Goal: Task Accomplishment & Management: Manage account settings

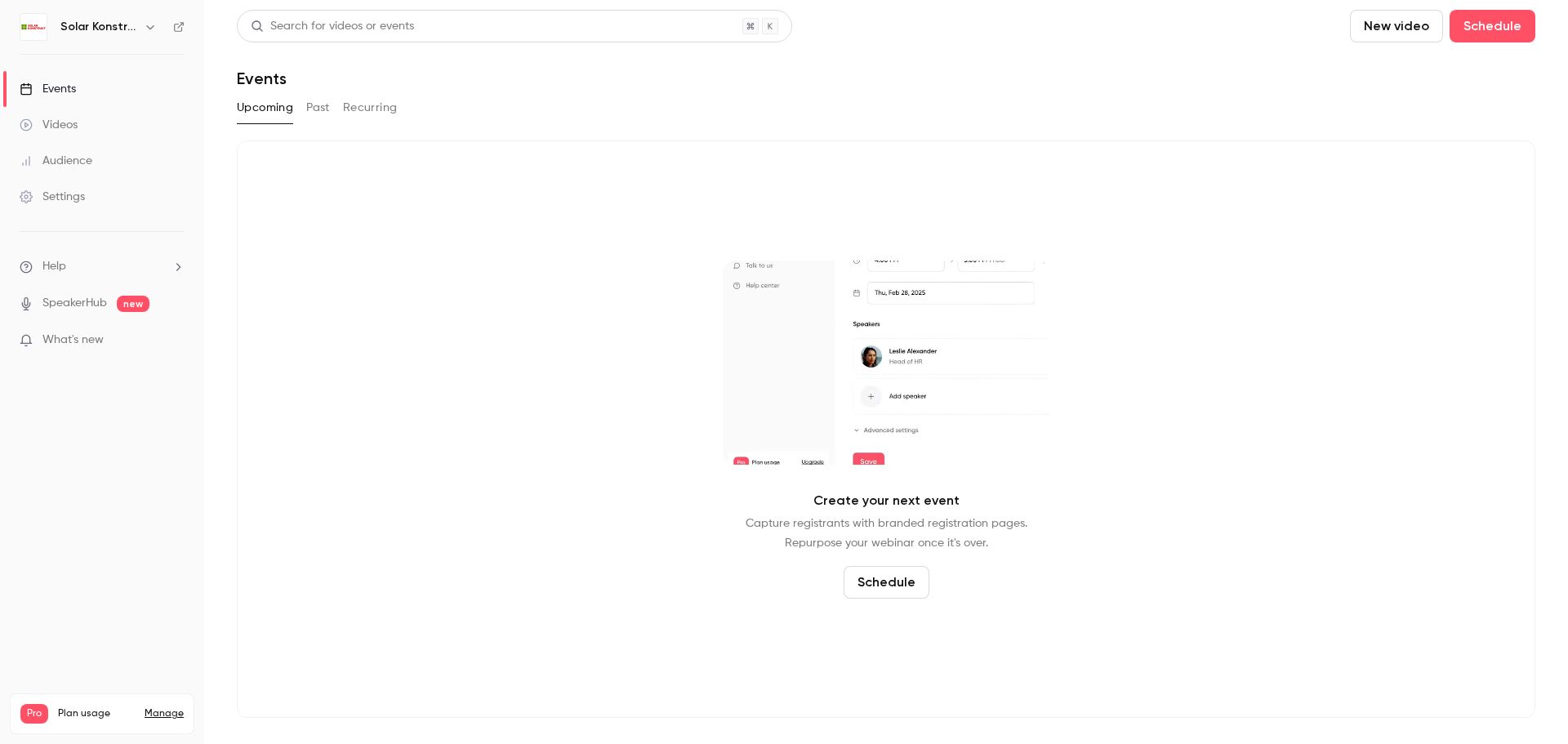
click at [74, 98] on link "Events" at bounding box center [102, 89] width 205 height 36
click at [323, 106] on button "Past" at bounding box center [318, 108] width 24 height 26
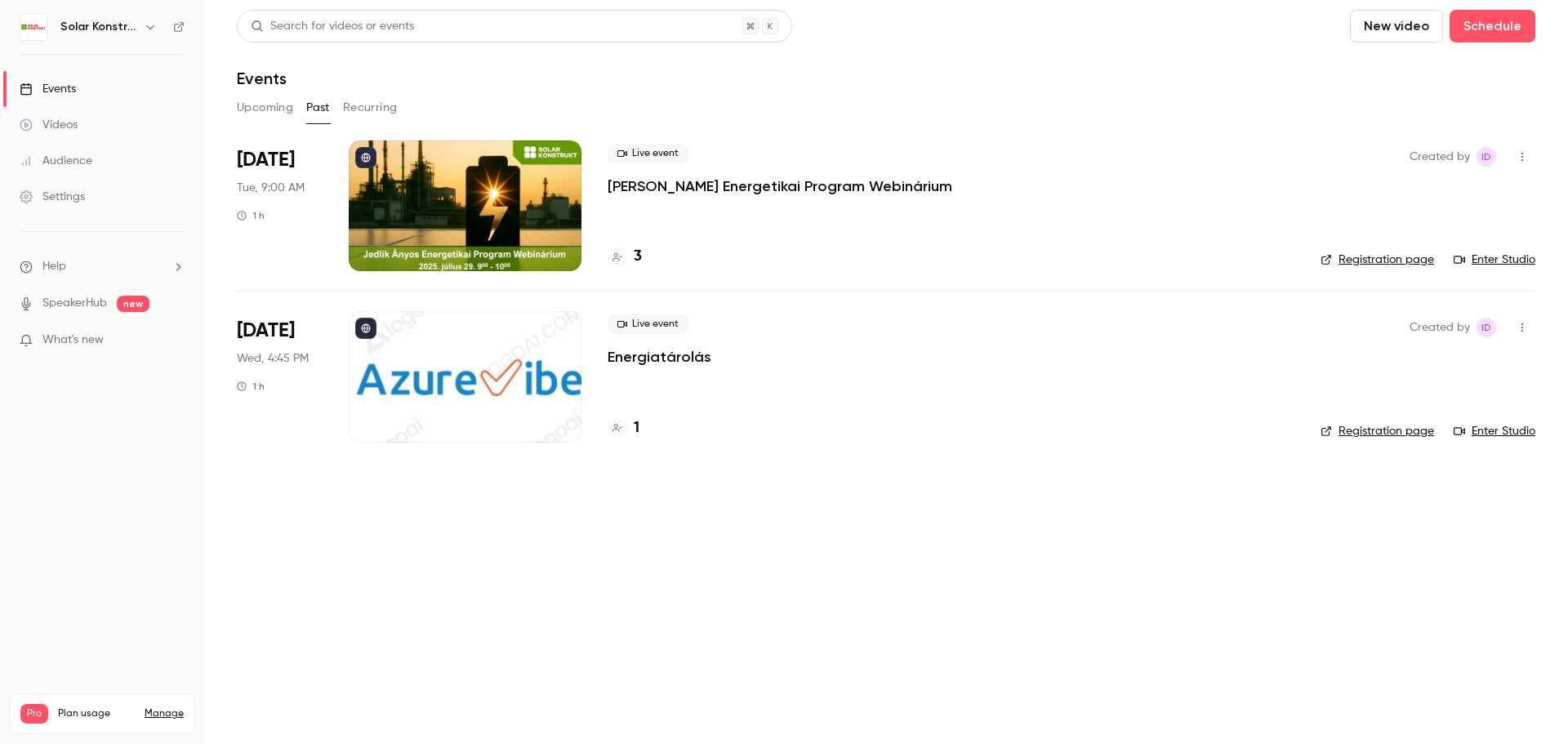
click at [1521, 333] on icon "button" at bounding box center [1522, 327] width 13 height 11
click at [1445, 499] on div "Delete" at bounding box center [1459, 496] width 124 height 17
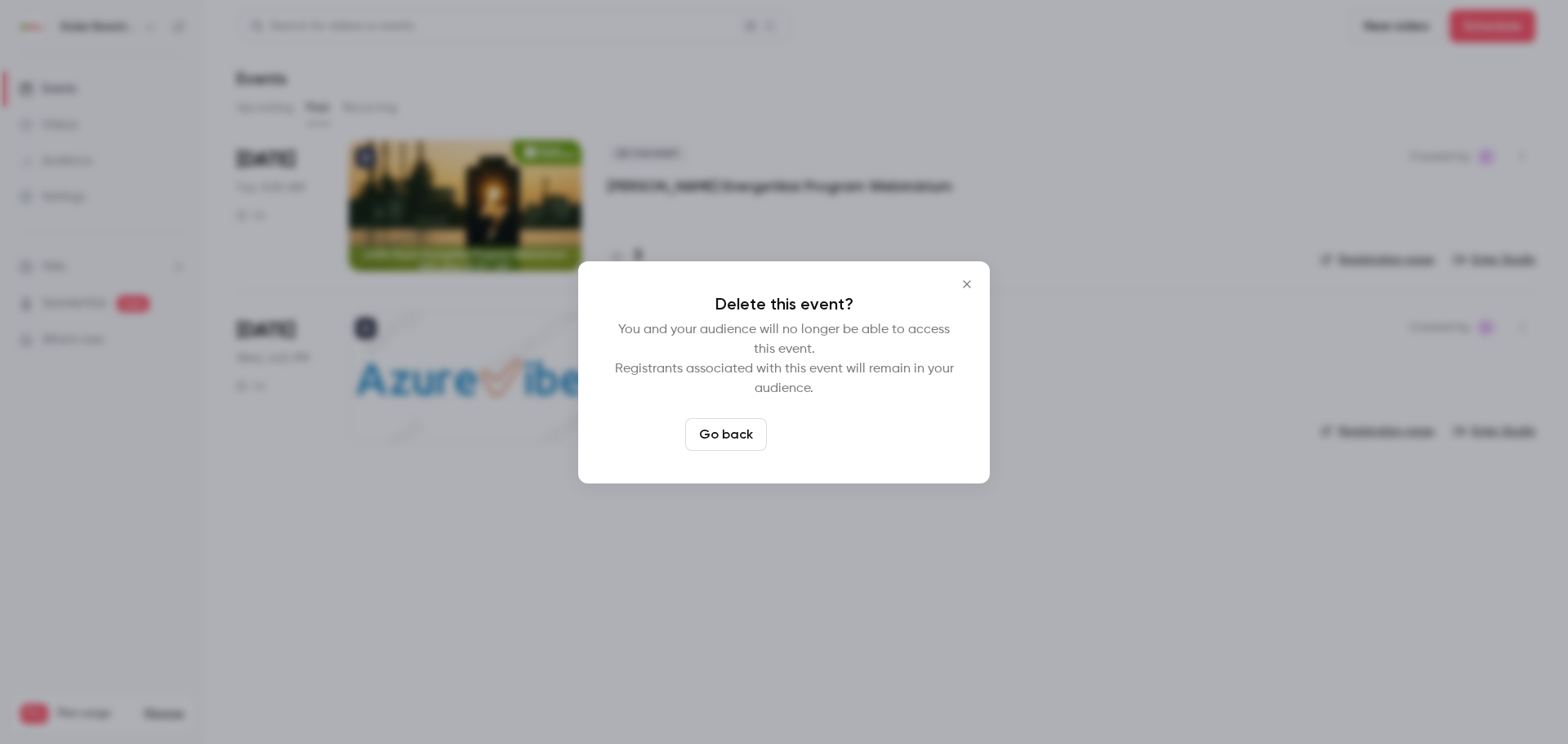
click at [848, 442] on button "Delete event" at bounding box center [828, 433] width 110 height 32
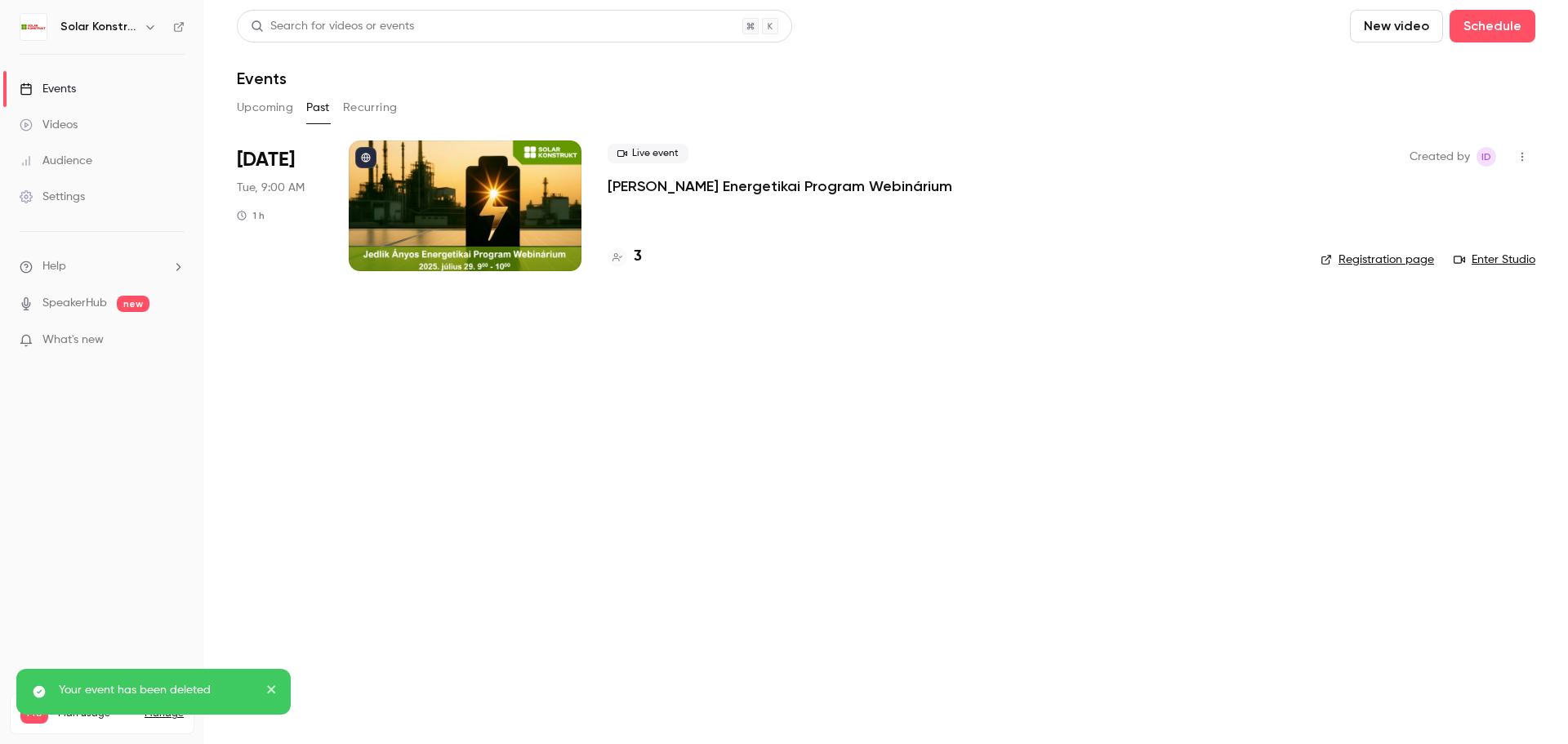
click at [83, 342] on span "What's new" at bounding box center [73, 340] width 61 height 18
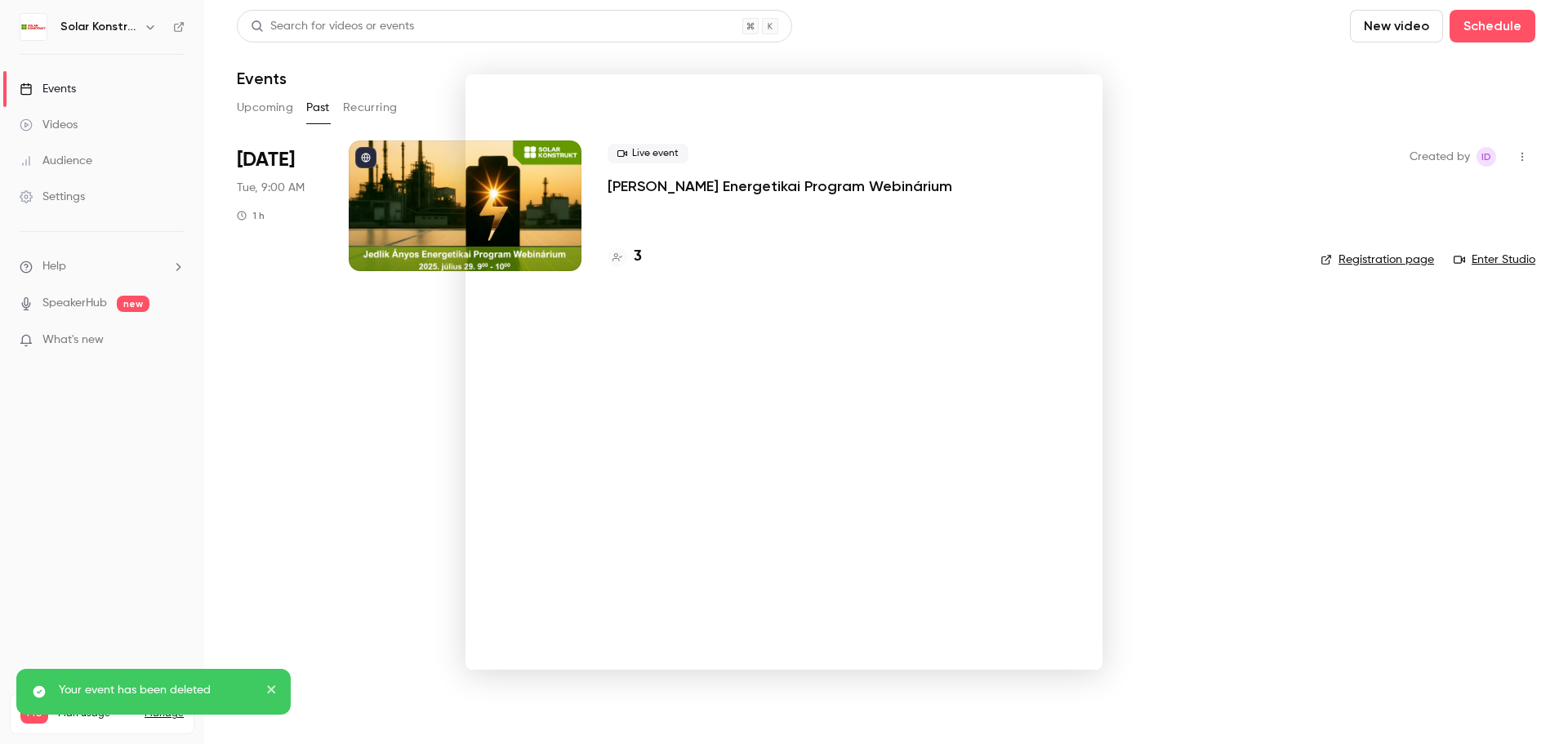
click at [1198, 560] on div at bounding box center [784, 372] width 1568 height 744
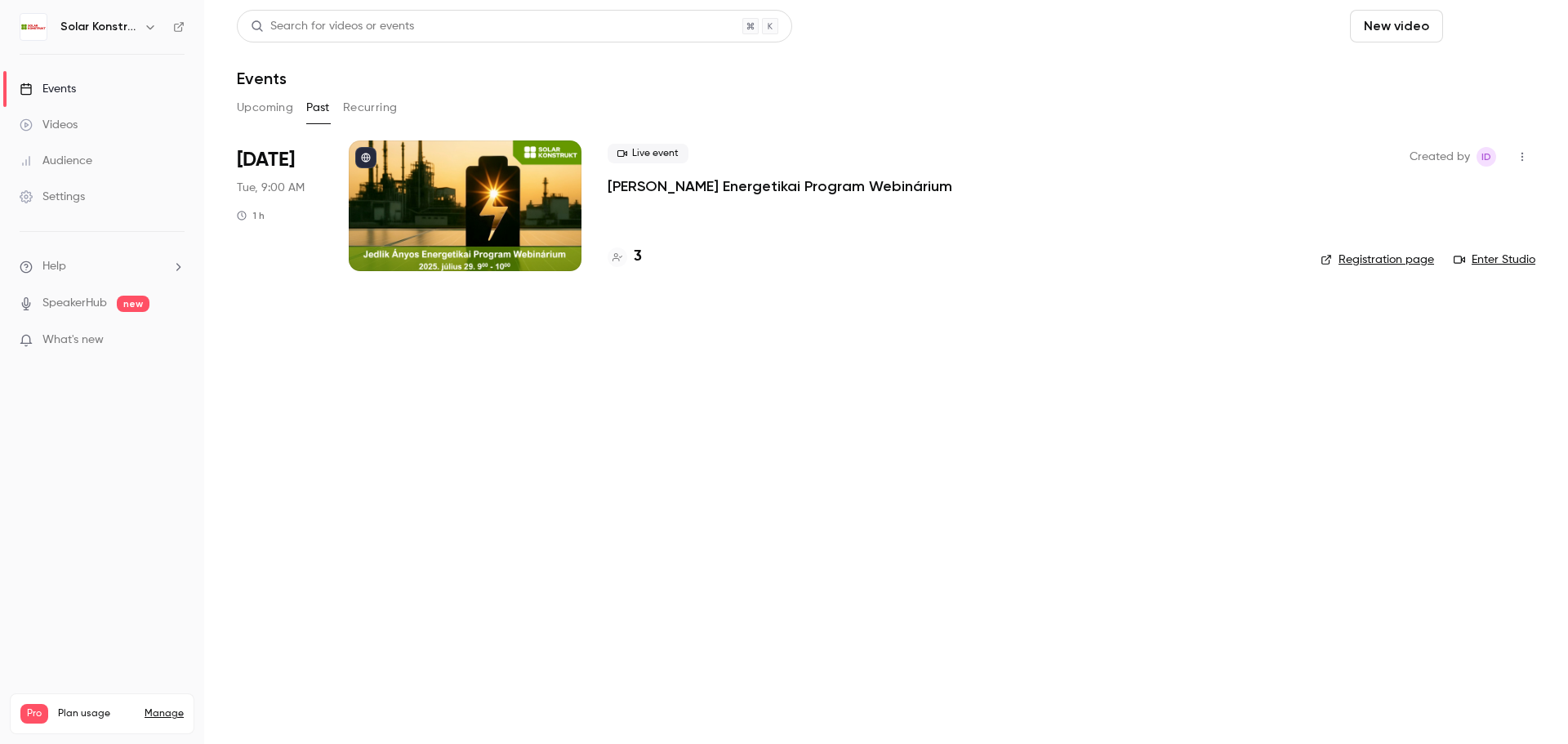
click at [1522, 28] on button "Schedule" at bounding box center [1493, 25] width 86 height 32
click at [1437, 76] on div "One time event" at bounding box center [1459, 71] width 124 height 17
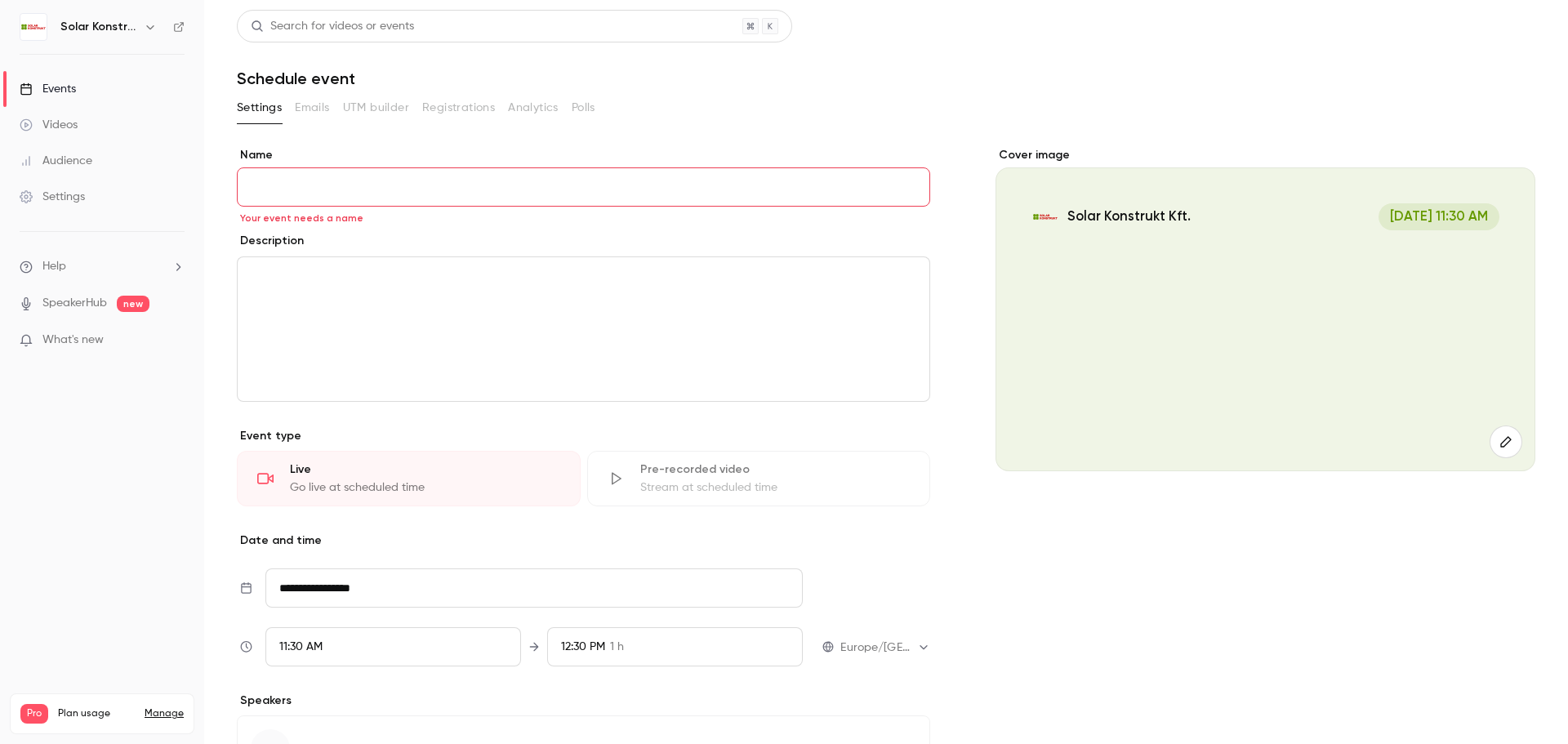
click at [1498, 435] on icon "button" at bounding box center [1506, 441] width 18 height 13
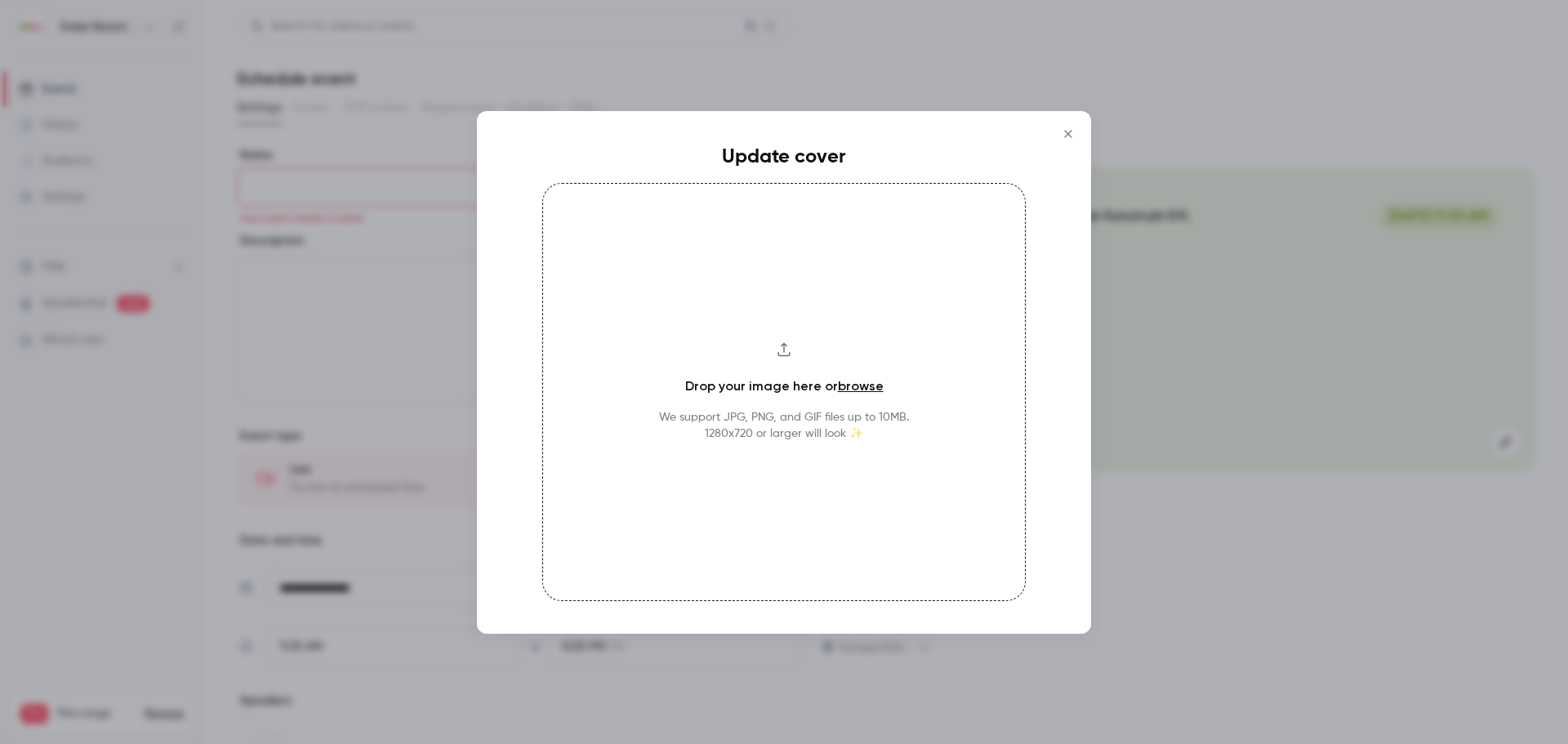
click at [778, 485] on div "Drop your image here or browse We support JPG, PNG, and GIF files up to 10MB. 1…" at bounding box center [784, 391] width 484 height 418
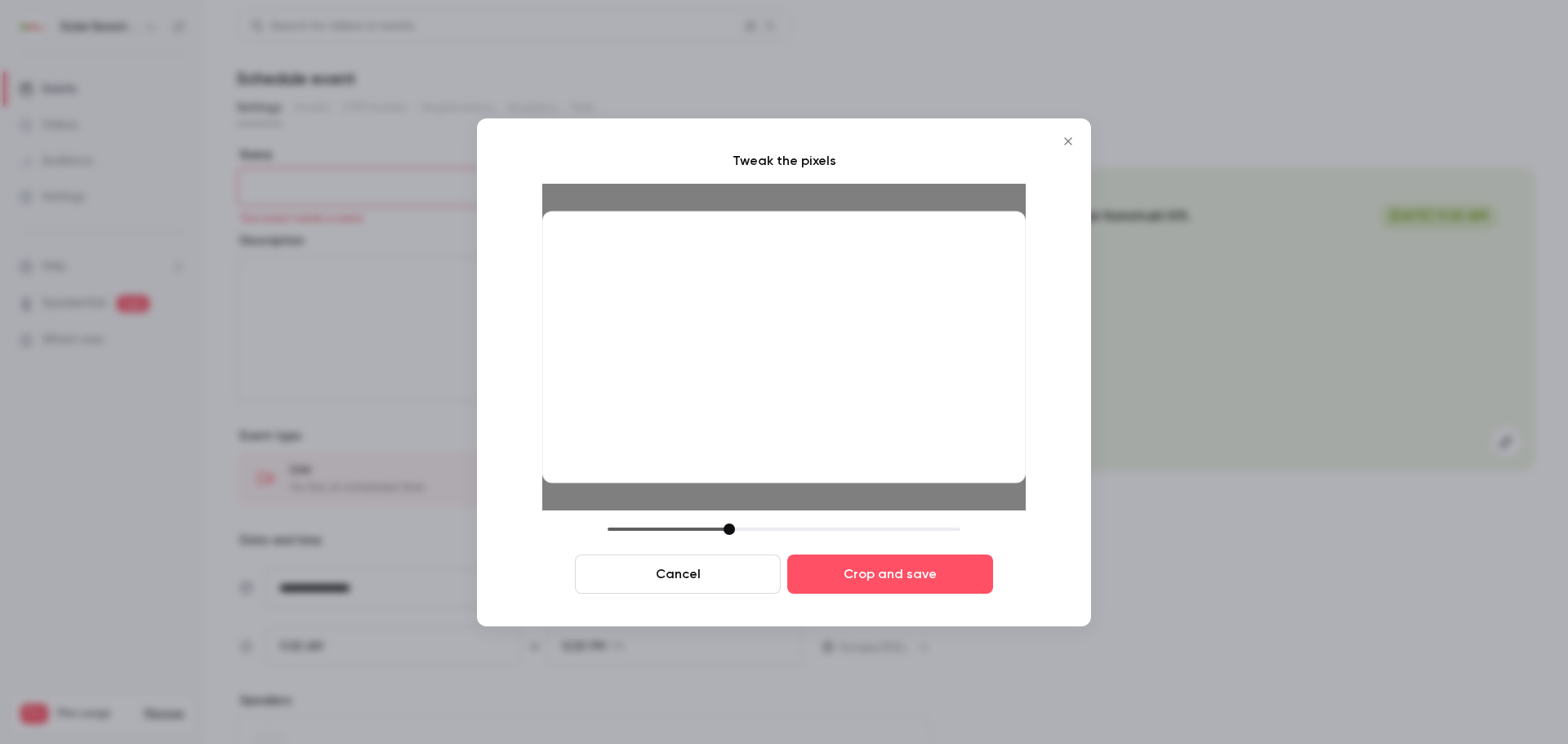
click at [730, 529] on div at bounding box center [729, 528] width 11 height 11
drag, startPoint x: 779, startPoint y: 361, endPoint x: 776, endPoint y: 396, distance: 35.1
click at [776, 396] on div at bounding box center [784, 347] width 484 height 272
drag, startPoint x: 728, startPoint y: 529, endPoint x: 744, endPoint y: 530, distance: 16.0
click at [744, 530] on div at bounding box center [745, 528] width 11 height 11
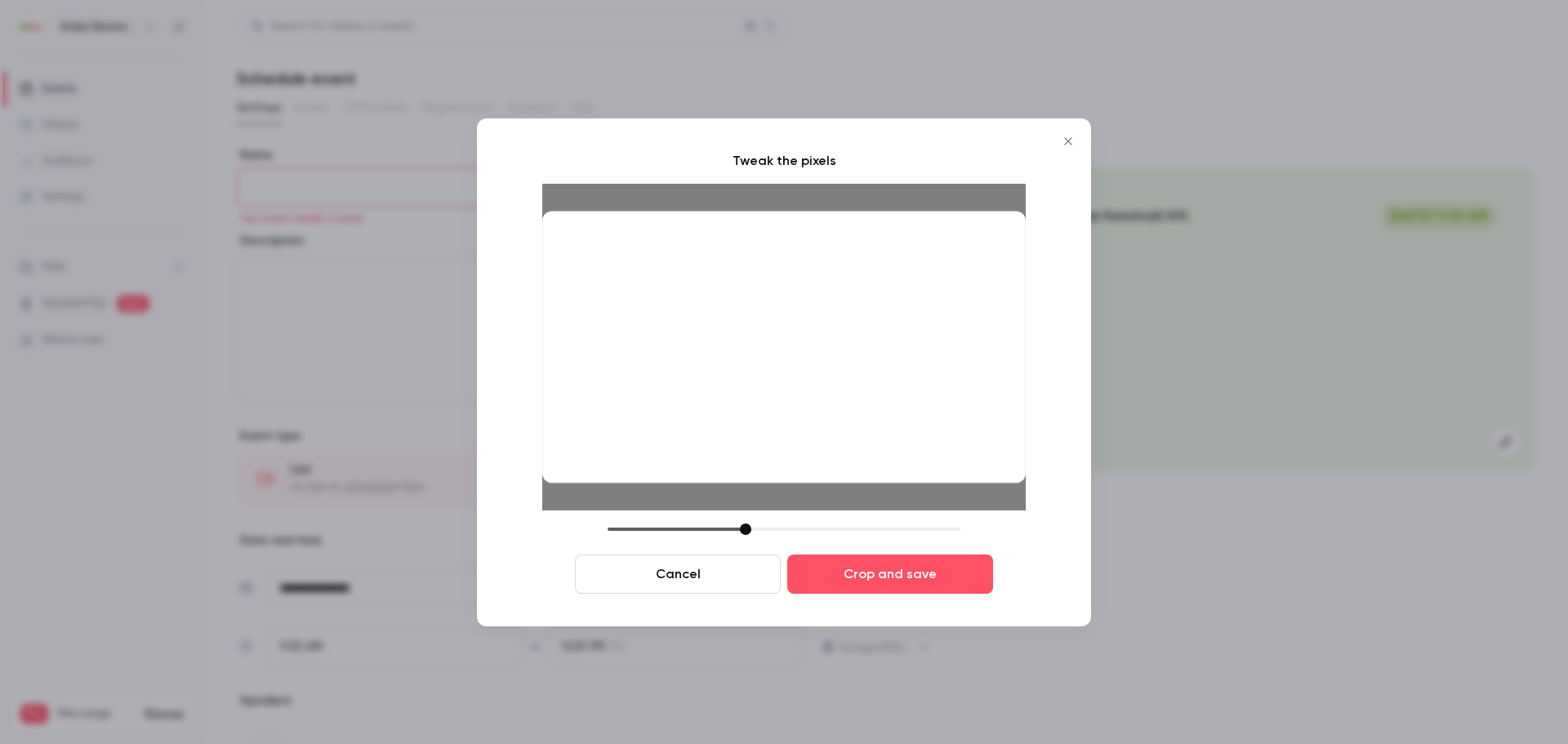
click at [744, 526] on div at bounding box center [745, 528] width 11 height 11
drag, startPoint x: 748, startPoint y: 293, endPoint x: 746, endPoint y: 304, distance: 11.2
click at [746, 304] on div at bounding box center [784, 347] width 484 height 272
click at [801, 347] on div at bounding box center [784, 347] width 484 height 272
click at [745, 533] on div at bounding box center [746, 528] width 11 height 11
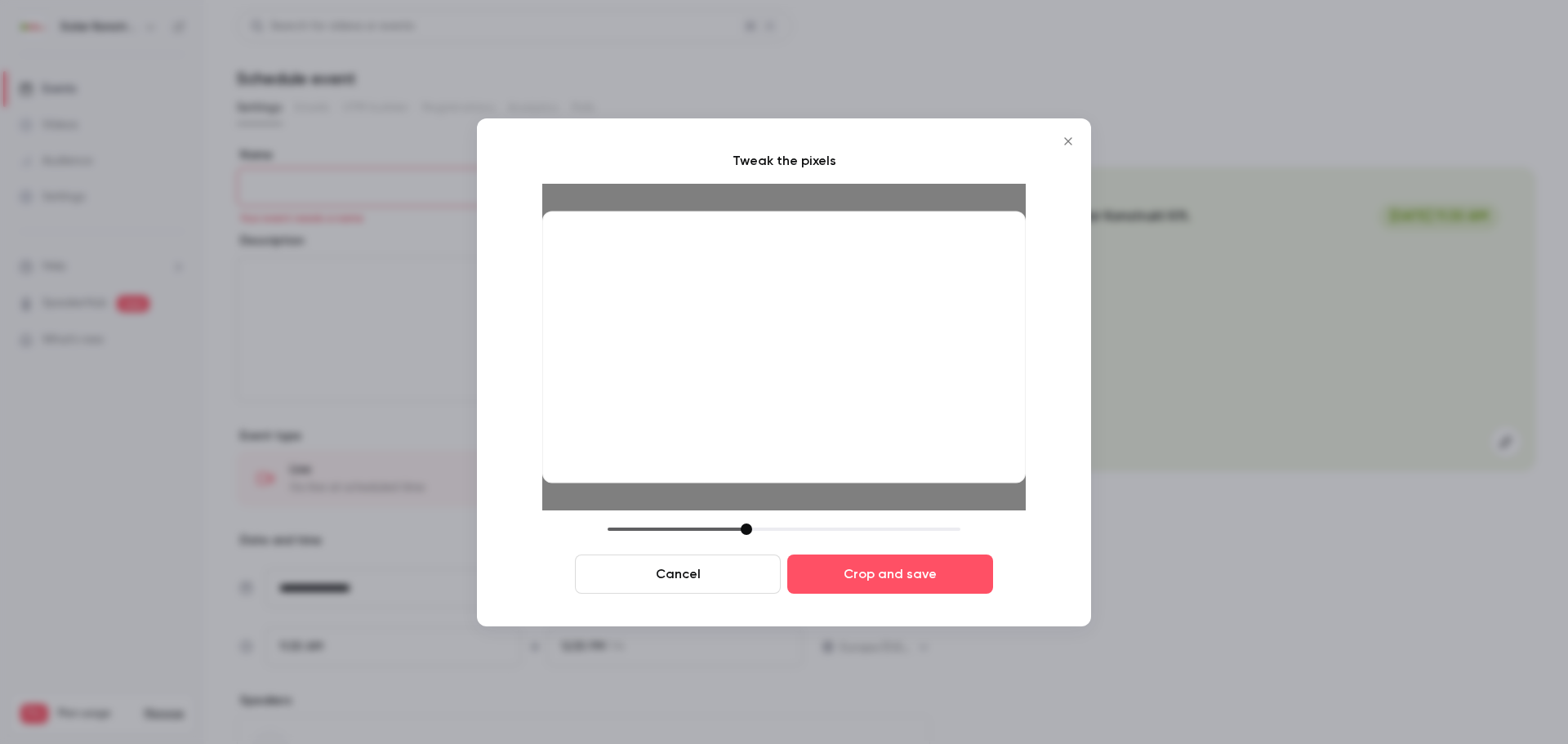
click at [786, 332] on div at bounding box center [784, 347] width 484 height 272
click at [809, 581] on button "Crop and save" at bounding box center [890, 574] width 205 height 39
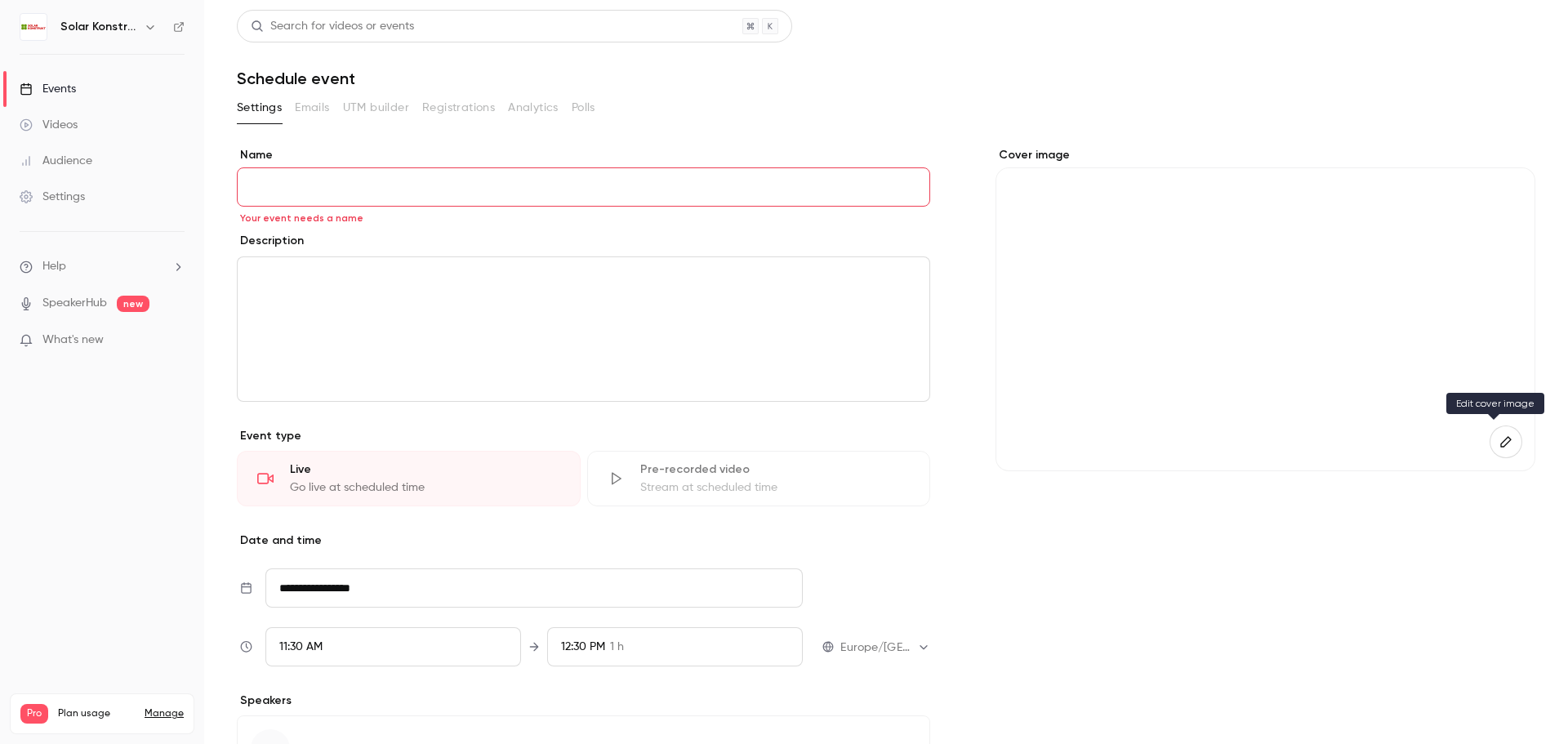
click at [1500, 439] on icon "button" at bounding box center [1506, 441] width 11 height 11
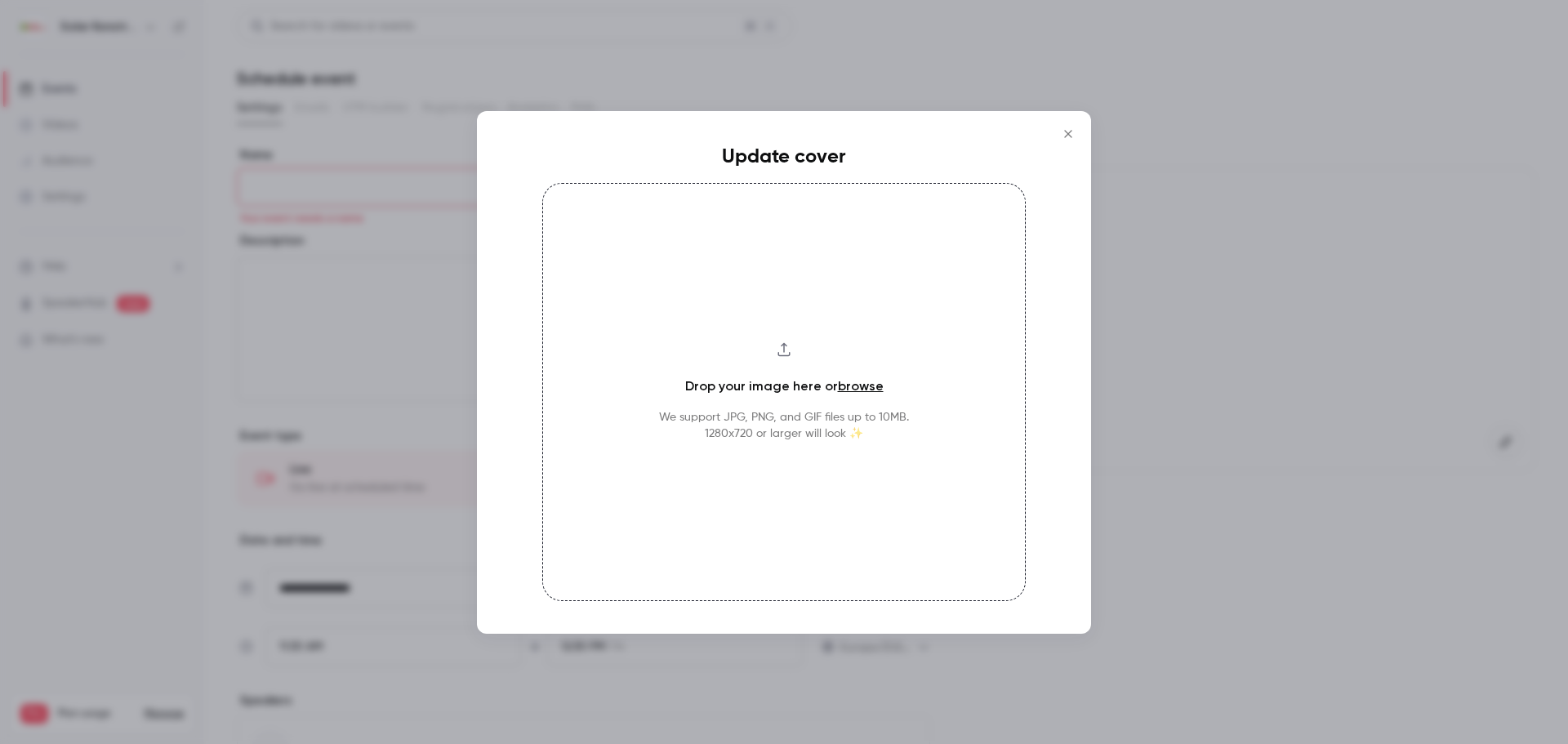
click at [811, 471] on div "Drop your image here or browse We support JPG, PNG, and GIF files up to 10MB. 1…" at bounding box center [784, 391] width 484 height 418
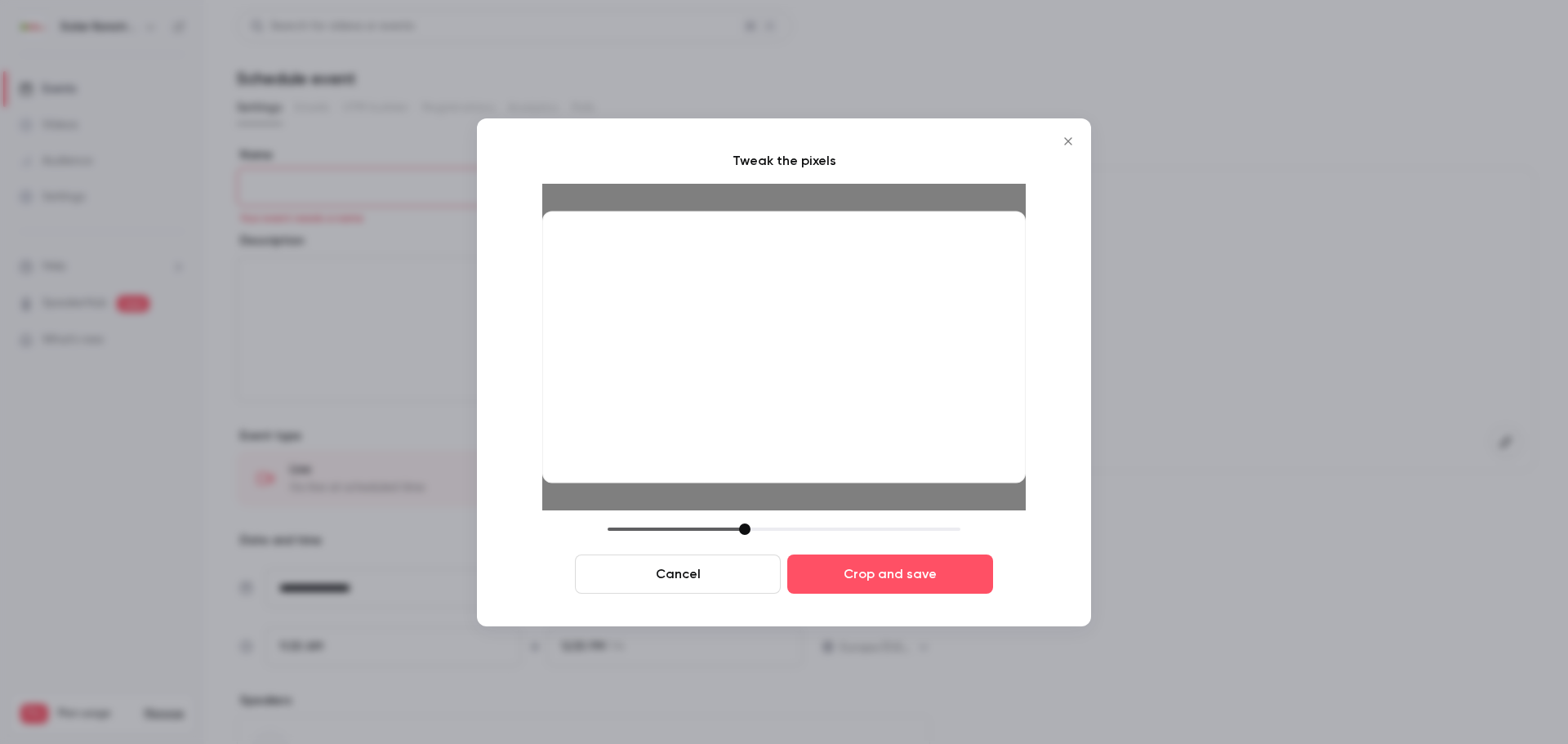
drag, startPoint x: 727, startPoint y: 527, endPoint x: 746, endPoint y: 531, distance: 19.4
click at [746, 531] on div at bounding box center [744, 528] width 11 height 11
click at [766, 394] on div at bounding box center [784, 347] width 484 height 272
click at [747, 533] on div at bounding box center [748, 528] width 11 height 11
drag, startPoint x: 773, startPoint y: 298, endPoint x: 773, endPoint y: 313, distance: 15.0
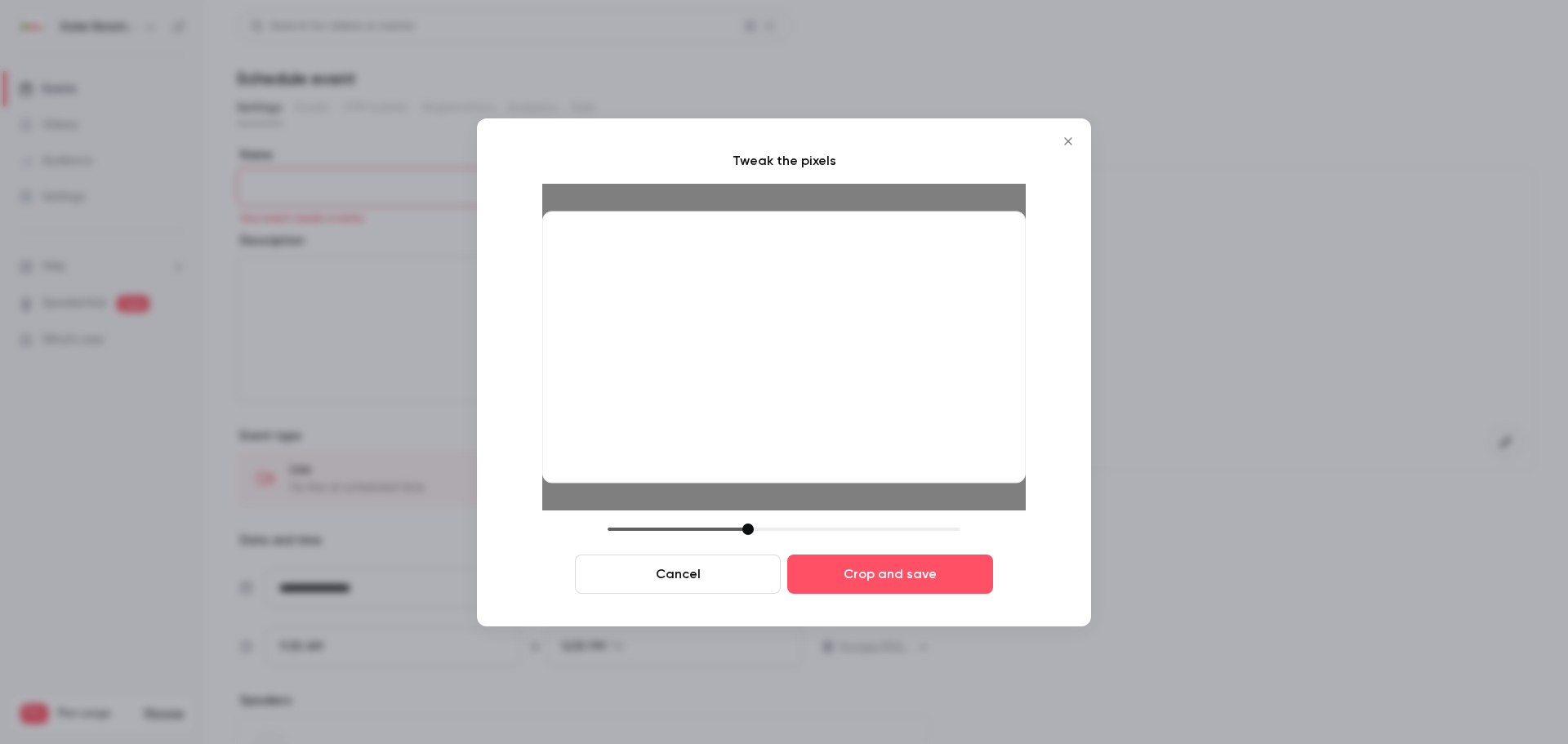
click at [773, 313] on div at bounding box center [784, 347] width 484 height 272
click at [857, 568] on button "Crop and save" at bounding box center [890, 574] width 205 height 39
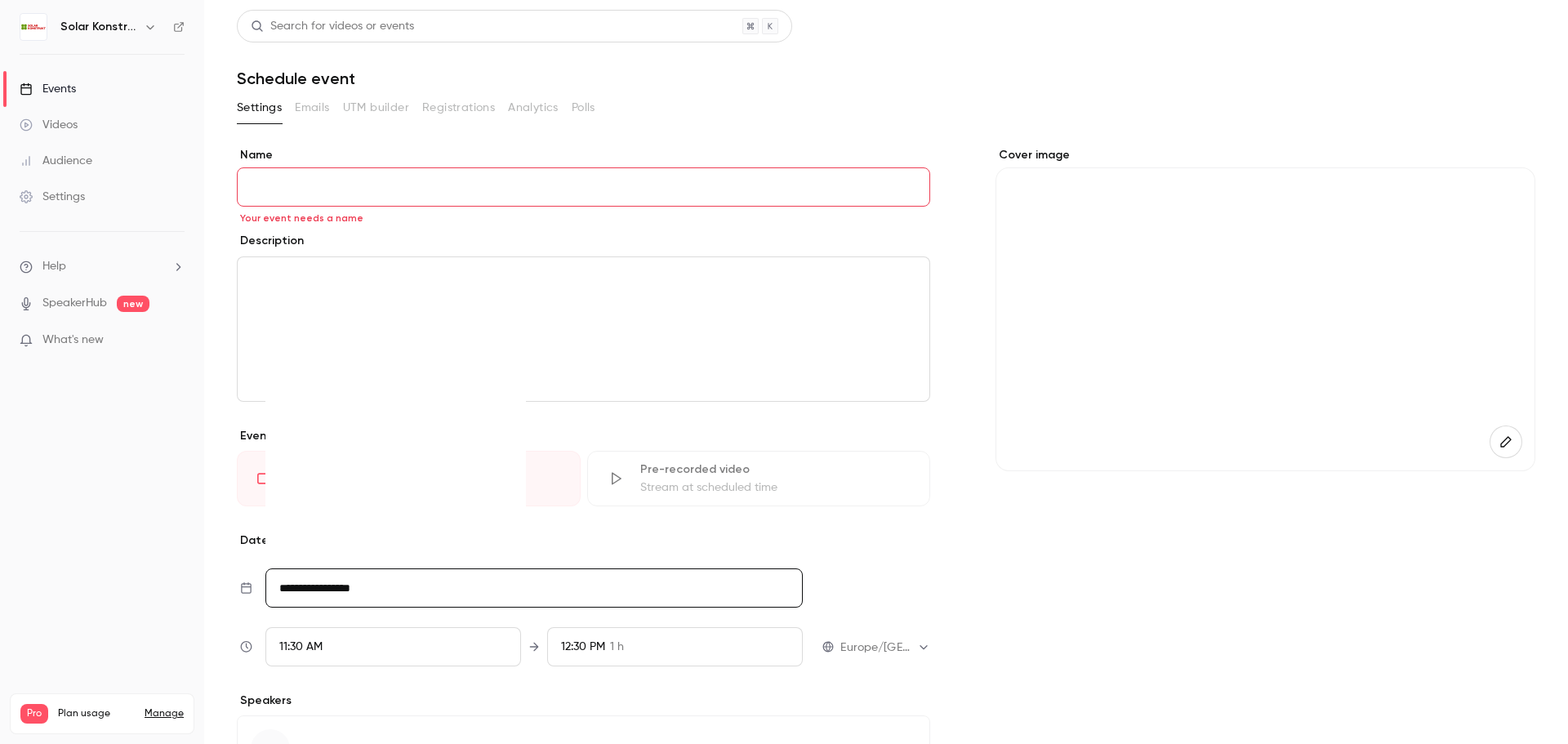
click at [478, 581] on input "**********" at bounding box center [534, 588] width 537 height 39
click at [499, 332] on icon "Move forward to switch to the next month." at bounding box center [502, 332] width 19 height 19
click at [366, 422] on div "10" at bounding box center [366, 421] width 25 height 25
type input "**********"
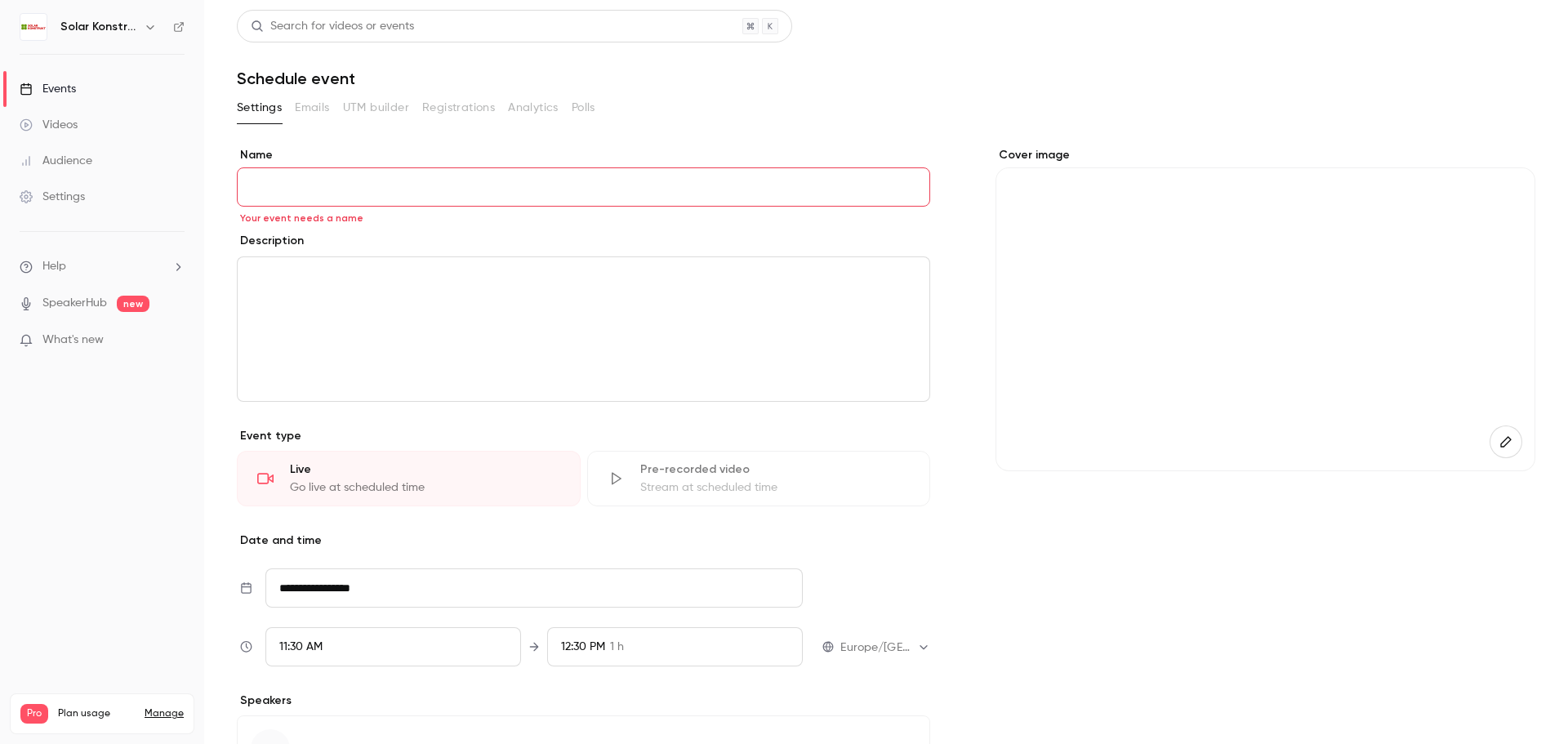
click at [339, 642] on div "11:30 AM" at bounding box center [392, 647] width 255 height 39
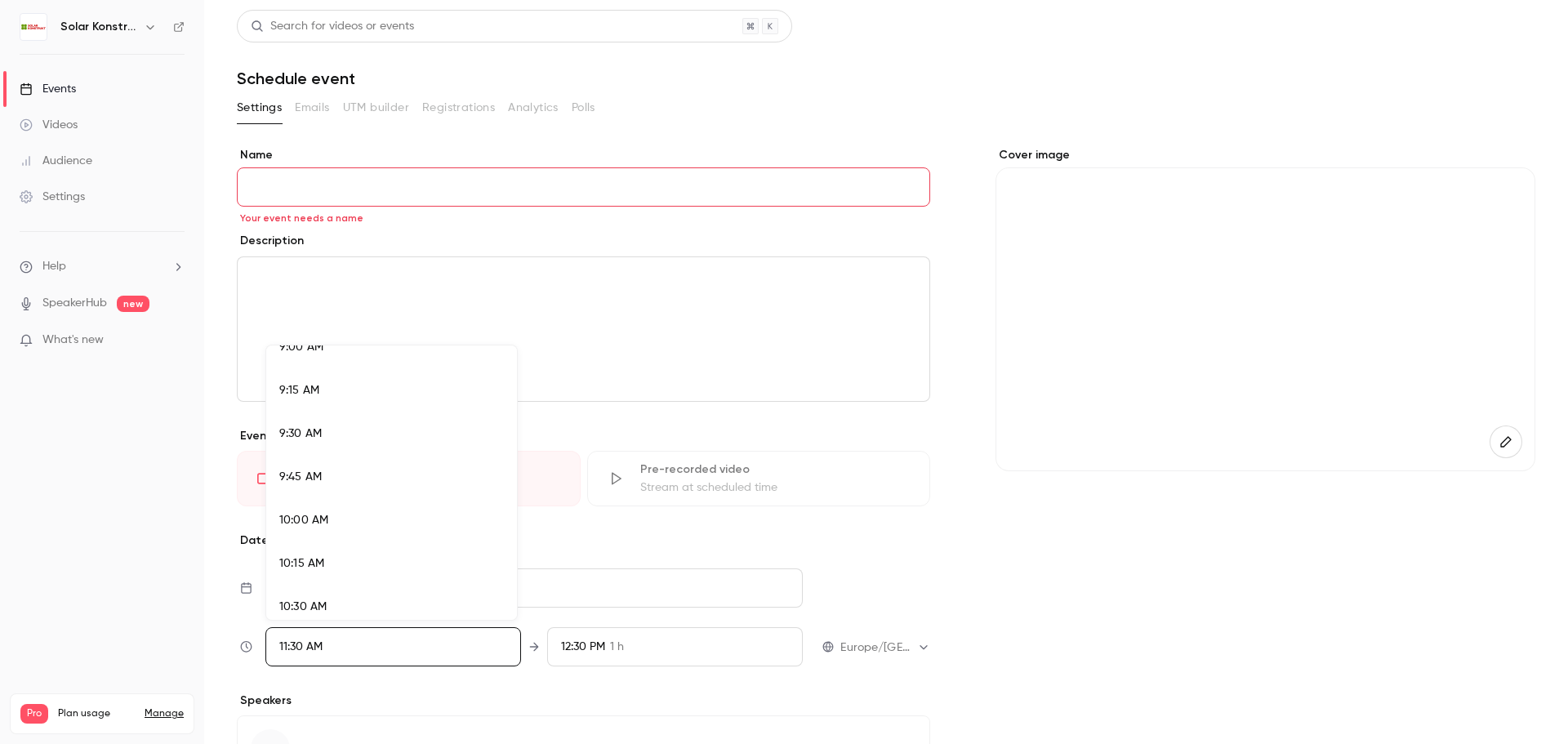
scroll to position [1549, 0]
click at [327, 384] on li "9:00 AM" at bounding box center [392, 376] width 251 height 43
click at [1034, 636] on div at bounding box center [784, 372] width 1568 height 744
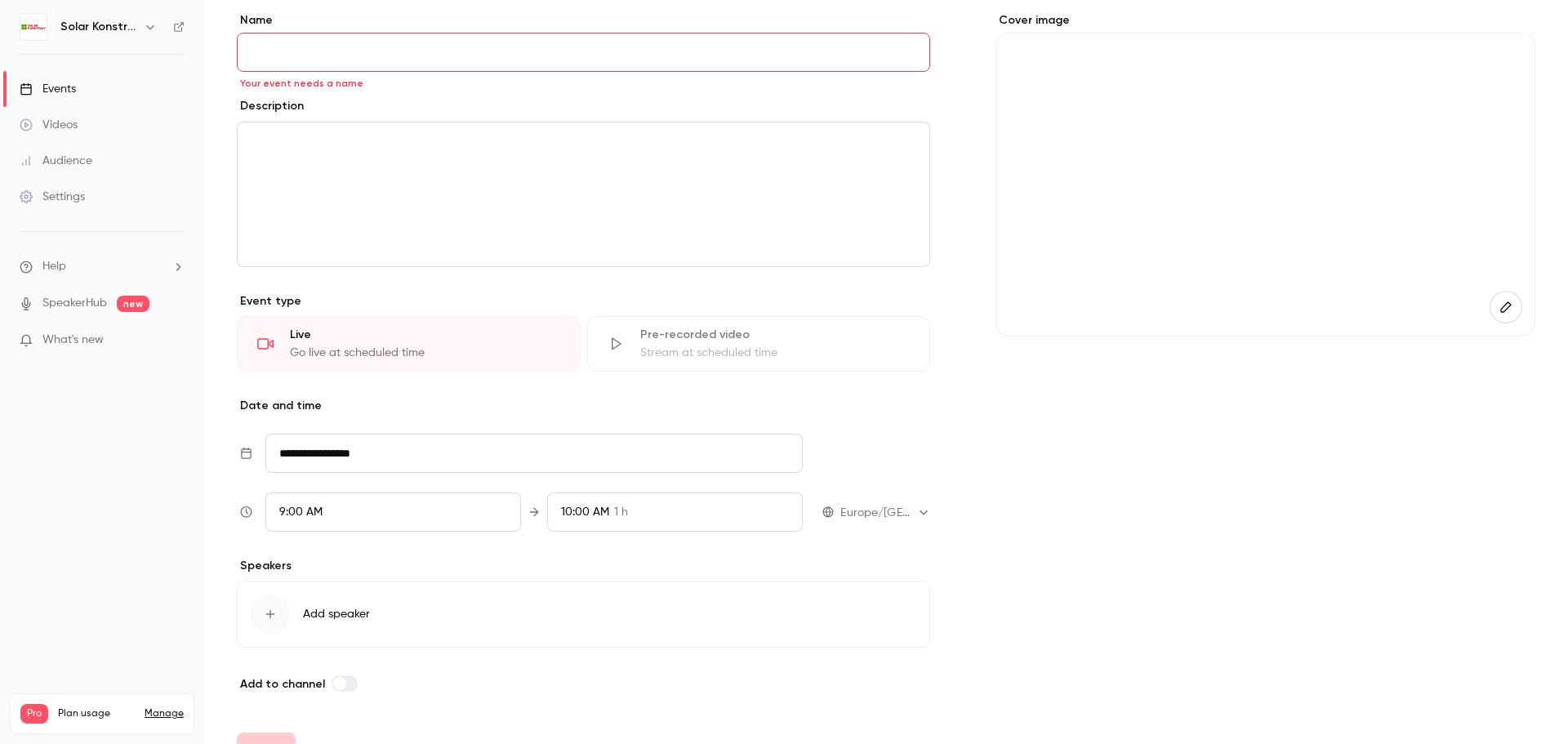
scroll to position [163, 0]
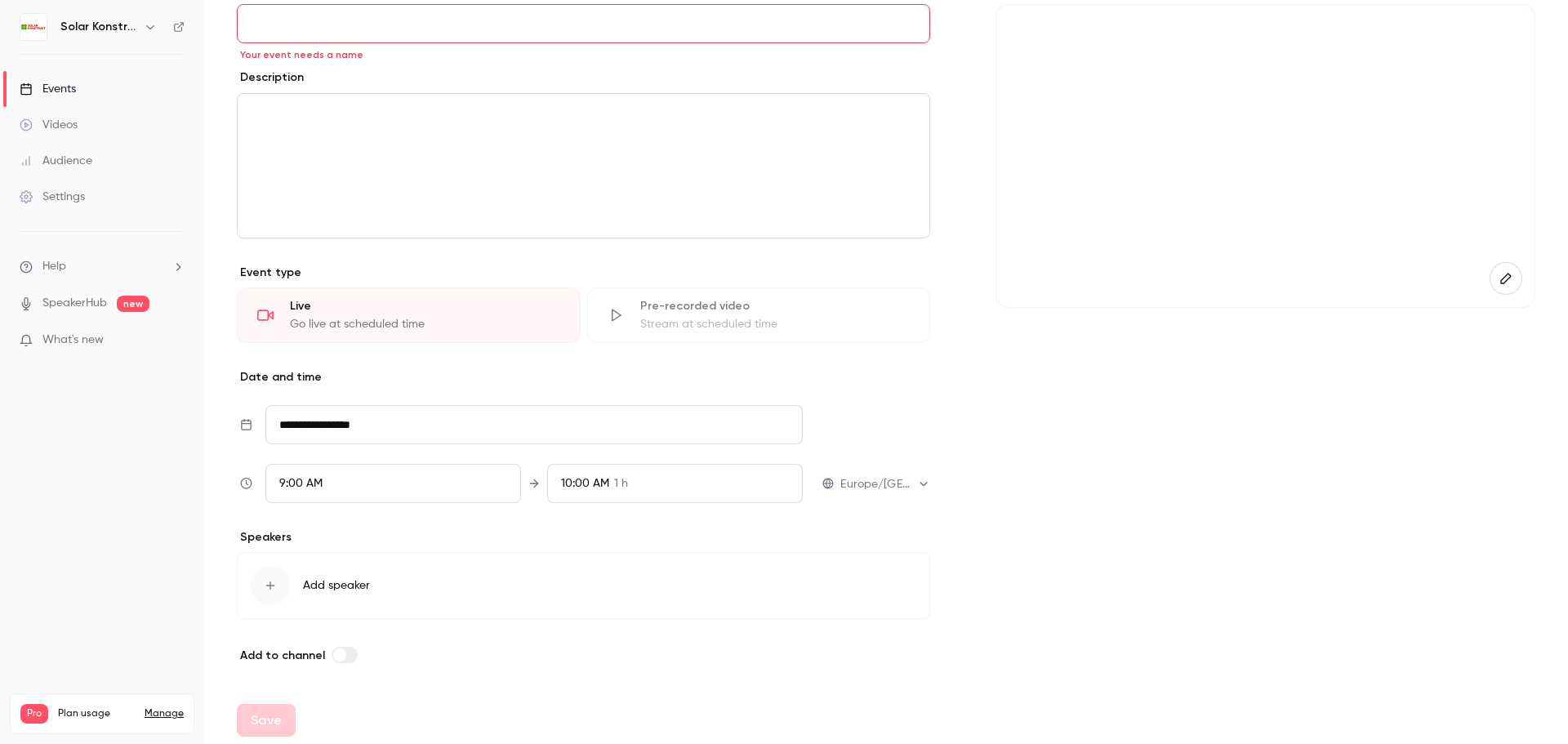
click at [347, 655] on label at bounding box center [345, 655] width 26 height 17
click at [334, 651] on label at bounding box center [345, 655] width 26 height 17
click at [296, 650] on span "Add to channel" at bounding box center [283, 649] width 85 height 14
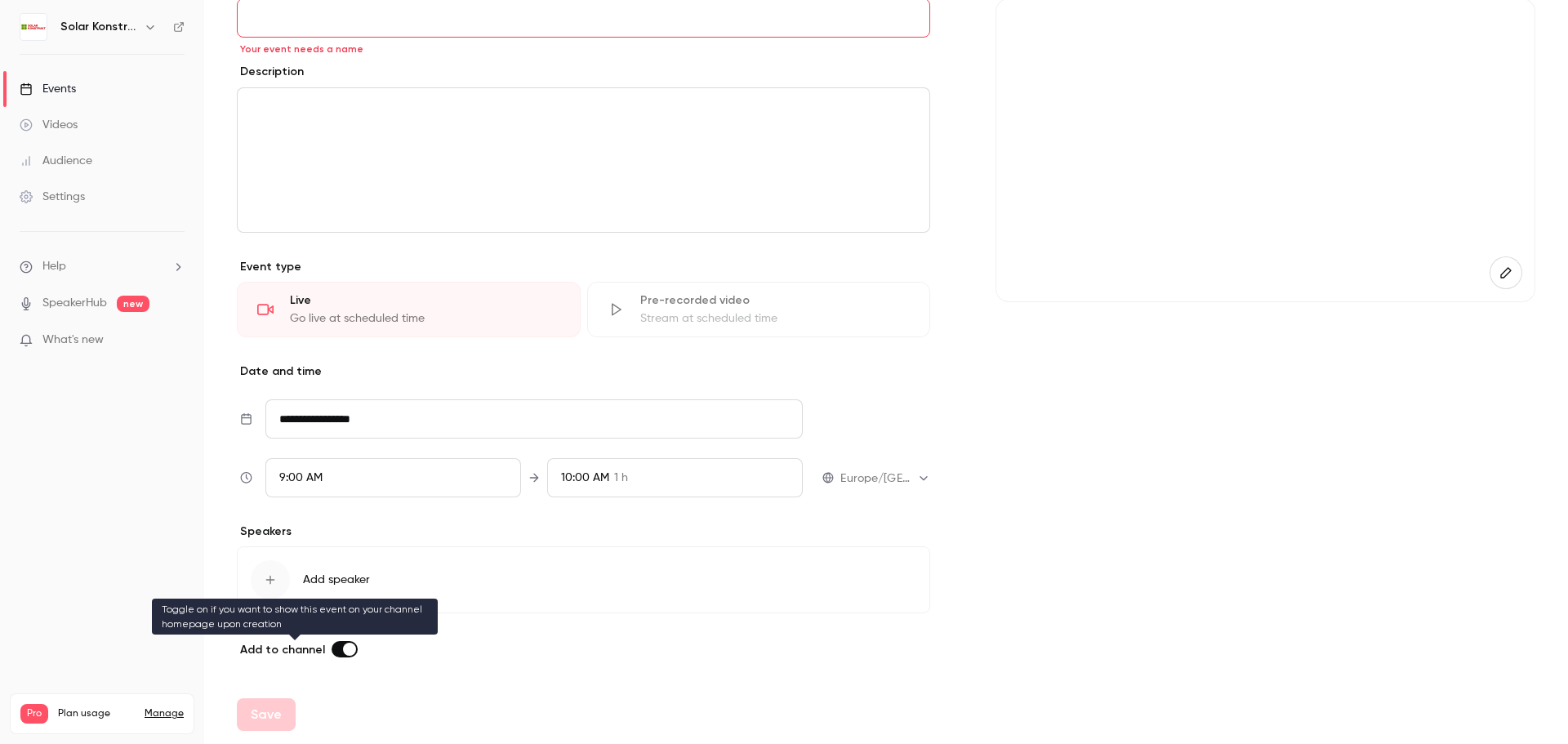
click at [306, 647] on span "Add to channel" at bounding box center [283, 649] width 85 height 14
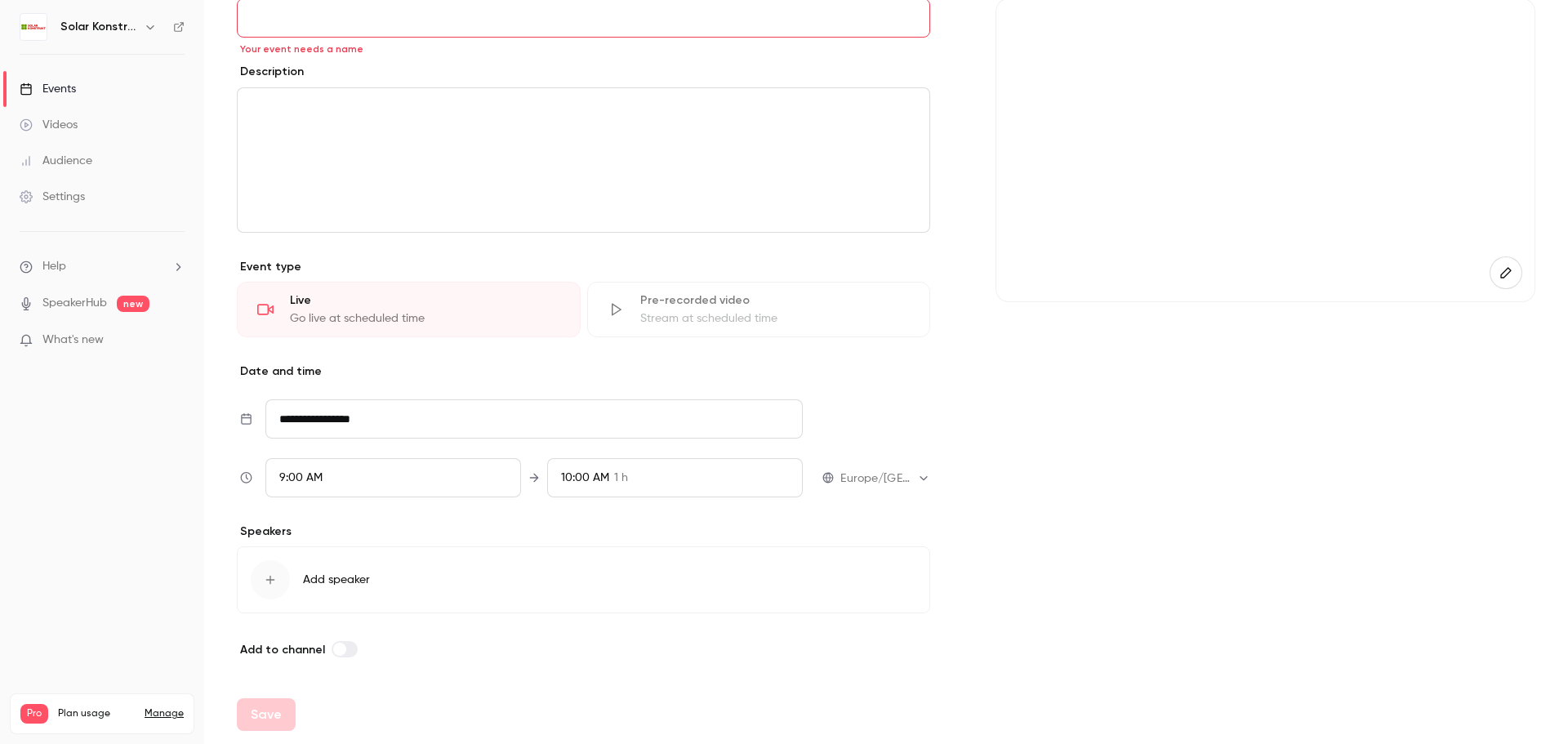
click at [299, 652] on span "Add to channel" at bounding box center [283, 649] width 85 height 14
click at [275, 590] on div "button" at bounding box center [270, 579] width 40 height 39
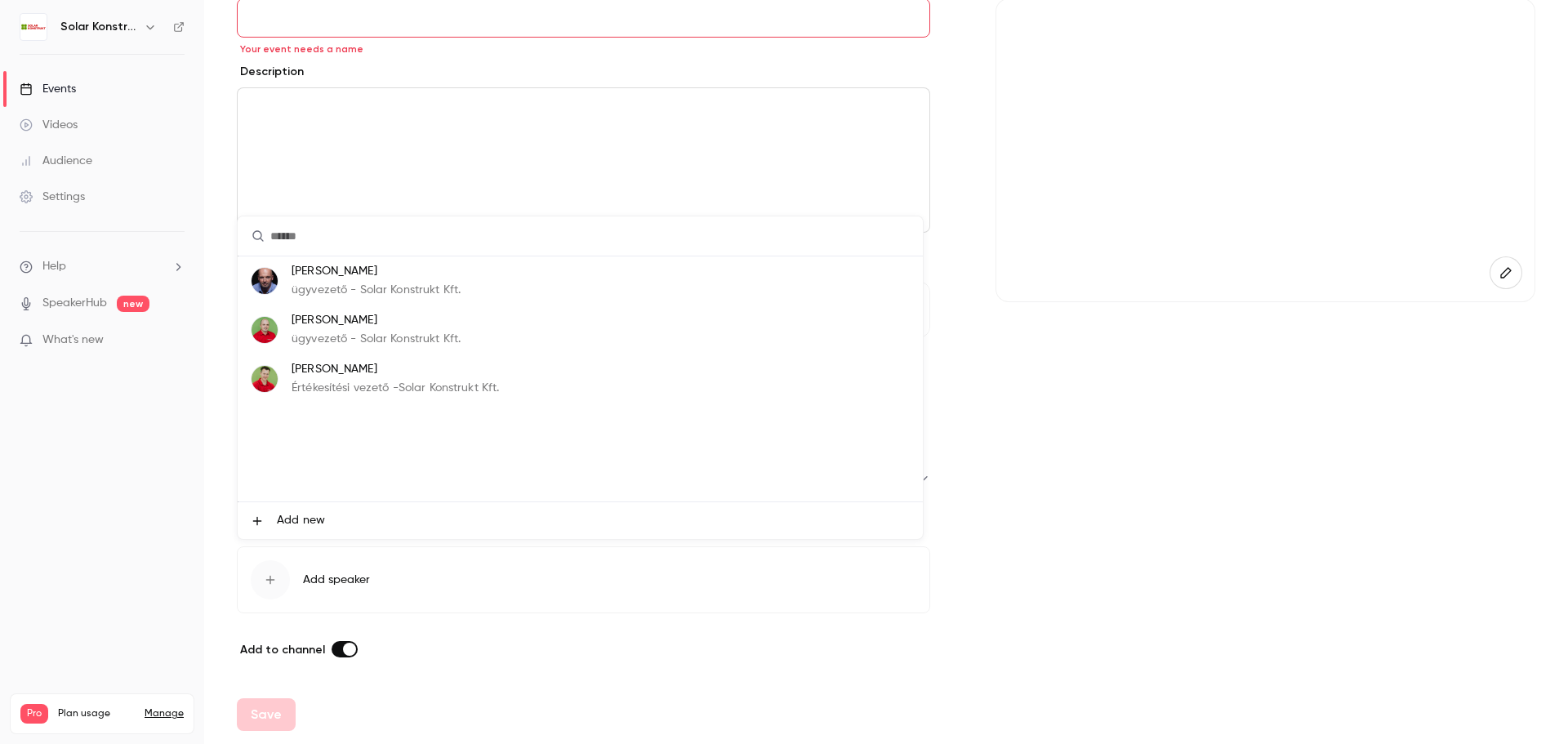
click at [263, 329] on img at bounding box center [265, 330] width 26 height 26
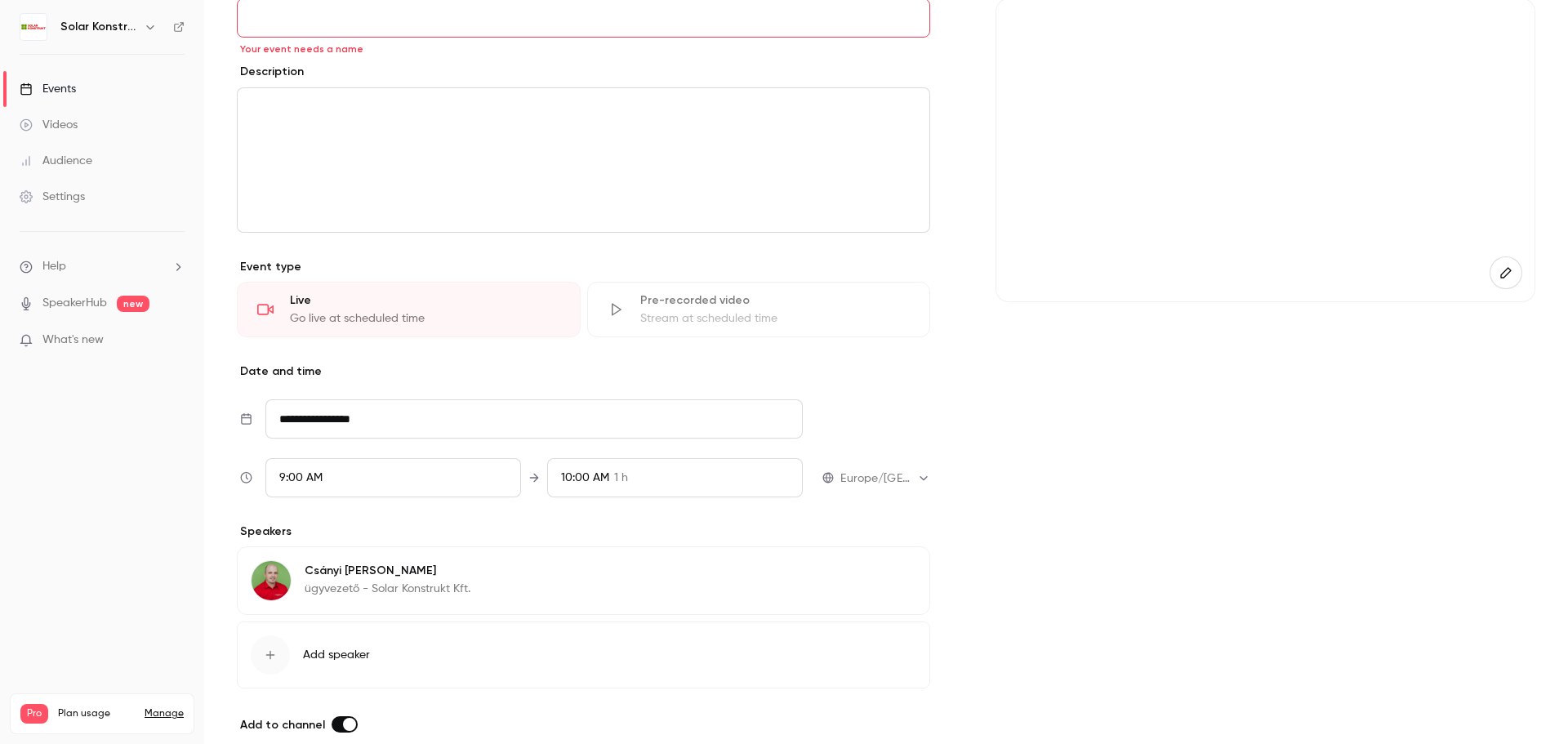
click at [893, 576] on button "Edit" at bounding box center [887, 573] width 60 height 26
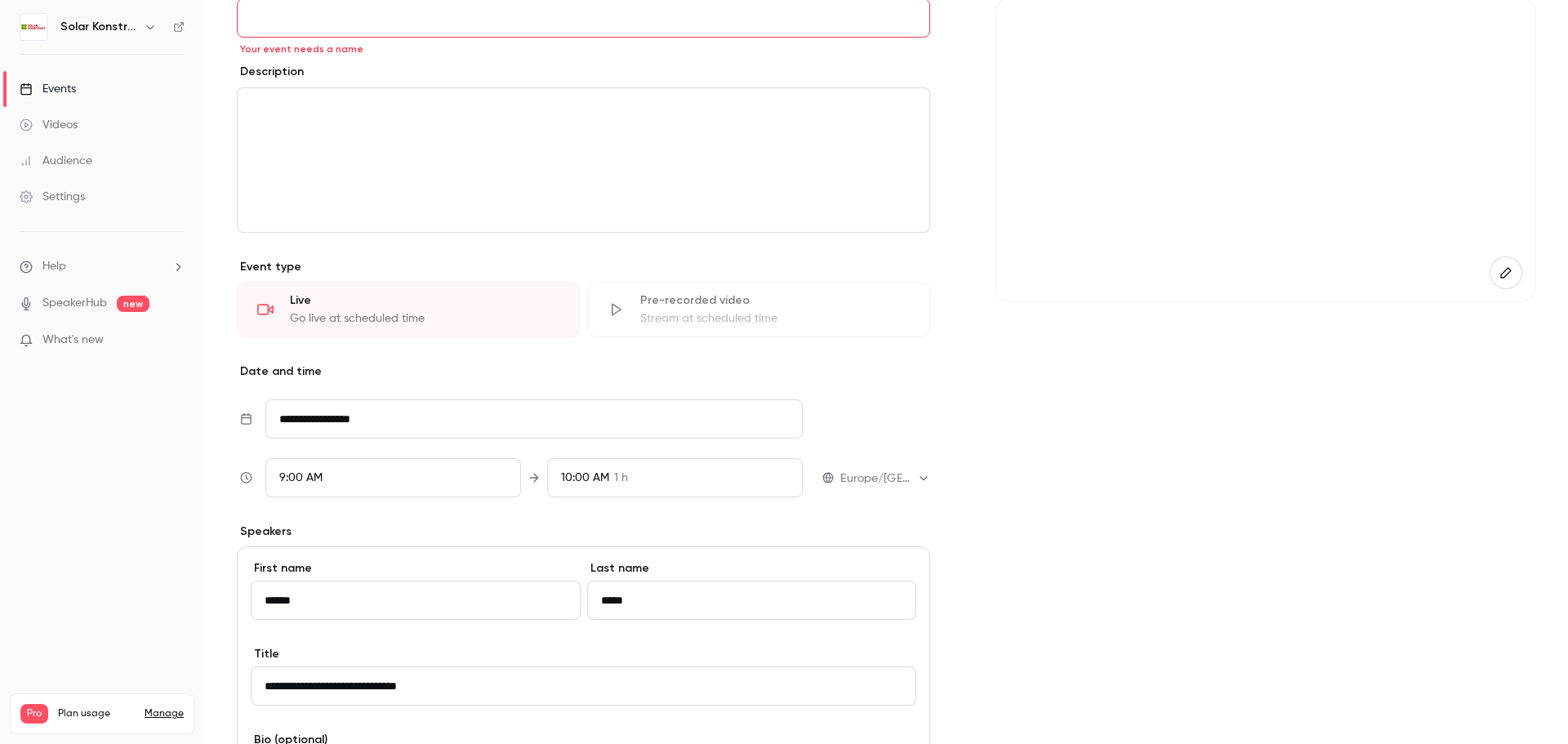
click at [273, 690] on input "**********" at bounding box center [584, 685] width 665 height 39
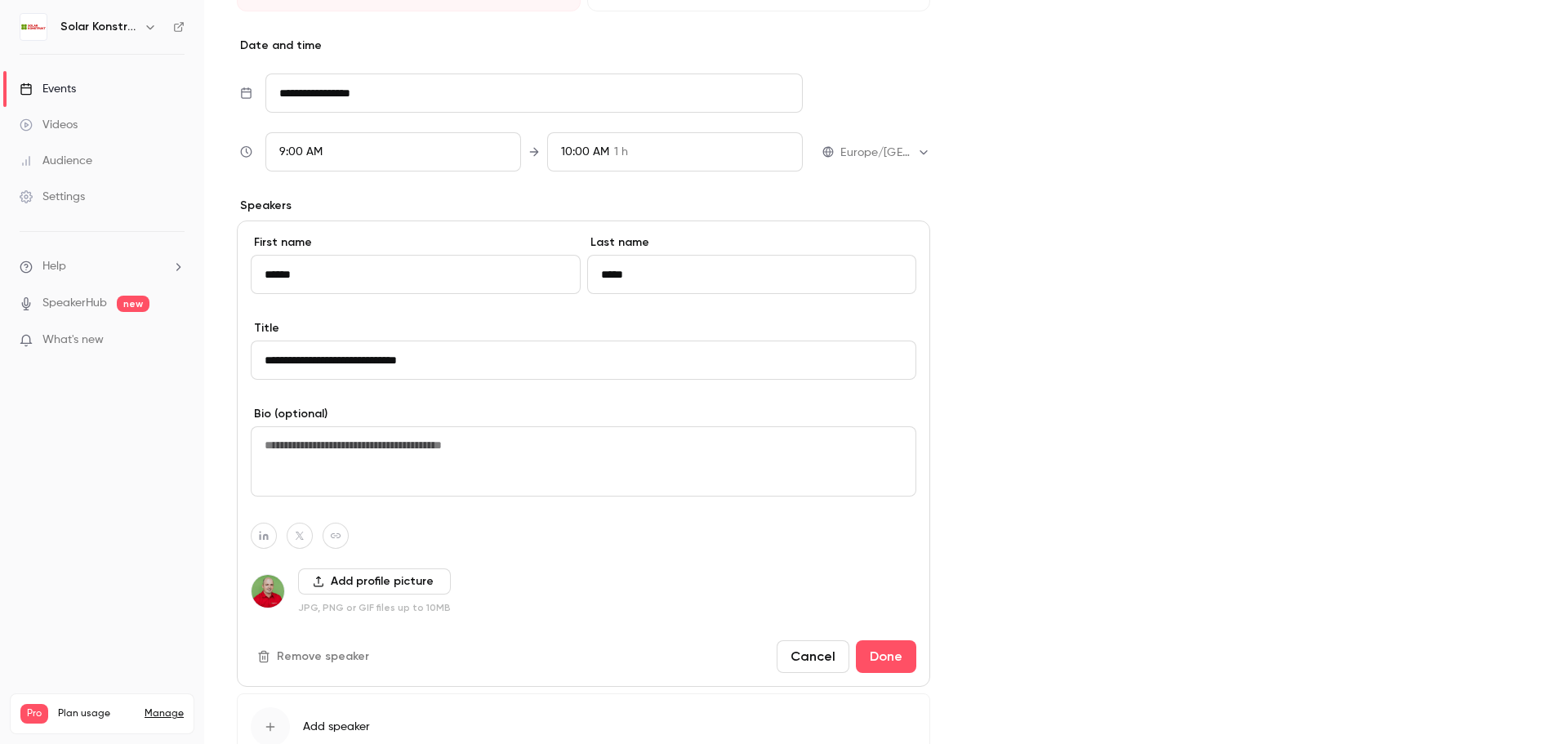
scroll to position [496, 0]
type input "**********"
click at [289, 448] on textarea at bounding box center [584, 461] width 665 height 70
click at [296, 440] on textarea "**********" at bounding box center [580, 461] width 659 height 70
click at [301, 441] on textarea "**********" at bounding box center [580, 461] width 659 height 70
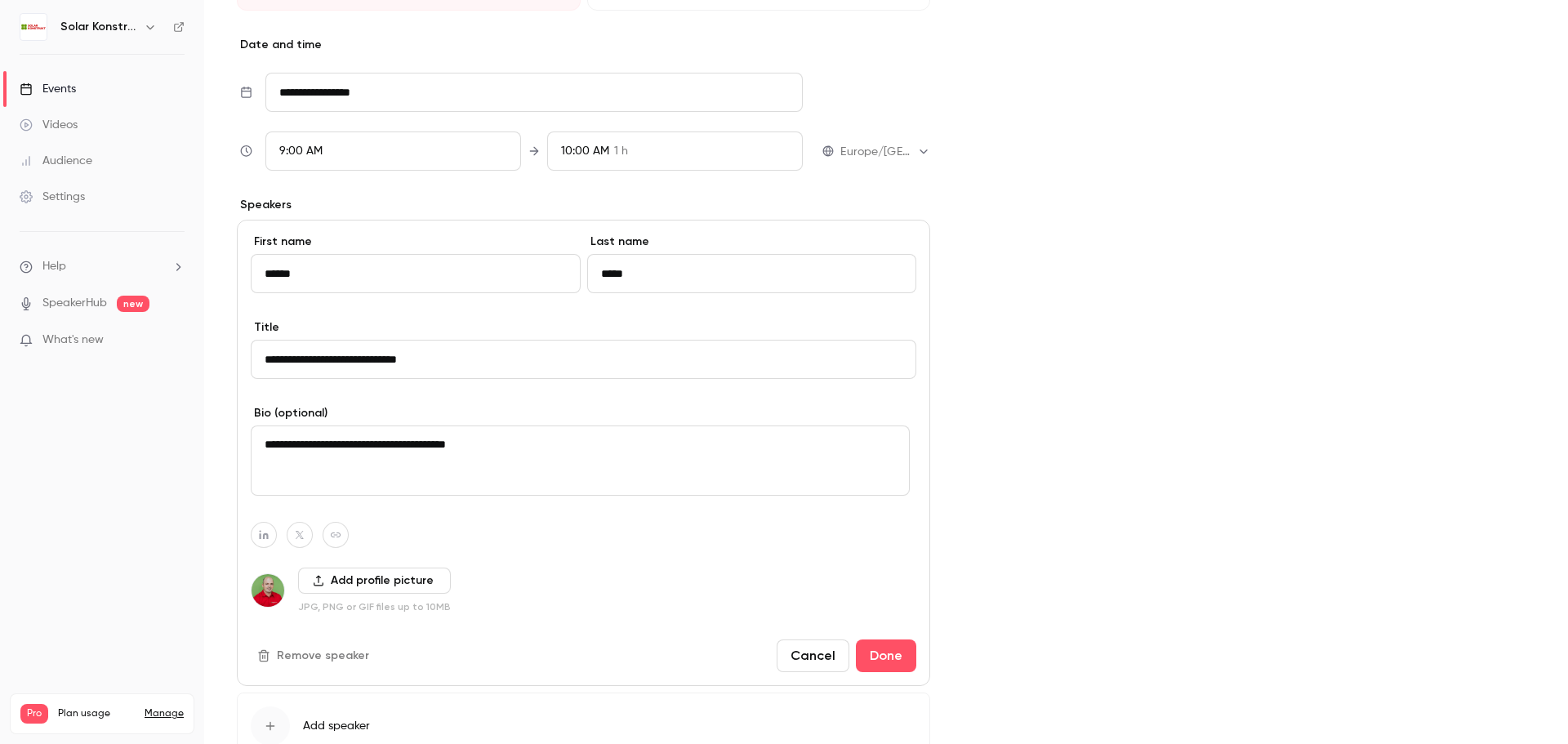
click at [299, 450] on textarea "**********" at bounding box center [580, 461] width 659 height 70
click at [532, 434] on textarea "**********" at bounding box center [580, 461] width 659 height 70
click at [630, 445] on textarea "**********" at bounding box center [580, 461] width 659 height 70
click at [629, 447] on textarea "**********" at bounding box center [580, 461] width 659 height 70
click at [654, 477] on textarea "**********" at bounding box center [580, 461] width 659 height 70
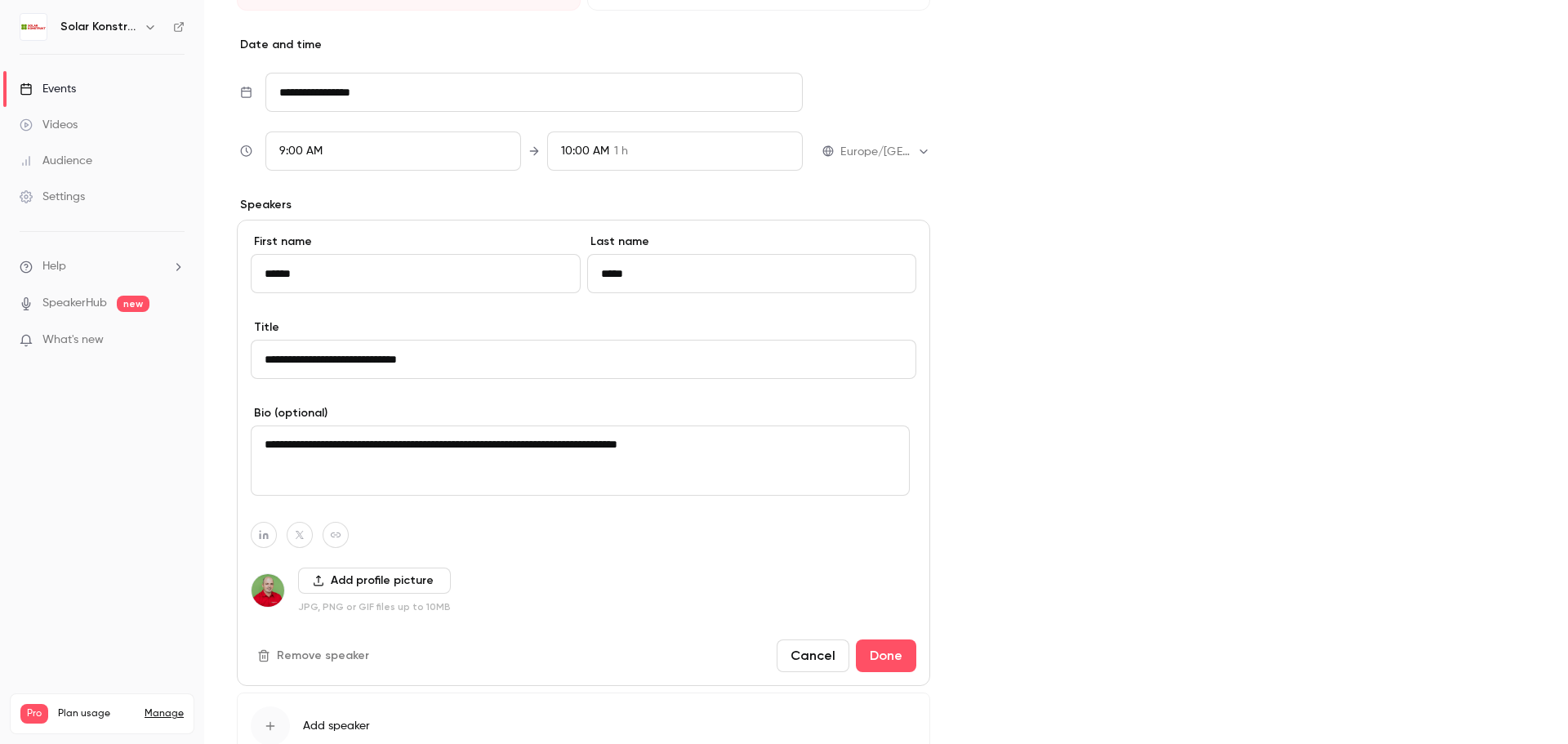
click at [744, 447] on textarea "**********" at bounding box center [580, 461] width 659 height 70
click at [543, 447] on textarea "**********" at bounding box center [580, 461] width 659 height 70
click at [798, 456] on textarea "**********" at bounding box center [580, 461] width 659 height 70
click at [537, 447] on textarea "**********" at bounding box center [580, 461] width 659 height 70
click at [748, 453] on textarea "**********" at bounding box center [580, 461] width 659 height 70
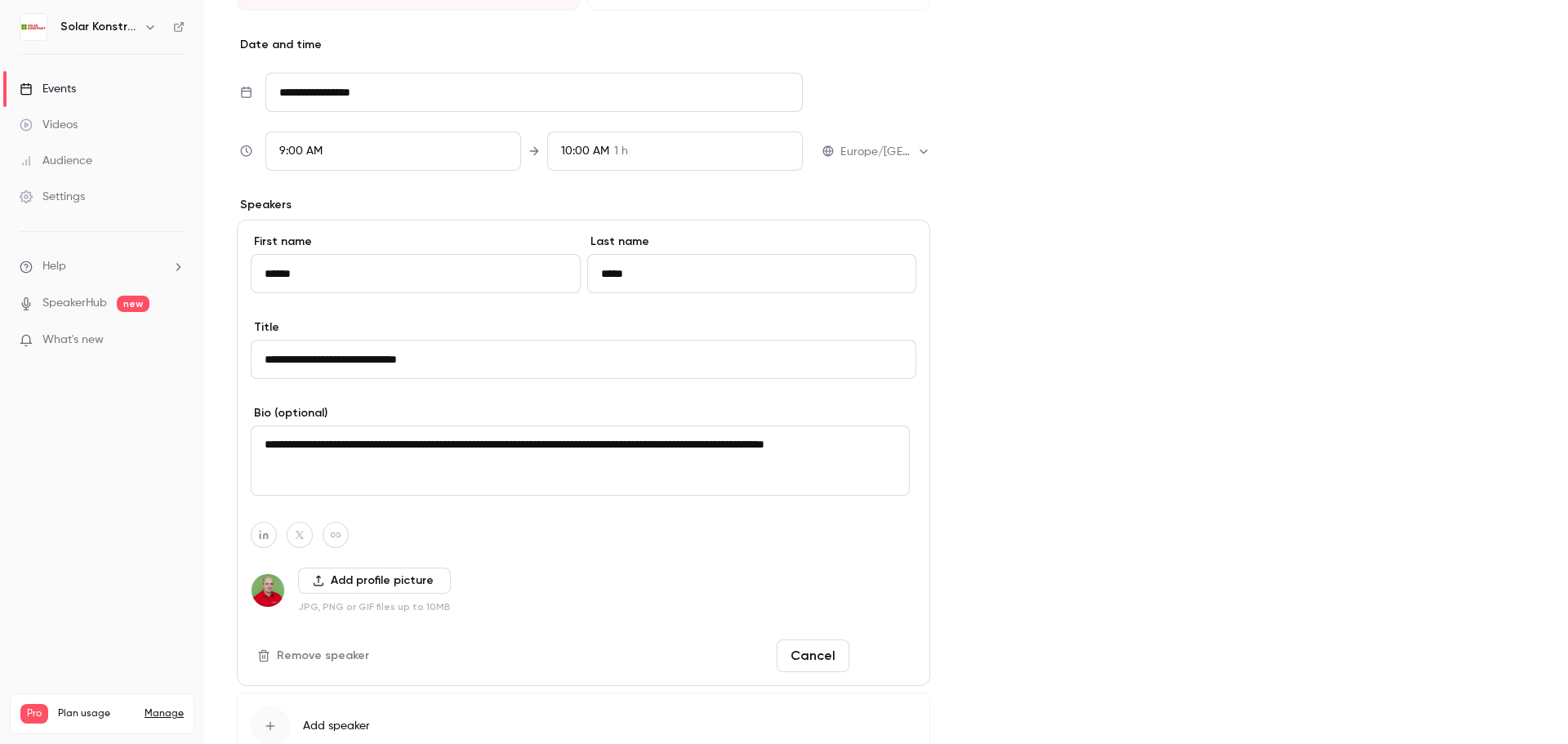
type textarea "**********"
click at [881, 656] on button "Done" at bounding box center [886, 655] width 61 height 32
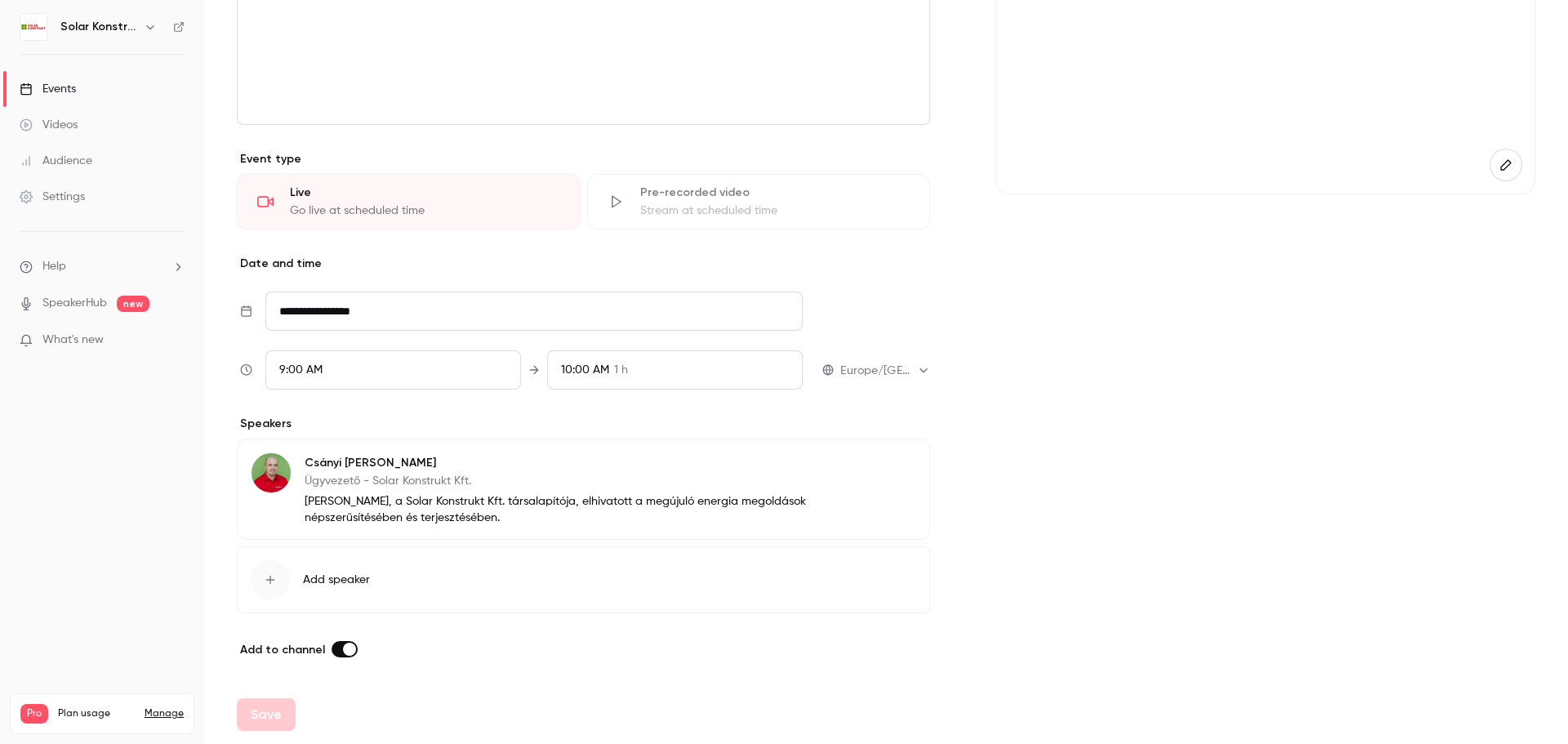
click at [277, 584] on div "button" at bounding box center [270, 579] width 40 height 39
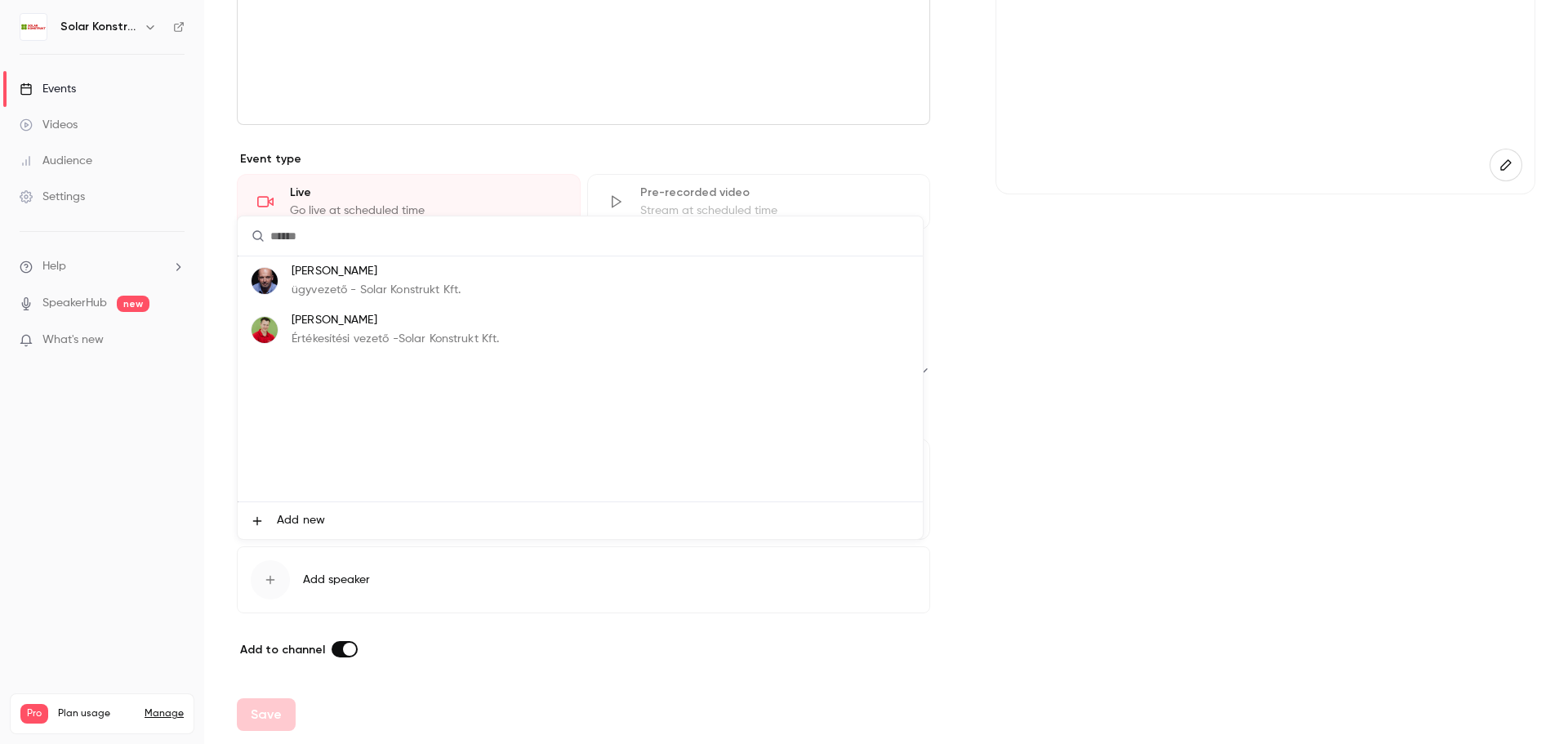
click at [257, 320] on img at bounding box center [265, 330] width 26 height 26
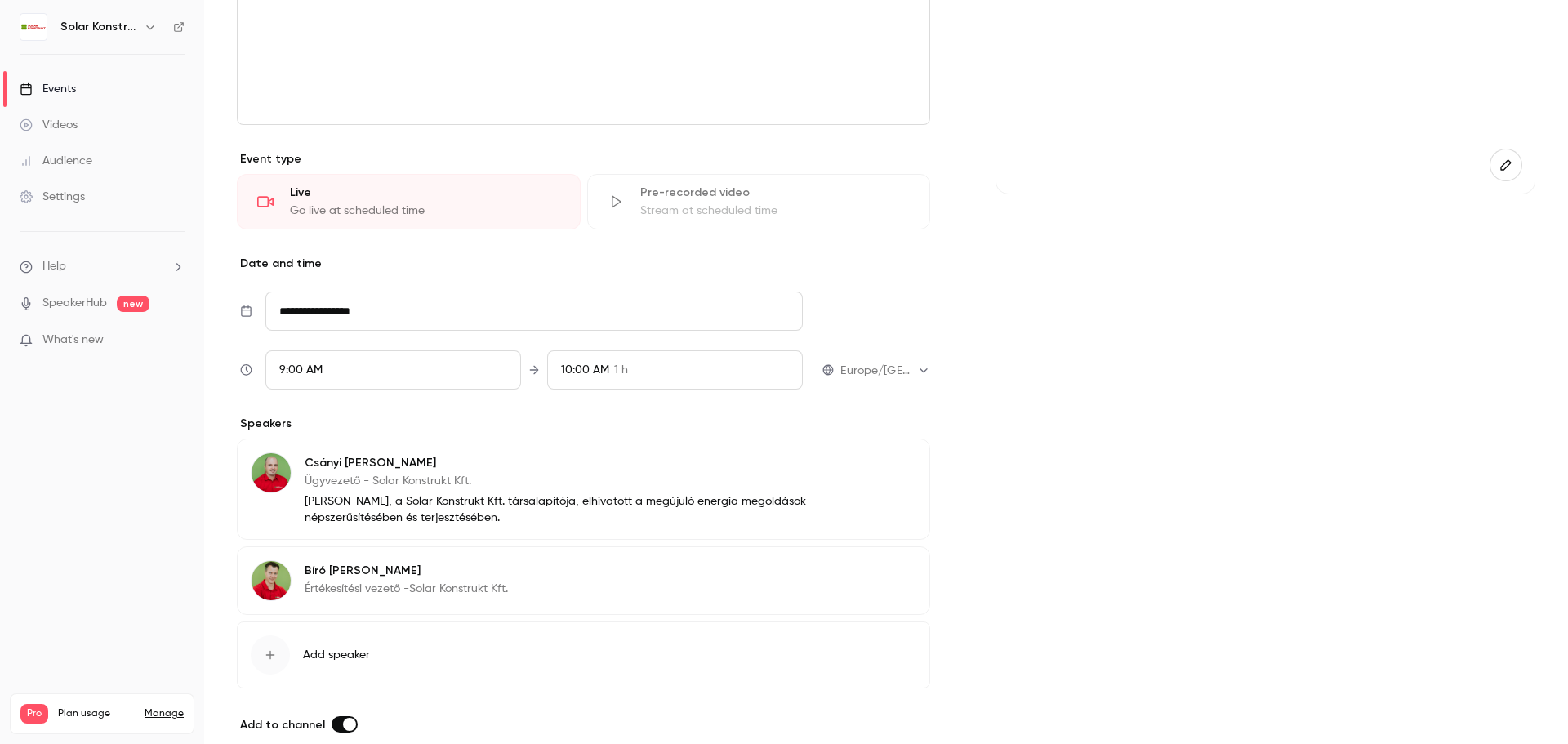
click at [888, 576] on button "Edit" at bounding box center [887, 573] width 60 height 26
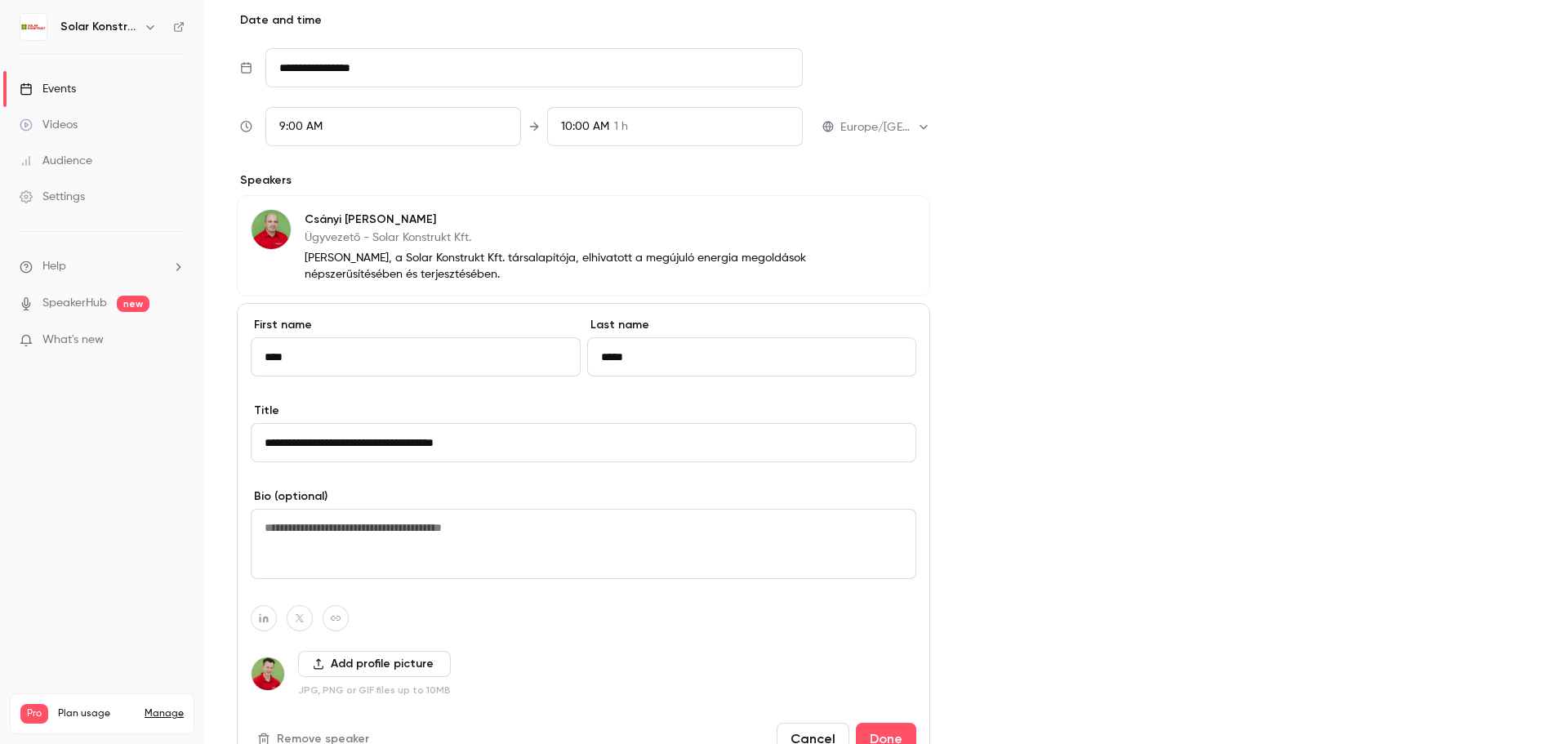
scroll to position [522, 0]
click at [403, 546] on textarea at bounding box center [584, 542] width 665 height 70
drag, startPoint x: 393, startPoint y: 530, endPoint x: 369, endPoint y: 530, distance: 24.0
click at [369, 530] on textarea "**********" at bounding box center [580, 542] width 659 height 70
type textarea "**********"
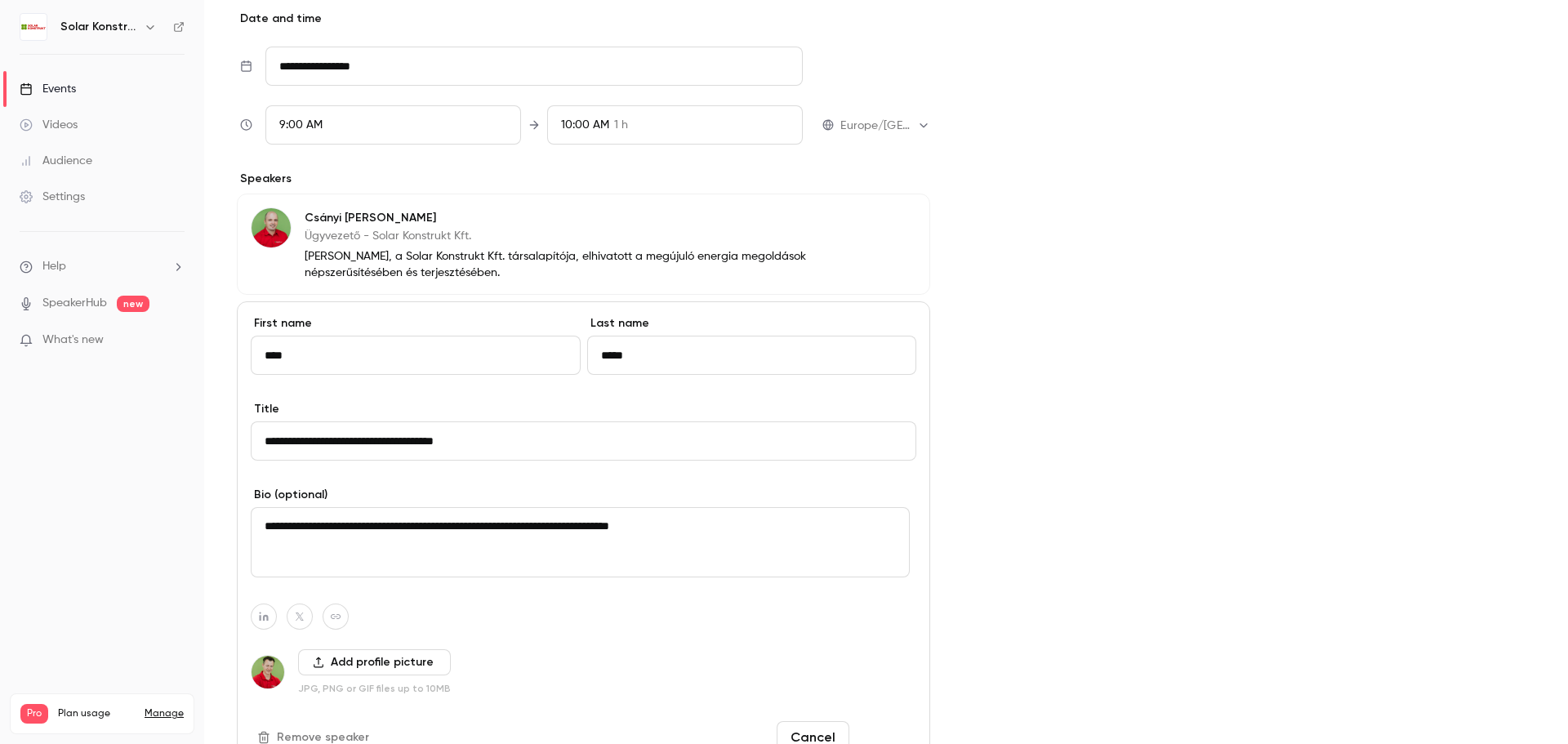
click at [893, 735] on button "Done" at bounding box center [886, 737] width 61 height 32
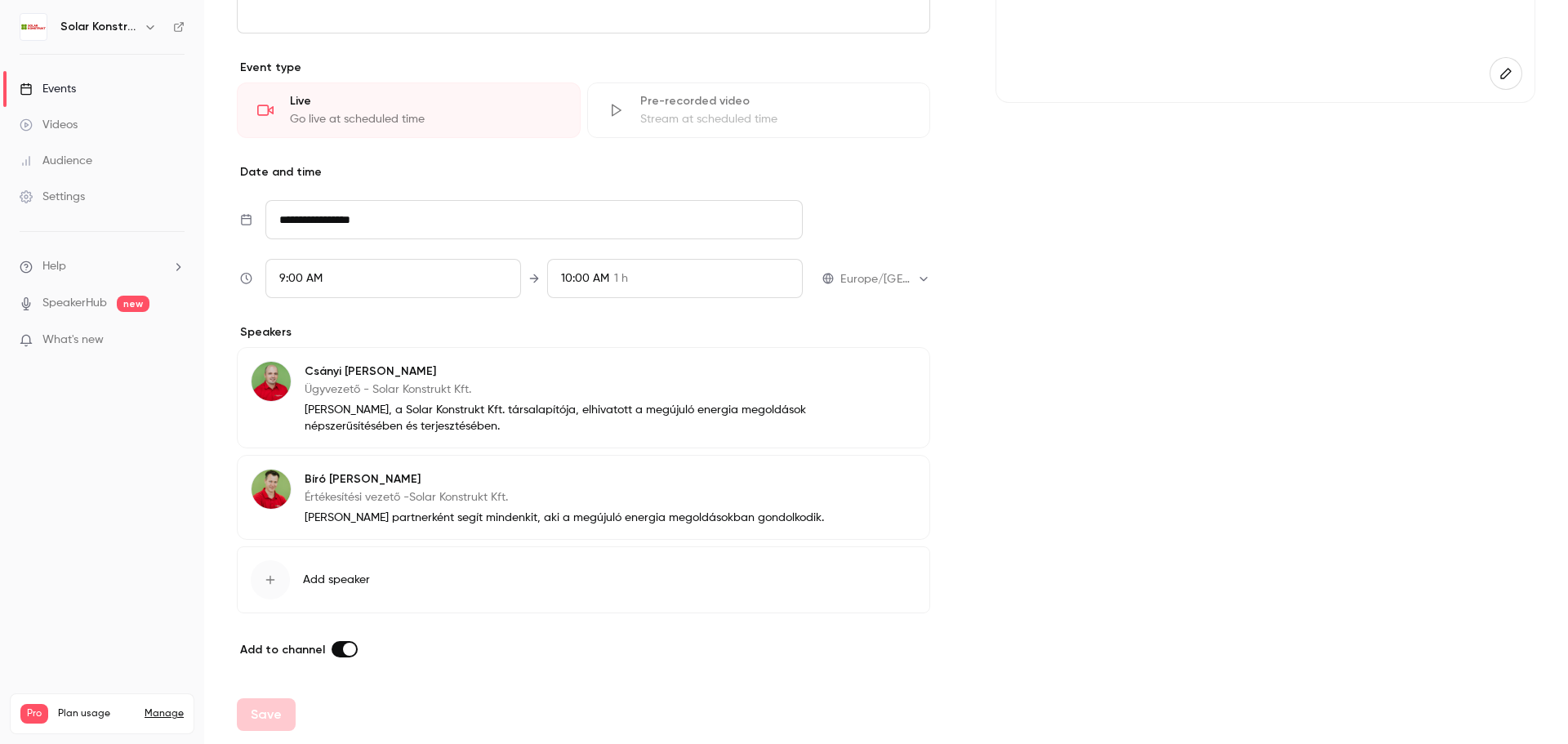
scroll to position [0, 0]
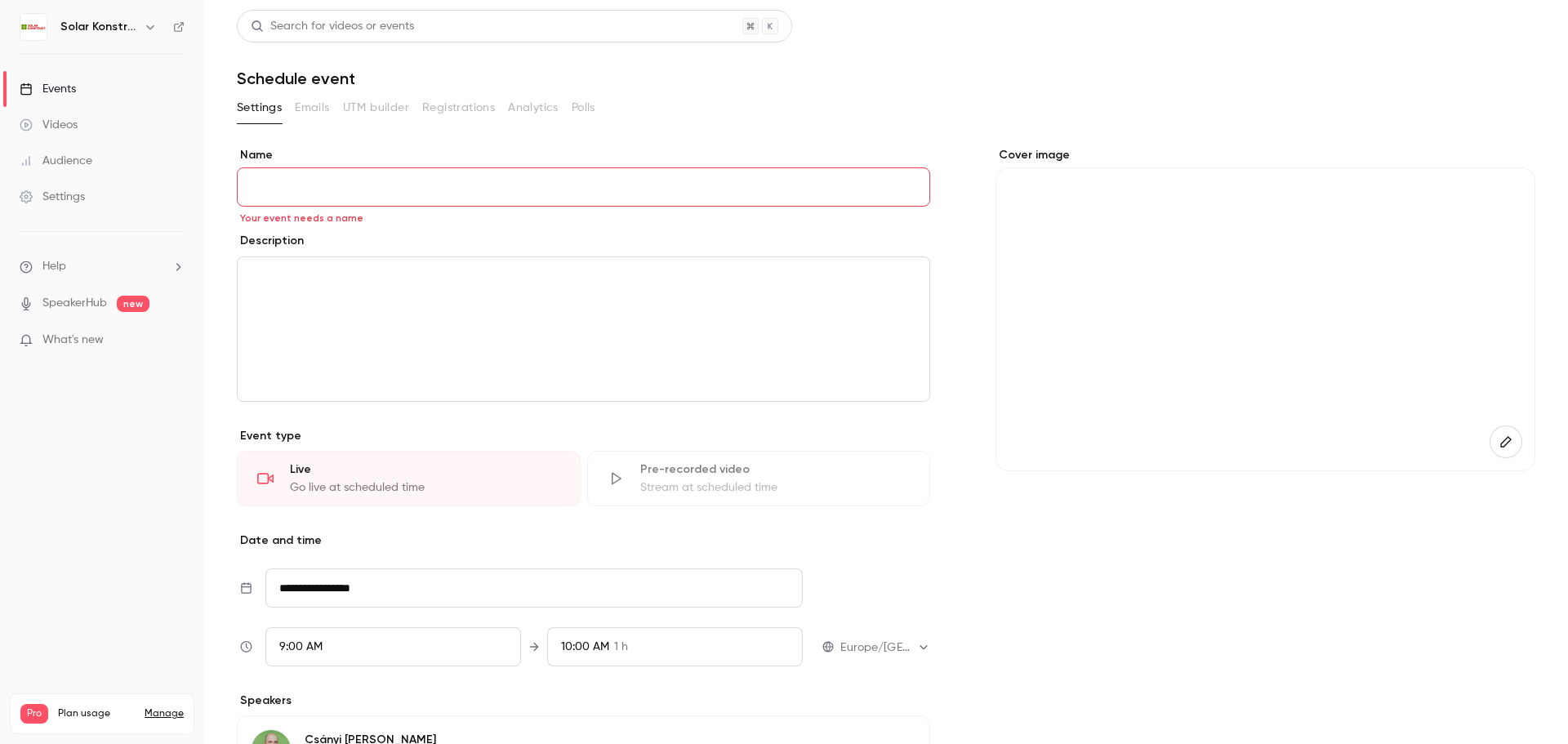
click at [372, 193] on input "Name" at bounding box center [584, 187] width 694 height 39
click at [395, 175] on input "******" at bounding box center [584, 187] width 694 height 39
click at [522, 184] on input "**********" at bounding box center [584, 187] width 694 height 39
click at [537, 185] on input "**********" at bounding box center [584, 187] width 694 height 39
click at [539, 186] on input "**********" at bounding box center [584, 187] width 694 height 39
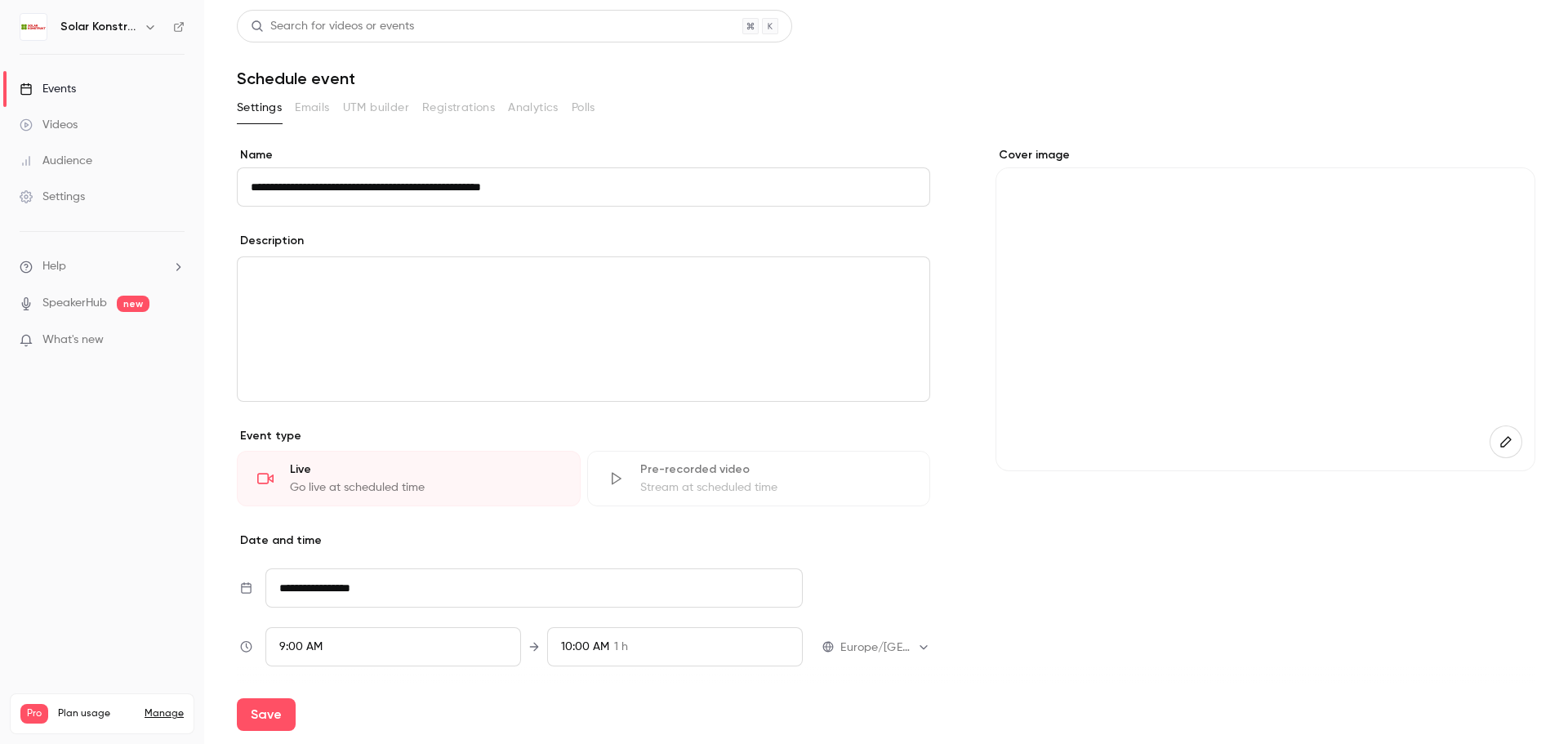
click at [539, 186] on input "**********" at bounding box center [584, 187] width 694 height 39
click at [562, 192] on input "**********" at bounding box center [584, 187] width 694 height 39
click at [498, 192] on input "**********" at bounding box center [584, 187] width 694 height 39
type input "**********"
click at [522, 300] on div "editor" at bounding box center [584, 329] width 692 height 144
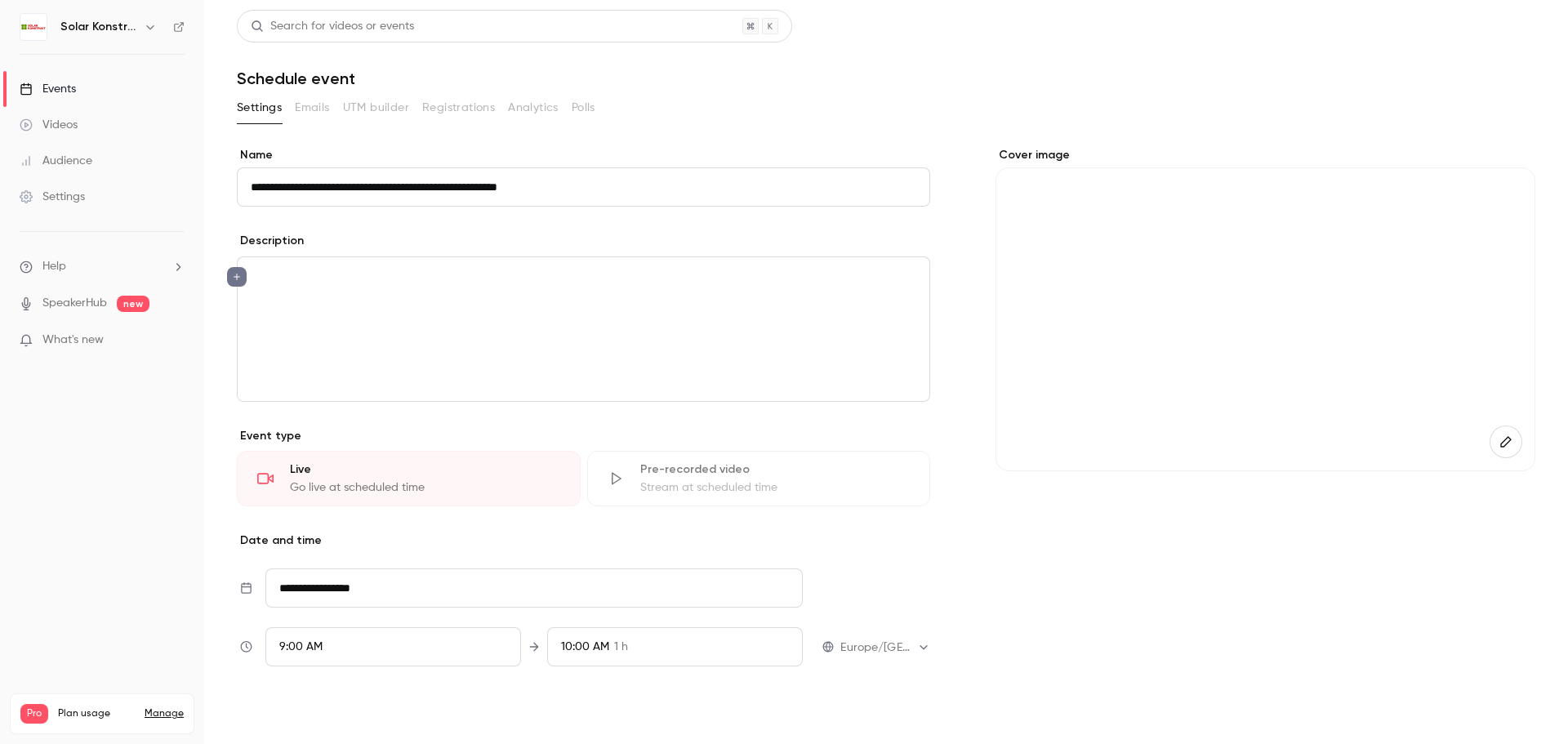
click at [277, 712] on button "Save" at bounding box center [266, 714] width 59 height 32
type input "**********"
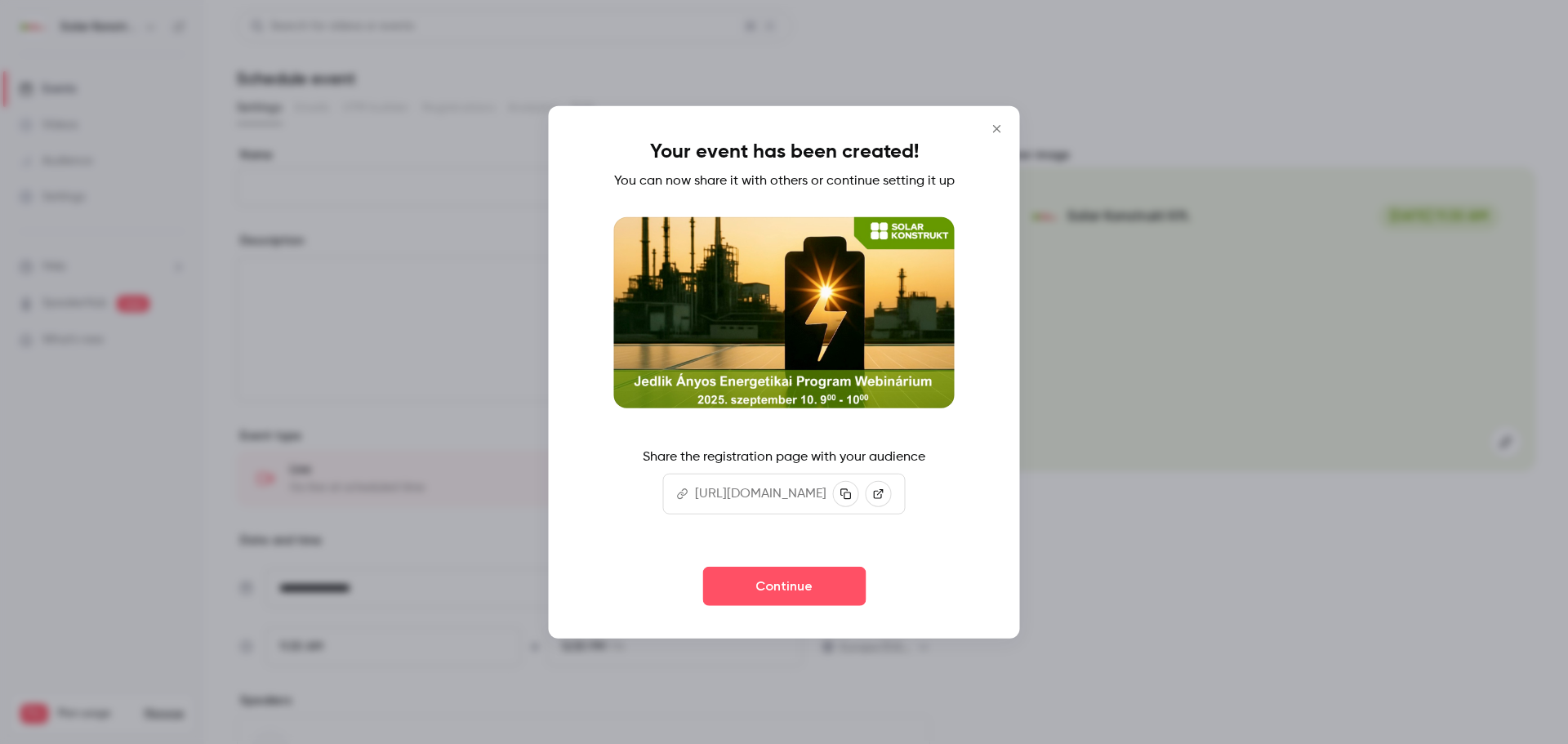
click at [1007, 122] on icon "Close" at bounding box center [997, 128] width 19 height 13
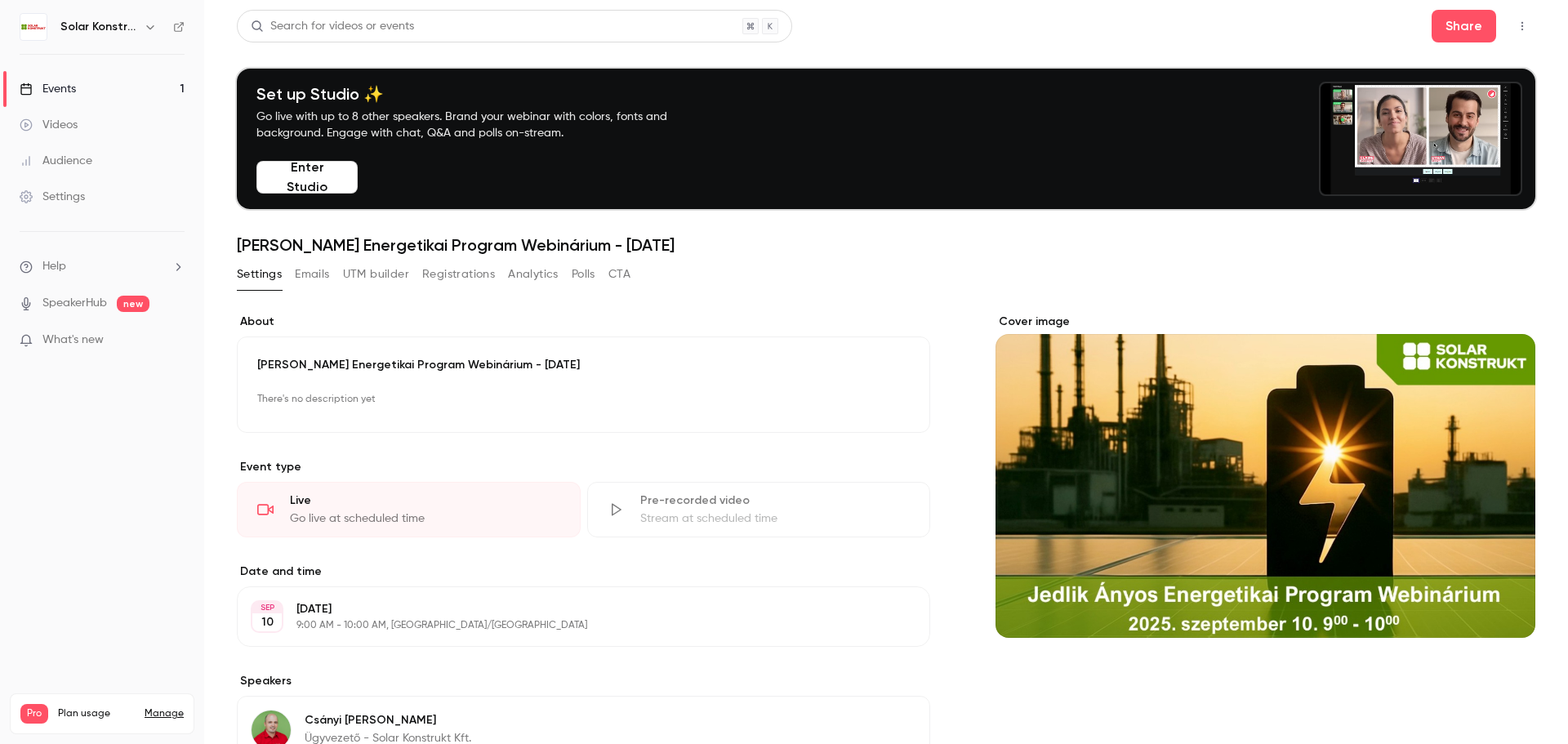
scroll to position [319, 0]
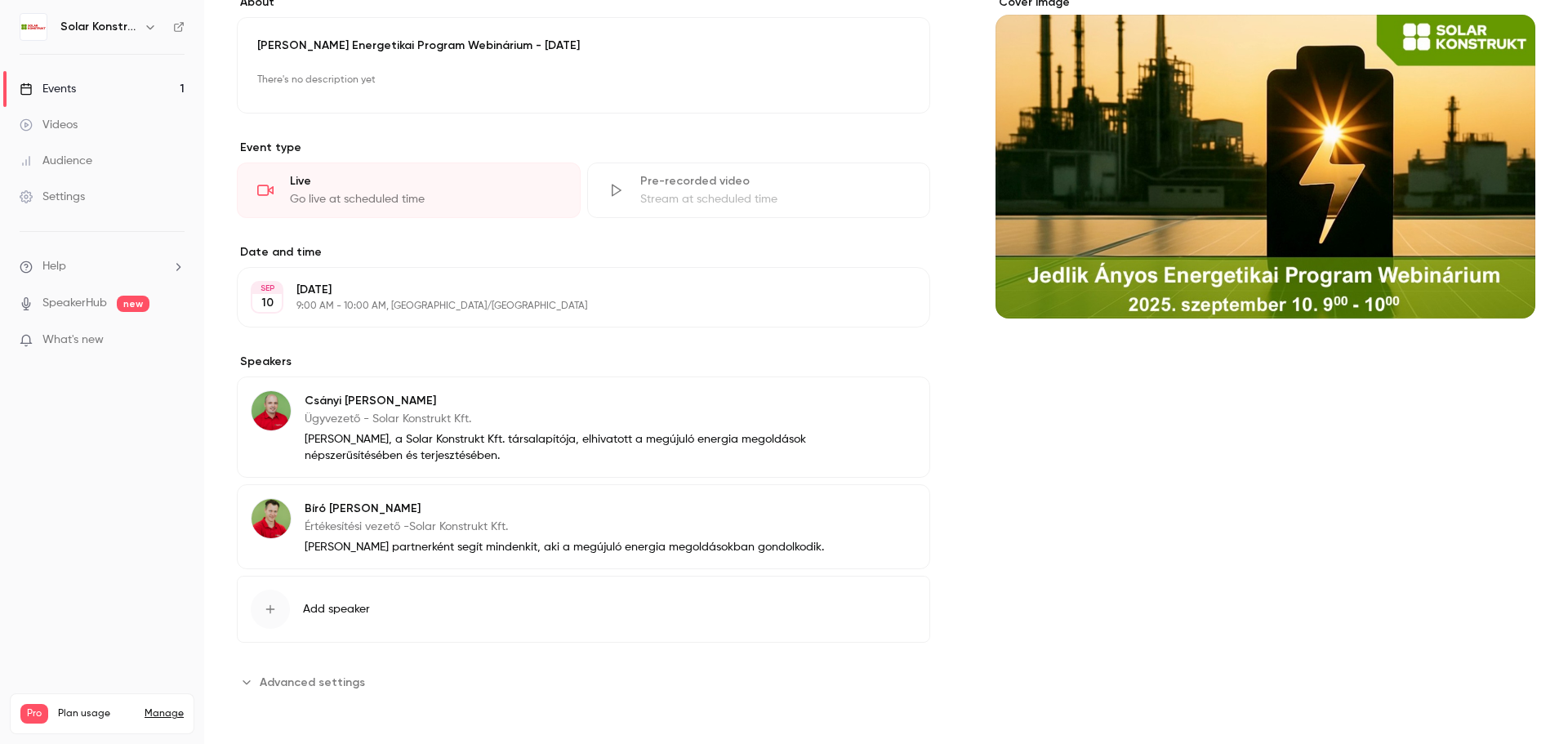
click at [327, 684] on span "Advanced settings" at bounding box center [313, 683] width 105 height 18
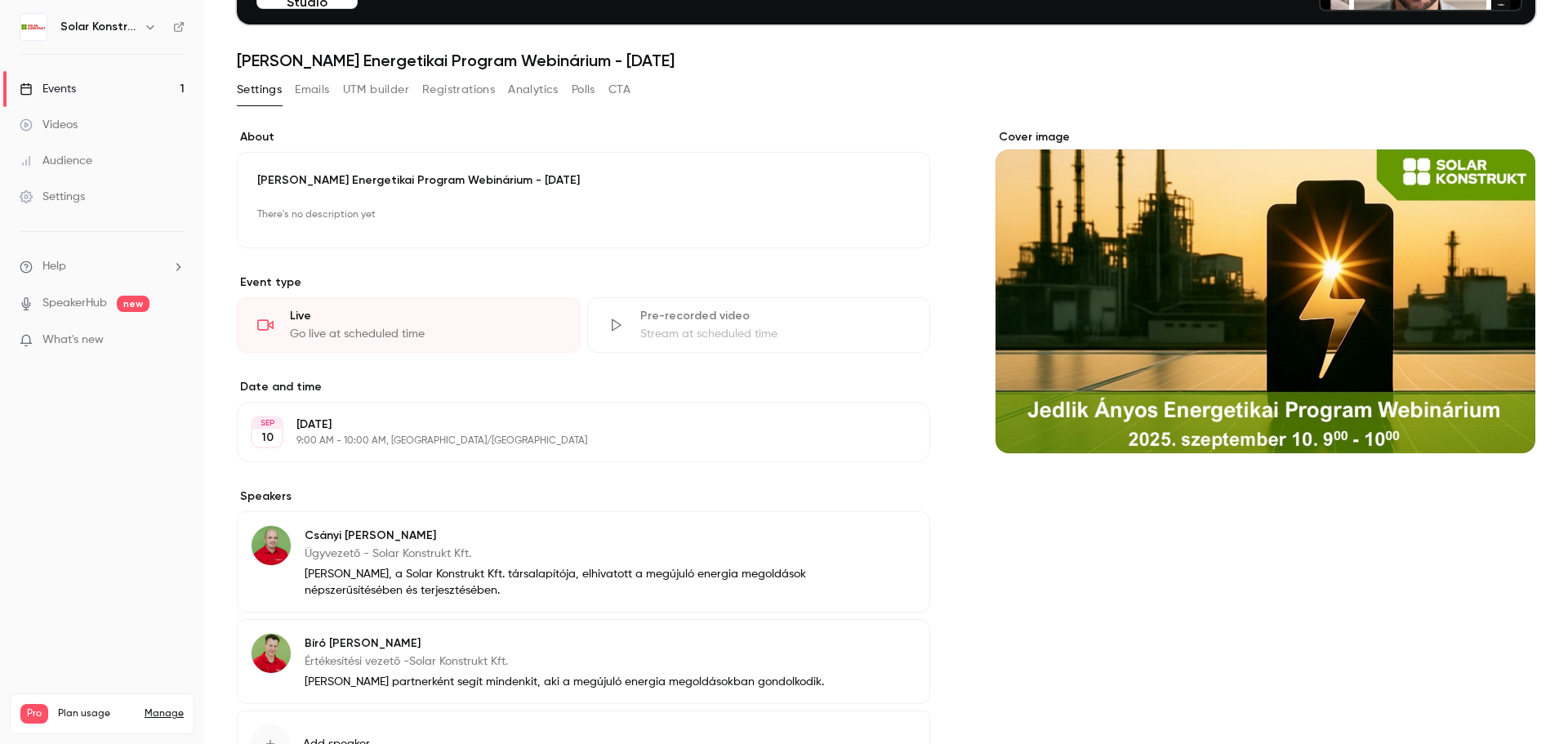
scroll to position [490, 0]
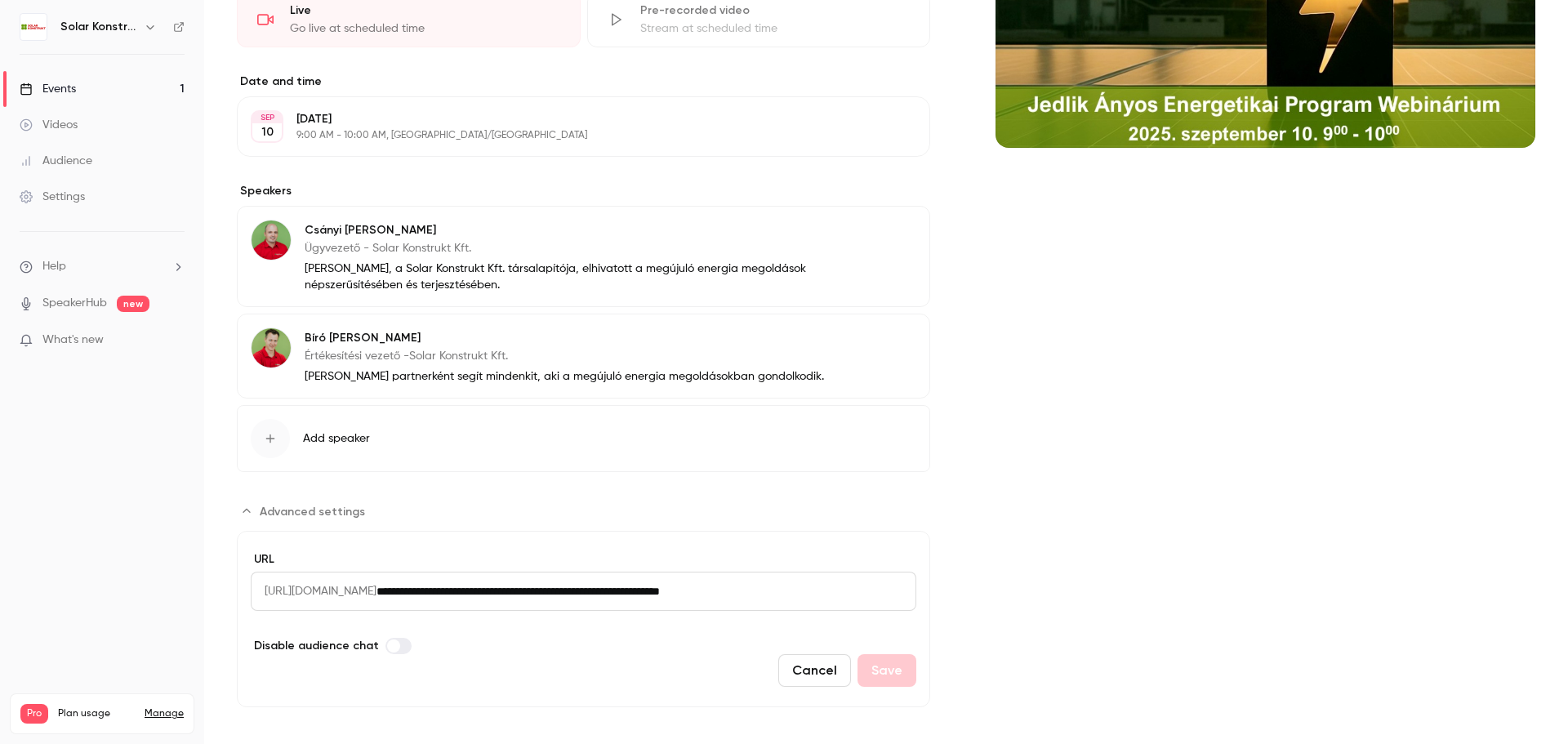
click at [799, 599] on input "**********" at bounding box center [646, 590] width 540 height 39
drag, startPoint x: 878, startPoint y: 595, endPoint x: 248, endPoint y: 592, distance: 630.0
click at [205, 581] on main "Search for videos or events Share Set up Studio ✨ Go live with up to 8 other sp…" at bounding box center [887, 372] width 1364 height 744
click at [288, 591] on span "[URL][DOMAIN_NAME]" at bounding box center [313, 590] width 126 height 39
drag, startPoint x: 270, startPoint y: 592, endPoint x: 401, endPoint y: 594, distance: 131.0
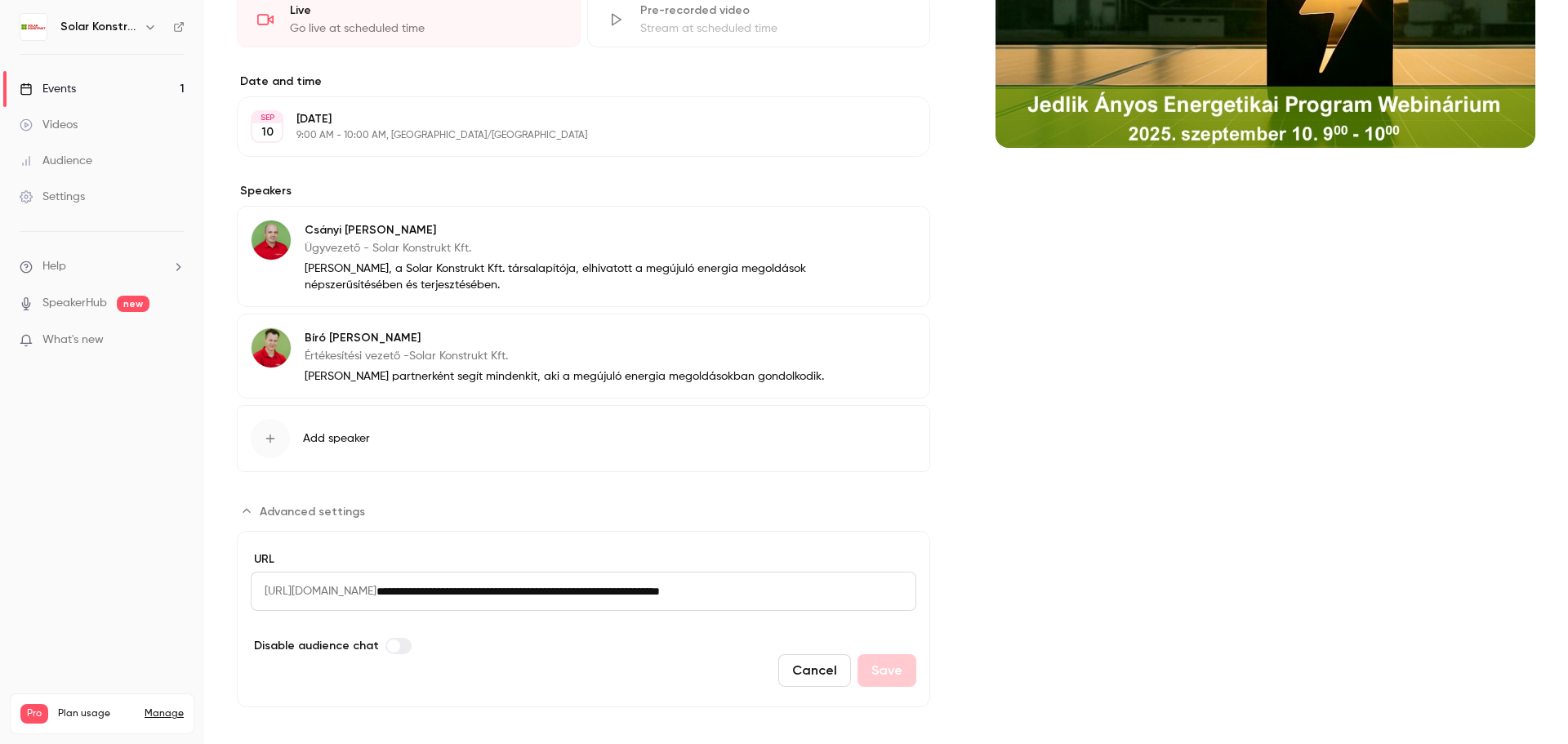
click at [377, 594] on span "[URL][DOMAIN_NAME]" at bounding box center [313, 590] width 126 height 39
click at [333, 594] on span "[URL][DOMAIN_NAME]" at bounding box center [313, 590] width 126 height 39
drag, startPoint x: 264, startPoint y: 592, endPoint x: 860, endPoint y: 591, distance: 596.0
click at [860, 591] on div "**********" at bounding box center [584, 590] width 665 height 39
click at [864, 590] on input "**********" at bounding box center [646, 590] width 540 height 39
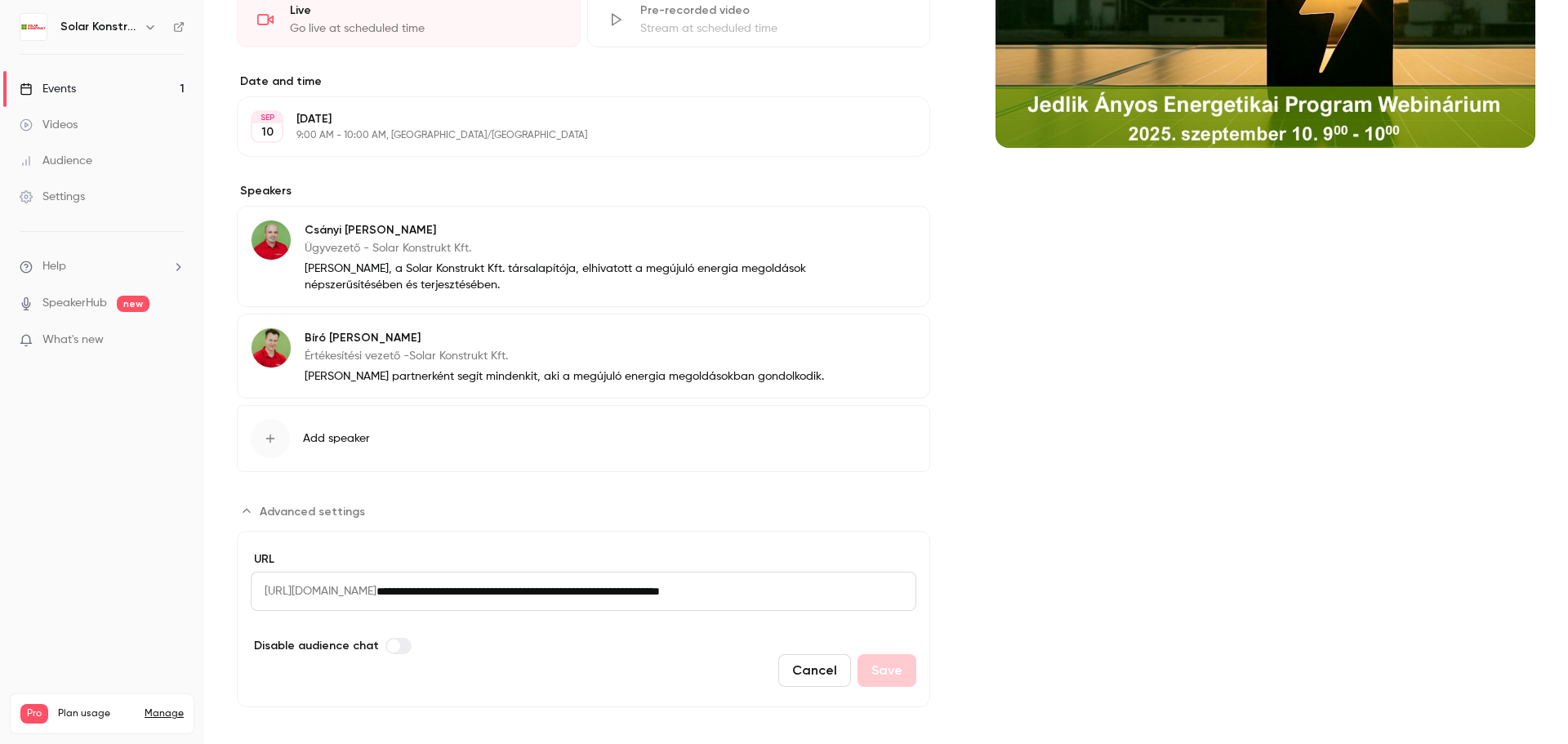
drag, startPoint x: 829, startPoint y: 590, endPoint x: 701, endPoint y: 590, distance: 128.0
click at [701, 590] on input "**********" at bounding box center [646, 590] width 540 height 39
type input "**********"
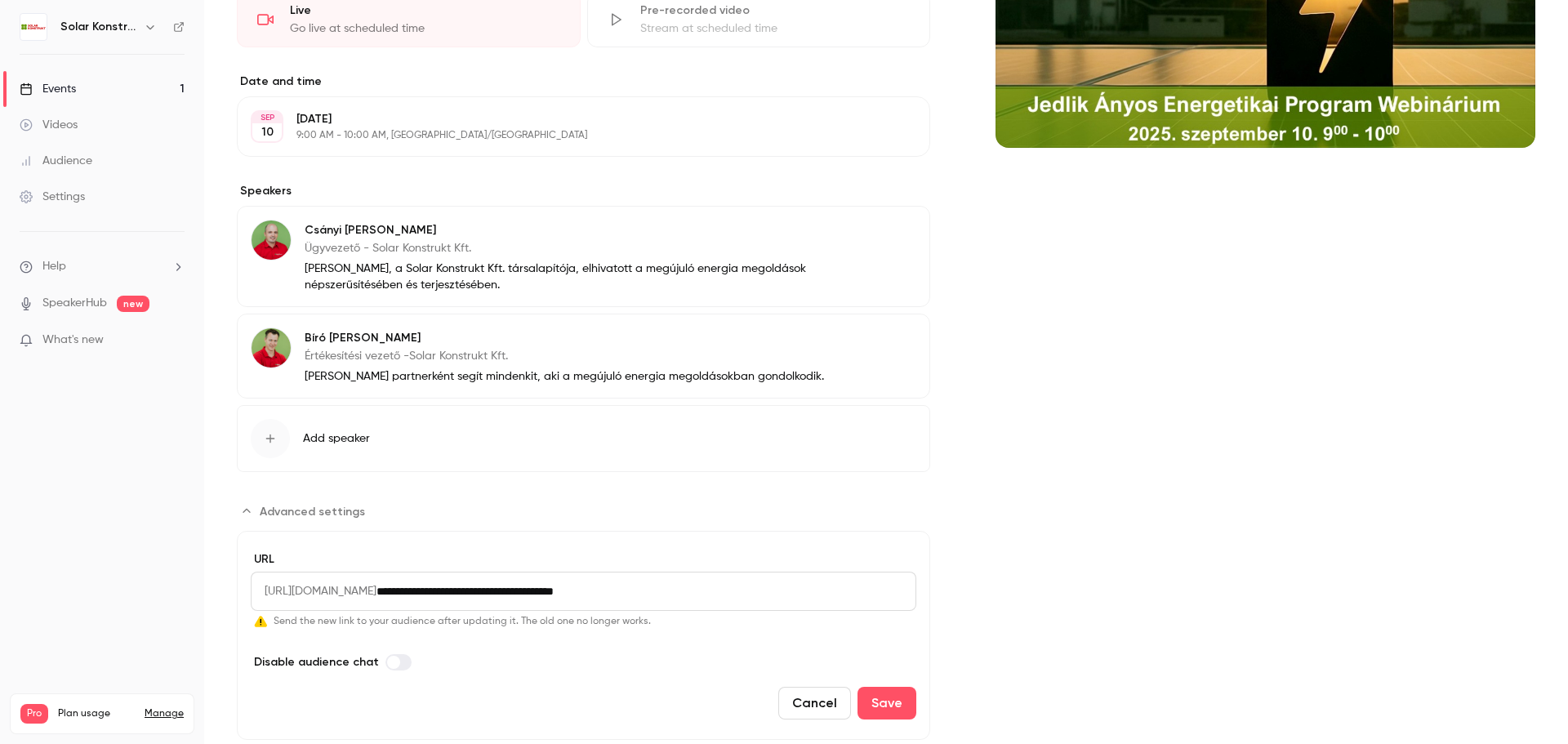
drag, startPoint x: 730, startPoint y: 595, endPoint x: 271, endPoint y: 597, distance: 459.0
click at [271, 597] on div "**********" at bounding box center [584, 590] width 665 height 39
click at [1017, 611] on div "Cover image" at bounding box center [1265, 282] width 540 height 916
click at [810, 710] on button "Cancel" at bounding box center [815, 702] width 73 height 32
type input "**********"
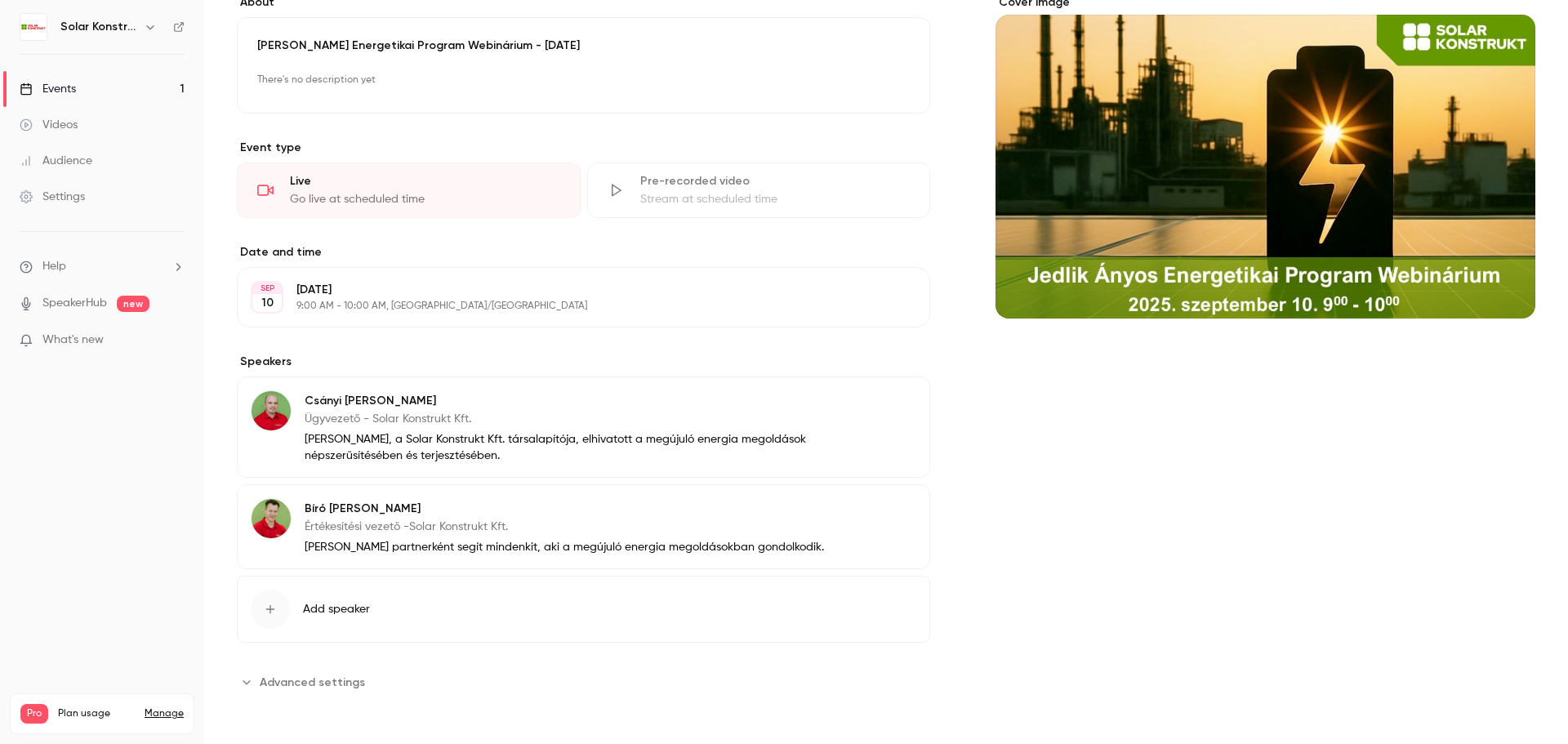
scroll to position [319, 0]
click at [289, 683] on span "Advanced settings" at bounding box center [313, 683] width 105 height 18
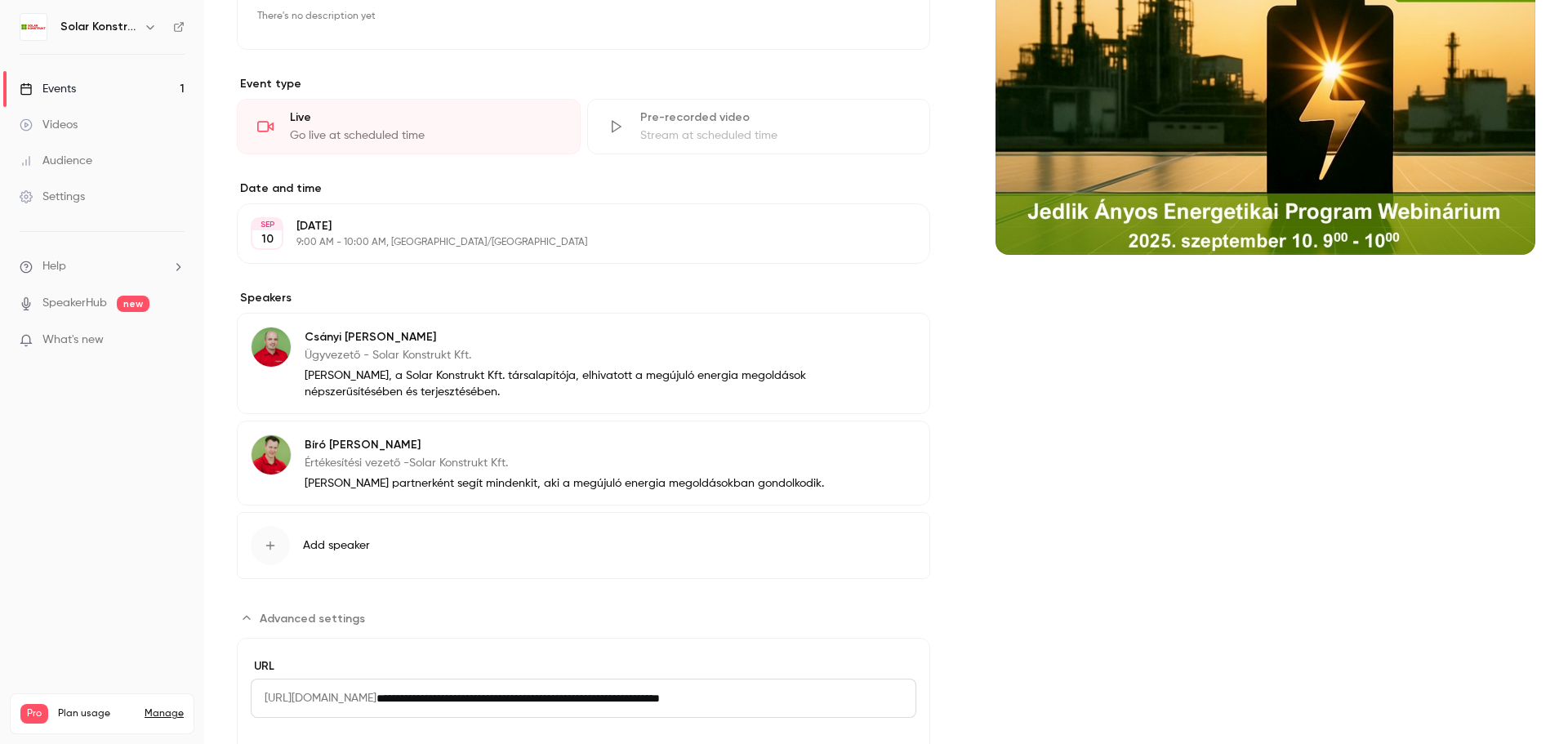
scroll to position [483, 0]
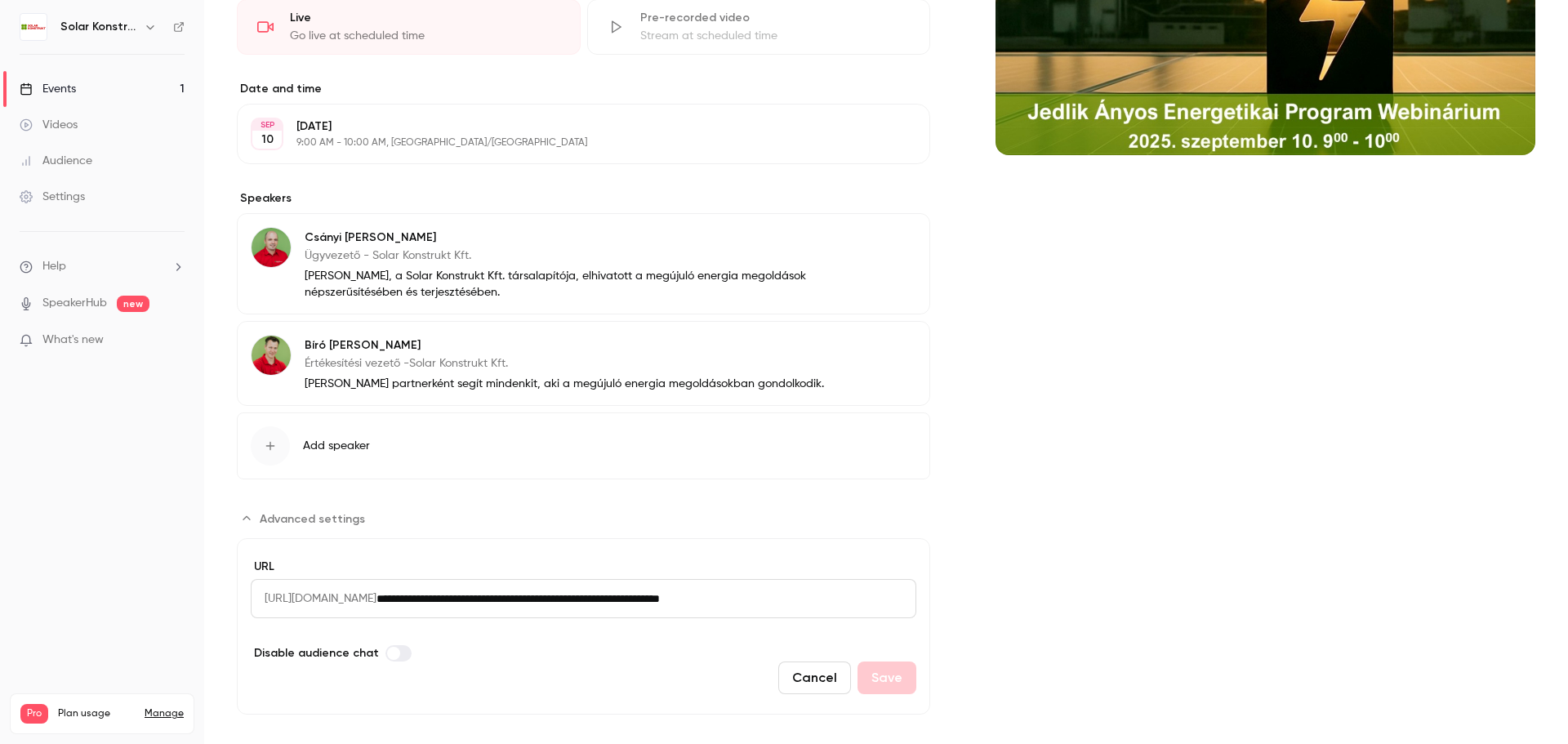
drag, startPoint x: 264, startPoint y: 601, endPoint x: 774, endPoint y: 597, distance: 510.0
click at [774, 597] on div "**********" at bounding box center [584, 598] width 665 height 39
click at [1035, 585] on div "Cover image" at bounding box center [1265, 272] width 540 height 884
click at [816, 673] on button "Cancel" at bounding box center [815, 677] width 73 height 32
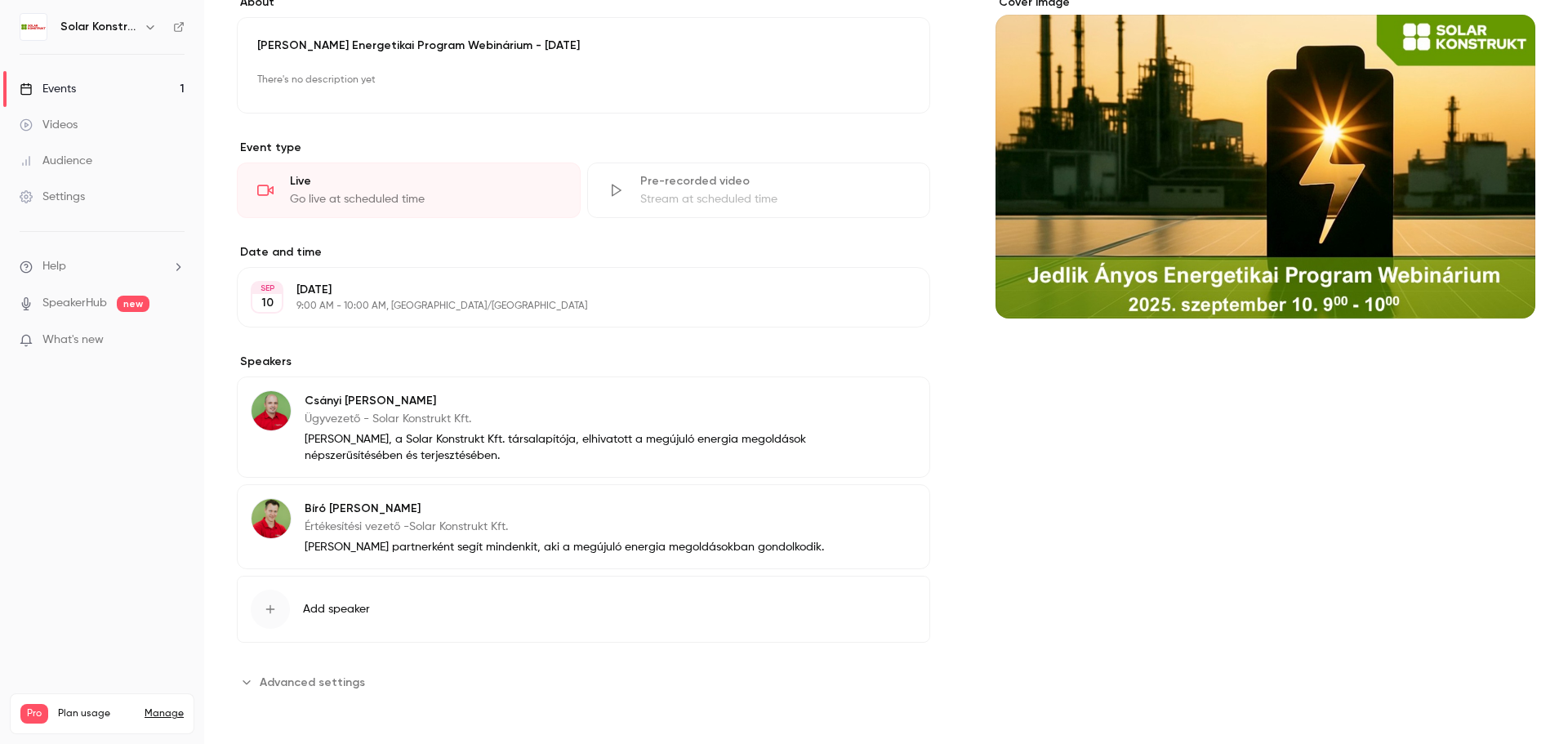
scroll to position [75, 0]
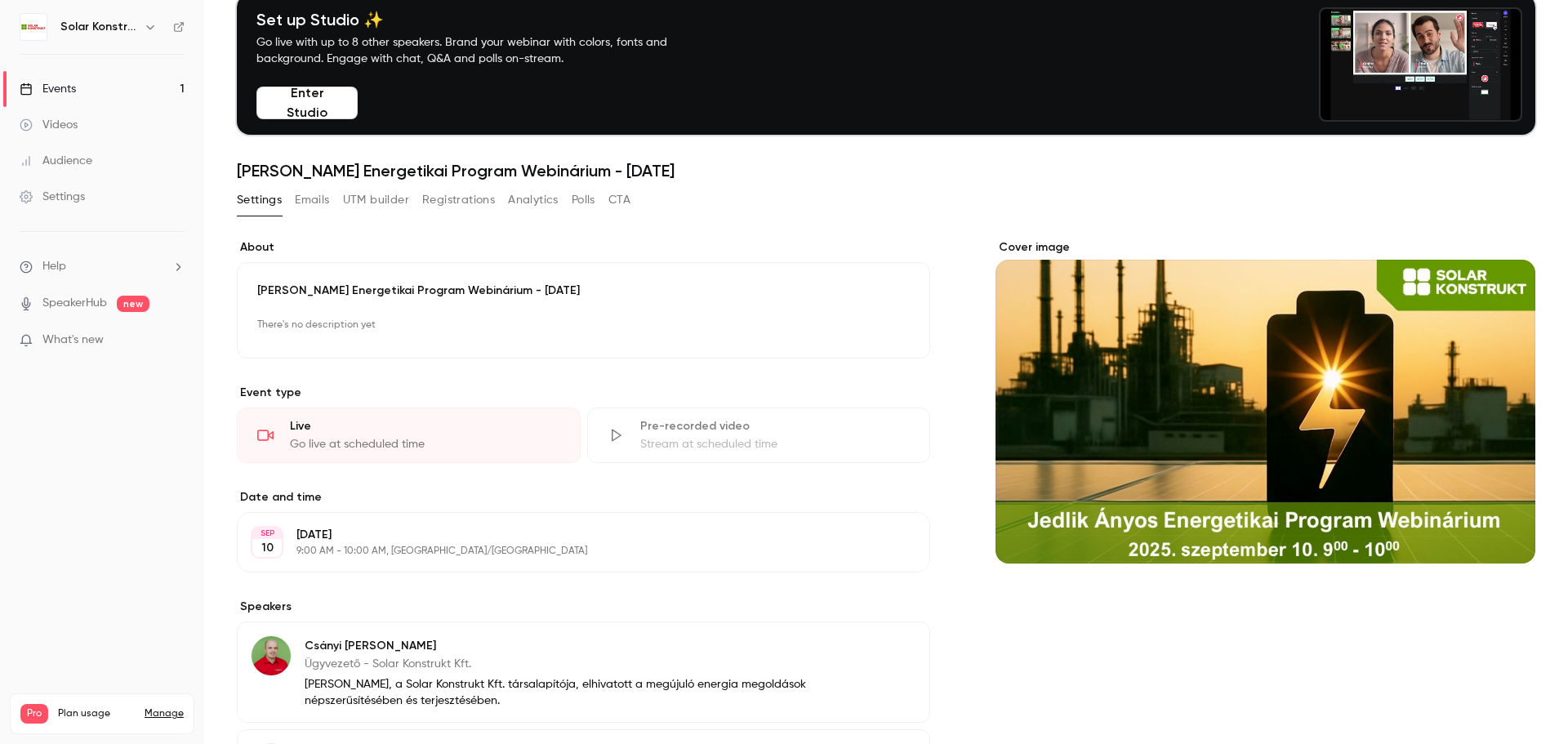
click at [299, 197] on button "Emails" at bounding box center [312, 200] width 34 height 26
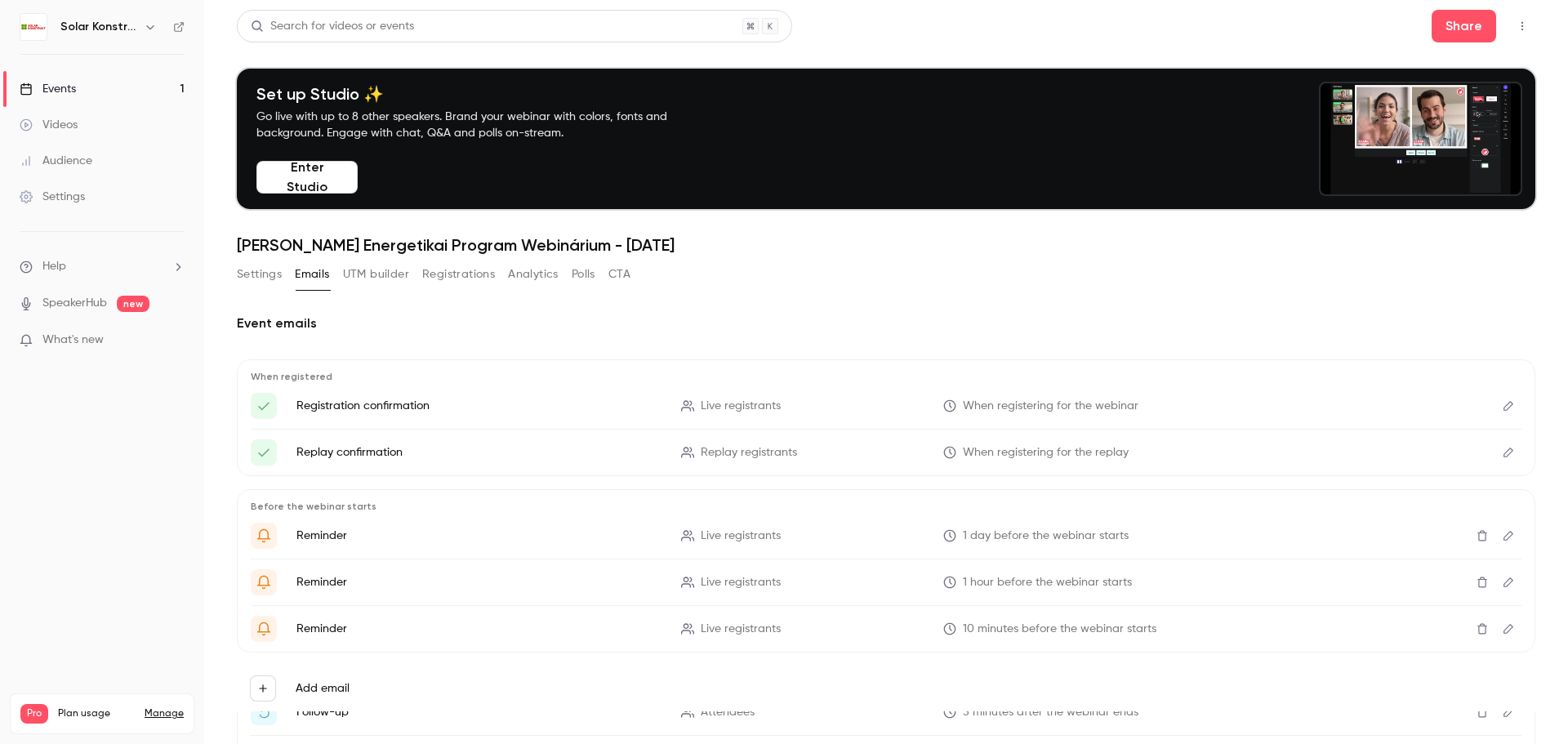
click at [250, 278] on button "Settings" at bounding box center [259, 275] width 45 height 26
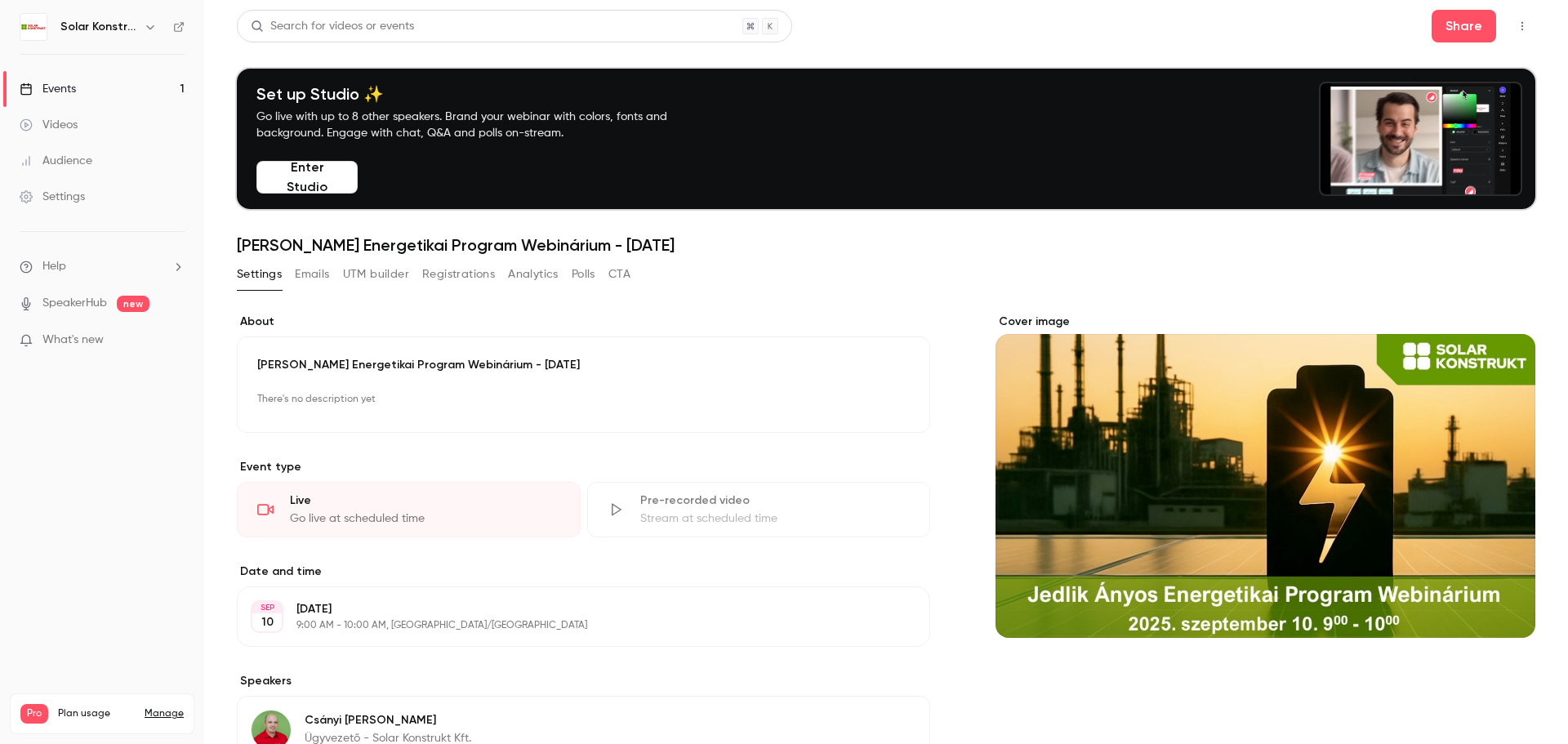
click at [1516, 28] on icon "button" at bounding box center [1522, 25] width 13 height 11
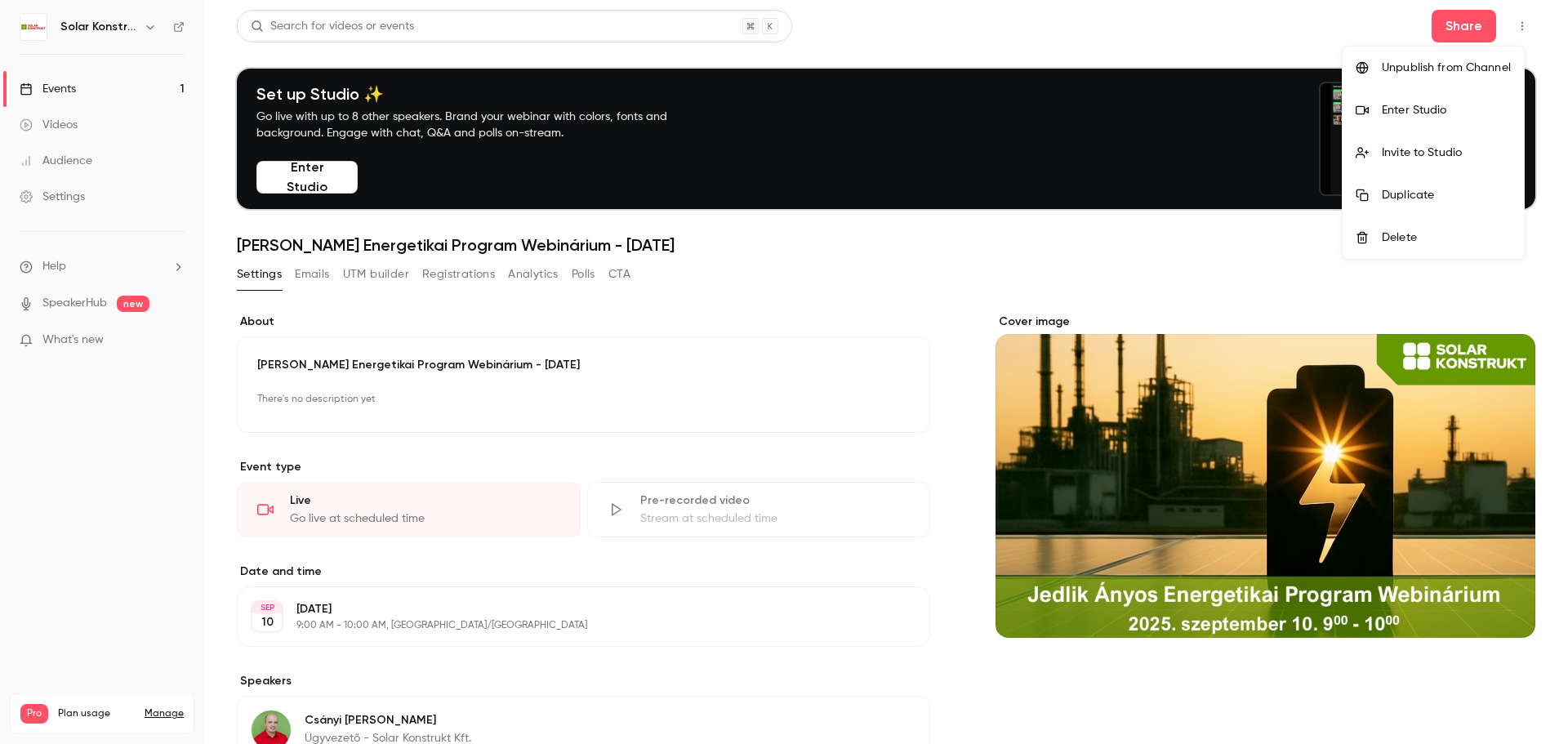
click at [1447, 32] on div at bounding box center [784, 372] width 1568 height 744
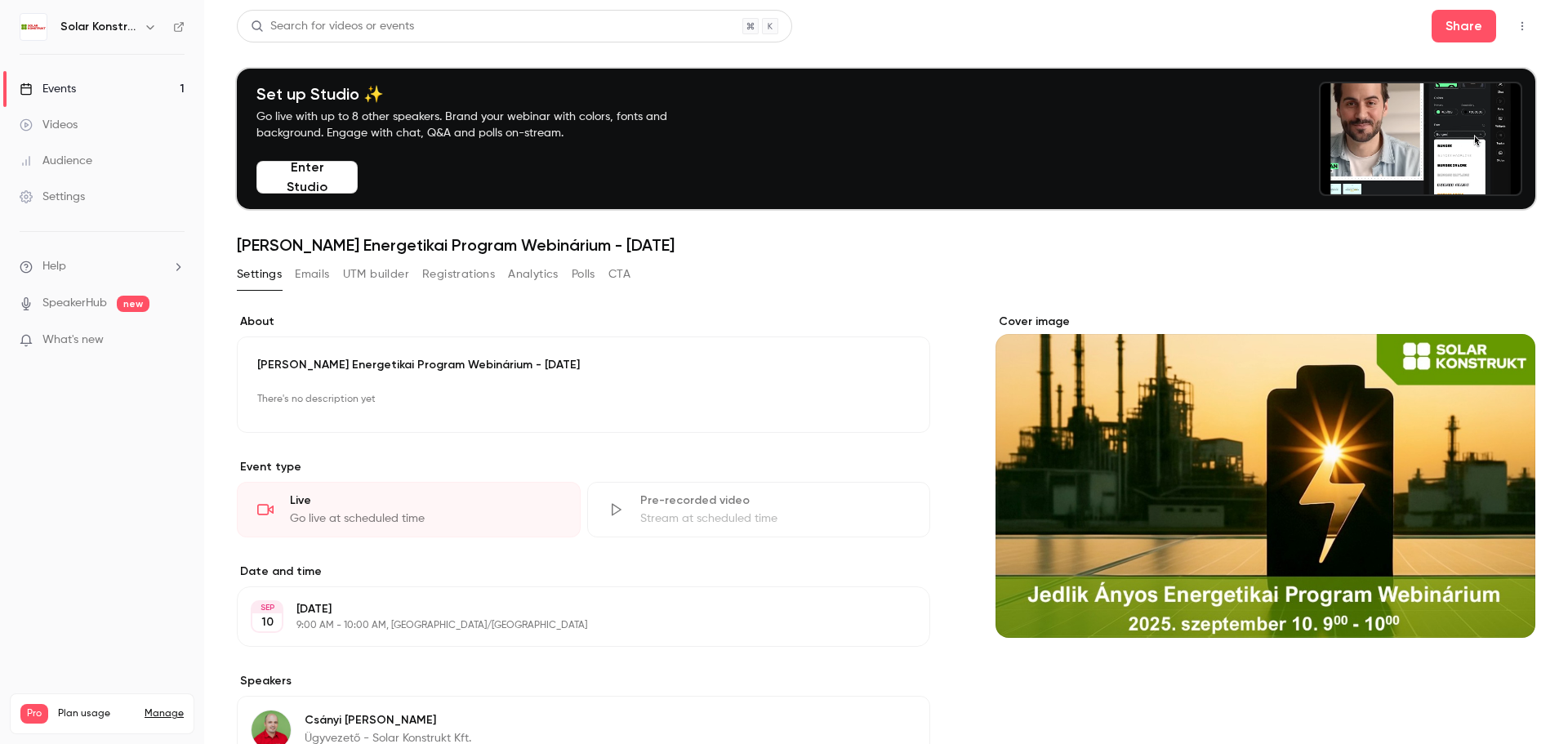
click at [1083, 54] on header "Search for videos or events Share Set up Studio ✨ Go live with up to 8 other sp…" at bounding box center [886, 132] width 1298 height 245
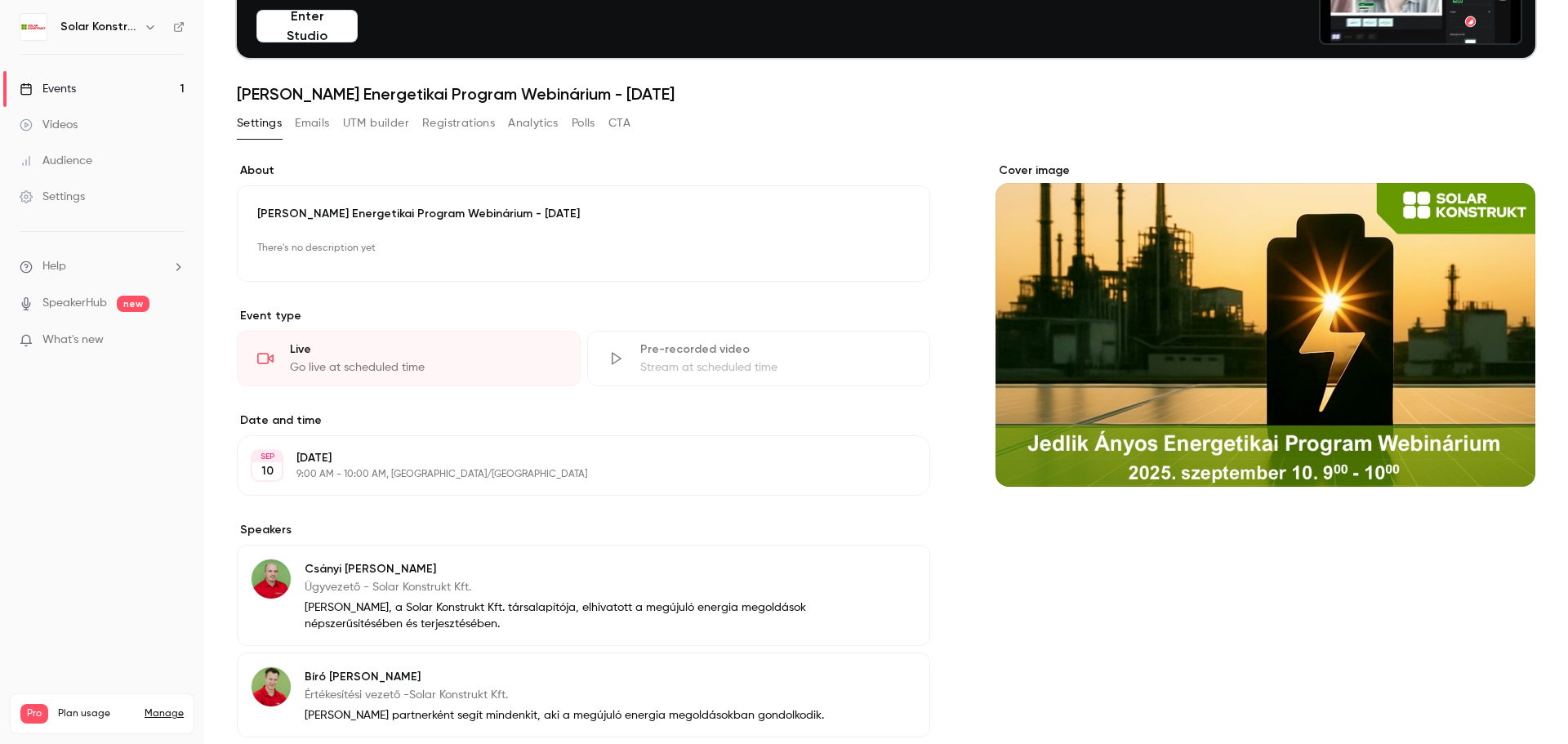
scroll to position [319, 0]
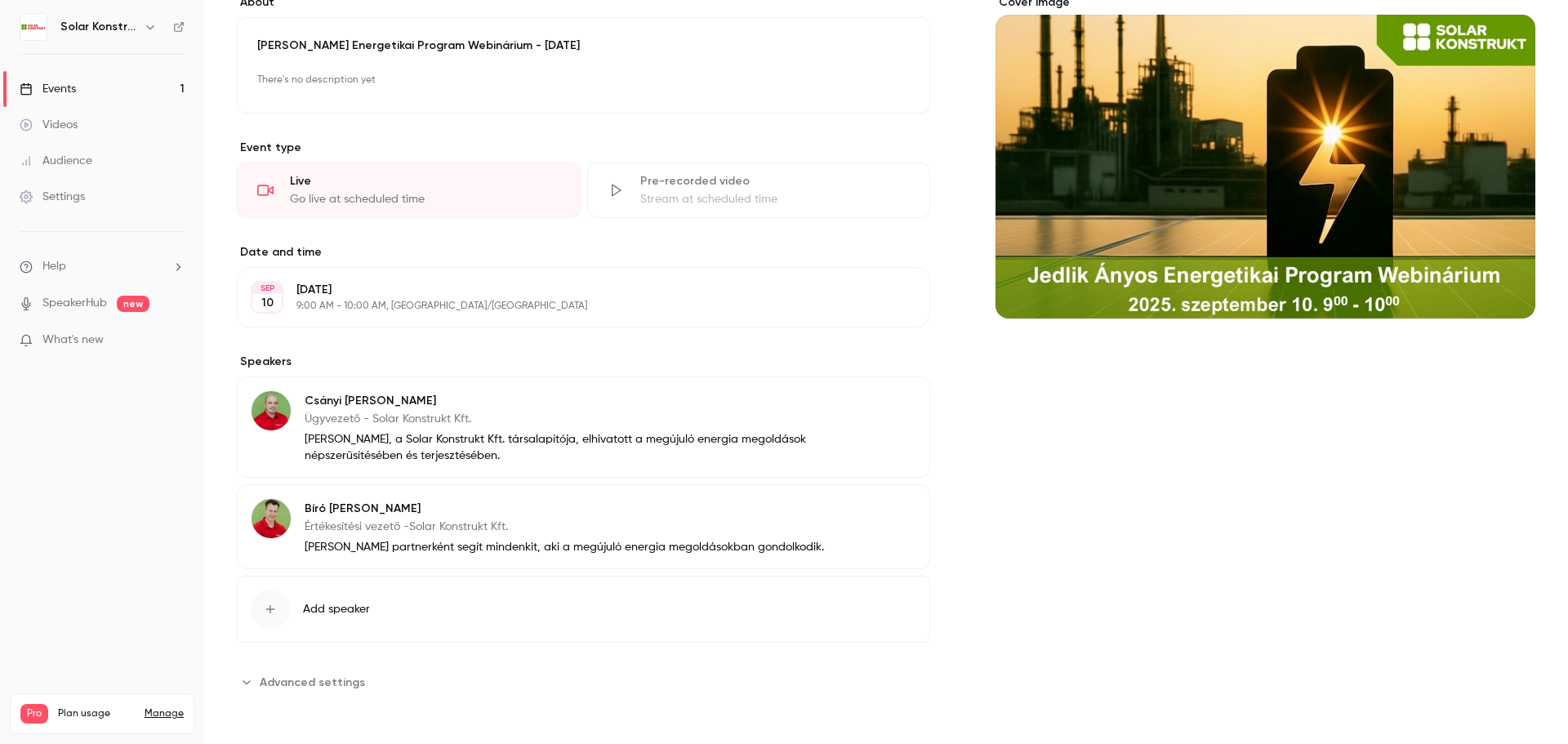
click at [298, 686] on span "Advanced settings" at bounding box center [313, 683] width 105 height 18
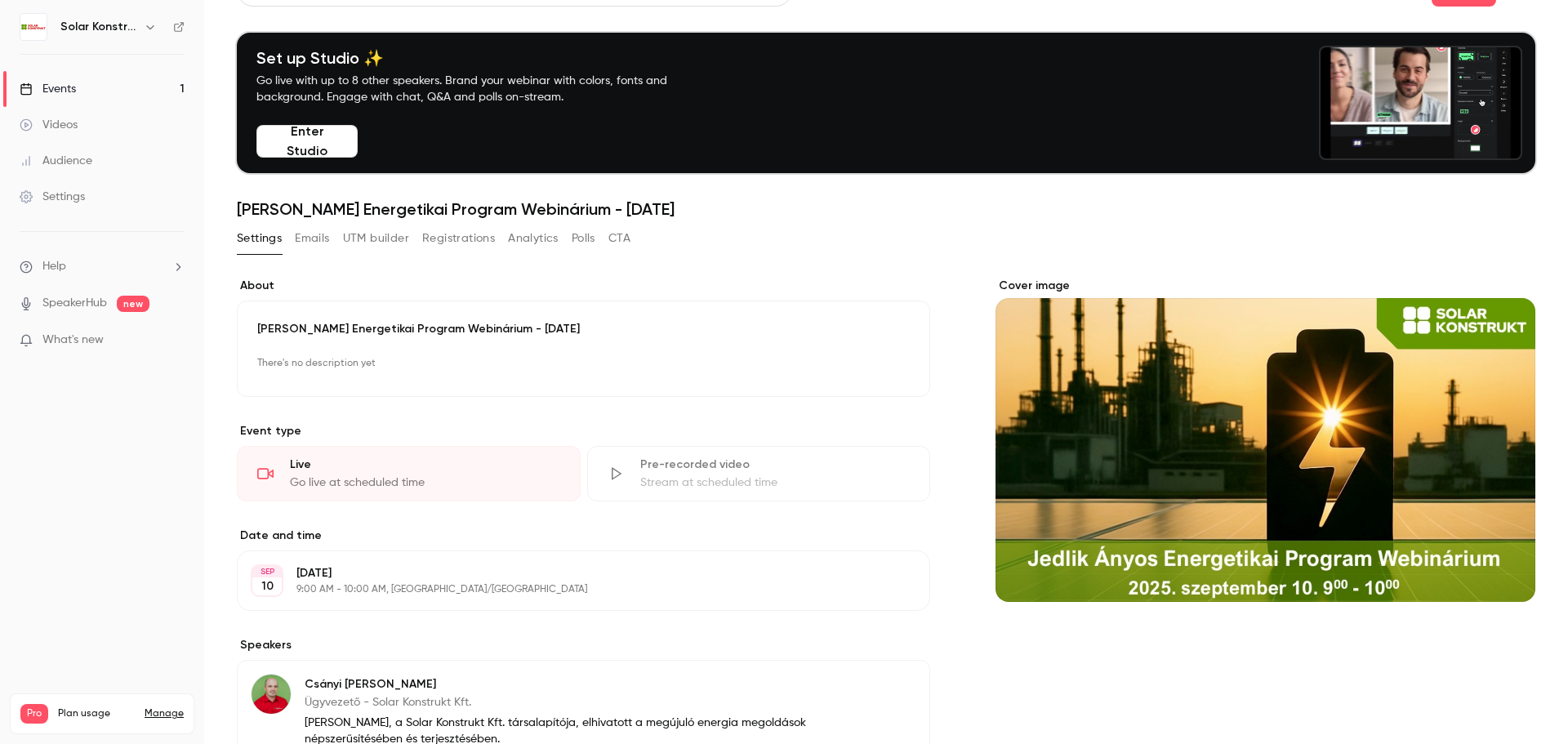
scroll to position [12, 0]
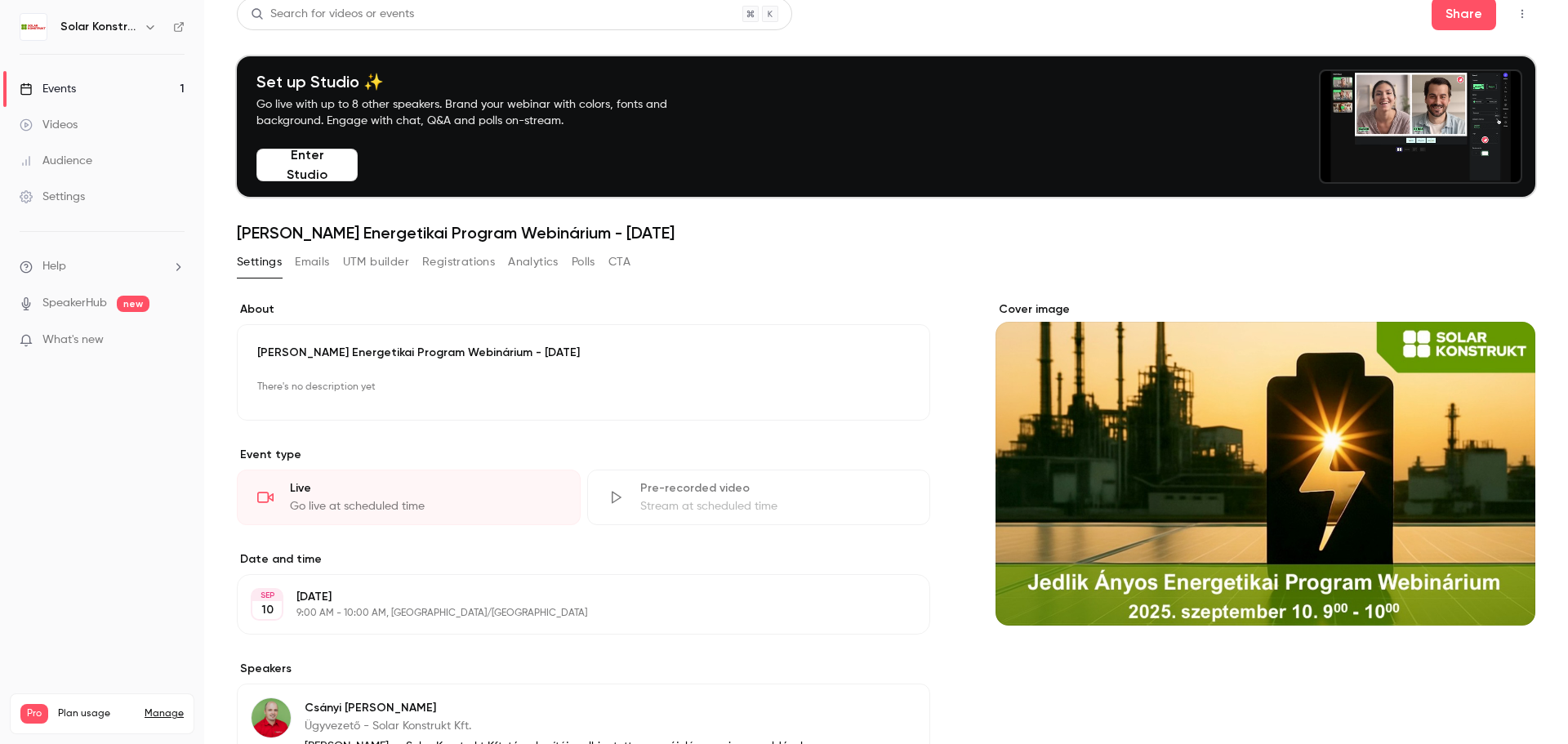
click at [73, 97] on div "Events" at bounding box center [47, 89] width 56 height 17
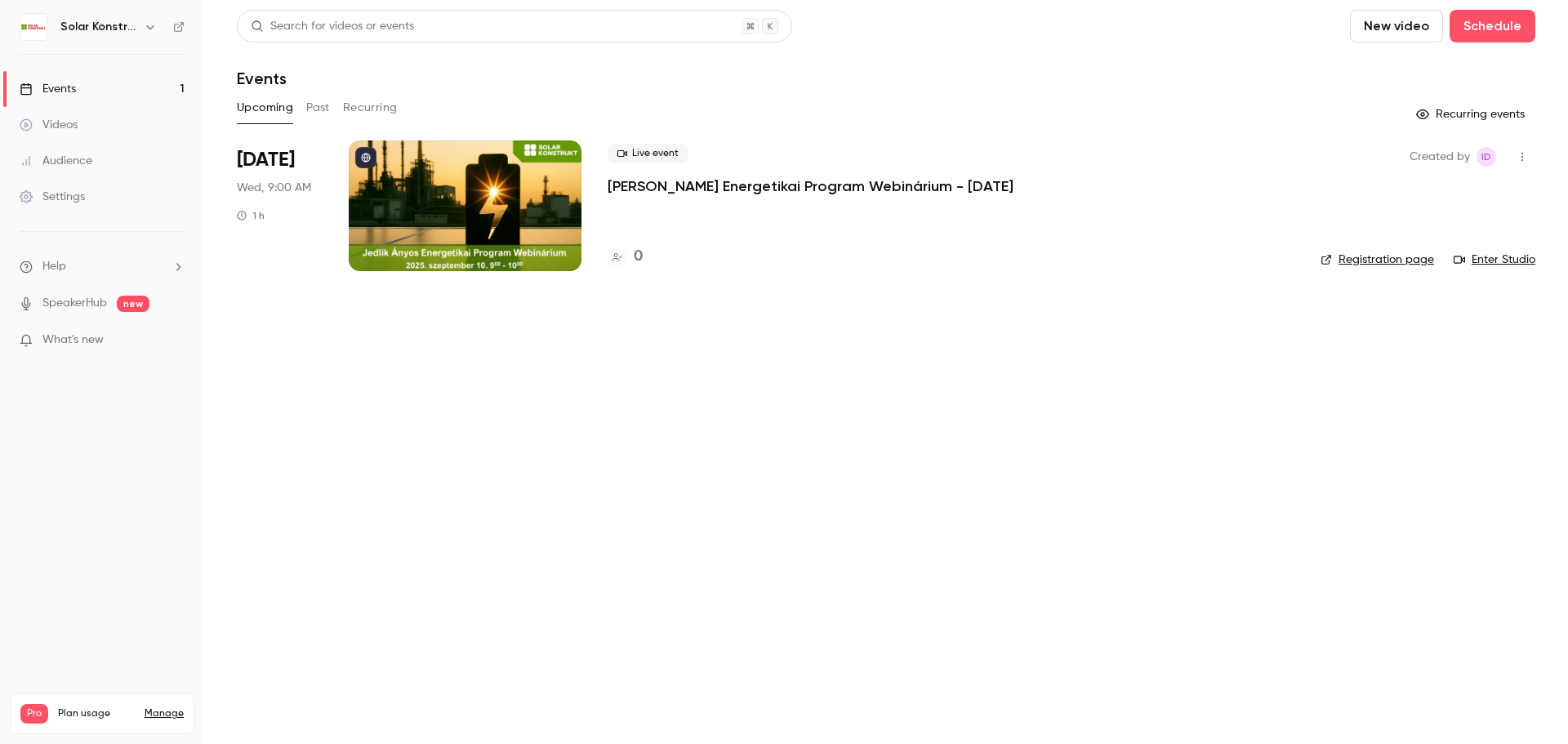
click at [557, 204] on div at bounding box center [464, 205] width 233 height 131
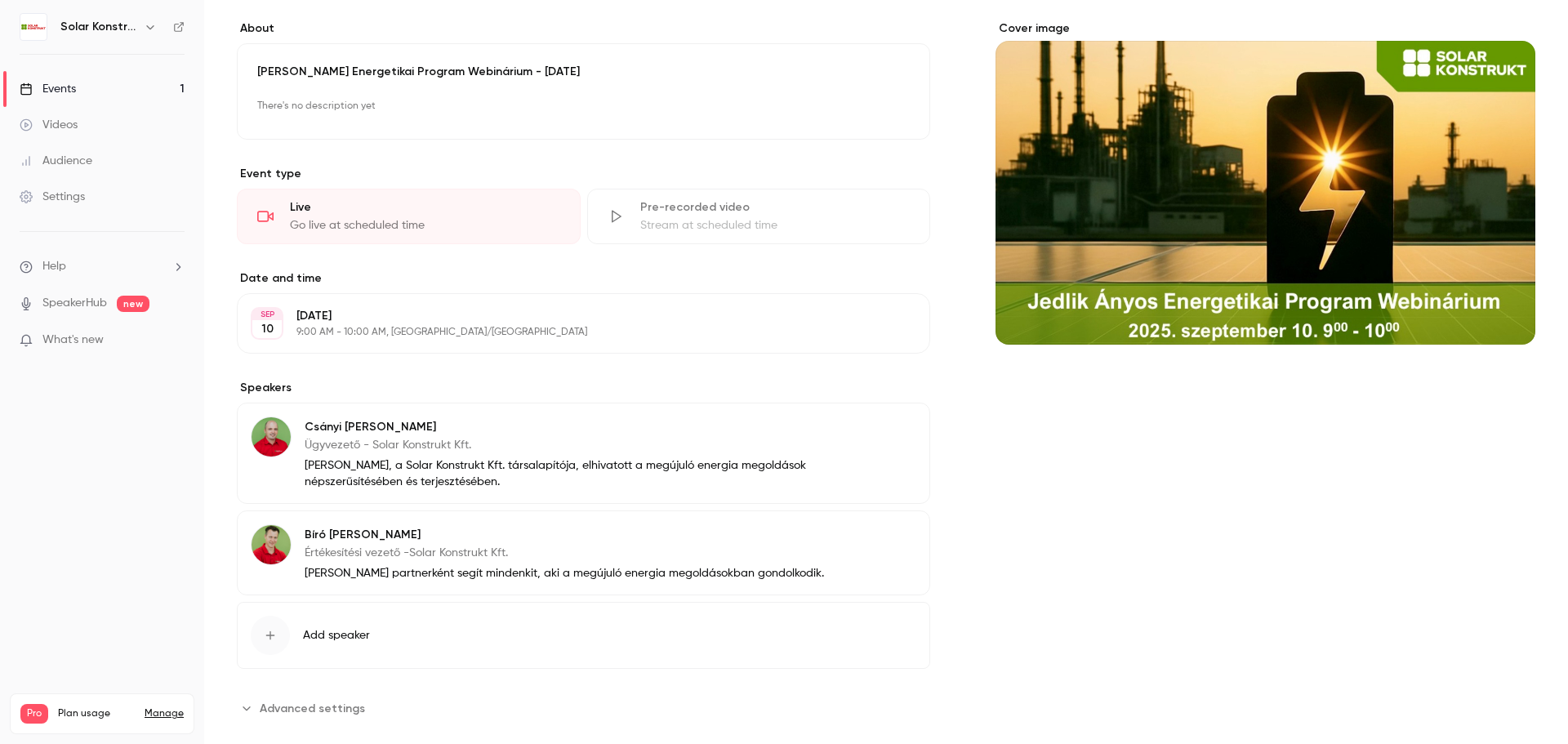
scroll to position [319, 0]
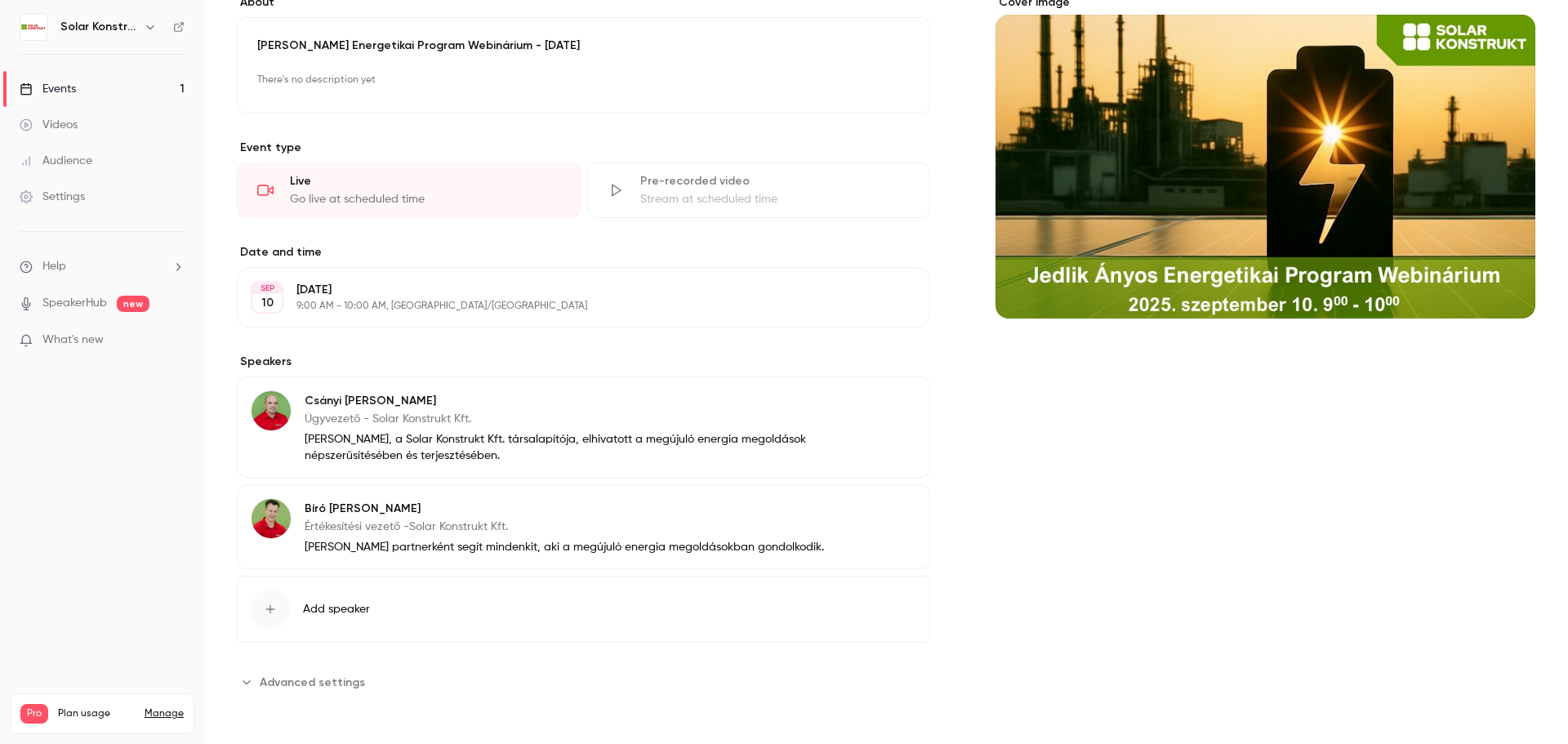
click at [323, 686] on span "Advanced settings" at bounding box center [313, 683] width 105 height 18
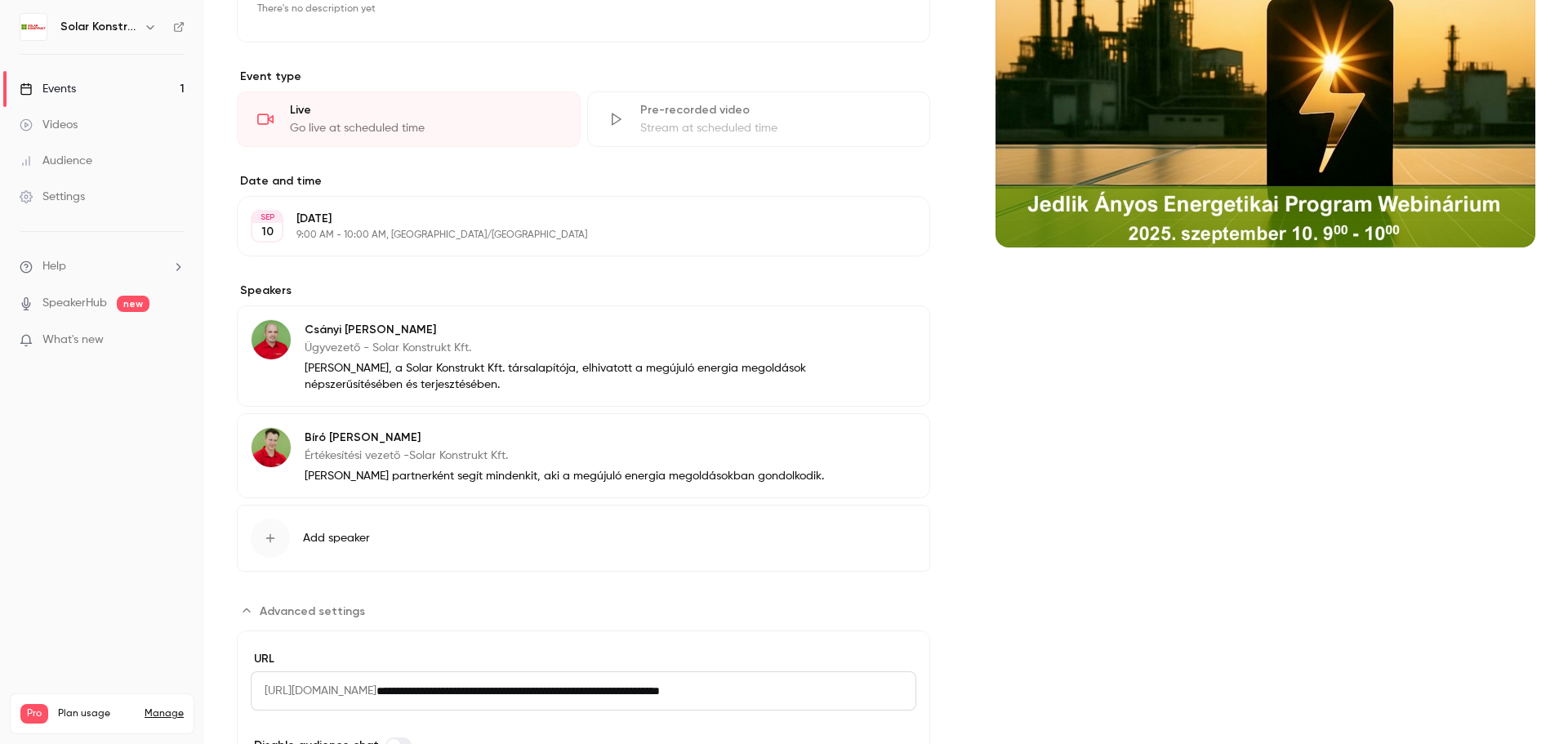
scroll to position [502, 0]
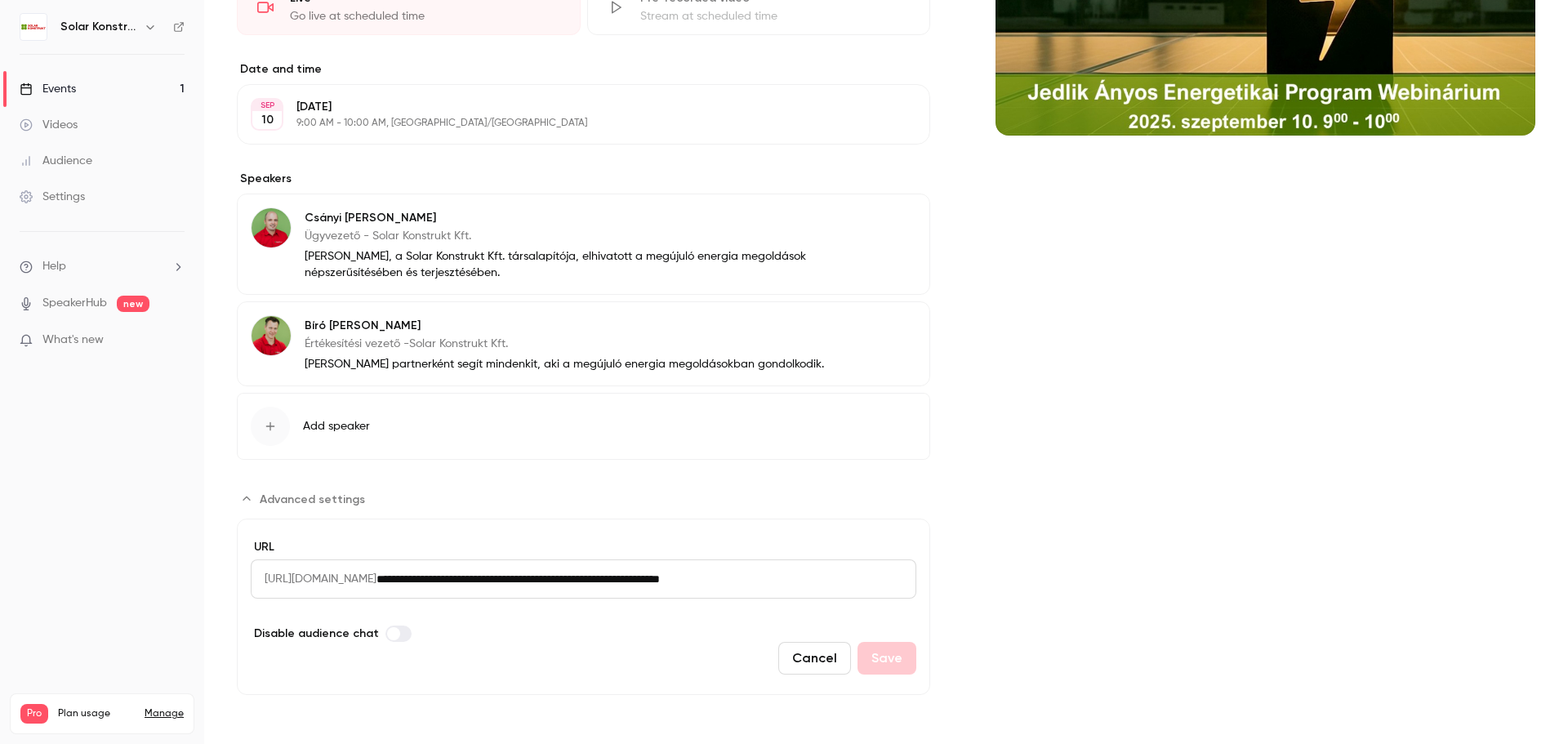
drag, startPoint x: 264, startPoint y: 575, endPoint x: 878, endPoint y: 578, distance: 614.0
click at [878, 578] on div "**********" at bounding box center [584, 578] width 665 height 39
copy span "[URL][DOMAIN_NAME]"
click at [918, 533] on form "**********" at bounding box center [584, 606] width 694 height 176
click at [821, 660] on button "Cancel" at bounding box center [815, 657] width 73 height 32
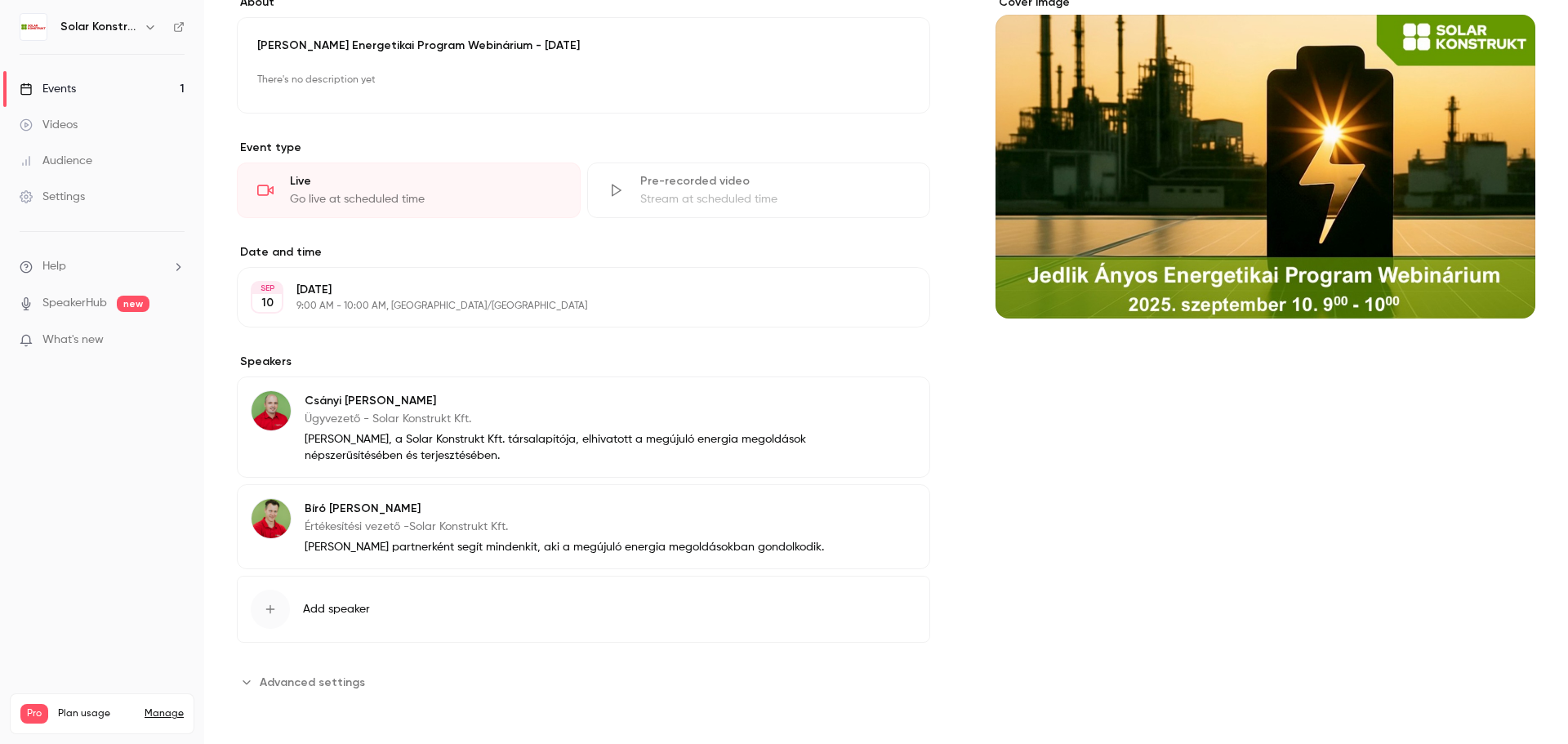
scroll to position [0, 0]
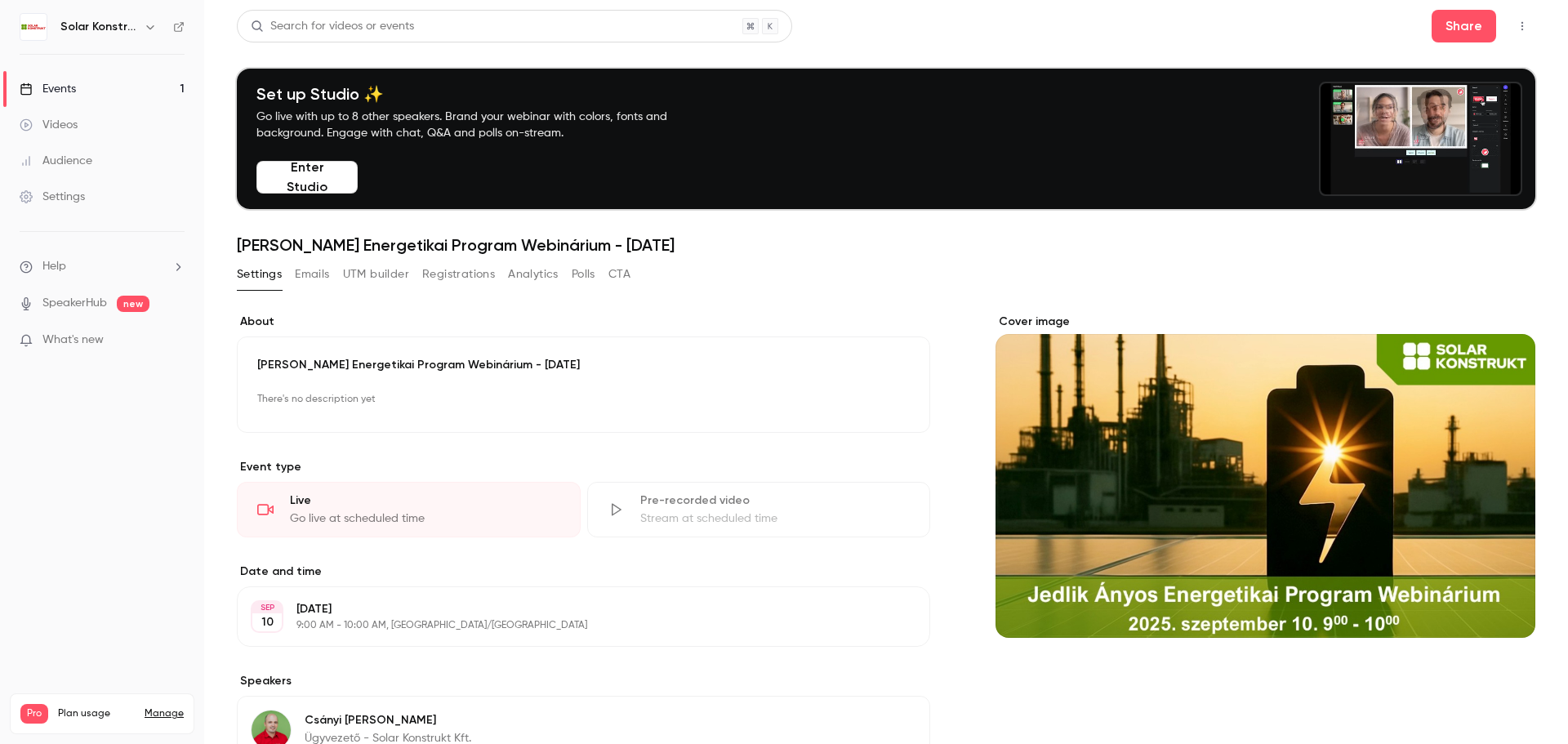
click at [73, 88] on div "Events" at bounding box center [47, 89] width 56 height 17
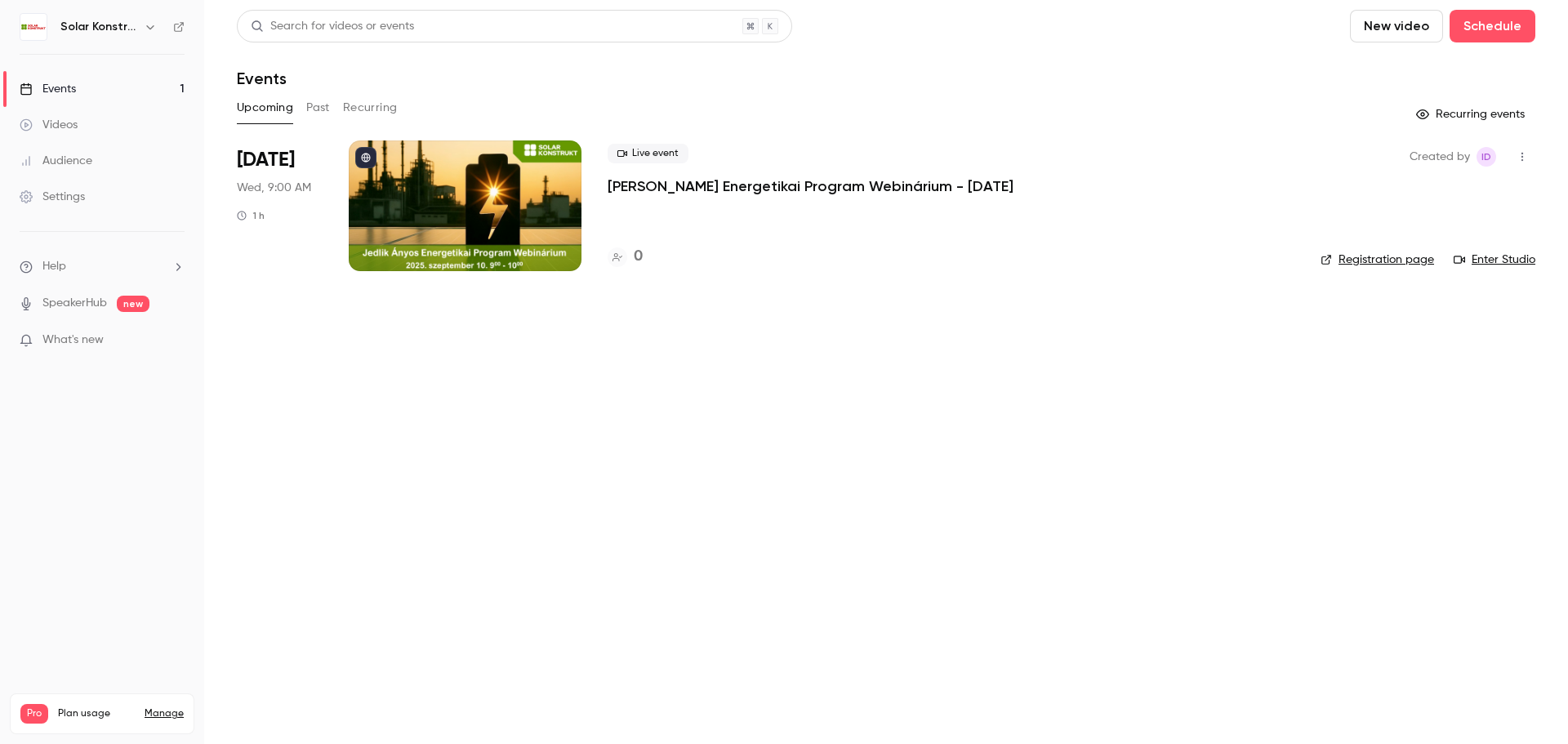
click at [1379, 264] on link "Registration page" at bounding box center [1377, 260] width 113 height 17
click at [564, 198] on div at bounding box center [464, 205] width 233 height 131
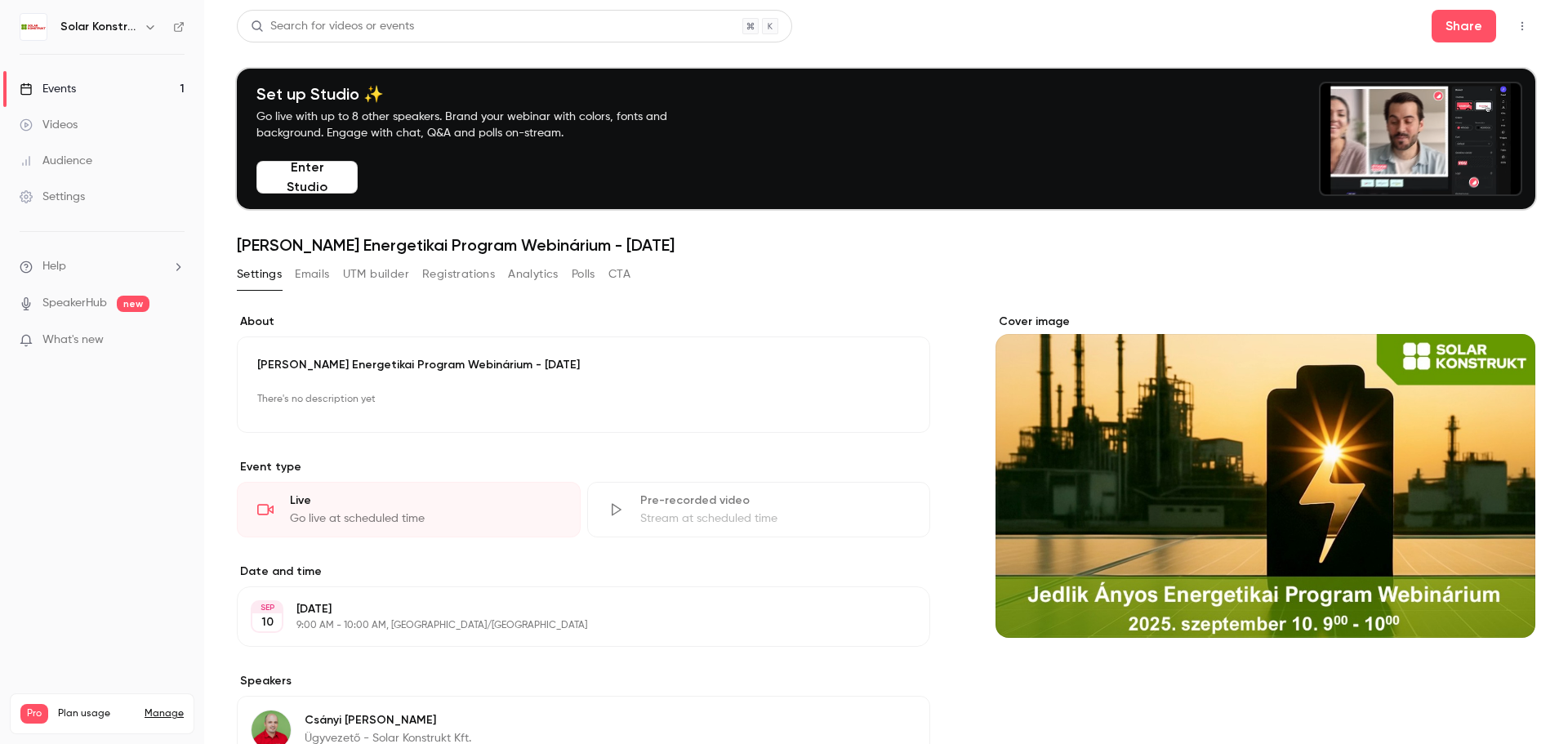
click at [462, 275] on button "Registrations" at bounding box center [458, 275] width 73 height 26
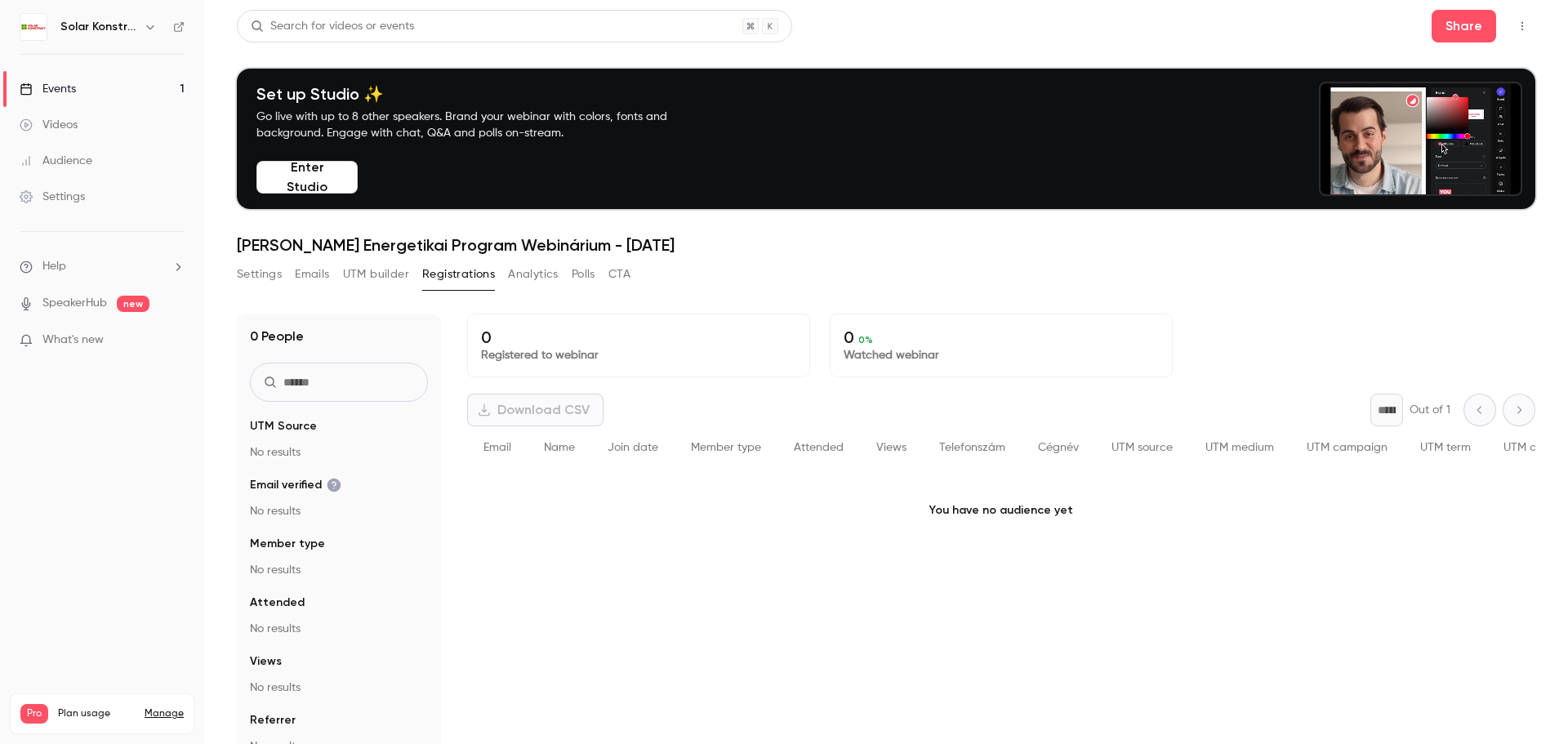
click at [250, 278] on button "Settings" at bounding box center [259, 275] width 45 height 26
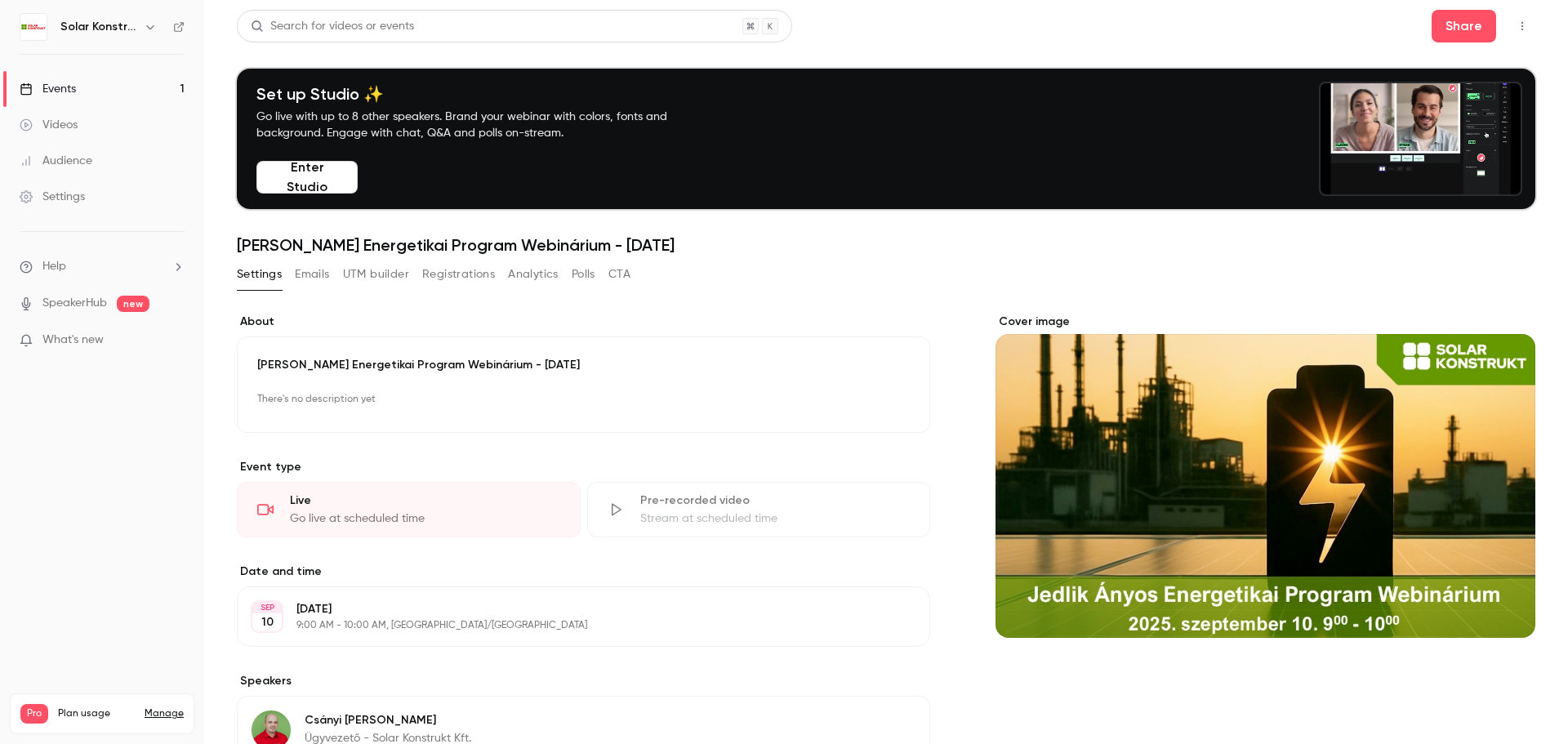
click at [305, 271] on button "Emails" at bounding box center [312, 275] width 34 height 26
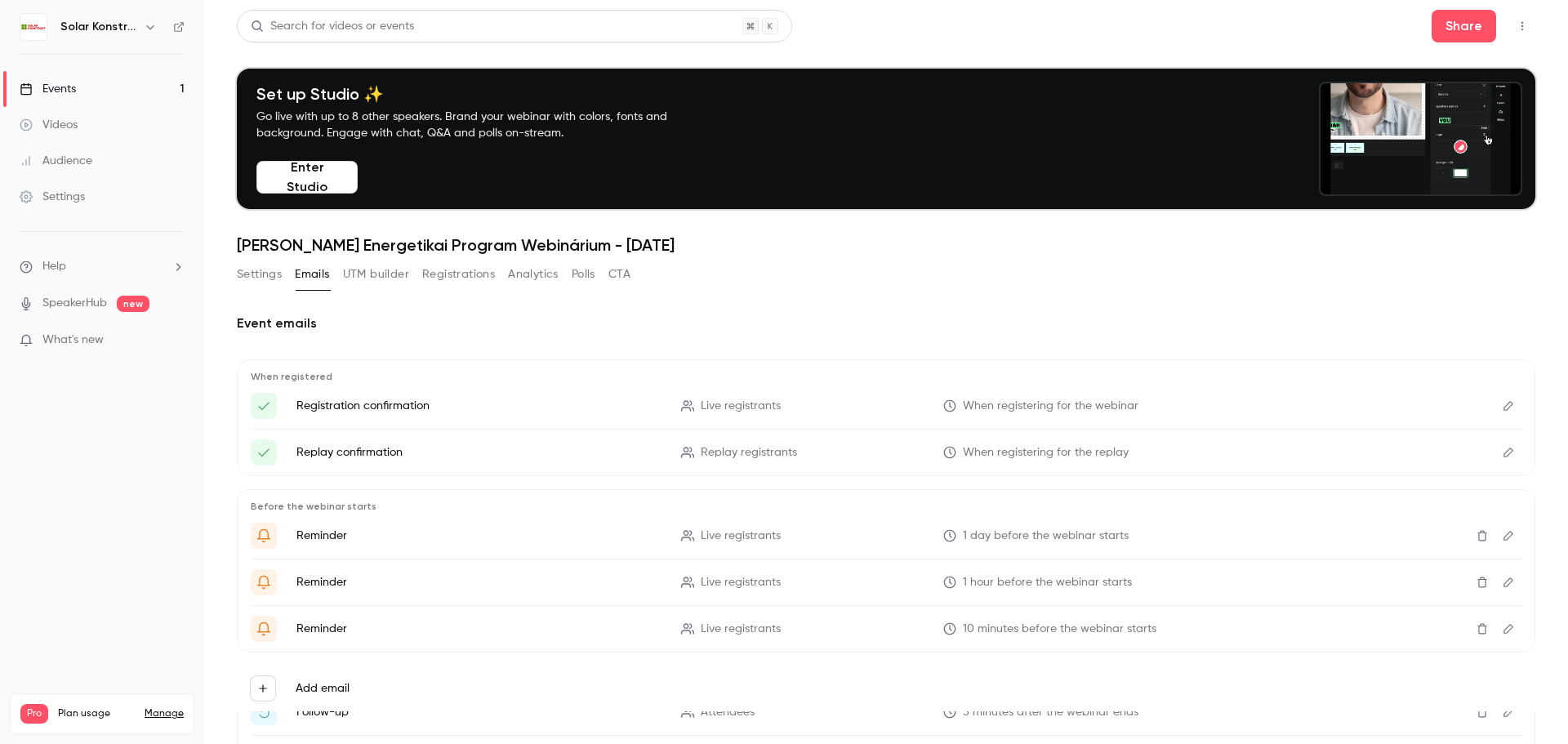
drag, startPoint x: 392, startPoint y: 273, endPoint x: 431, endPoint y: 304, distance: 49.8
click at [393, 274] on button "UTM builder" at bounding box center [376, 275] width 66 height 26
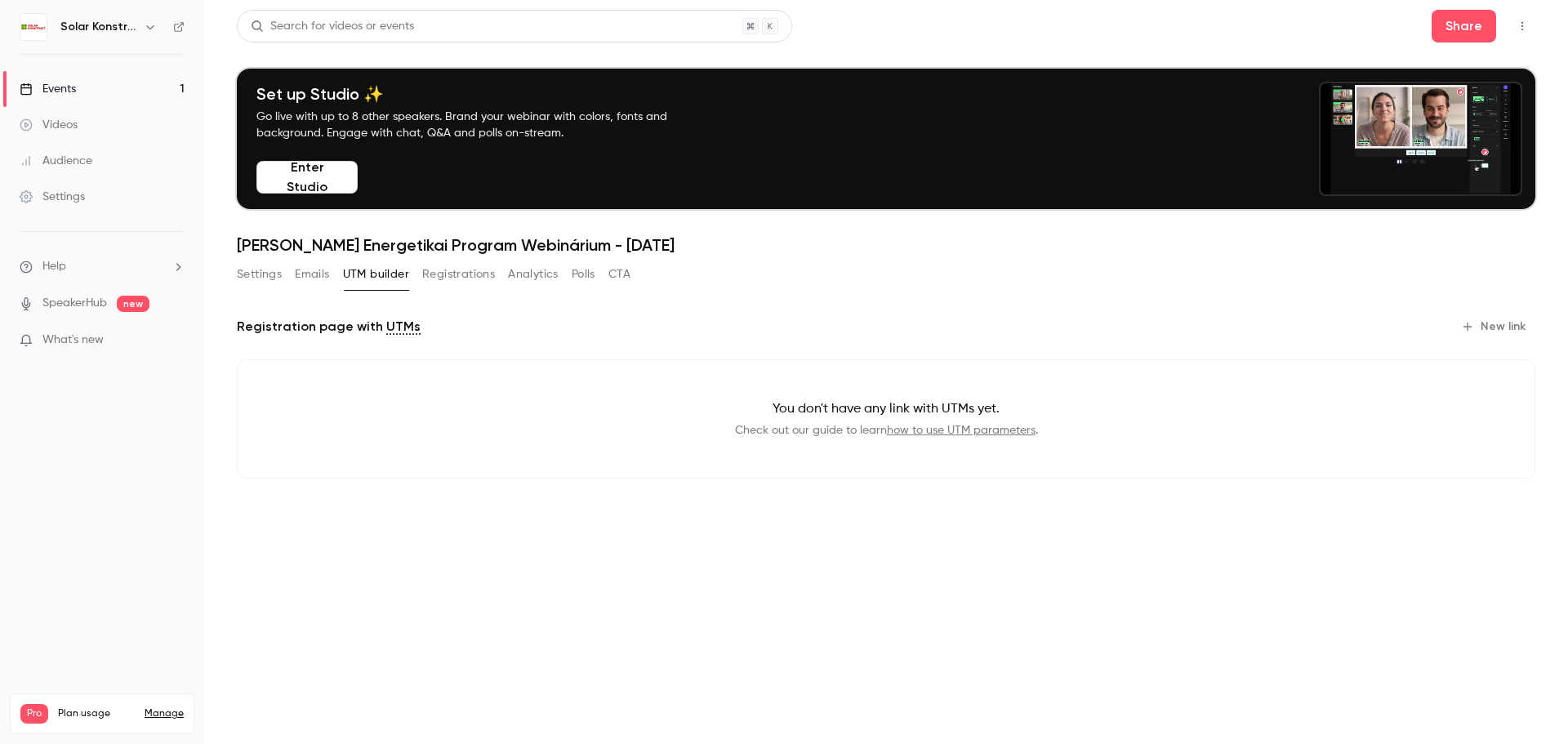
click at [471, 276] on button "Registrations" at bounding box center [458, 275] width 73 height 26
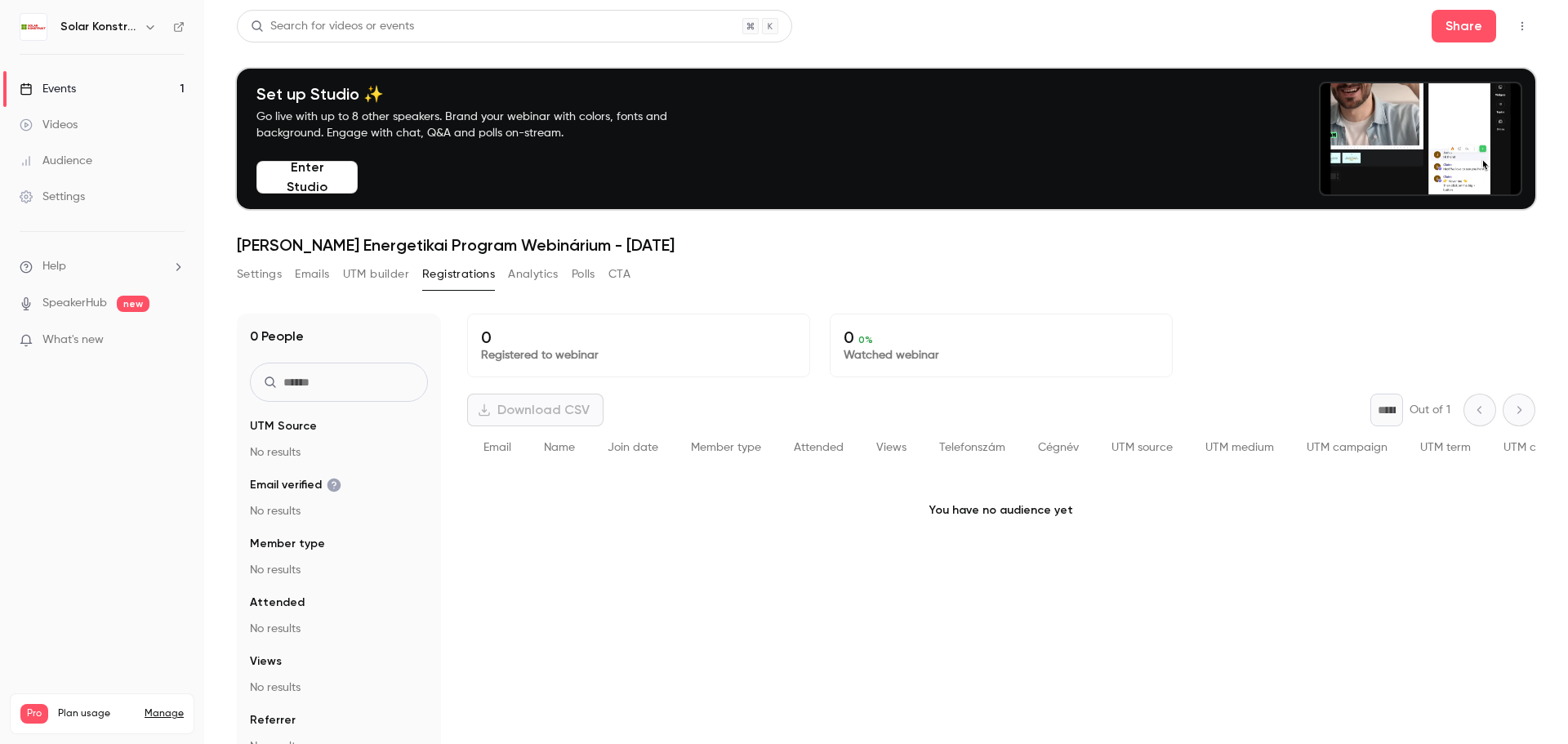
click at [542, 272] on button "Analytics" at bounding box center [534, 275] width 51 height 26
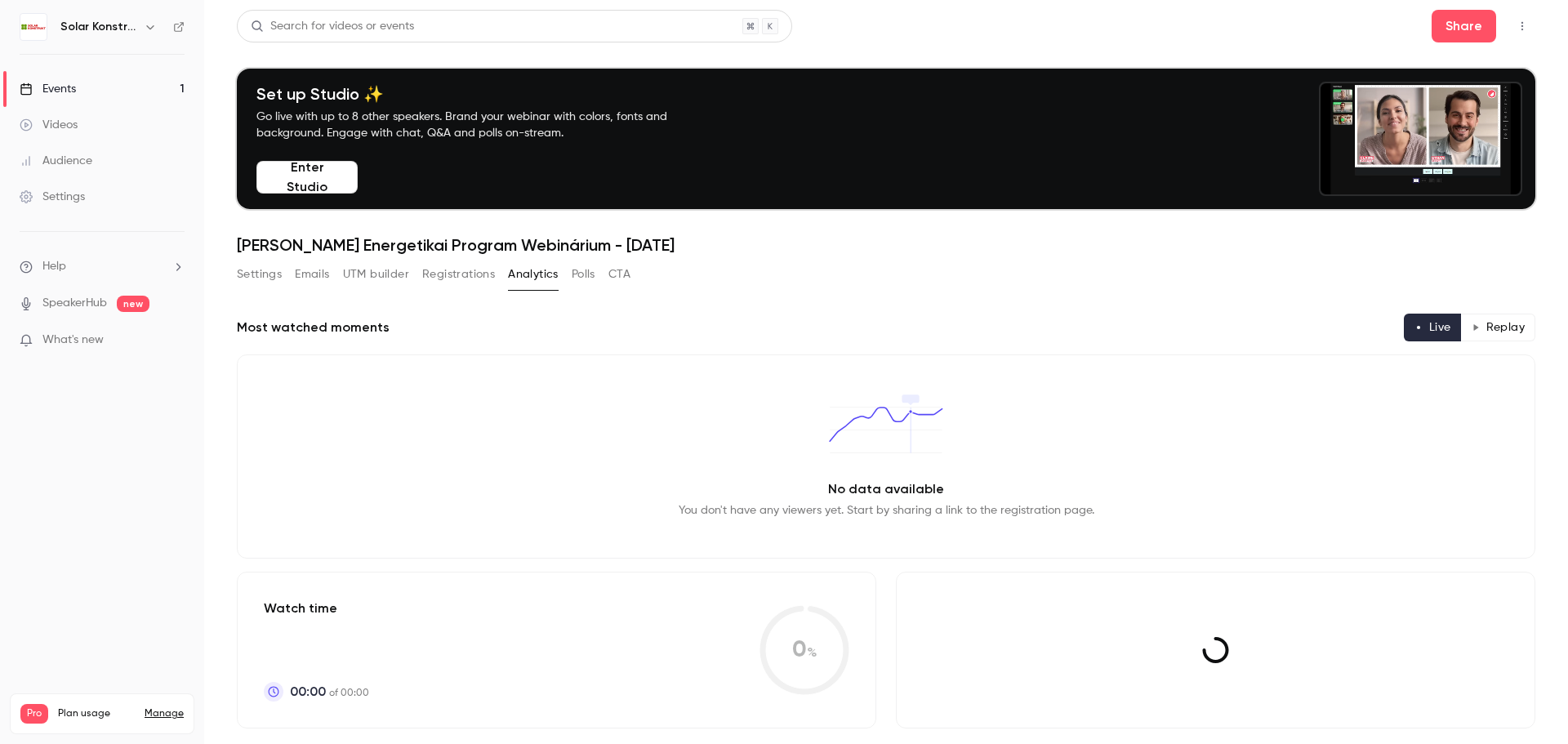
click at [593, 278] on button "Polls" at bounding box center [583, 275] width 24 height 26
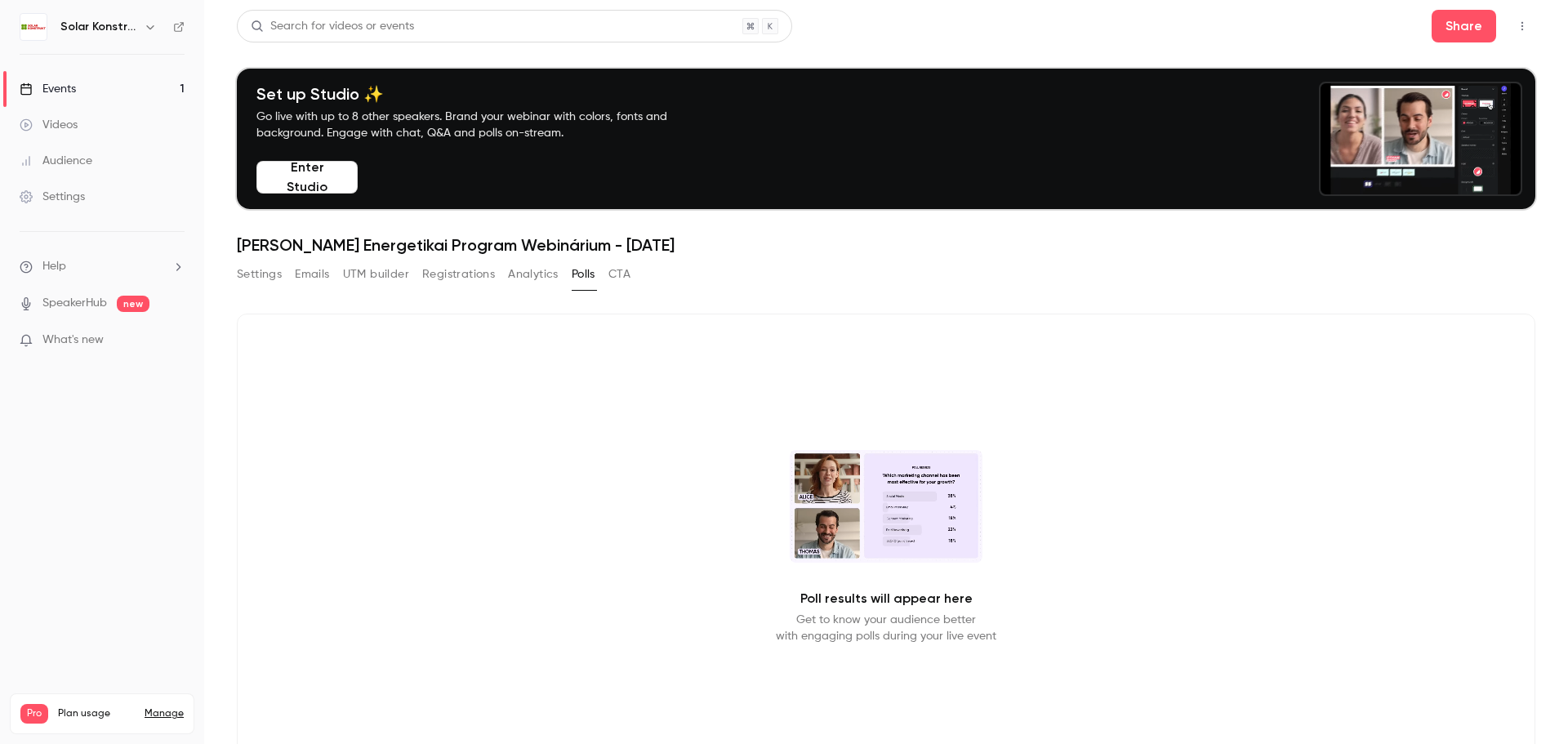
click at [610, 276] on button "CTA" at bounding box center [619, 275] width 22 height 26
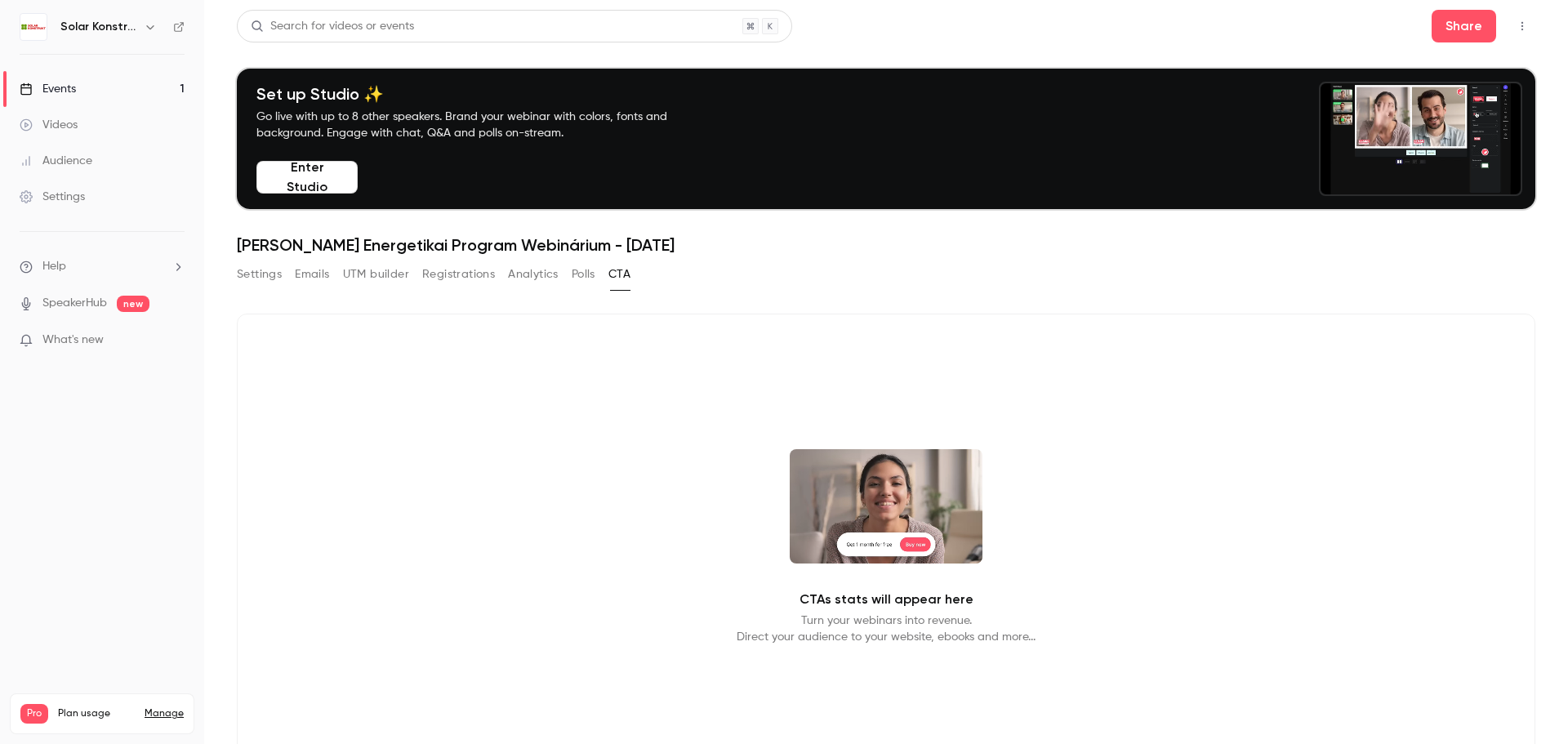
click at [51, 81] on div "Events" at bounding box center [47, 89] width 56 height 17
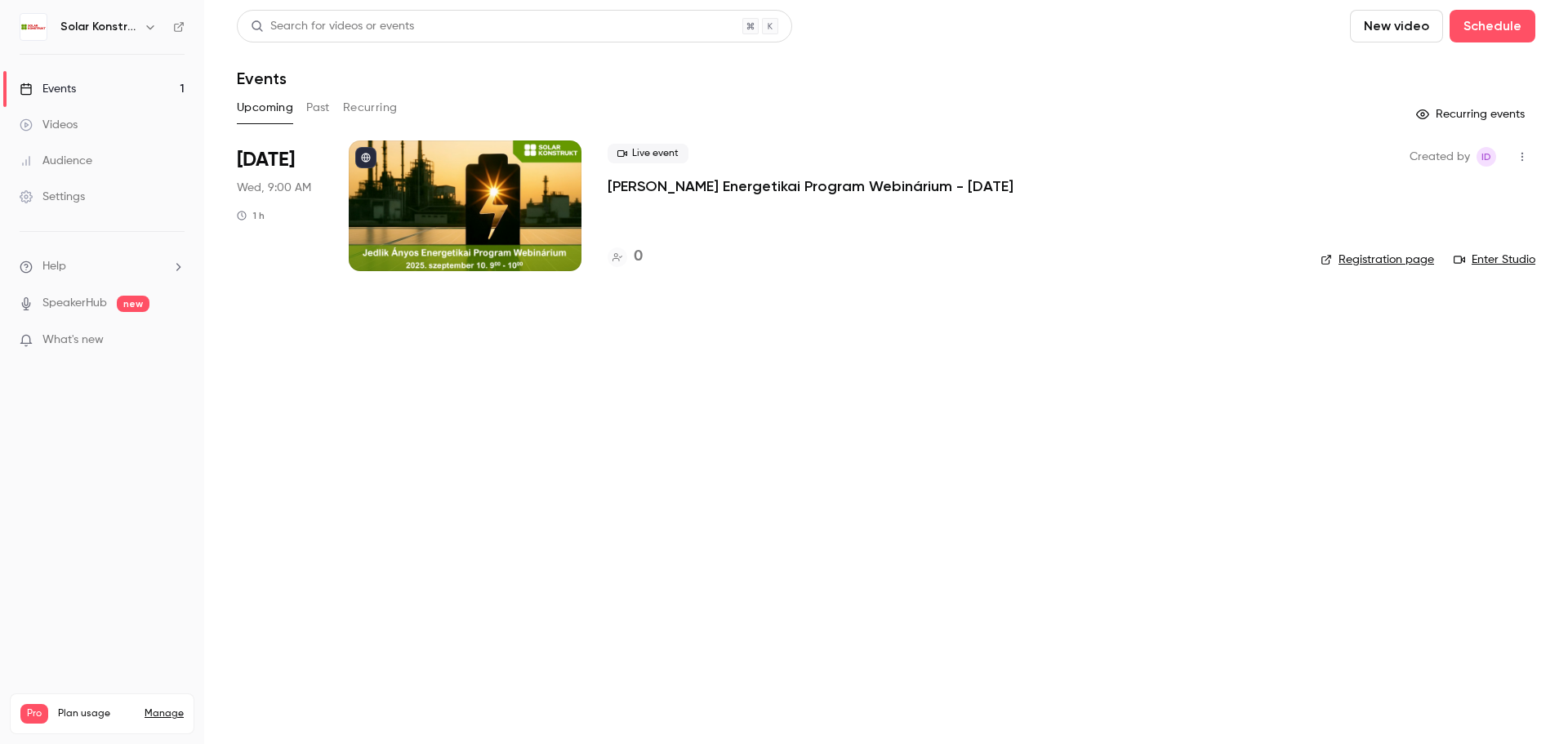
click at [323, 111] on button "Past" at bounding box center [318, 108] width 24 height 26
click at [464, 216] on div at bounding box center [464, 205] width 233 height 131
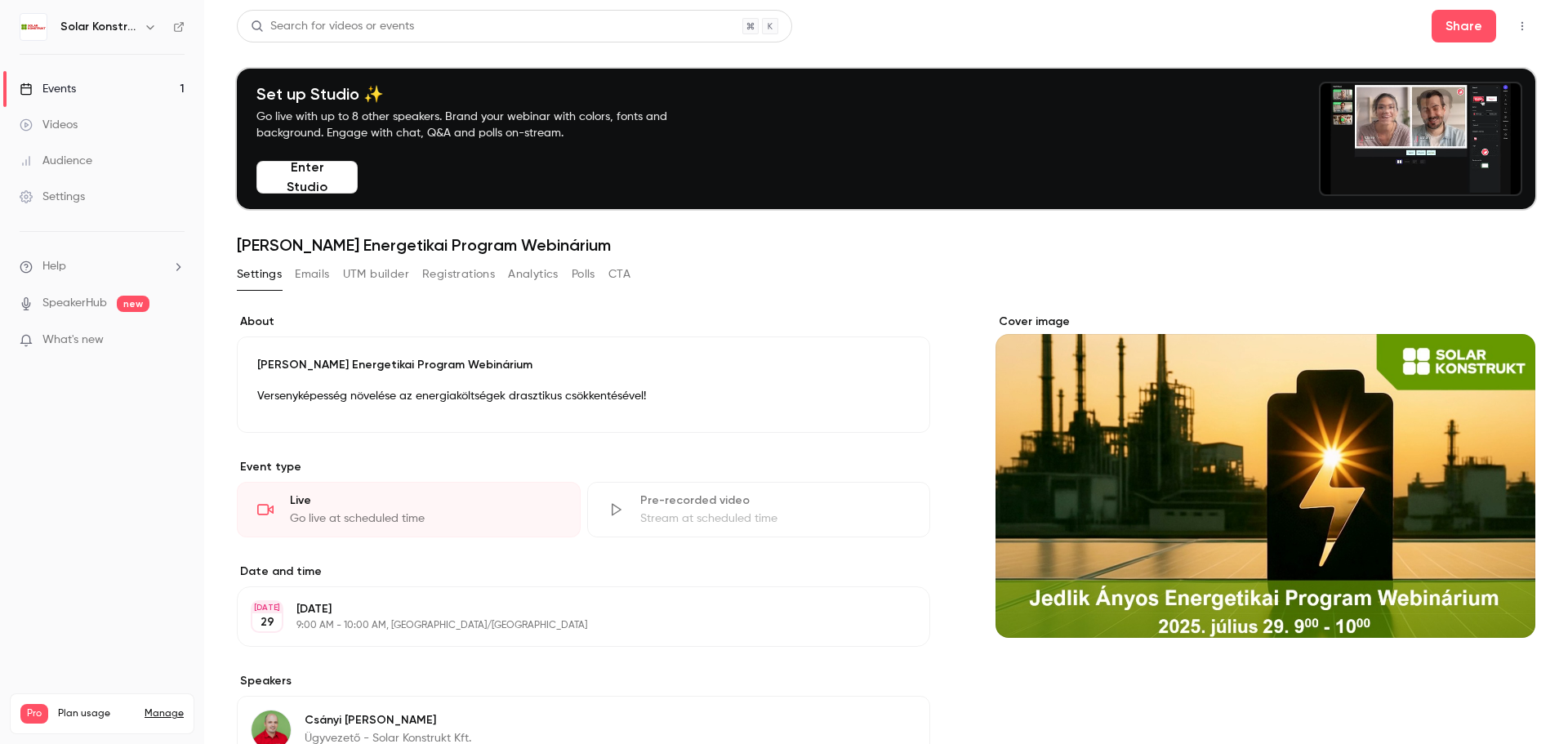
click at [63, 86] on div "Events" at bounding box center [47, 89] width 56 height 17
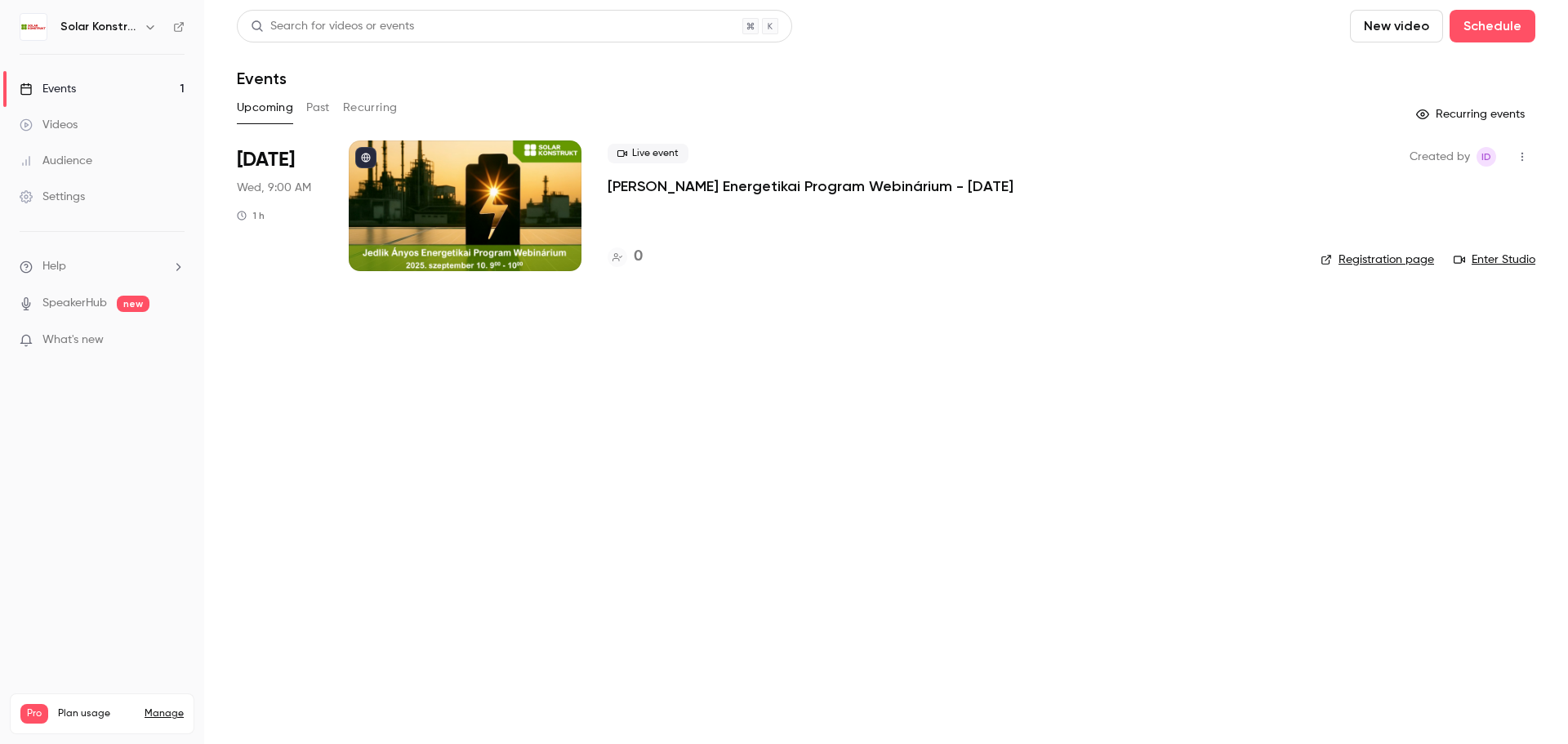
click at [319, 111] on button "Past" at bounding box center [318, 108] width 24 height 26
click at [735, 188] on p "[PERSON_NAME] Energetikai Program Webinárium" at bounding box center [780, 186] width 345 height 19
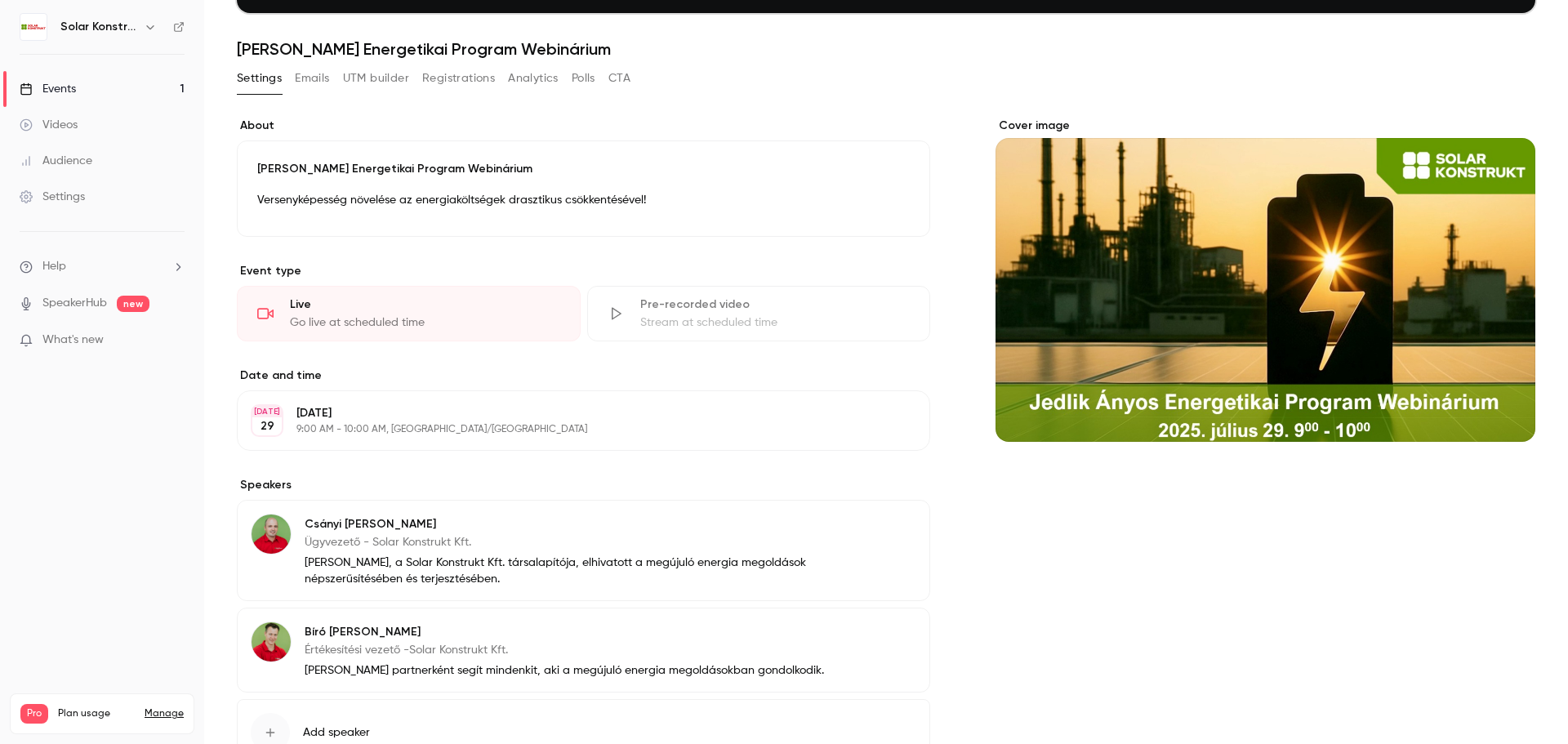
scroll to position [319, 0]
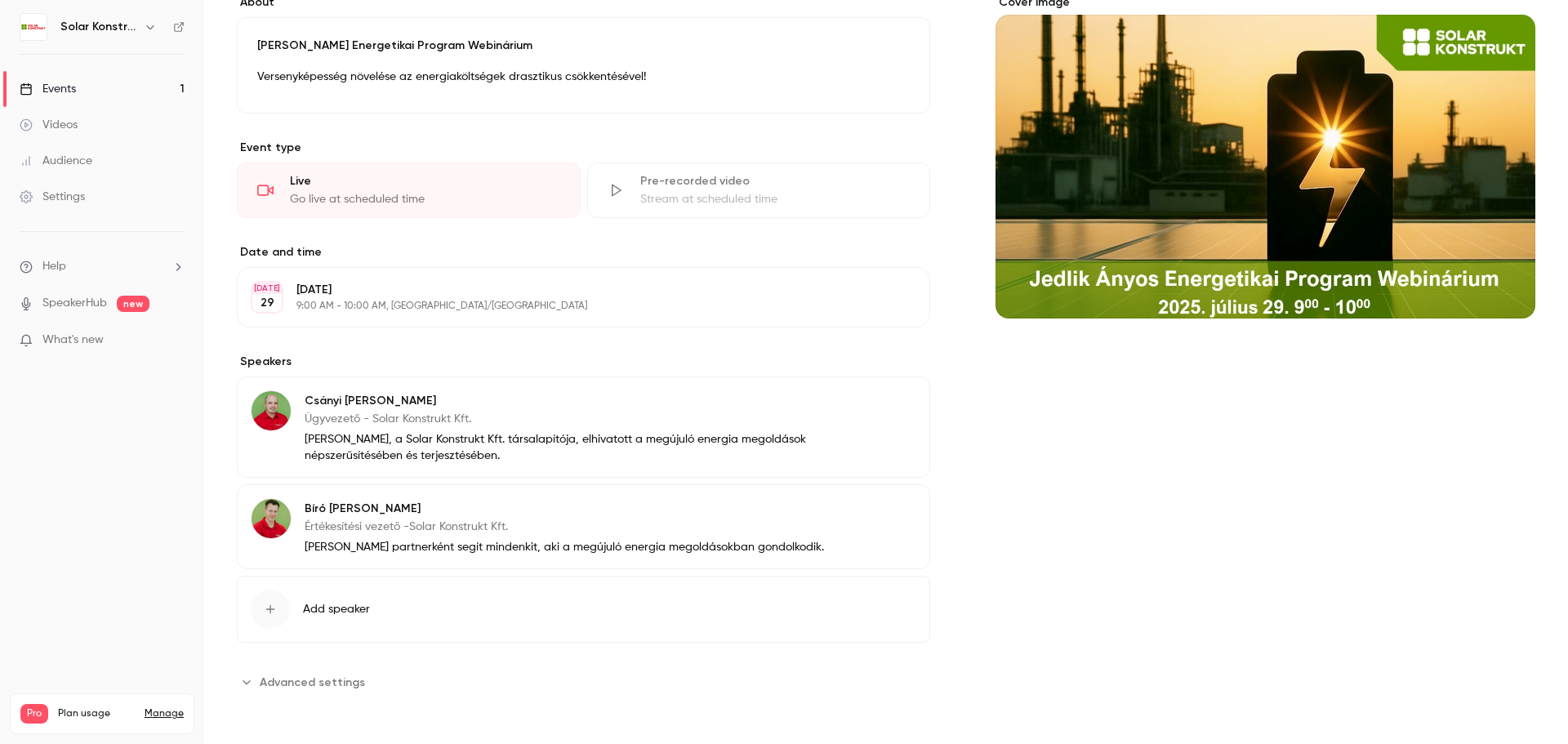
click at [304, 683] on span "Advanced settings" at bounding box center [313, 683] width 105 height 18
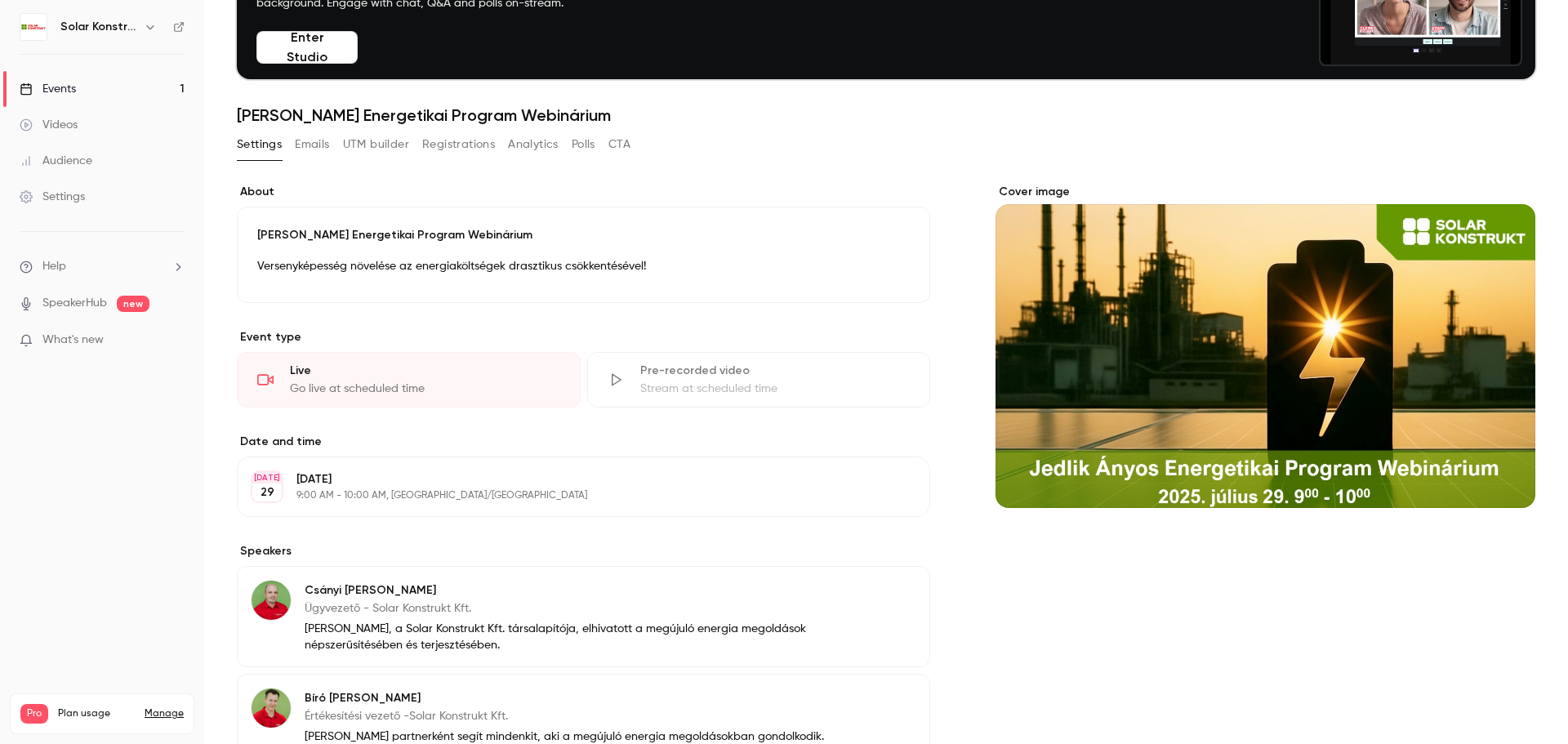
scroll to position [94, 0]
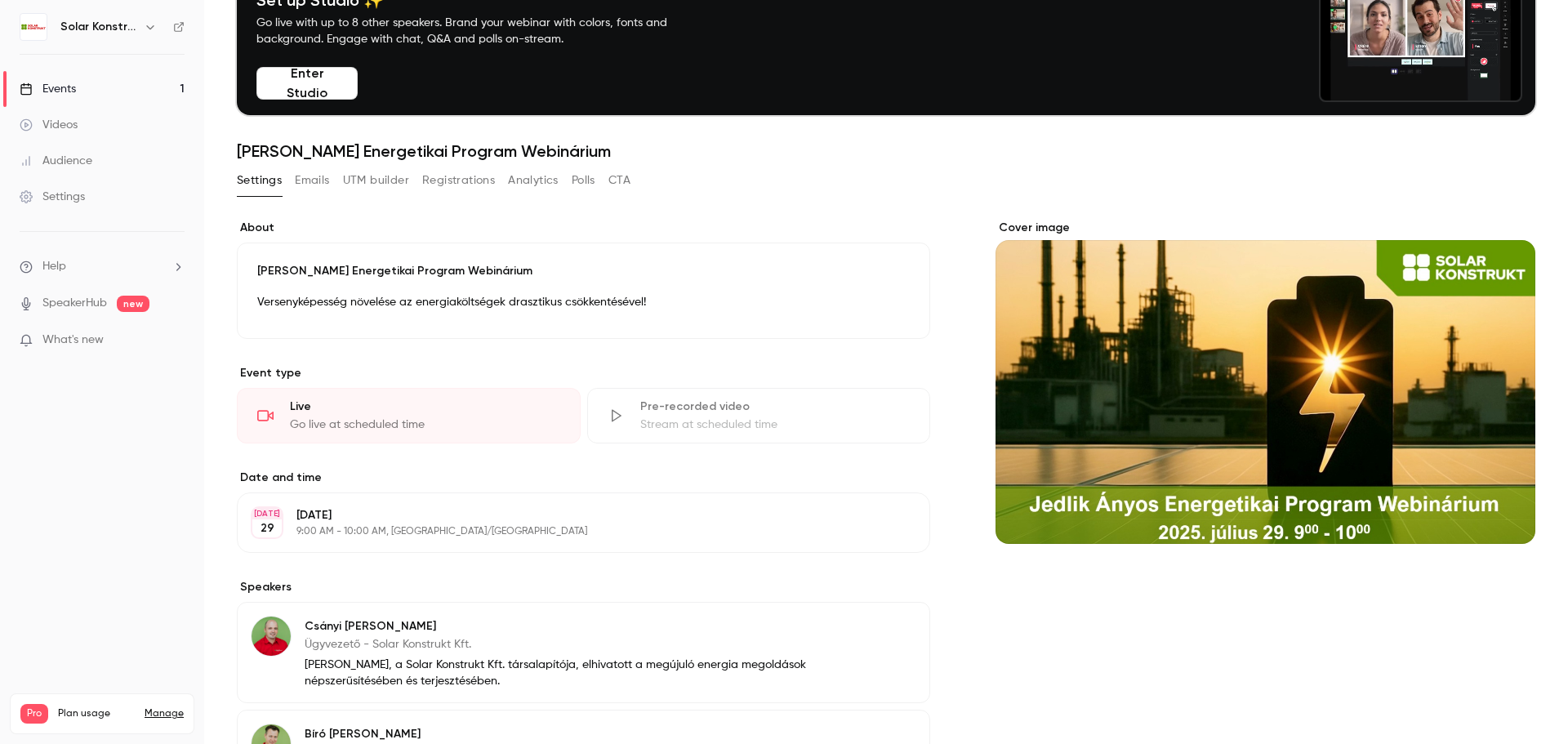
click at [890, 518] on button "Edit" at bounding box center [887, 523] width 60 height 26
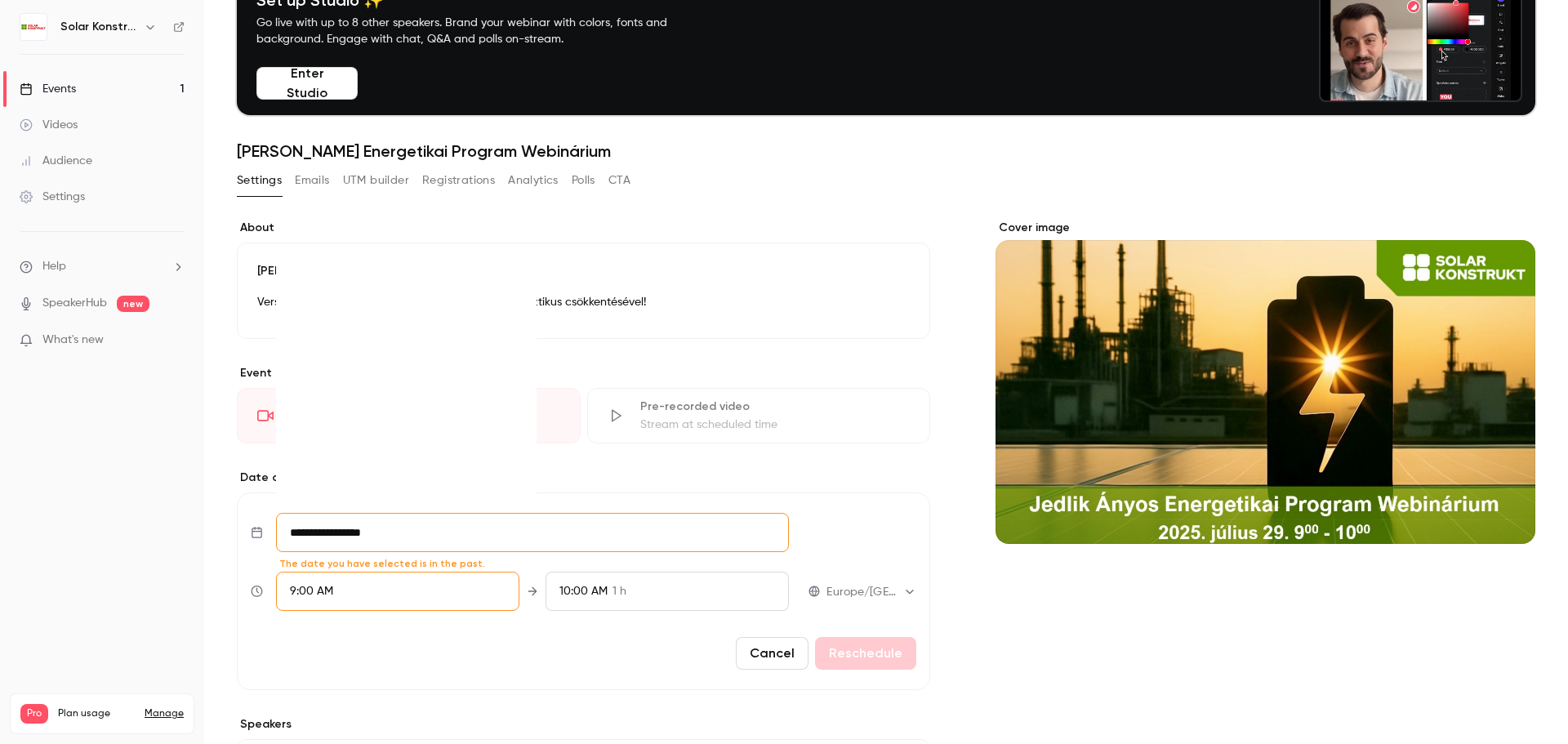
click at [383, 533] on input "**********" at bounding box center [532, 532] width 513 height 39
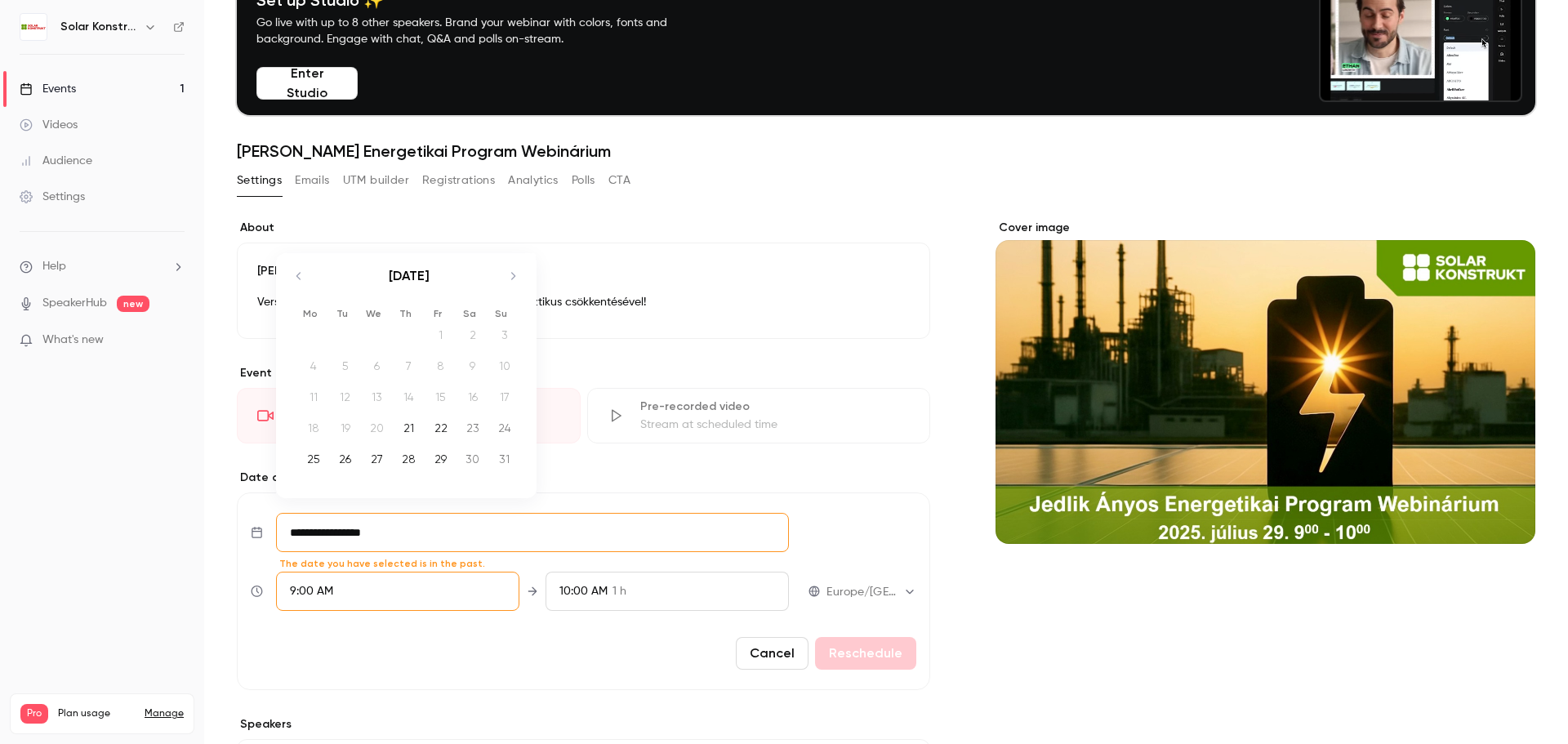
click at [510, 268] on icon "Move forward to switch to the next month." at bounding box center [513, 275] width 19 height 19
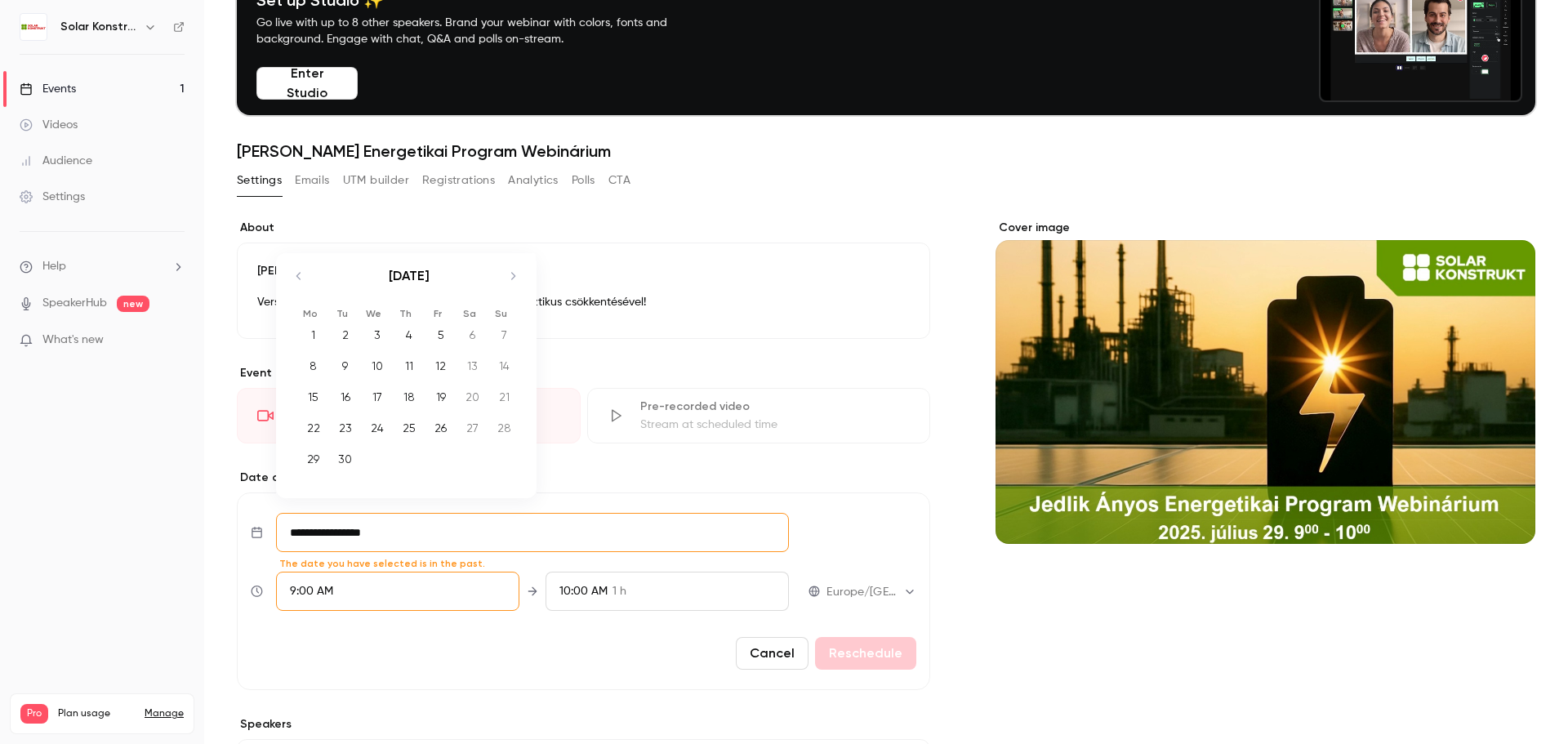
click at [382, 365] on div "10" at bounding box center [377, 366] width 25 height 25
type input "**********"
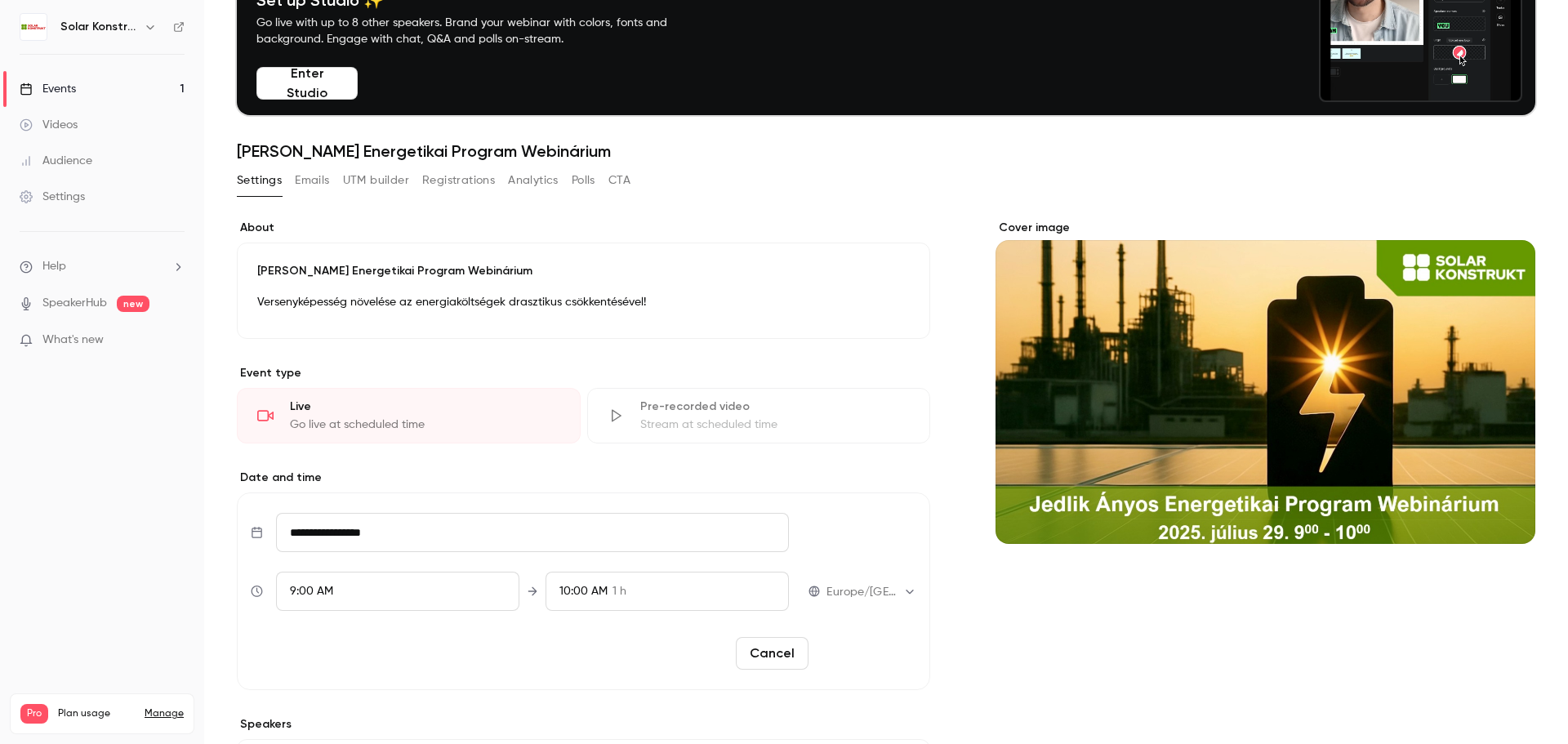
click at [869, 658] on button "Reschedule" at bounding box center [866, 653] width 101 height 32
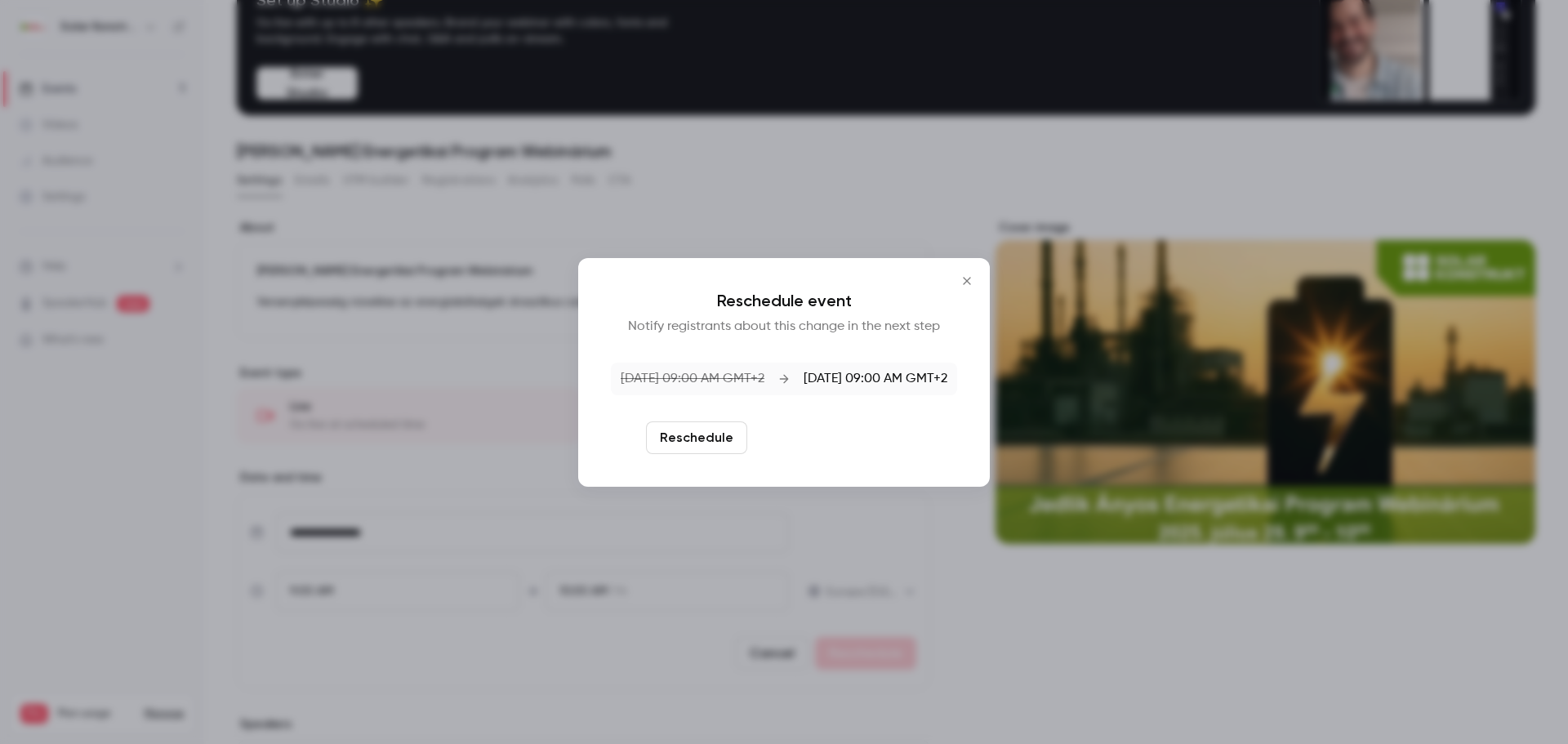
click at [833, 431] on button "Reschedule and notify" at bounding box center [838, 437] width 169 height 32
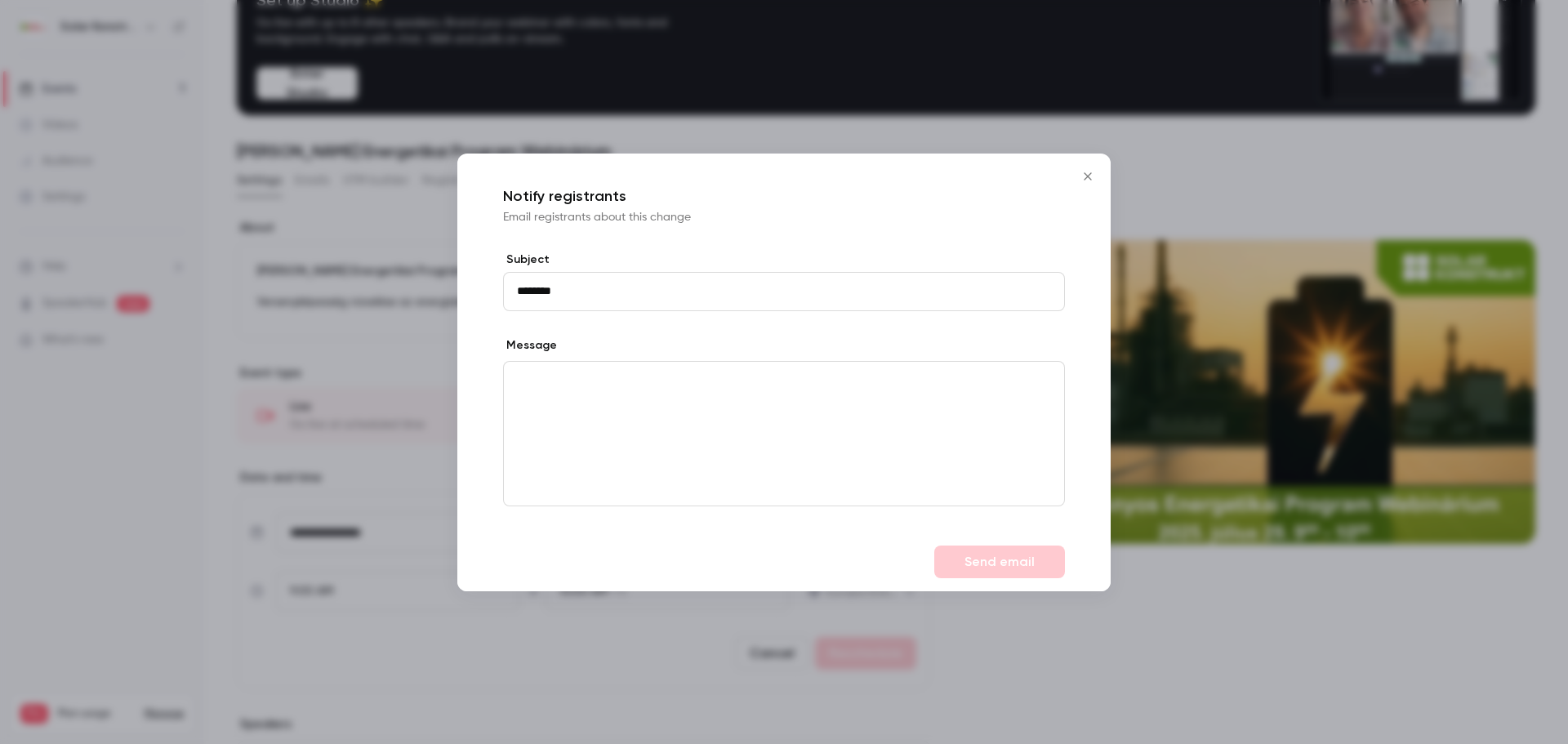
type input "********"
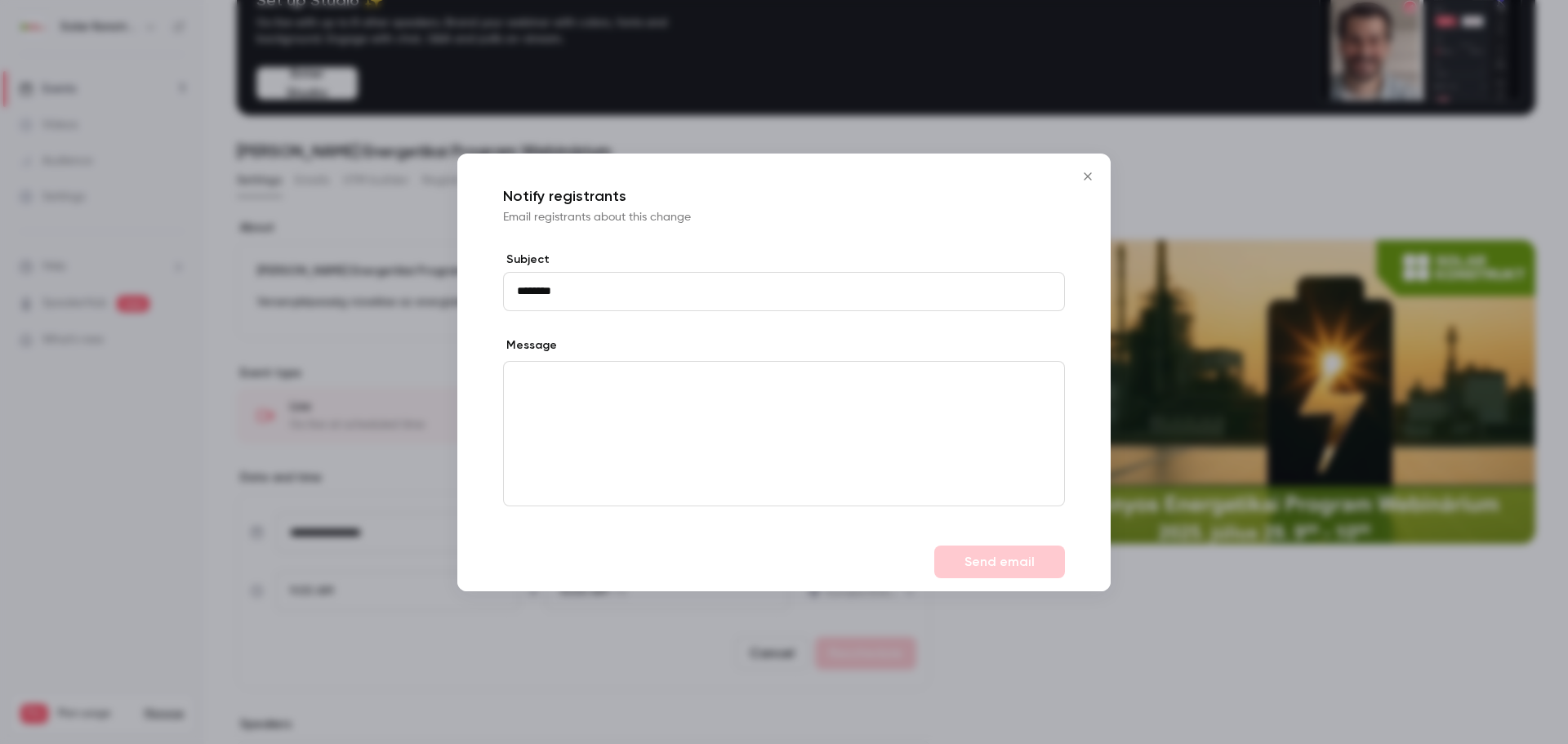
click at [643, 396] on div "editor" at bounding box center [784, 433] width 560 height 144
click at [1016, 563] on button "Send email" at bounding box center [999, 562] width 131 height 32
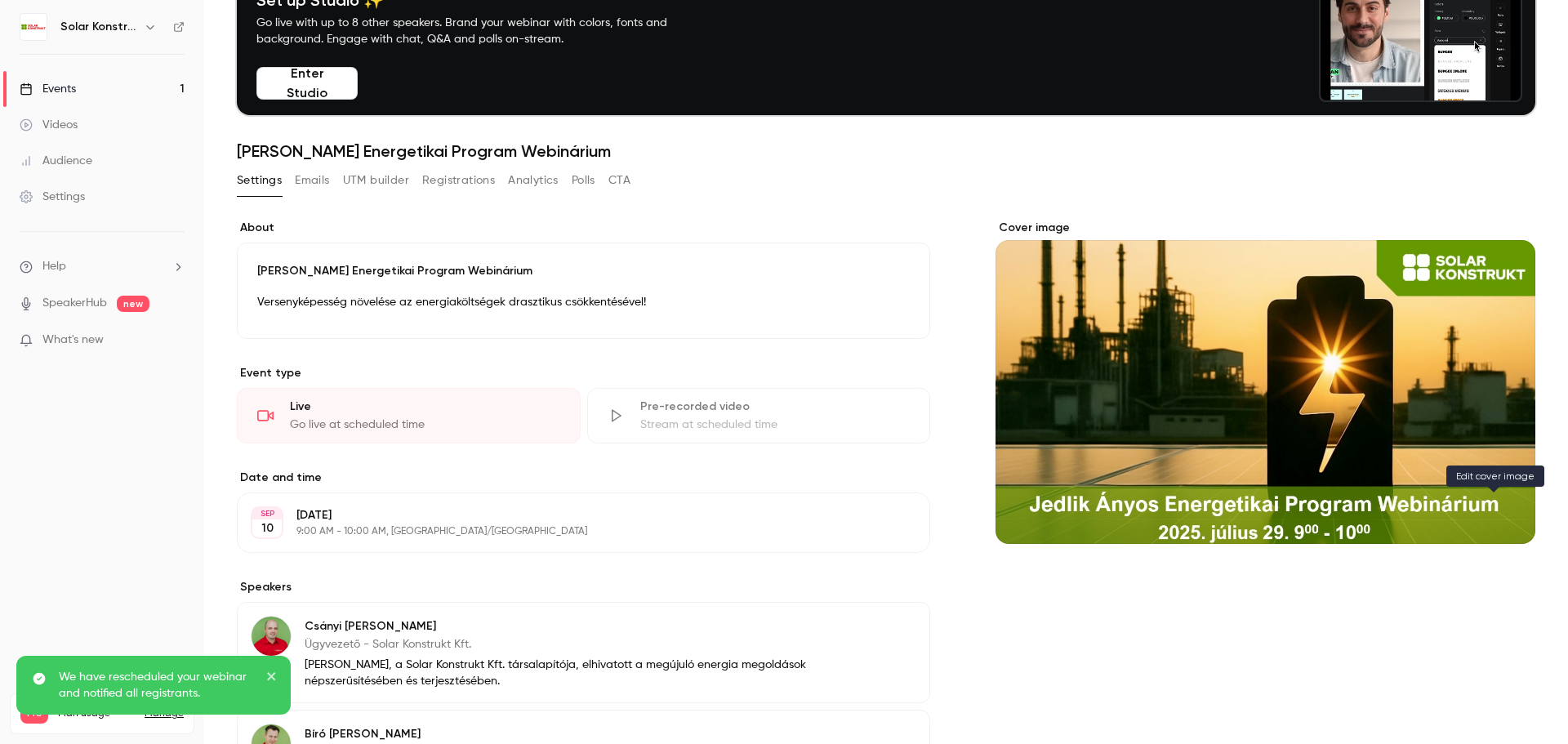
click at [1497, 508] on icon "Cover image" at bounding box center [1506, 514] width 18 height 13
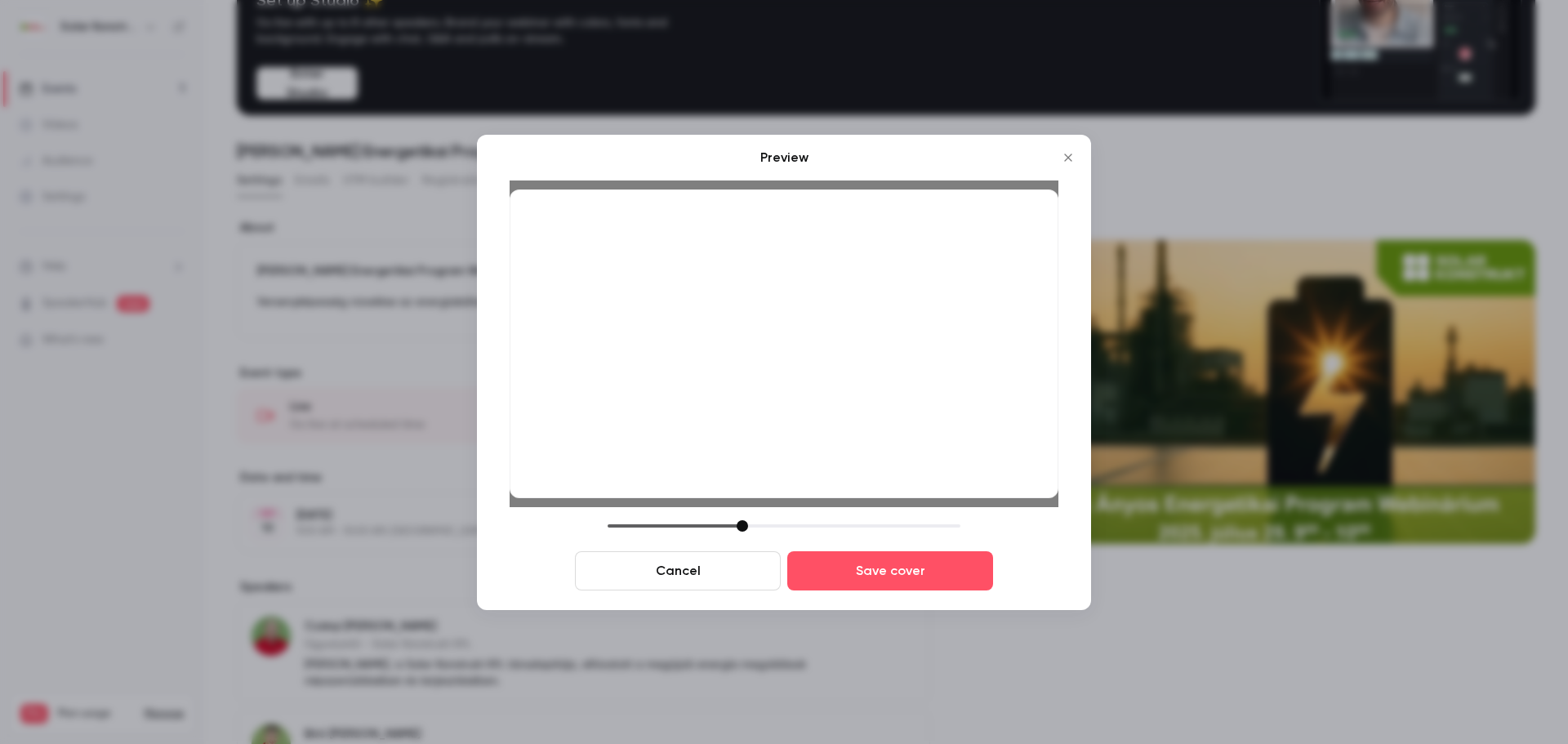
drag, startPoint x: 726, startPoint y: 527, endPoint x: 744, endPoint y: 533, distance: 19.0
click at [744, 533] on div "Cancel Save cover" at bounding box center [784, 555] width 549 height 70
click at [724, 345] on div at bounding box center [784, 344] width 549 height 309
click at [747, 526] on div at bounding box center [746, 526] width 11 height 11
drag, startPoint x: 757, startPoint y: 309, endPoint x: 755, endPoint y: 322, distance: 13.2
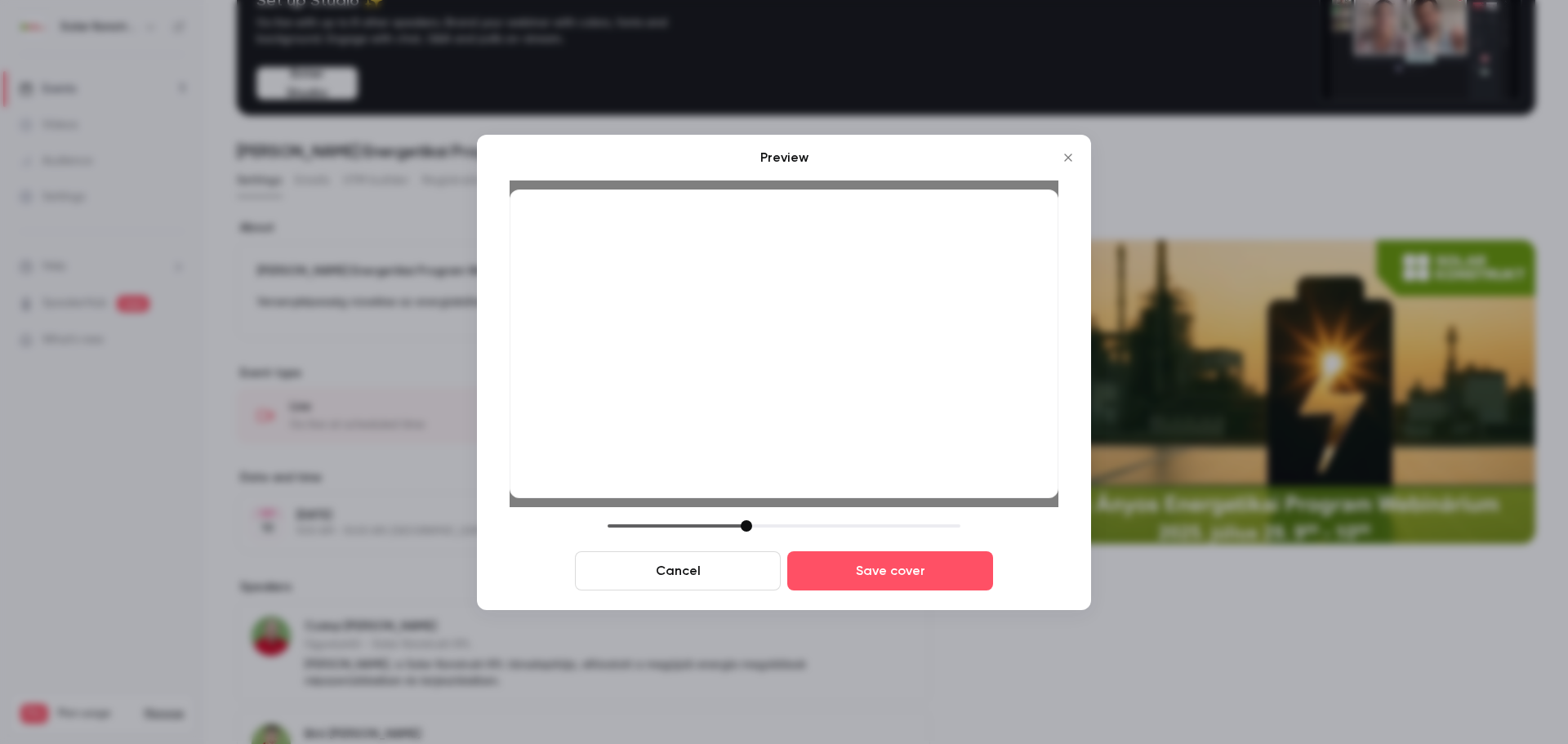
click at [755, 322] on div at bounding box center [784, 344] width 549 height 309
click at [865, 573] on button "Save cover" at bounding box center [890, 570] width 205 height 39
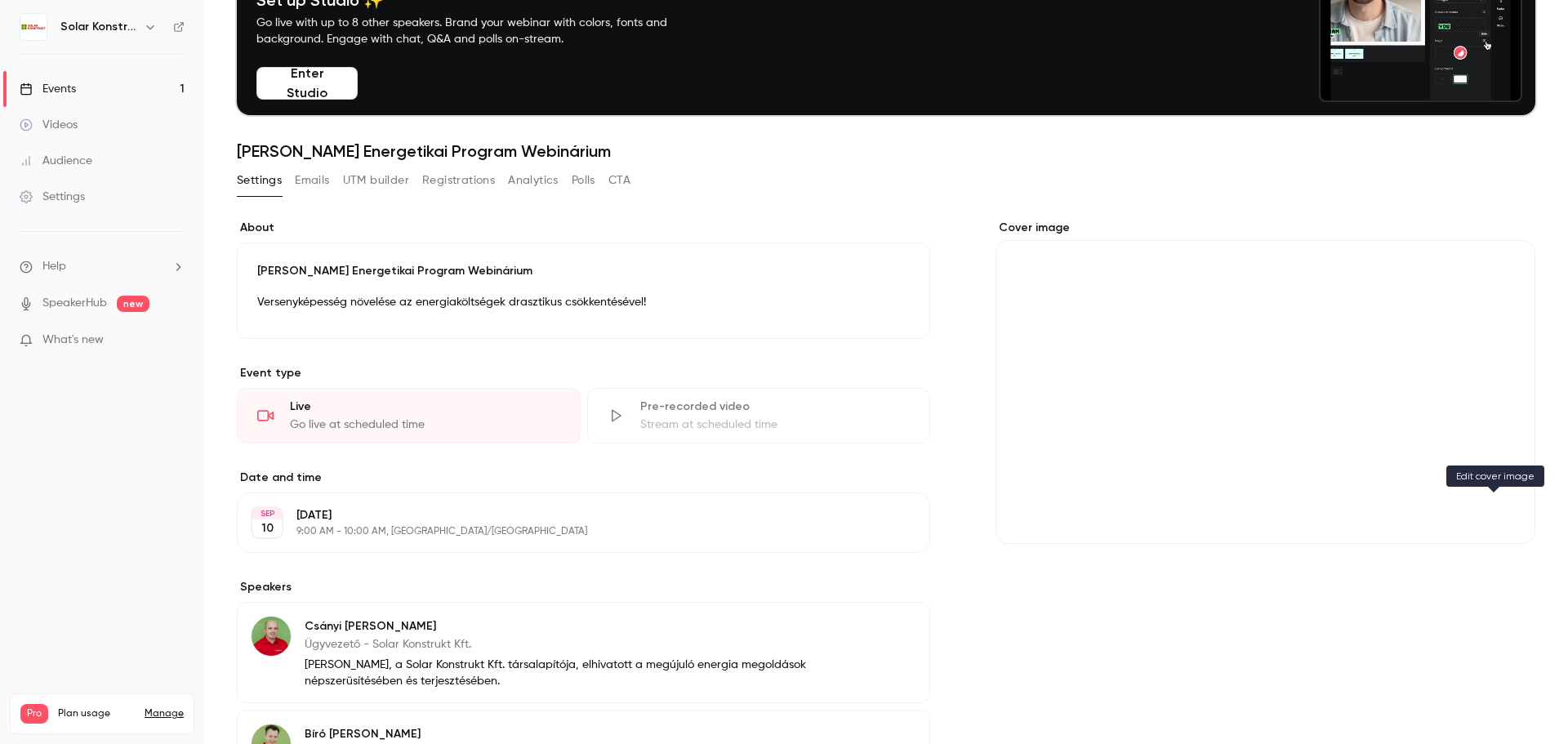
click at [1497, 508] on icon "Cover image" at bounding box center [1506, 514] width 18 height 13
click at [1500, 513] on icon "Cover image" at bounding box center [1506, 514] width 11 height 11
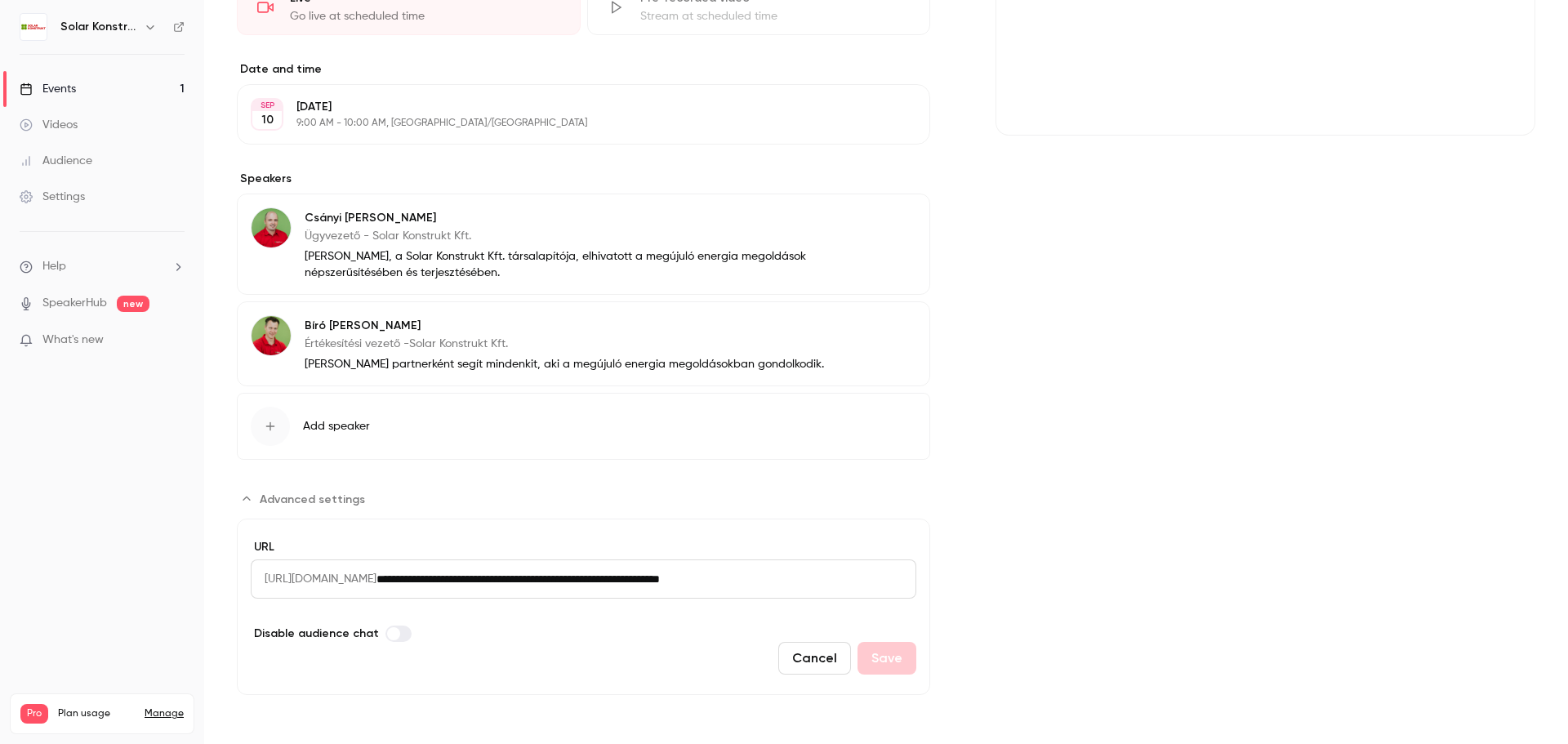
scroll to position [0, 0]
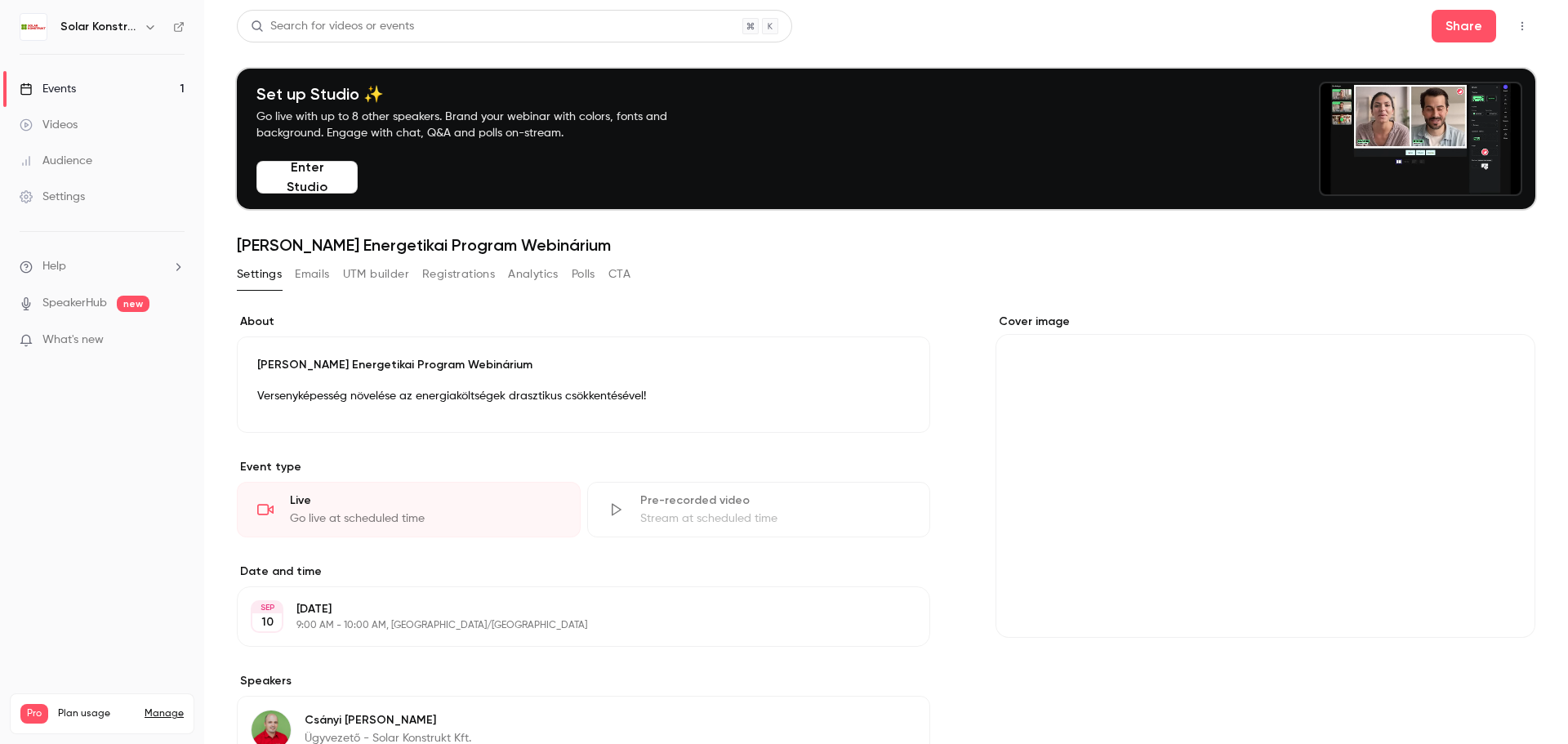
click at [1226, 532] on div "Cover image" at bounding box center [1265, 475] width 540 height 324
click at [0, 0] on input "Cover image" at bounding box center [0, 0] width 0 height 0
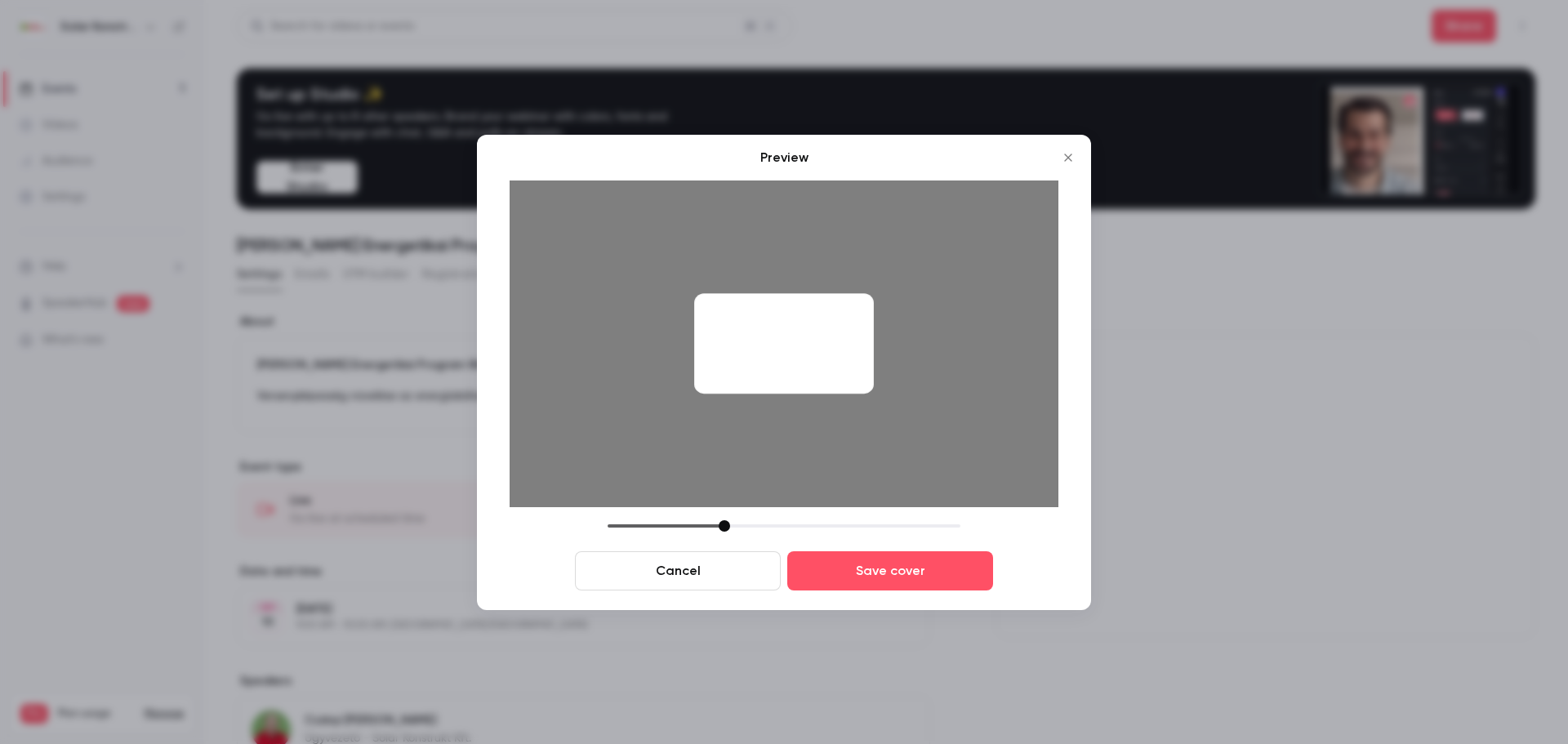
click at [720, 569] on button "Cancel" at bounding box center [678, 570] width 205 height 39
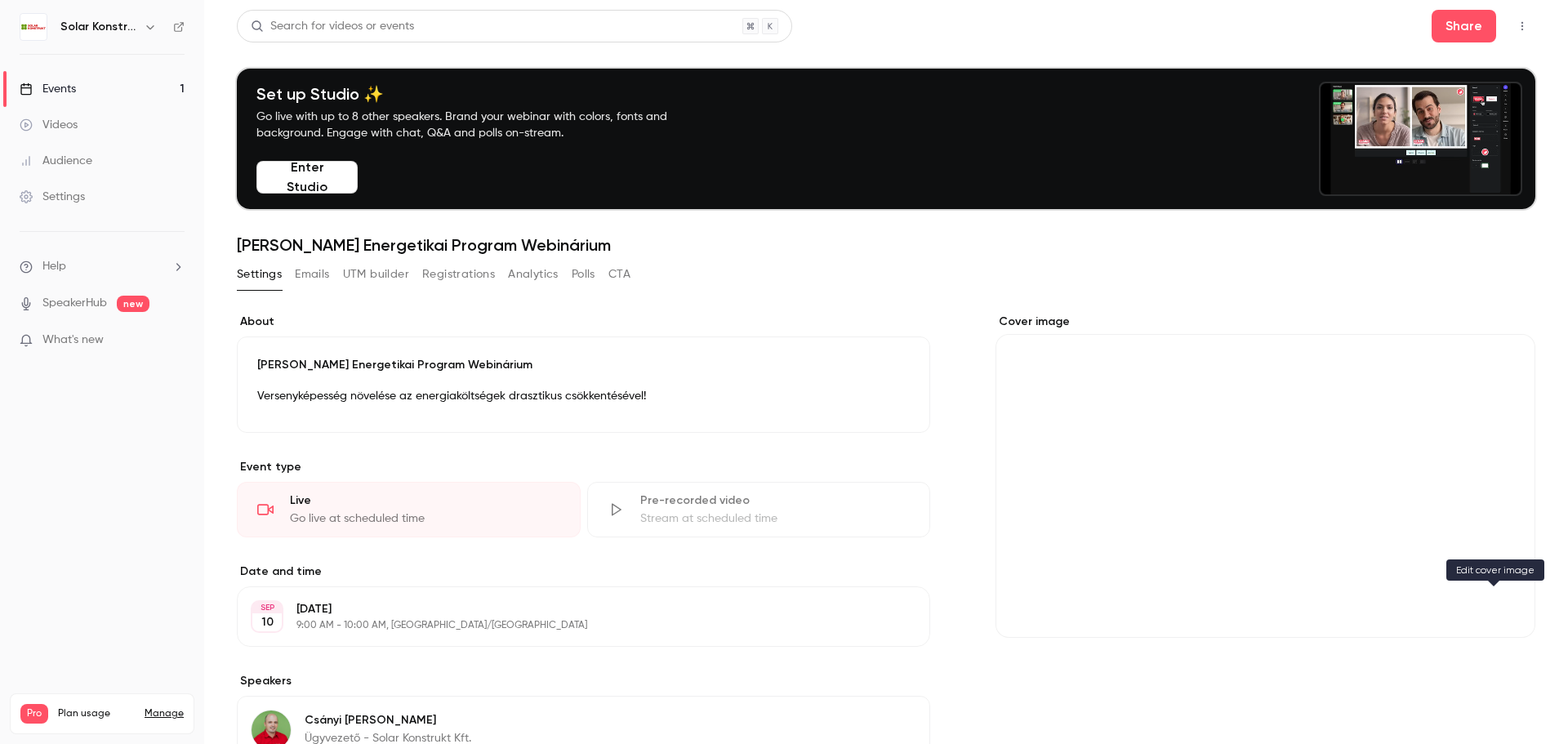
click at [1492, 596] on button "Cover image" at bounding box center [1506, 608] width 32 height 32
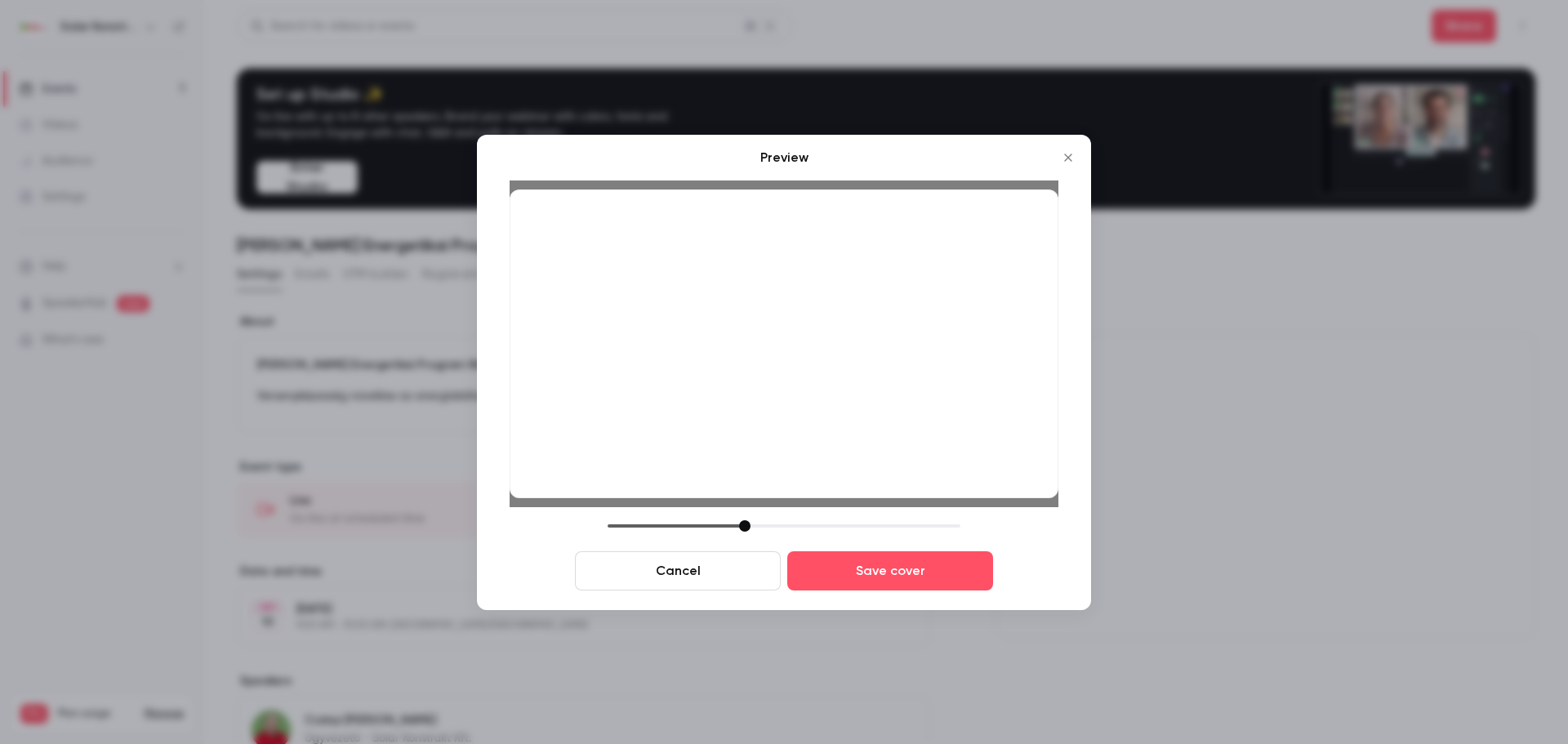
drag, startPoint x: 730, startPoint y: 528, endPoint x: 746, endPoint y: 531, distance: 16.3
click at [746, 531] on div at bounding box center [744, 526] width 11 height 11
click at [748, 404] on div at bounding box center [784, 344] width 549 height 309
click at [751, 525] on div at bounding box center [748, 526] width 11 height 11
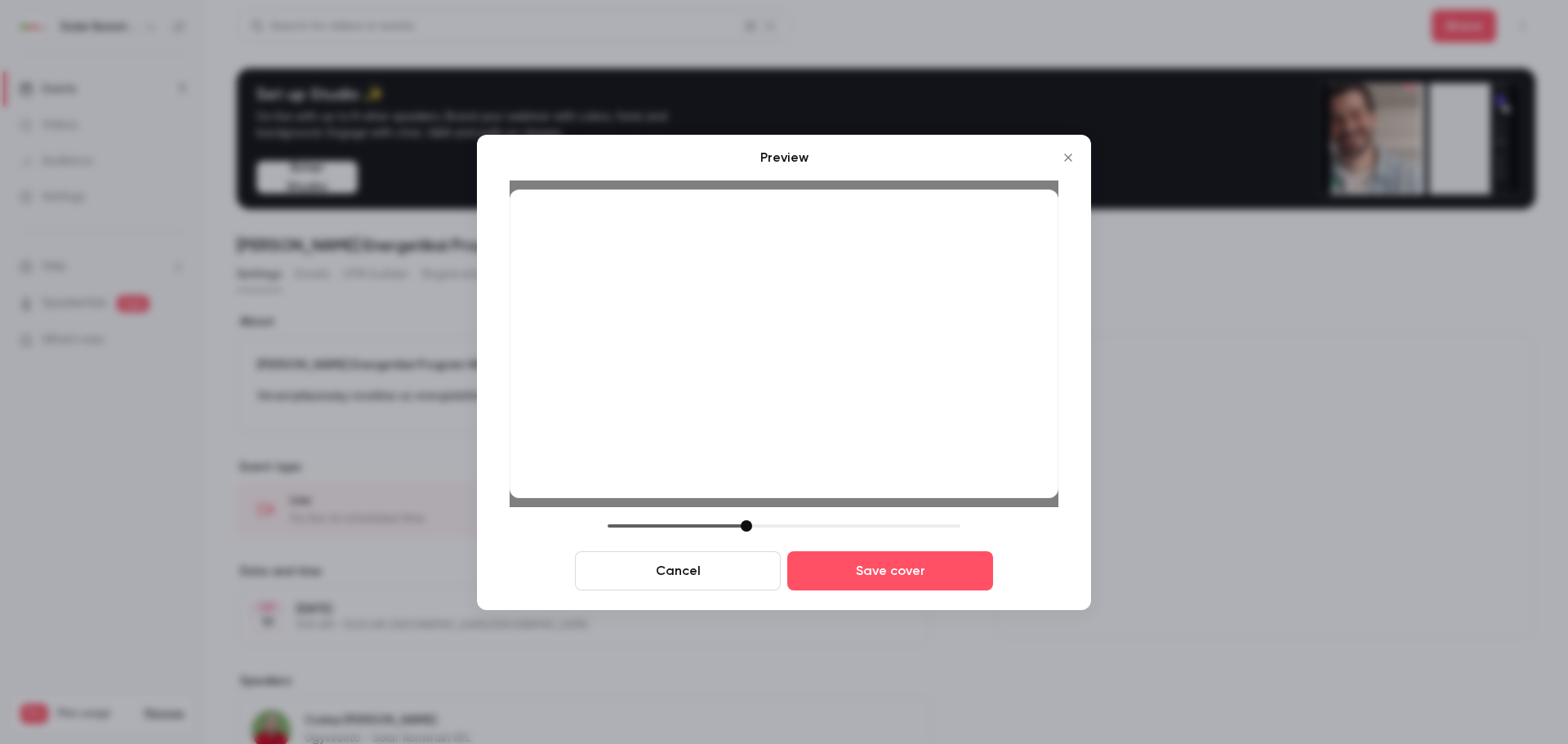
click at [748, 526] on div at bounding box center [746, 526] width 11 height 11
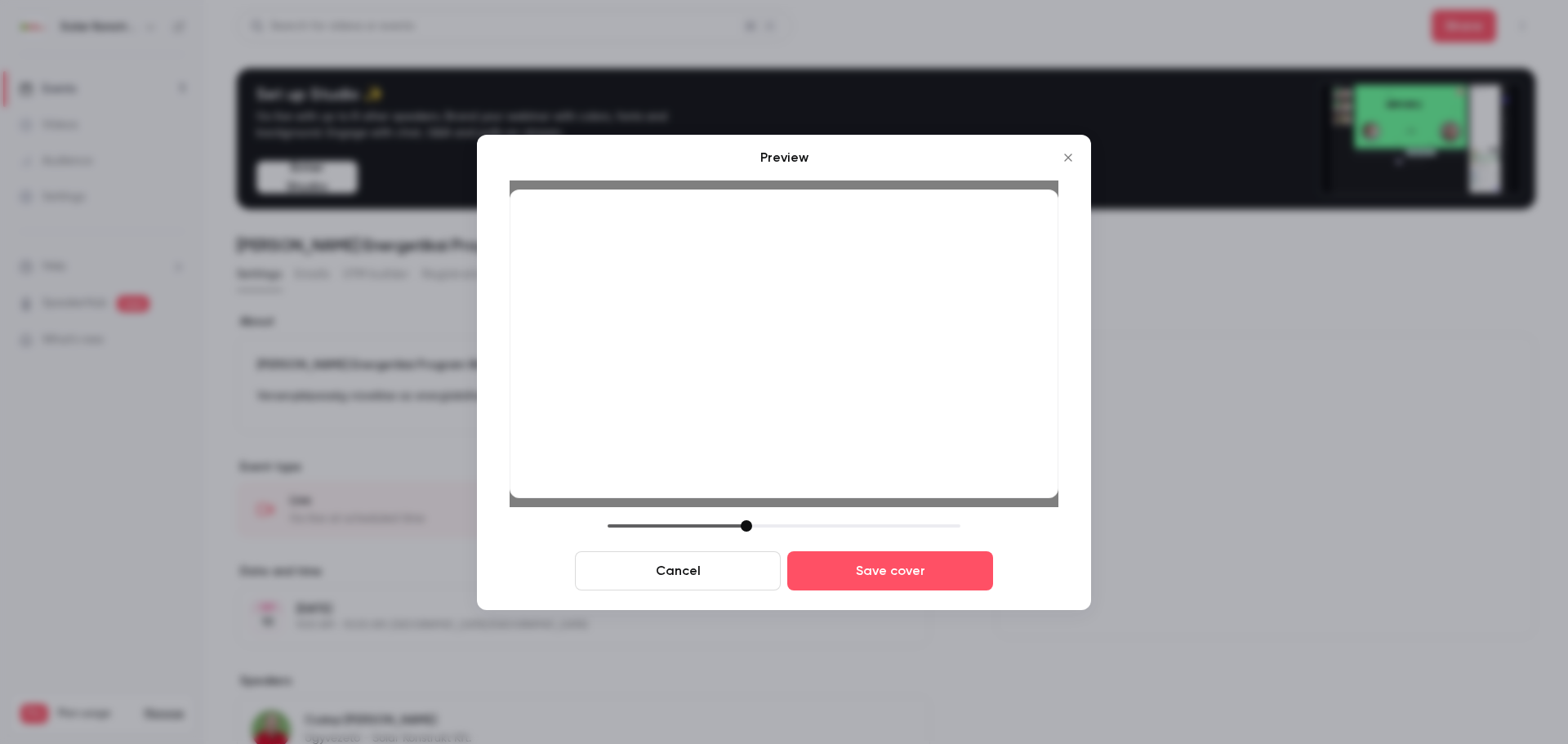
drag, startPoint x: 764, startPoint y: 304, endPoint x: 762, endPoint y: 322, distance: 18.1
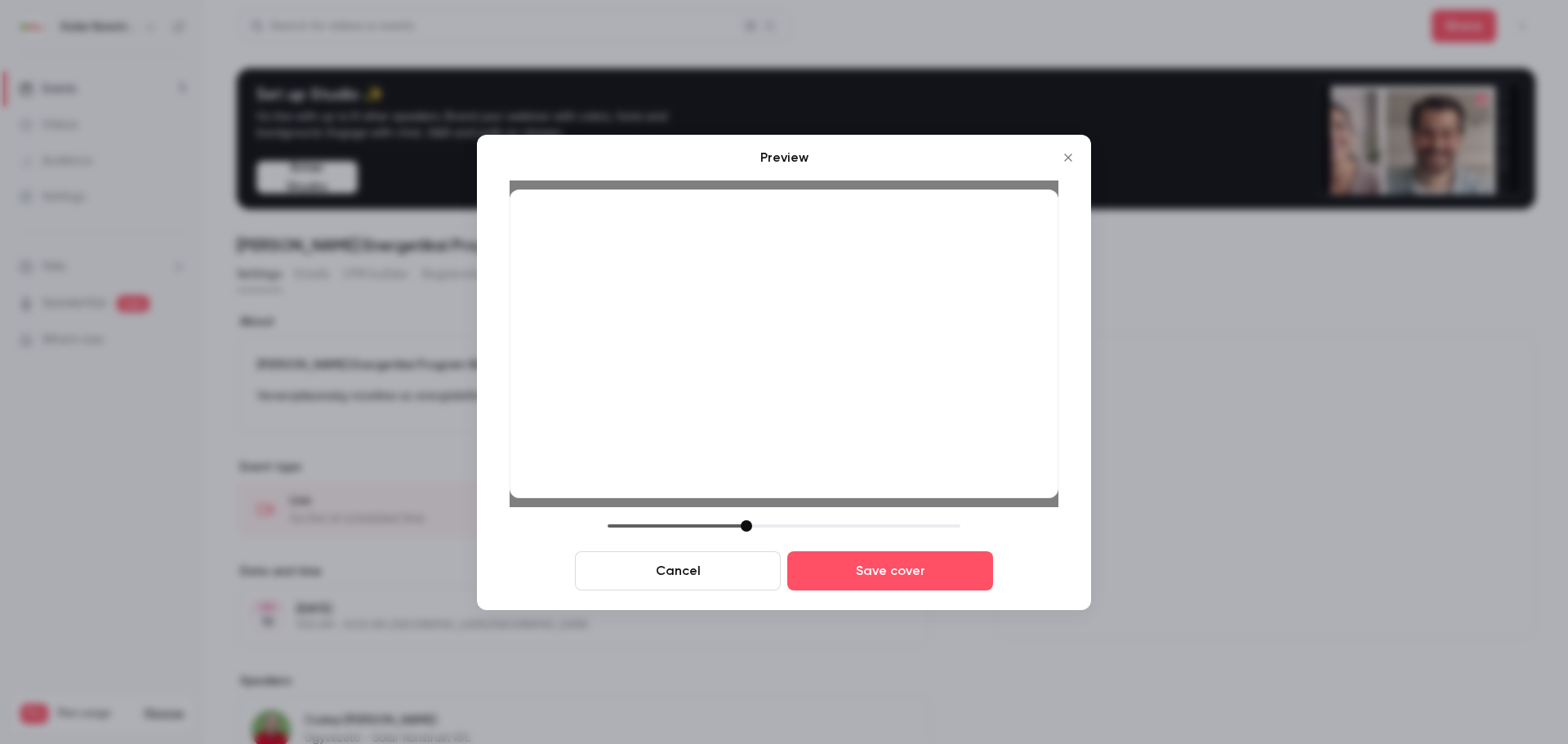
click at [762, 322] on div at bounding box center [784, 344] width 549 height 309
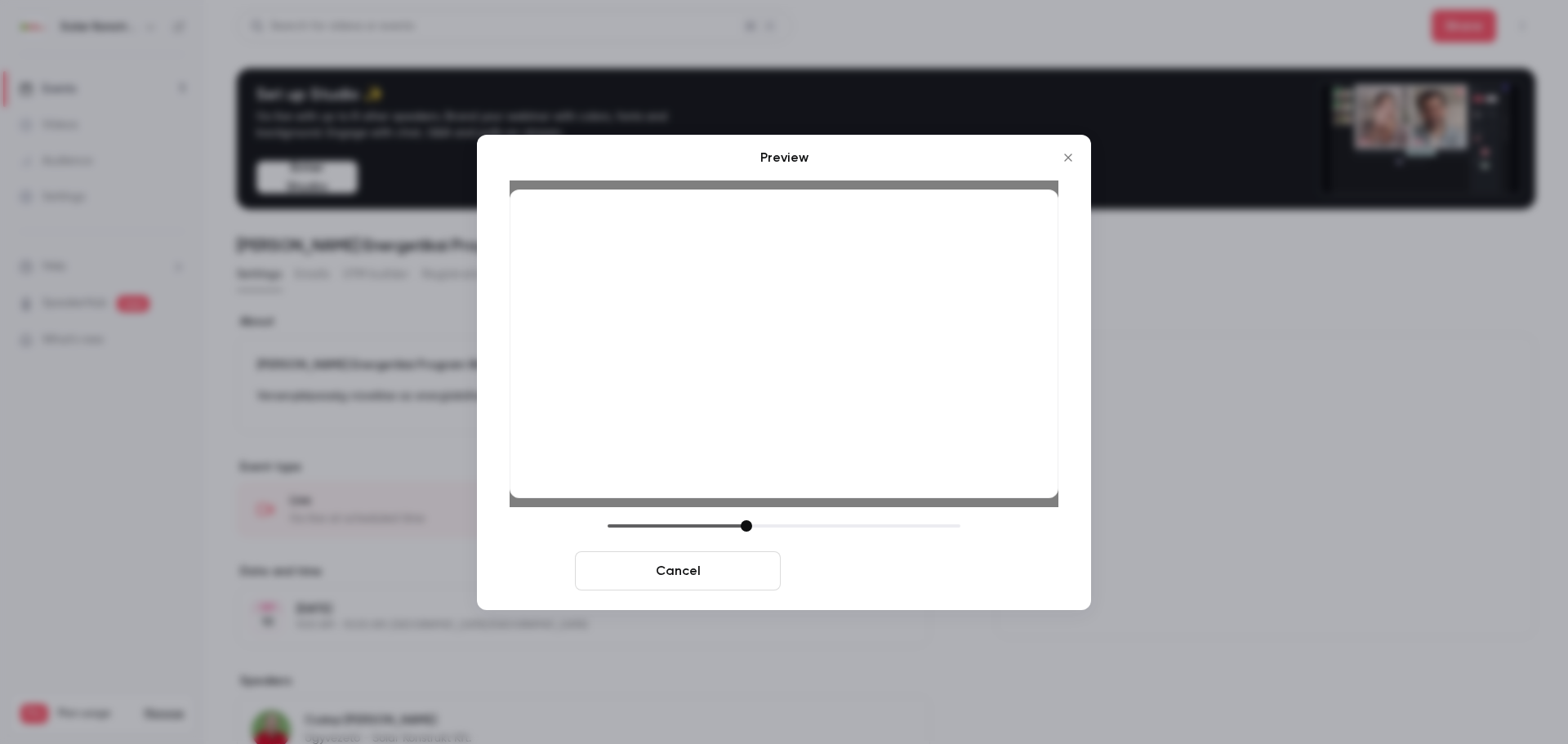
click at [867, 578] on button "Save cover" at bounding box center [890, 570] width 205 height 39
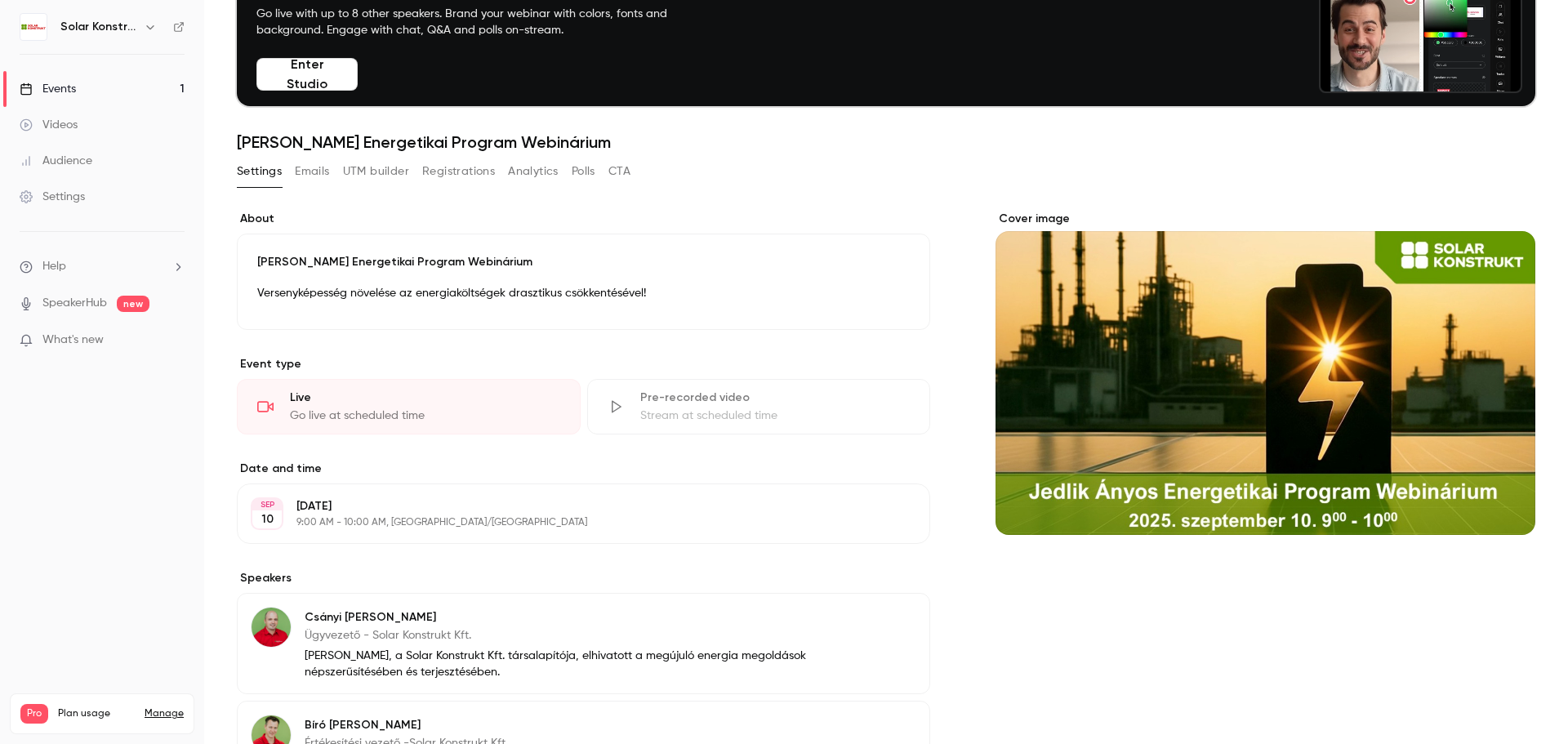
scroll to position [163, 0]
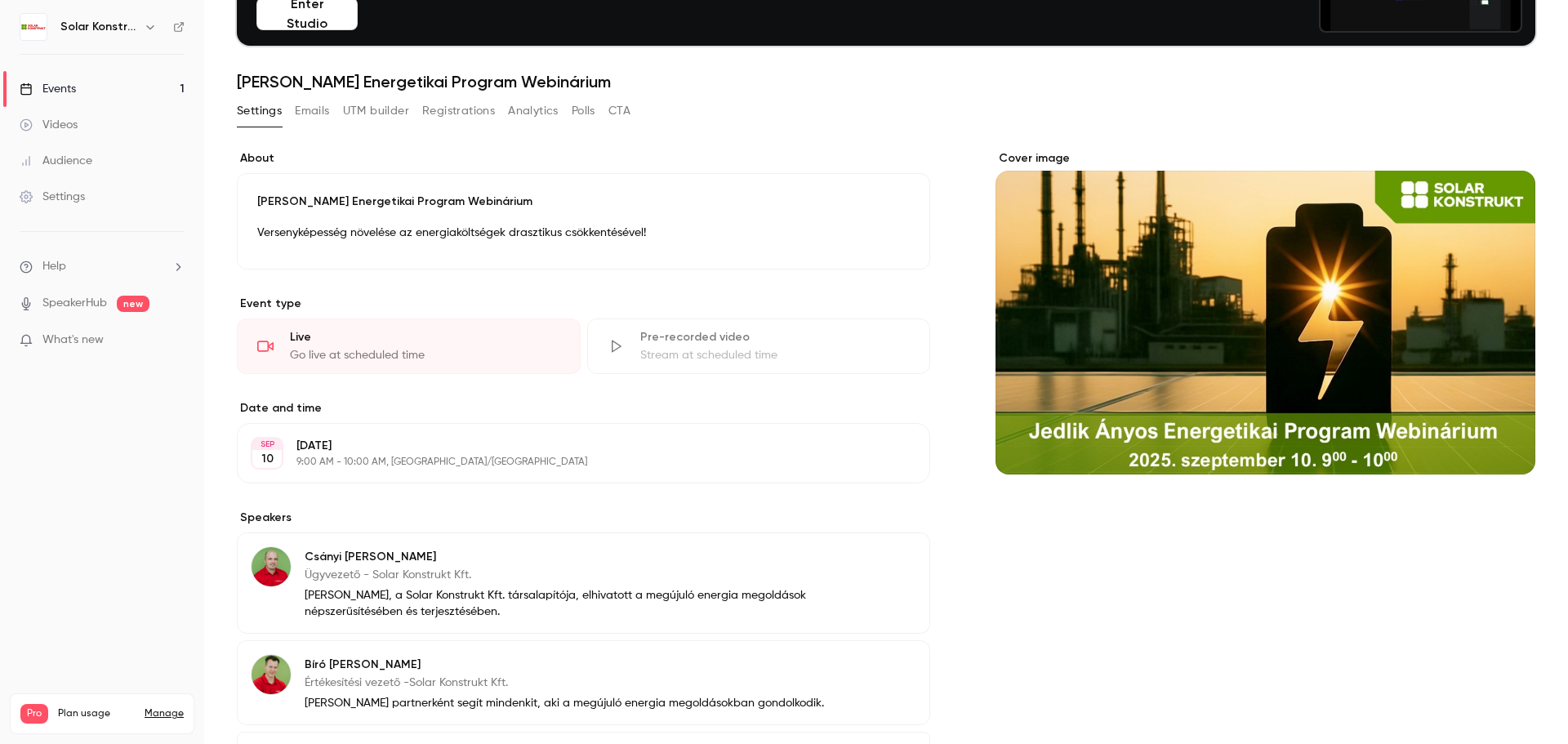
click at [1068, 597] on div "Cover image" at bounding box center [1265, 591] width 540 height 884
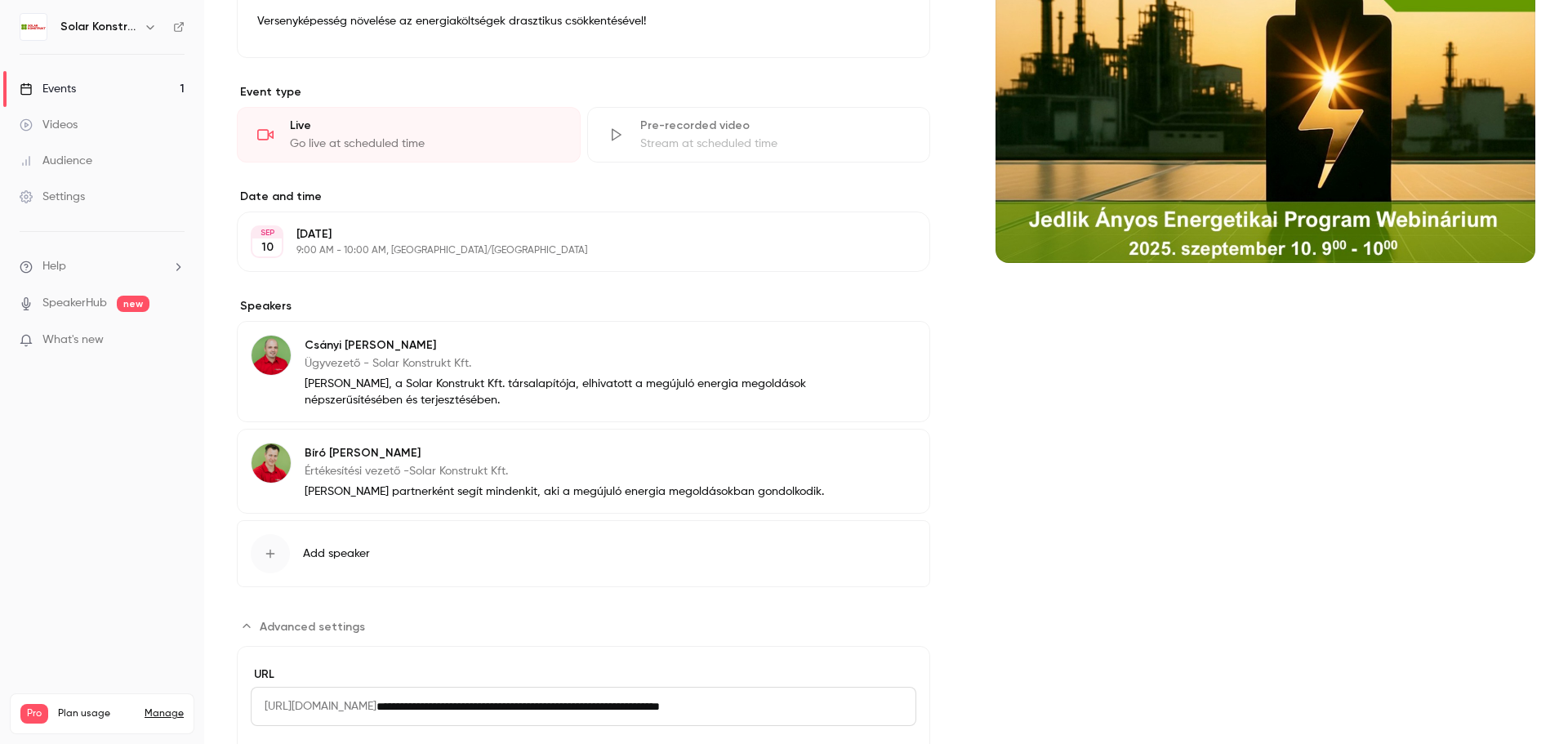
scroll to position [175, 0]
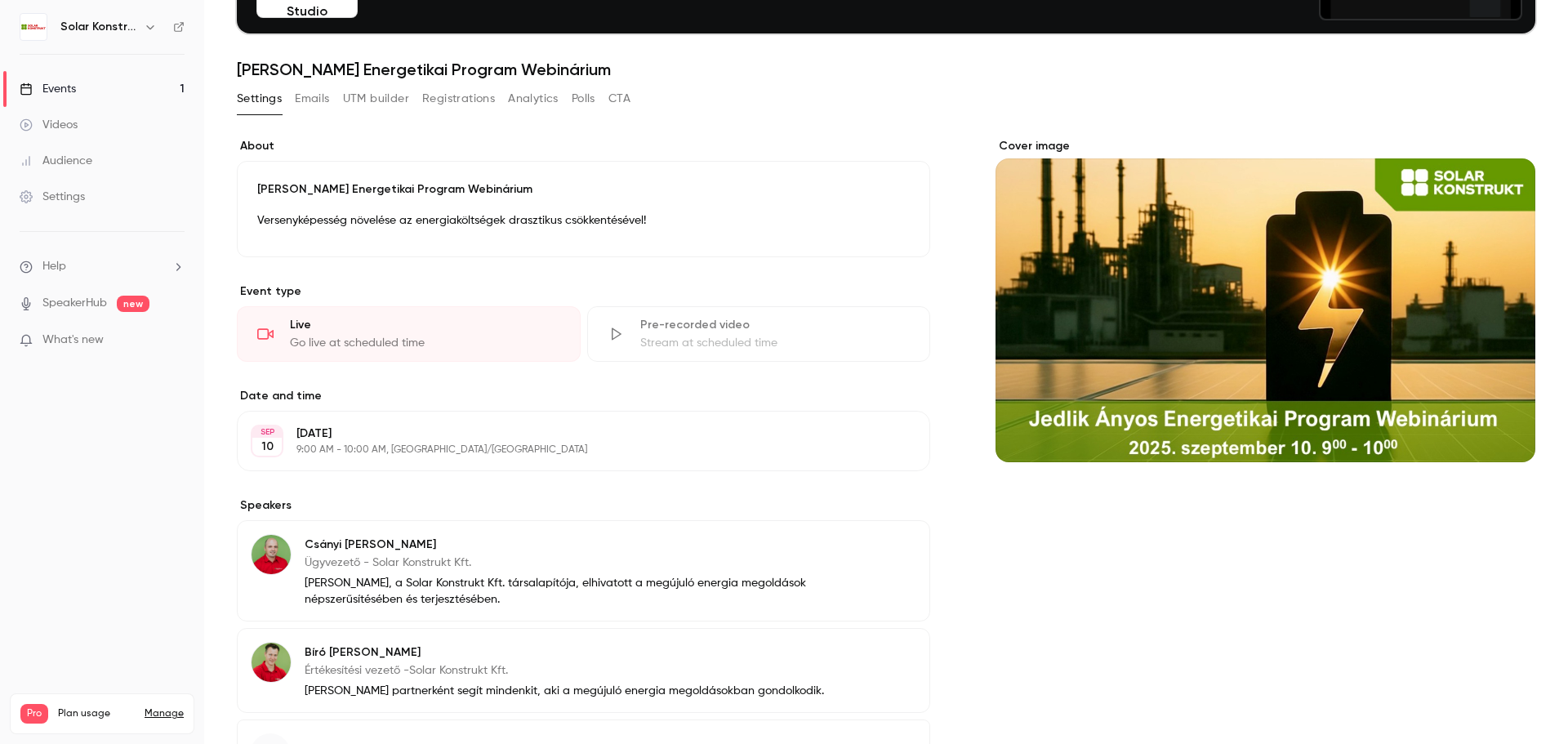
click at [92, 91] on link "Events 1" at bounding box center [102, 89] width 205 height 36
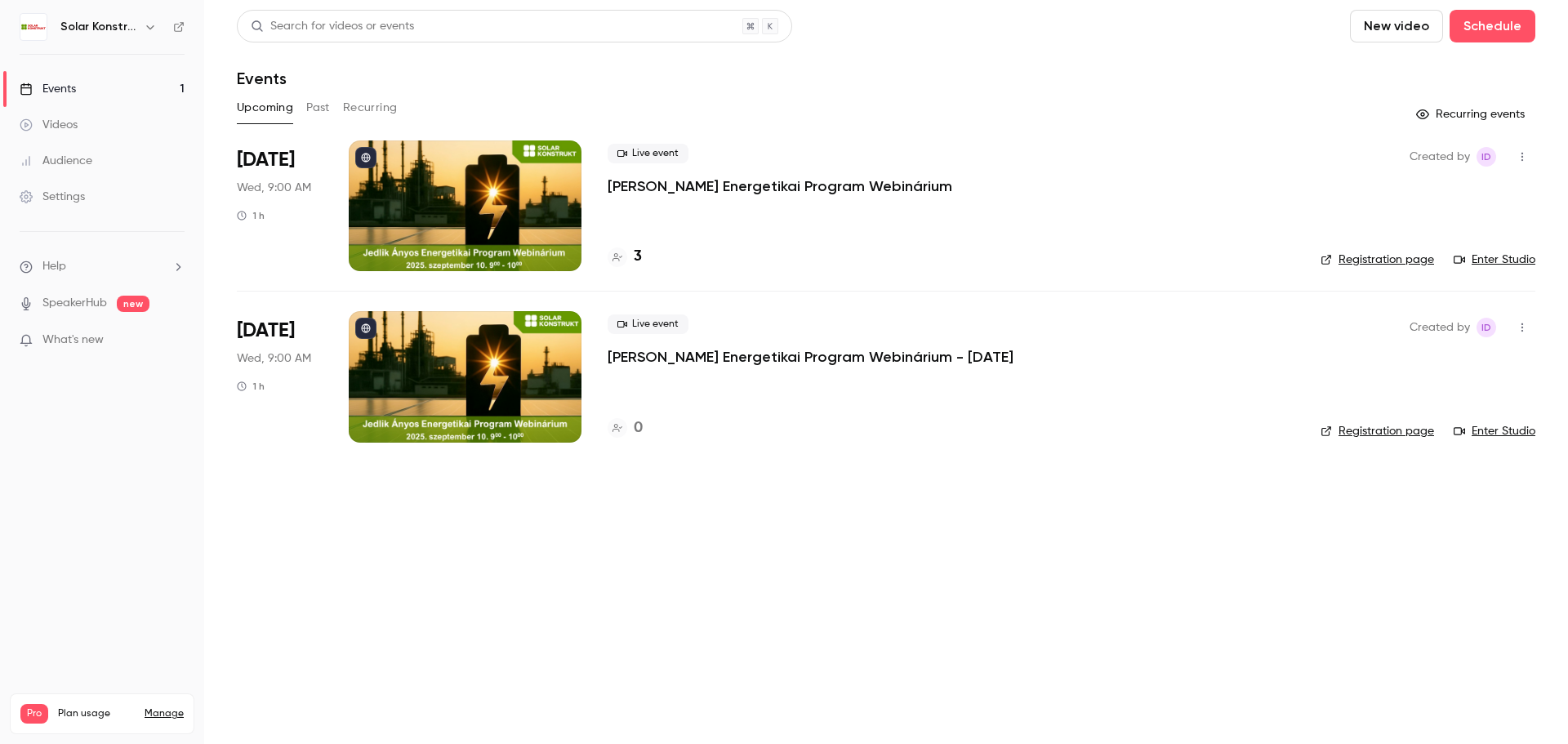
click at [485, 220] on div at bounding box center [464, 205] width 233 height 131
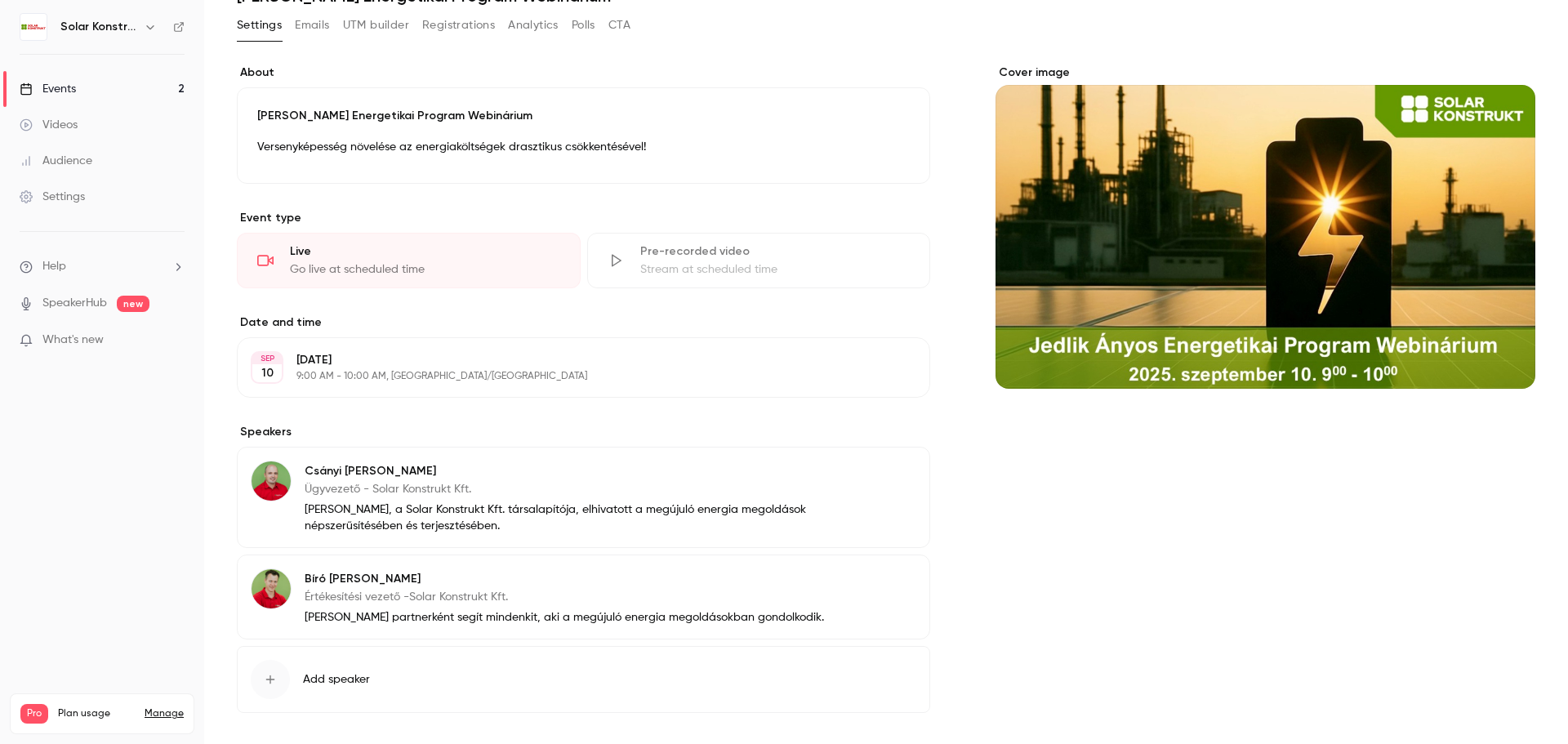
scroll to position [153, 0]
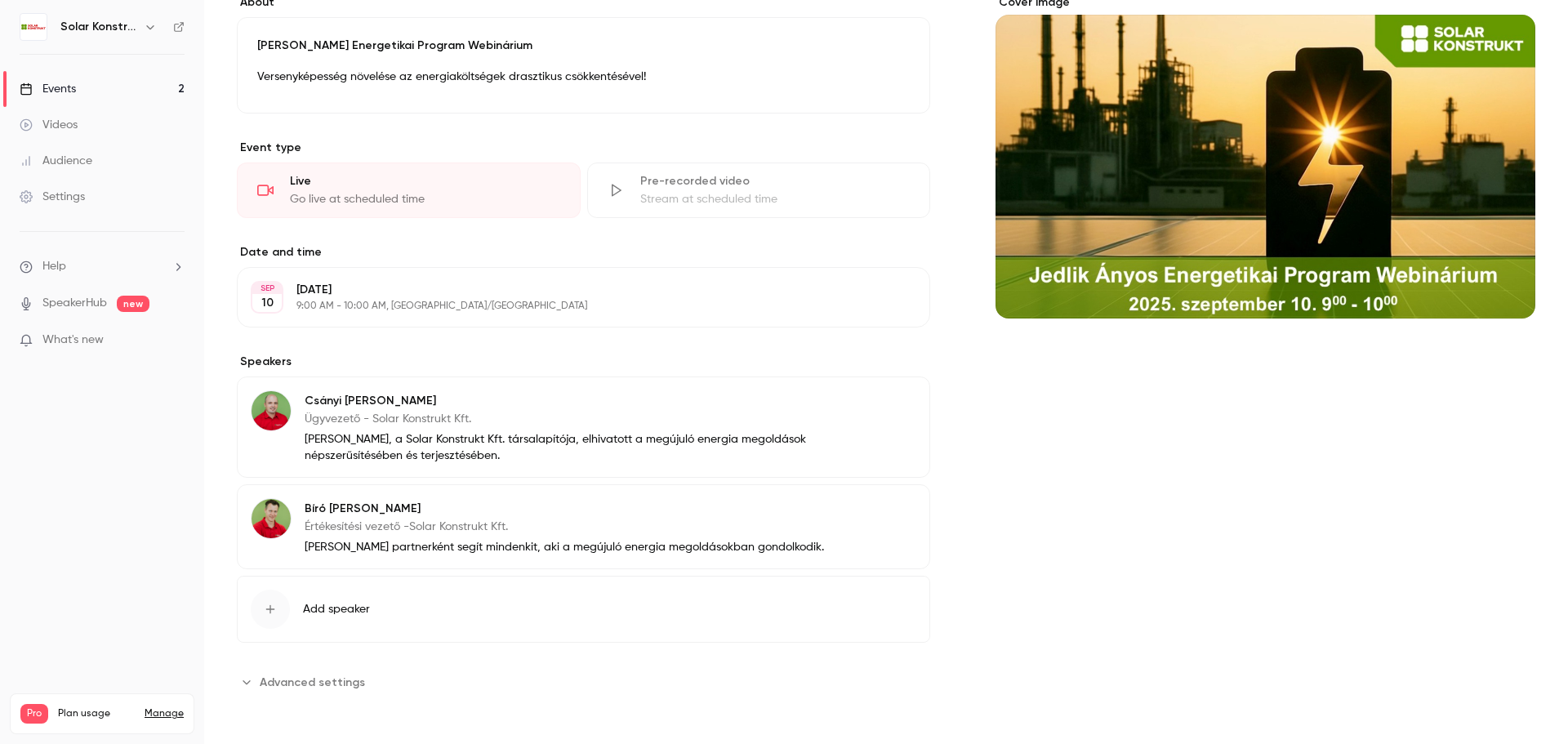
click at [298, 681] on span "Advanced settings" at bounding box center [313, 683] width 105 height 18
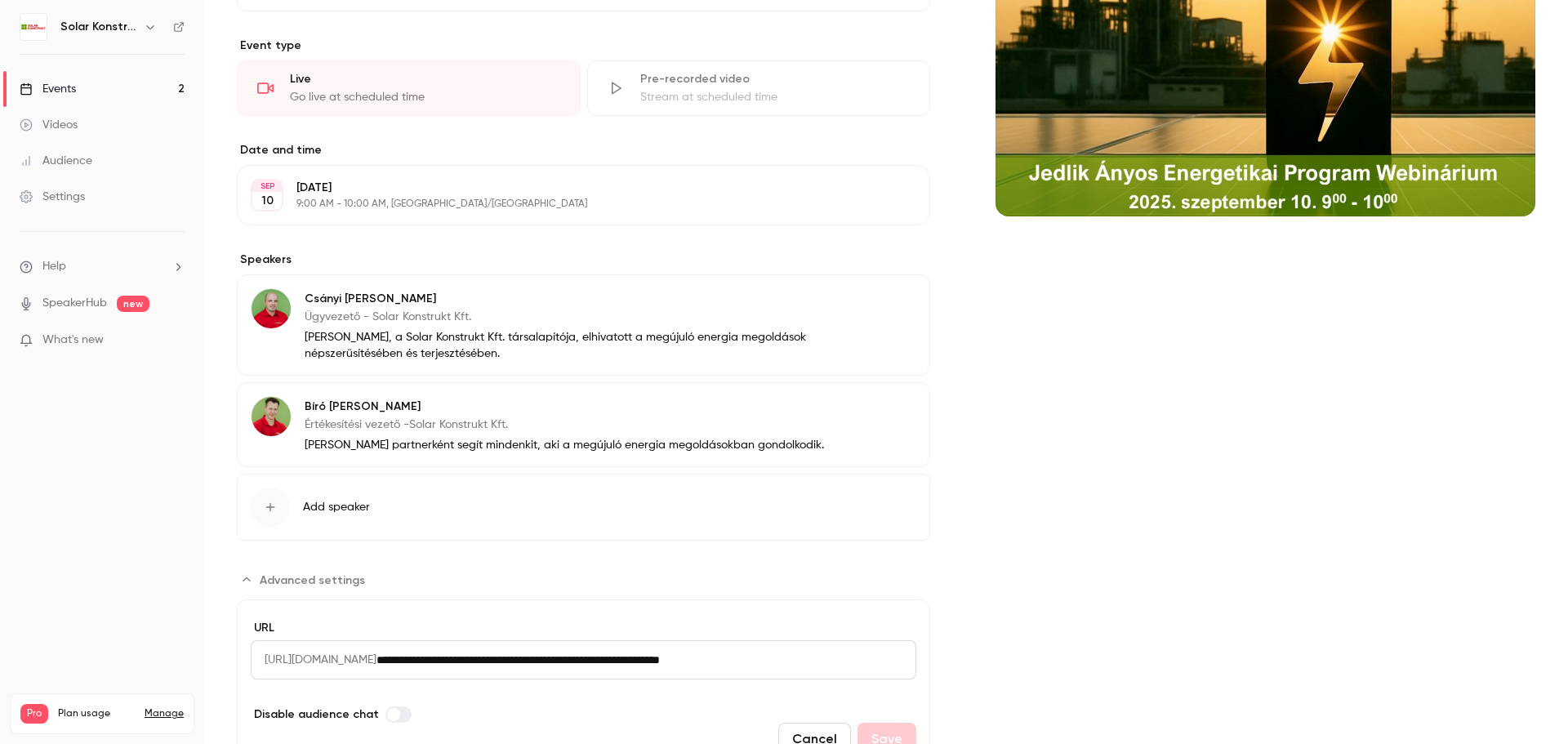
scroll to position [335, 0]
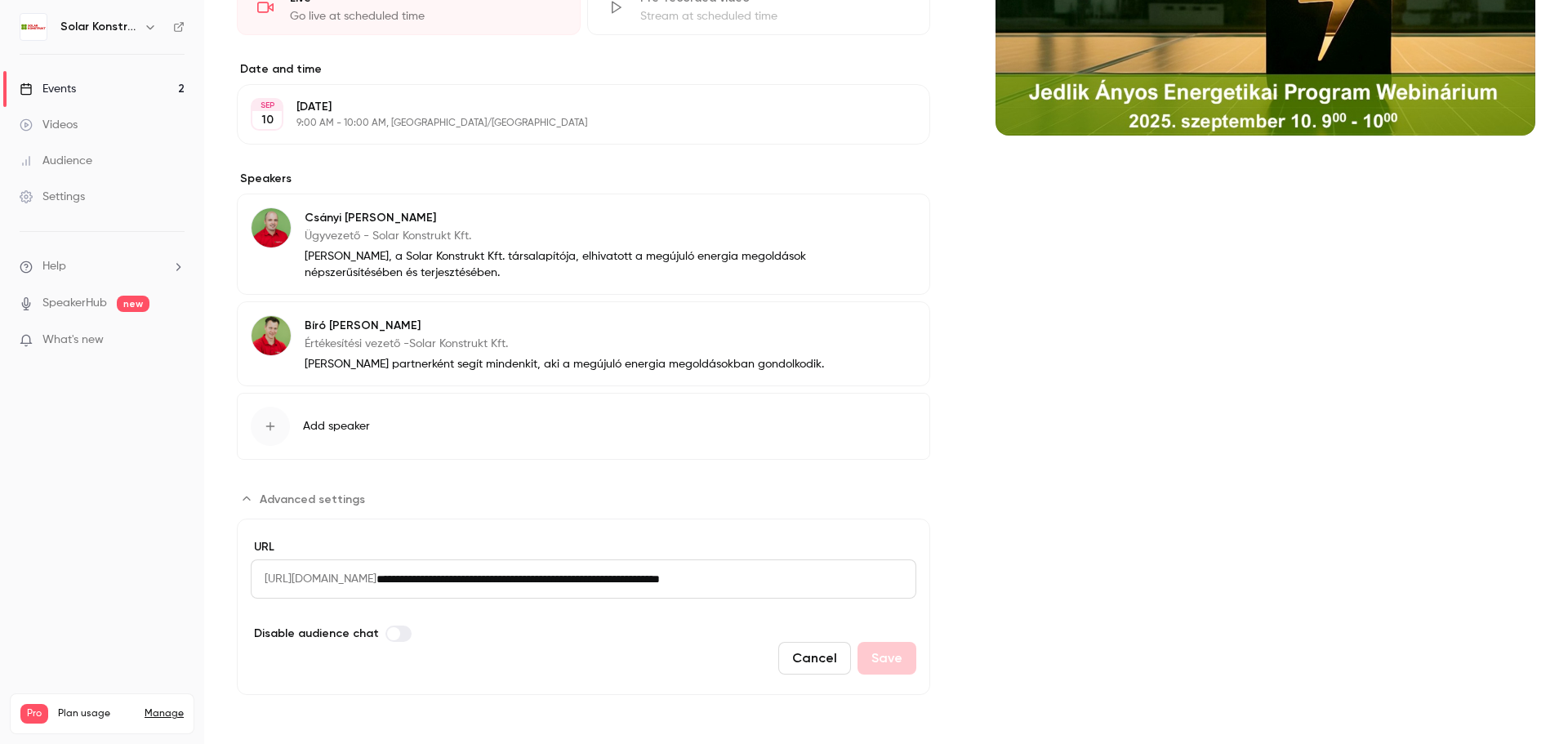
click at [473, 583] on input "**********" at bounding box center [646, 578] width 540 height 39
drag, startPoint x: 467, startPoint y: 583, endPoint x: 861, endPoint y: 582, distance: 394.0
click at [861, 582] on input "**********" at bounding box center [646, 578] width 540 height 39
click at [76, 87] on div "Events" at bounding box center [47, 89] width 56 height 17
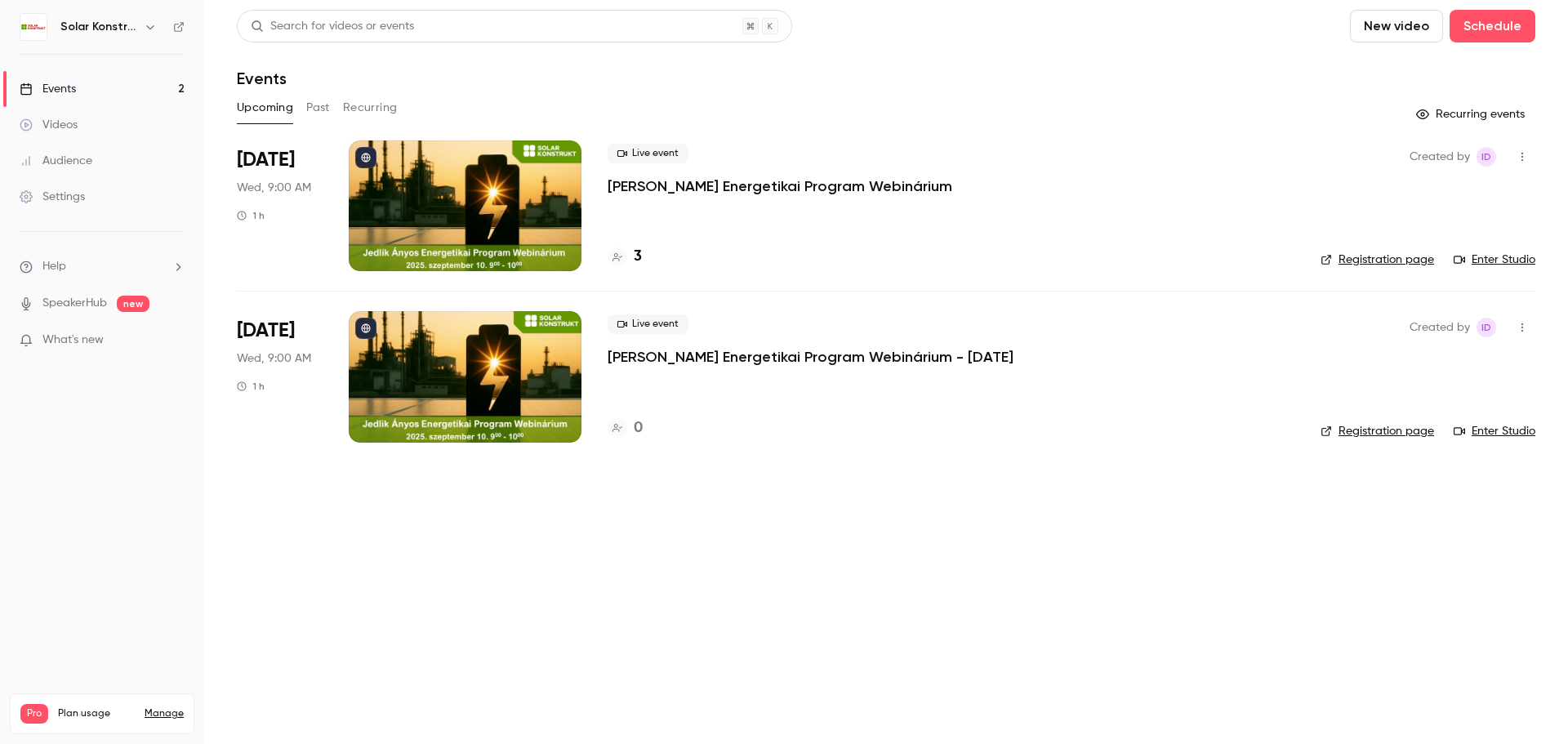
click at [809, 358] on p "[PERSON_NAME] Energetikai Program Webinárium - [DATE]" at bounding box center [810, 356] width 406 height 19
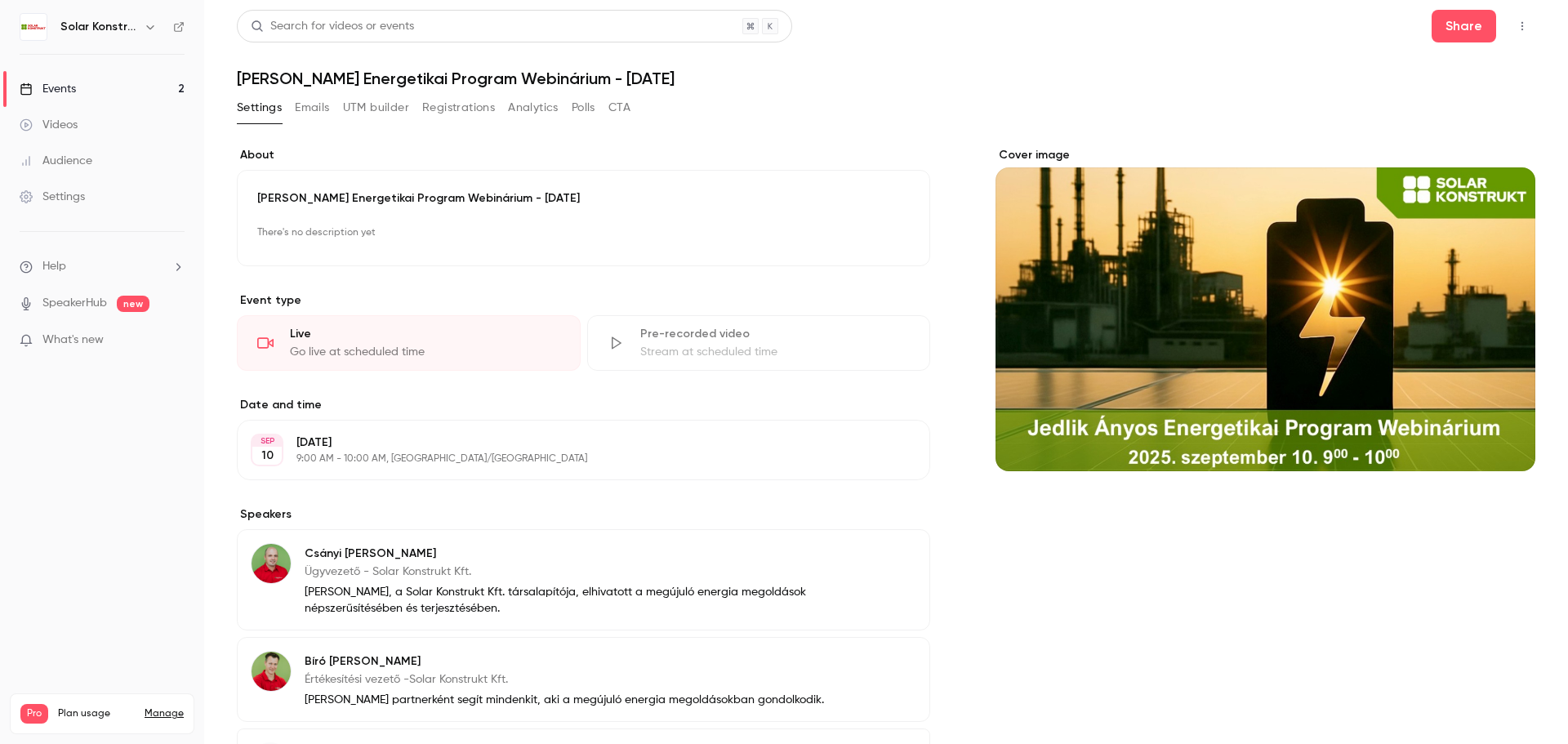
scroll to position [153, 0]
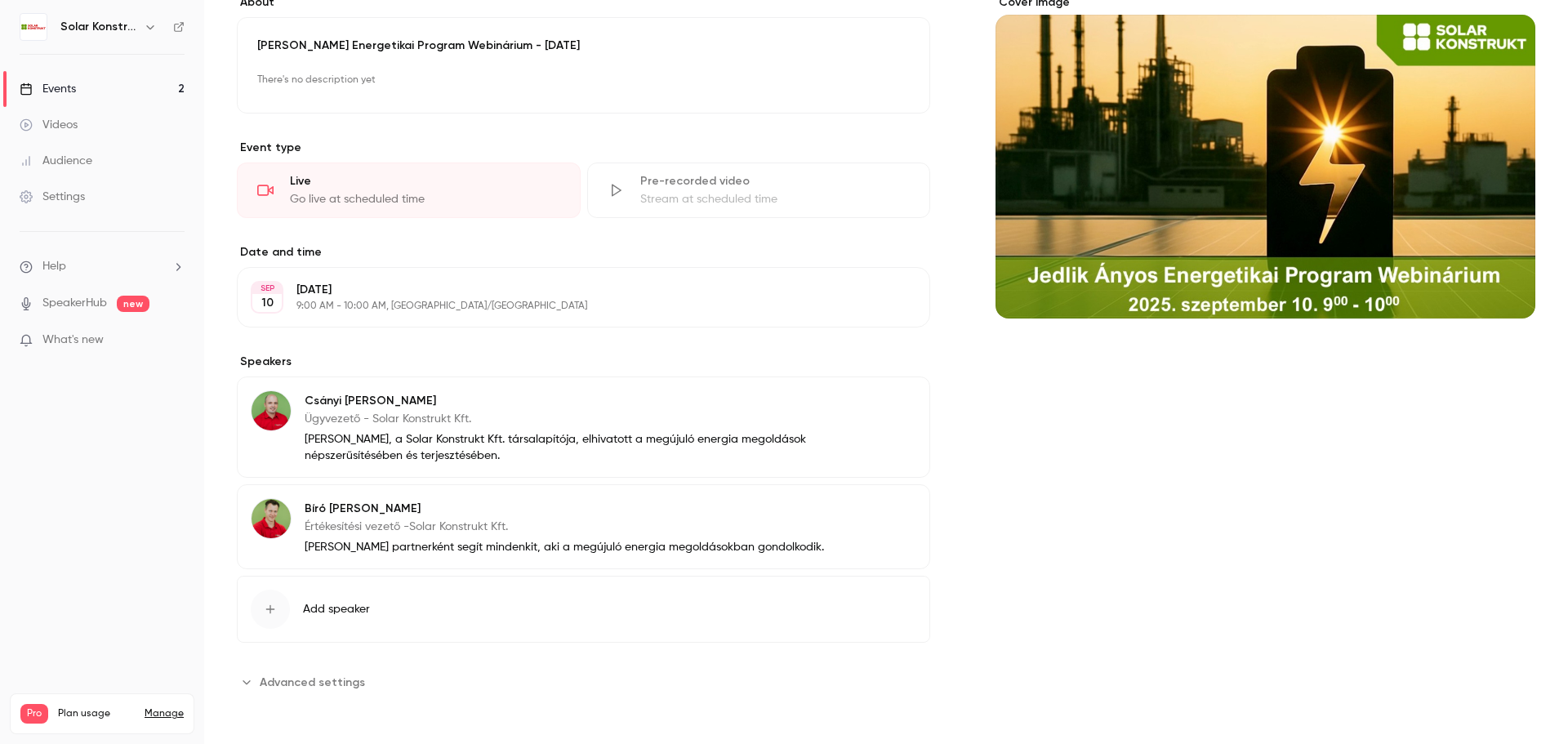
click at [244, 686] on icon "Advanced settings" at bounding box center [247, 681] width 13 height 13
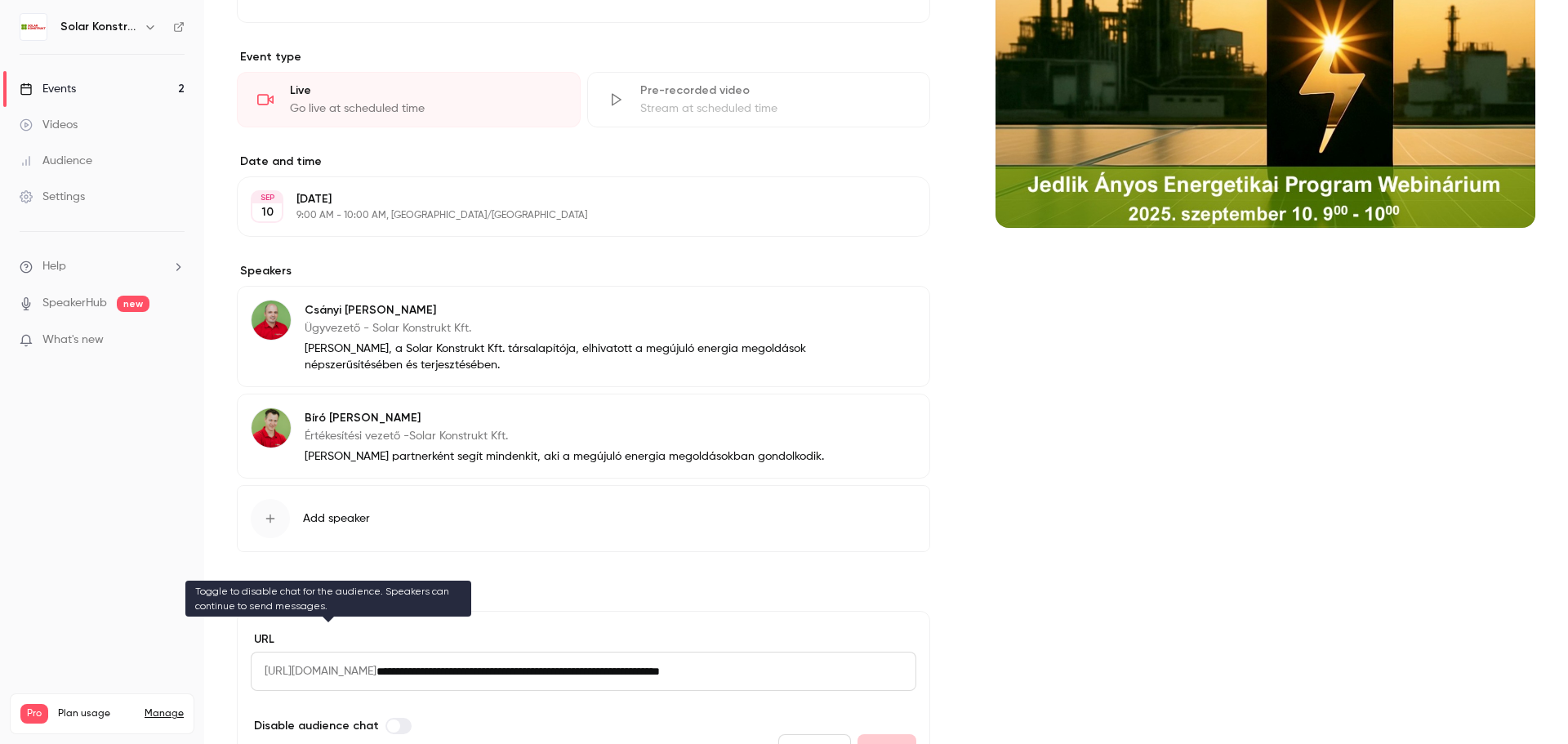
scroll to position [335, 0]
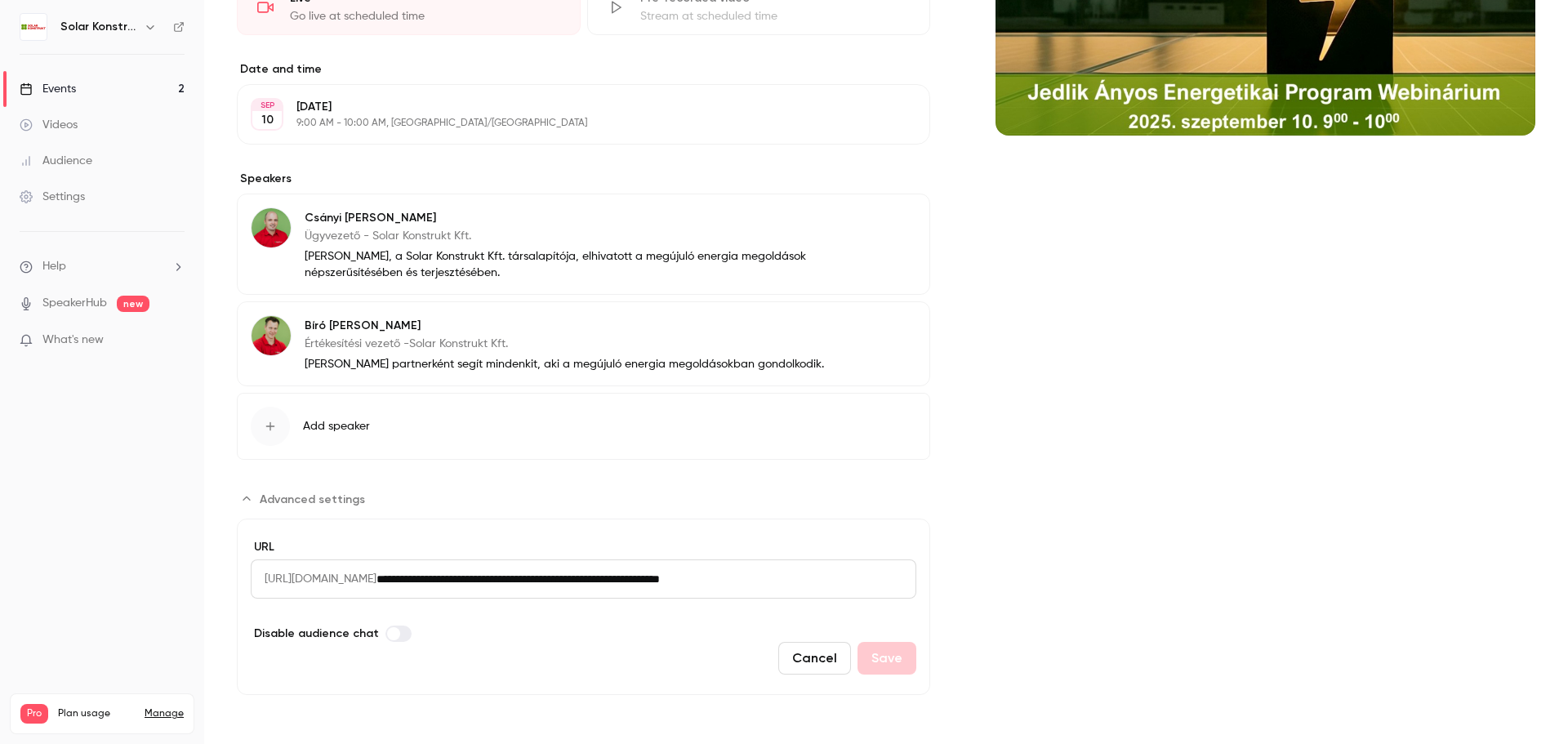
drag, startPoint x: 869, startPoint y: 581, endPoint x: 464, endPoint y: 607, distance: 405.8
click at [464, 607] on div "**********" at bounding box center [584, 582] width 665 height 86
paste input "Advanced settings"
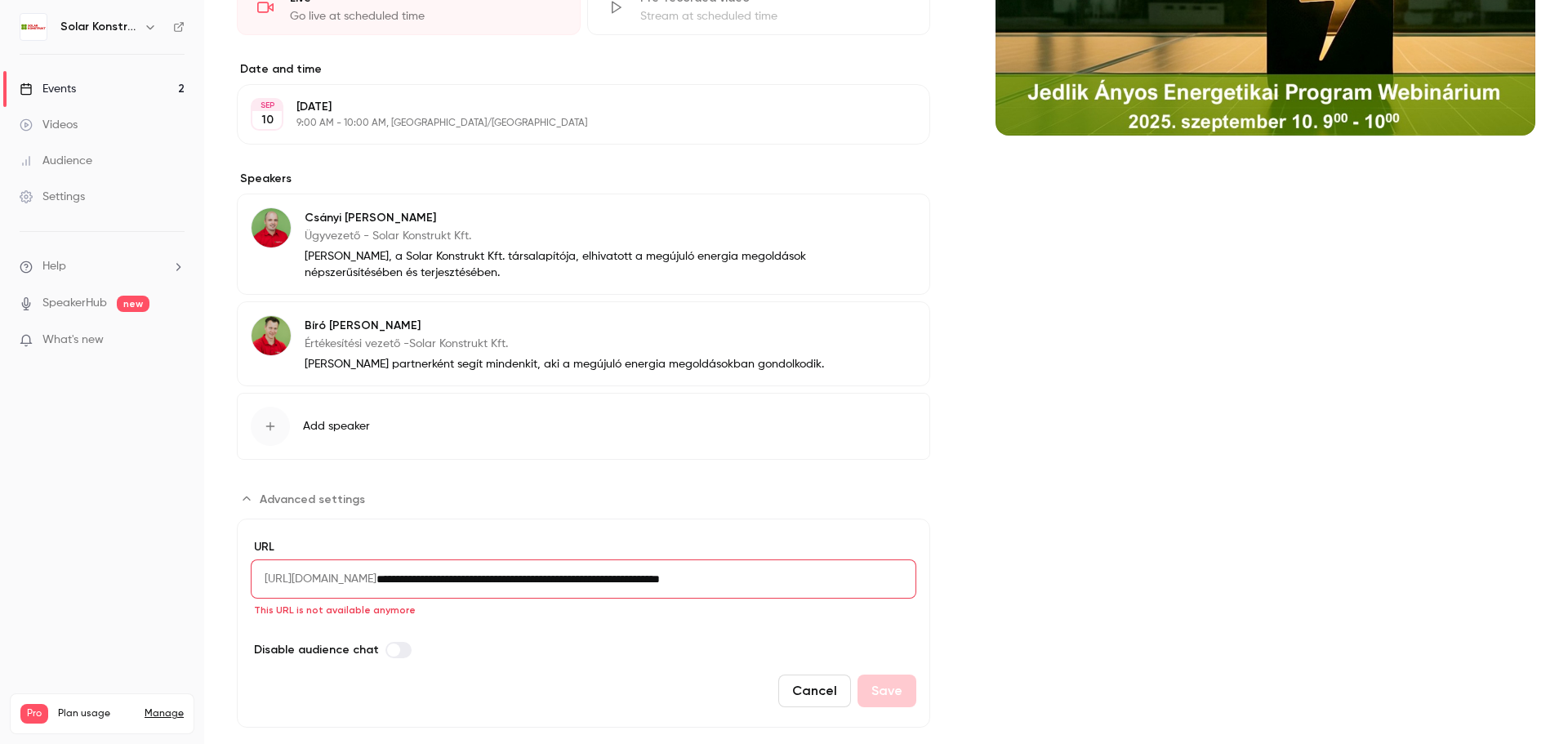
type input "**********"
click at [1125, 541] on div "Cover image" at bounding box center [1265, 269] width 540 height 916
click at [790, 690] on button "Cancel" at bounding box center [815, 690] width 73 height 32
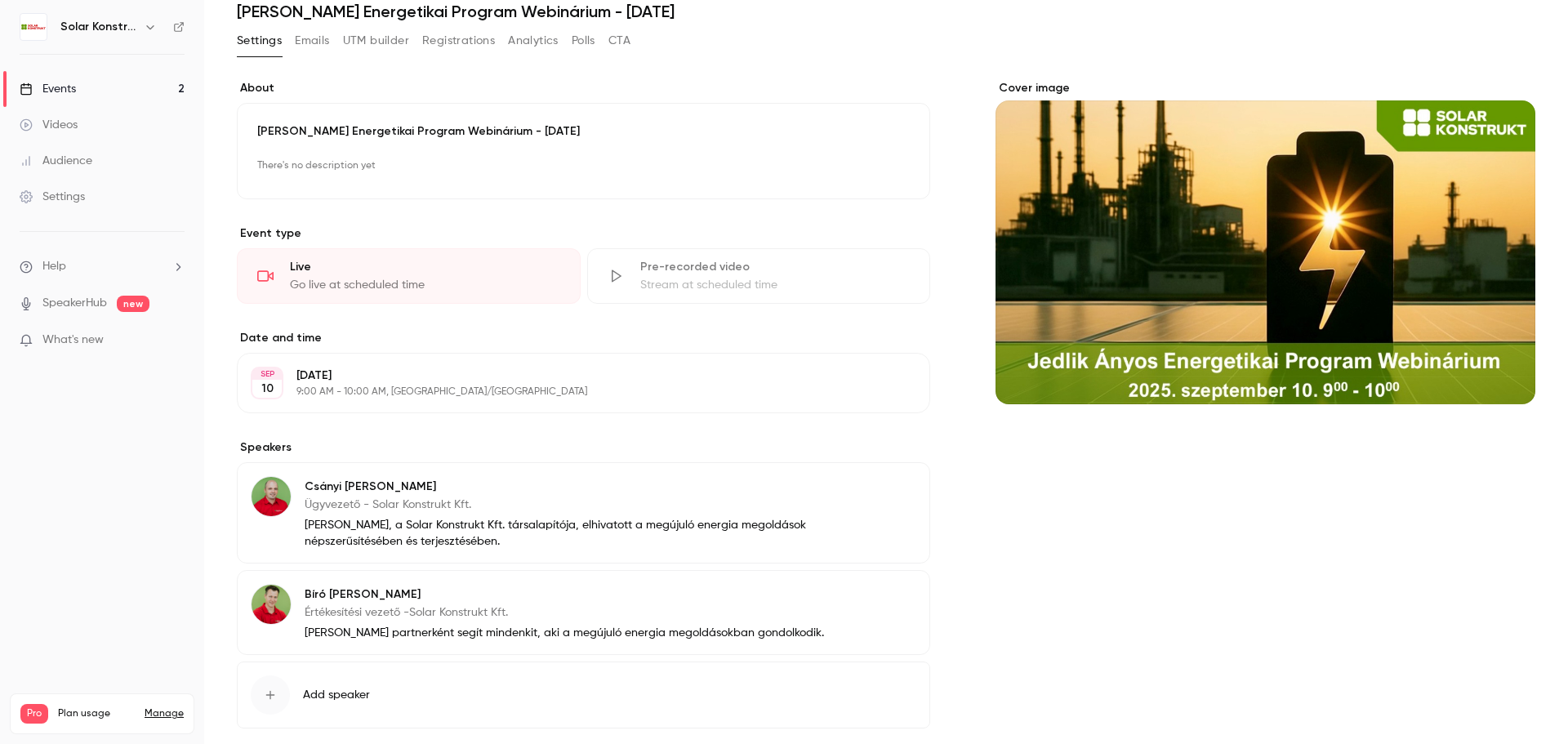
scroll to position [0, 0]
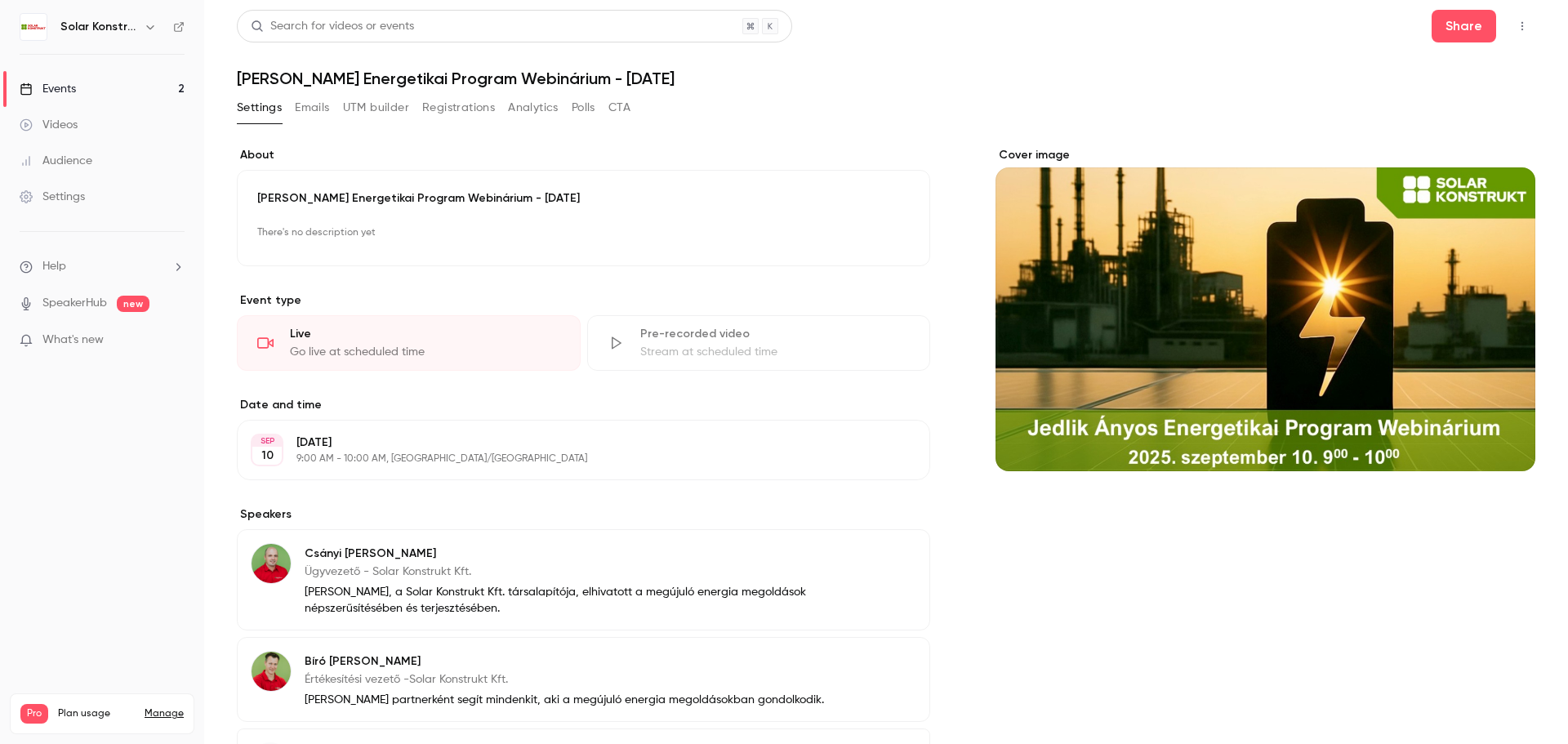
click at [76, 85] on div "Events" at bounding box center [47, 89] width 56 height 17
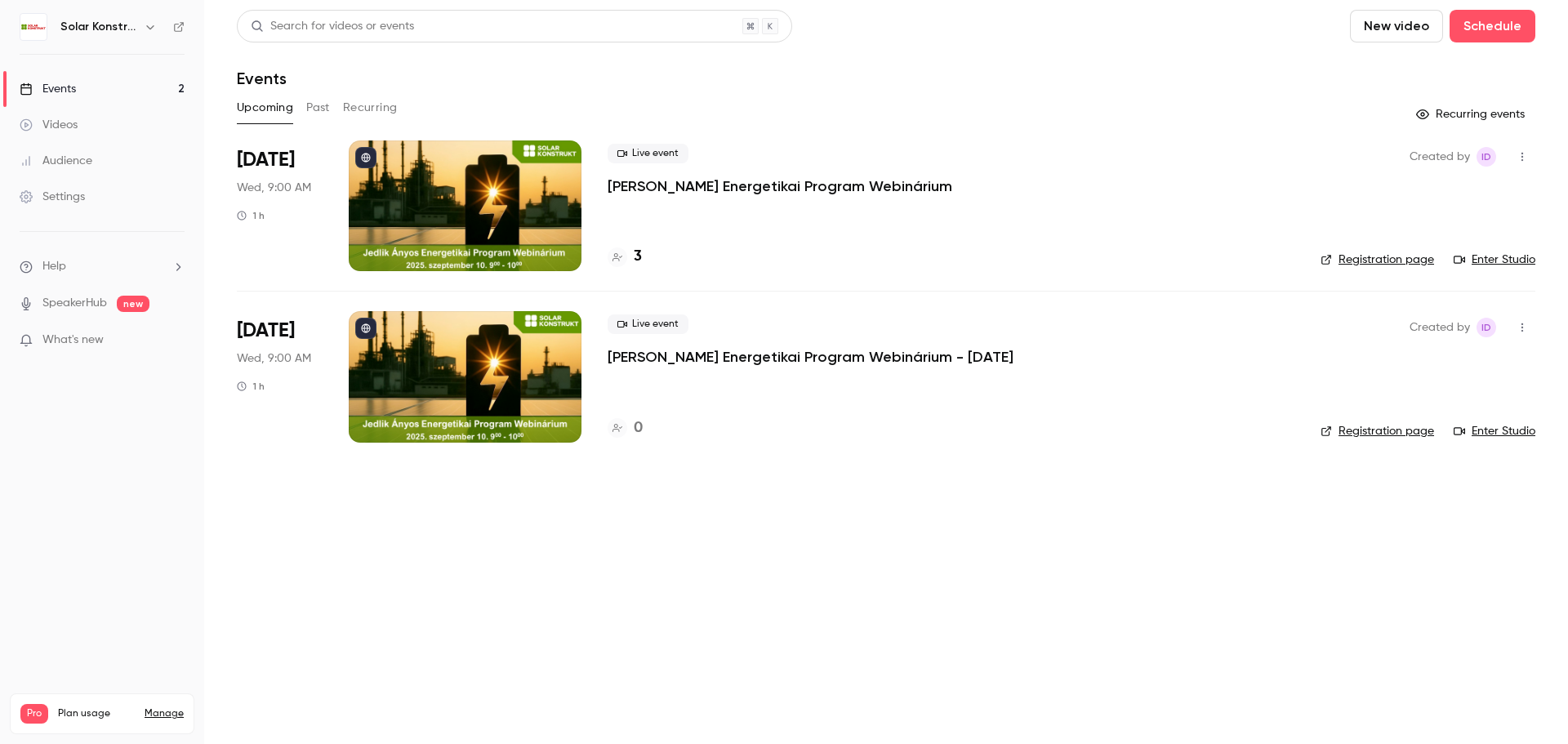
click at [434, 182] on div at bounding box center [464, 205] width 233 height 131
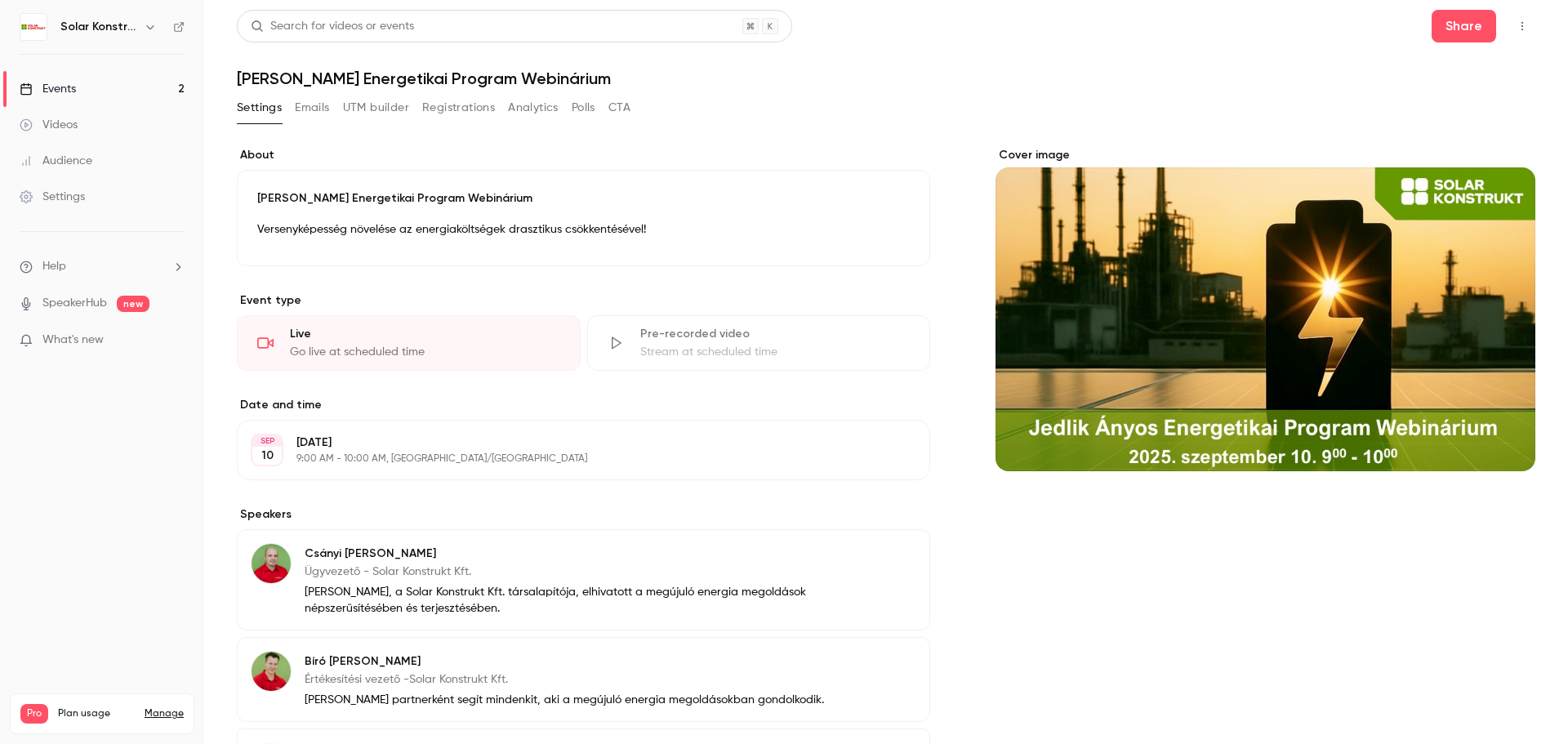
click at [320, 104] on button "Emails" at bounding box center [312, 108] width 34 height 26
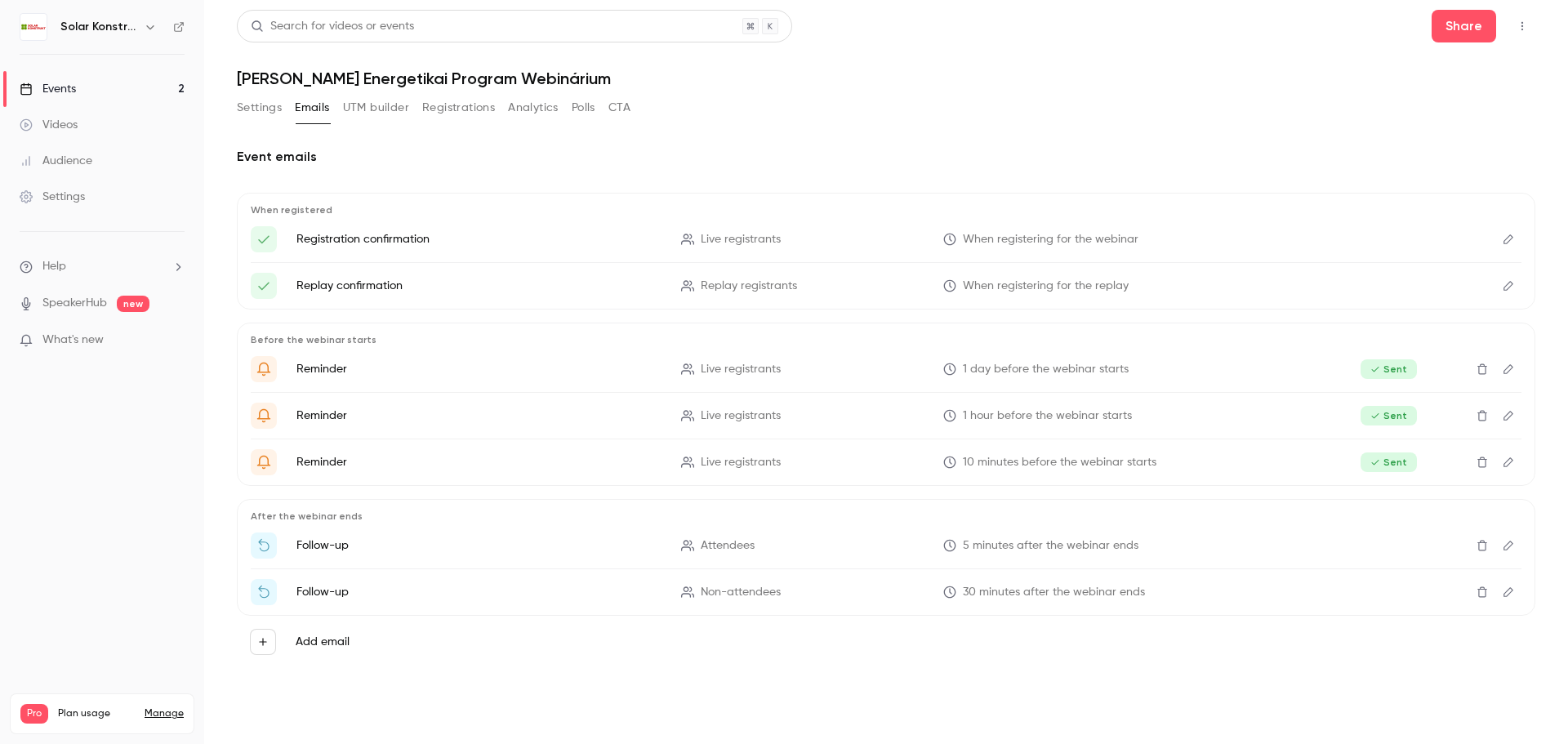
click at [373, 232] on p "Registration confirmation" at bounding box center [479, 239] width 365 height 17
click at [1512, 245] on button "Edit" at bounding box center [1509, 240] width 26 height 26
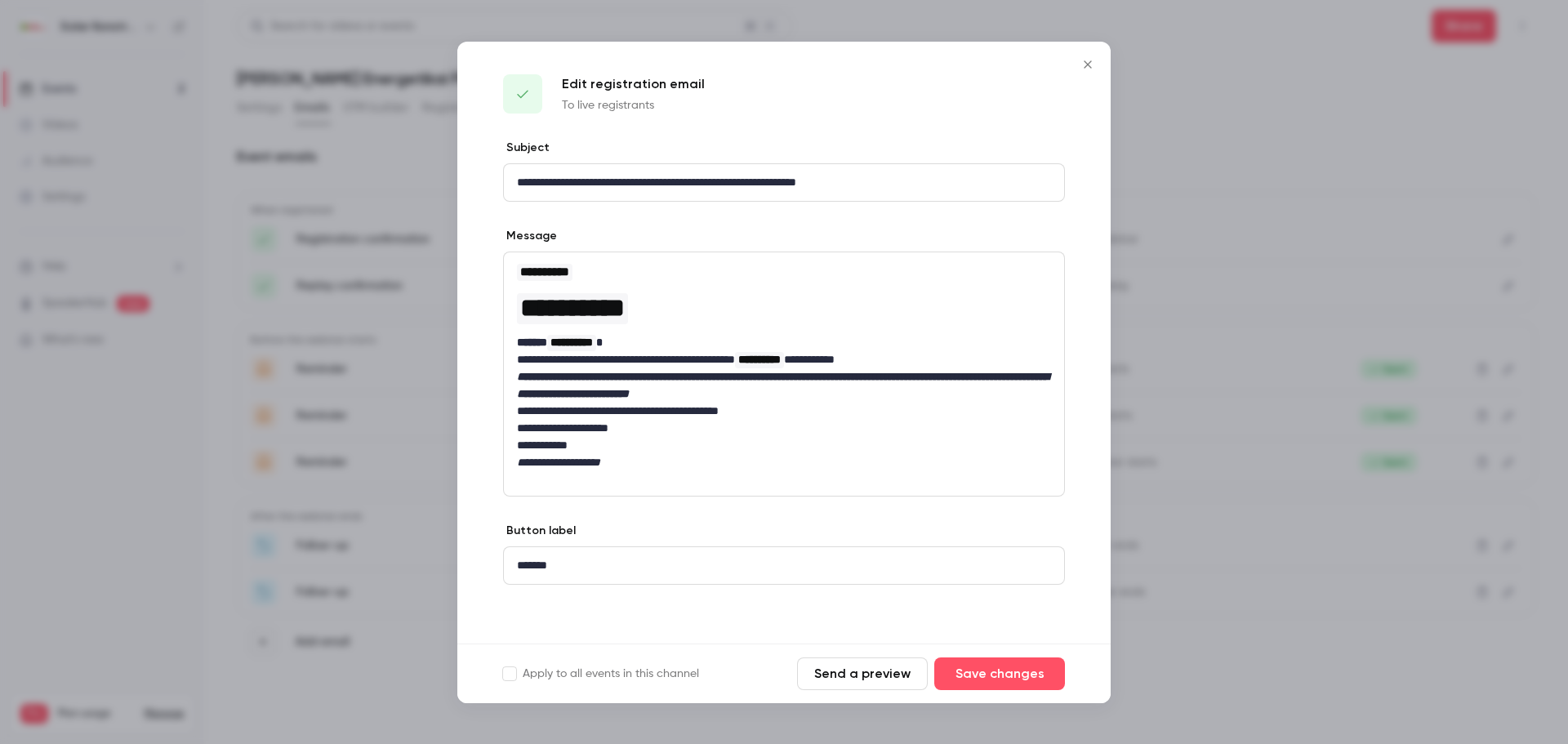
click at [1077, 66] on button "Close" at bounding box center [1088, 64] width 32 height 32
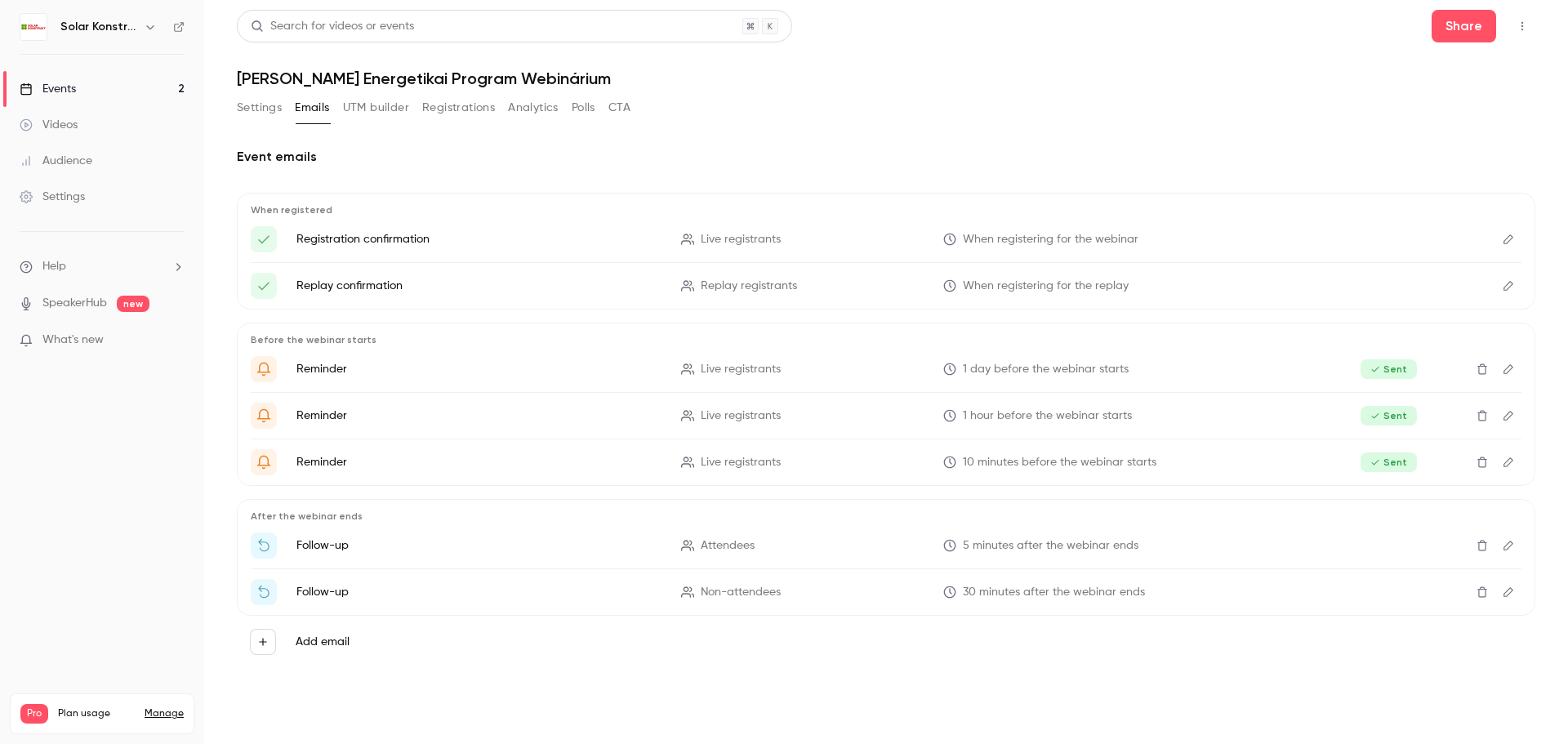
click at [65, 89] on div "Events" at bounding box center [47, 89] width 56 height 17
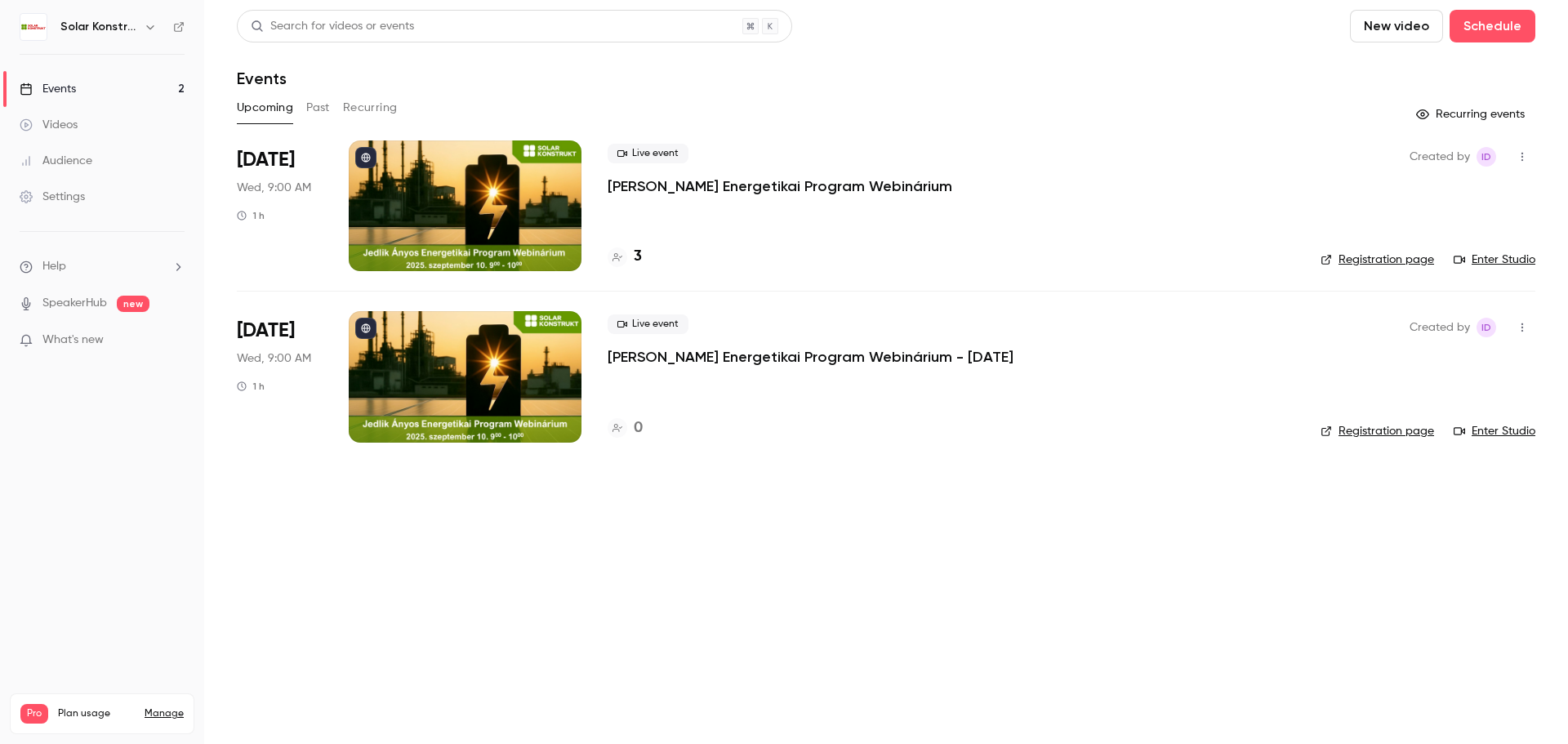
click at [693, 357] on p "[PERSON_NAME] Energetikai Program Webinárium - [DATE]" at bounding box center [810, 356] width 406 height 19
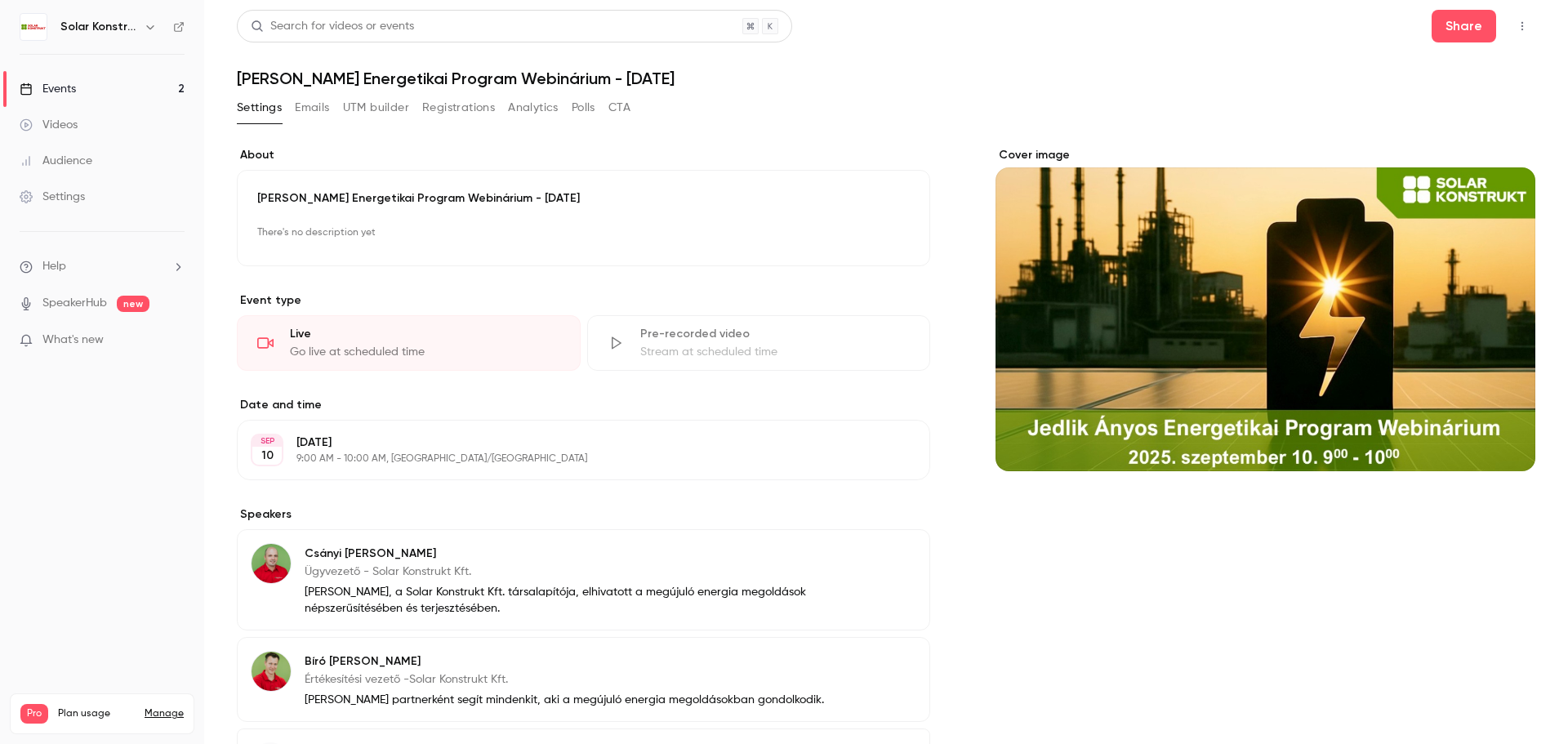
click at [298, 116] on button "Emails" at bounding box center [312, 108] width 34 height 26
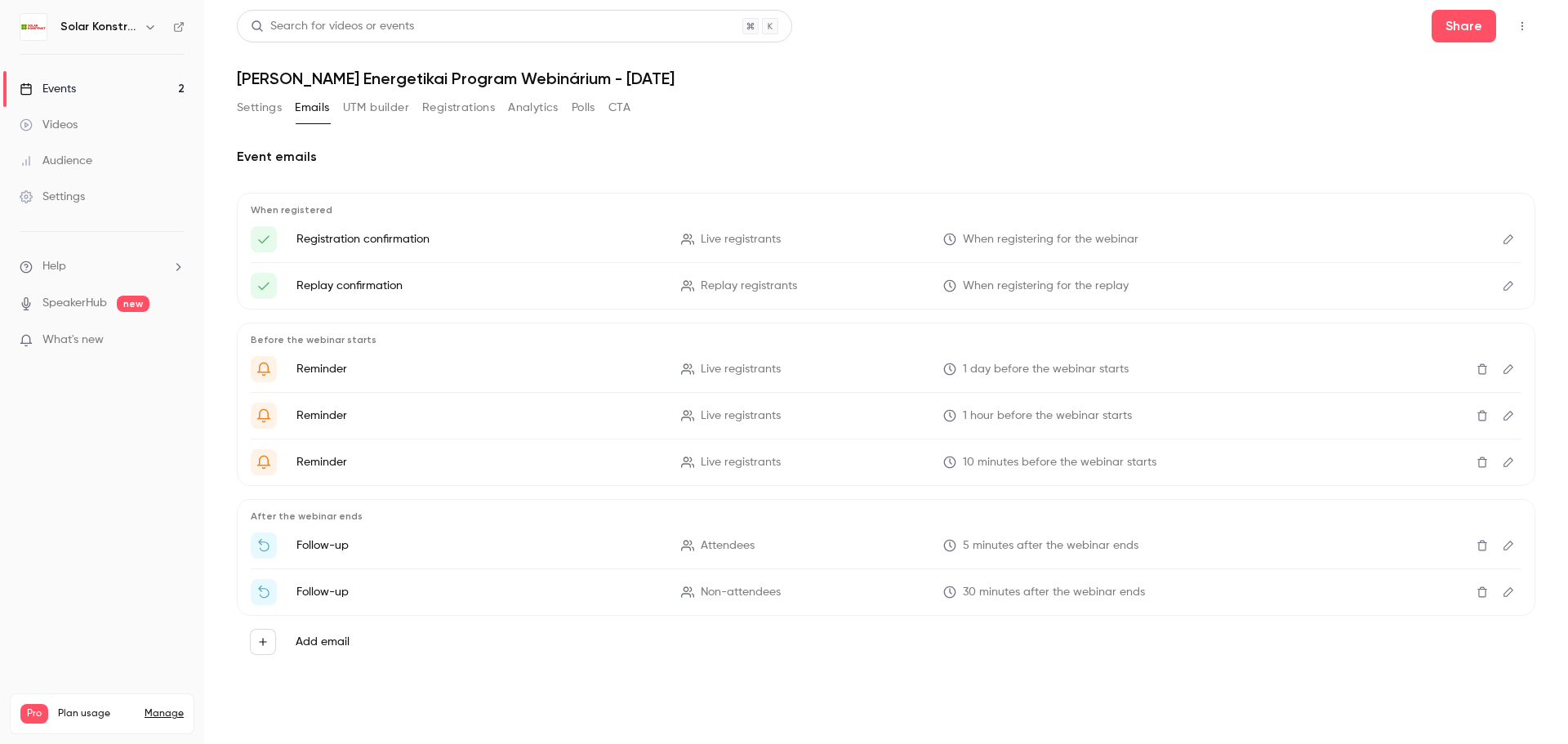
click at [1500, 240] on button "Edit" at bounding box center [1509, 240] width 26 height 26
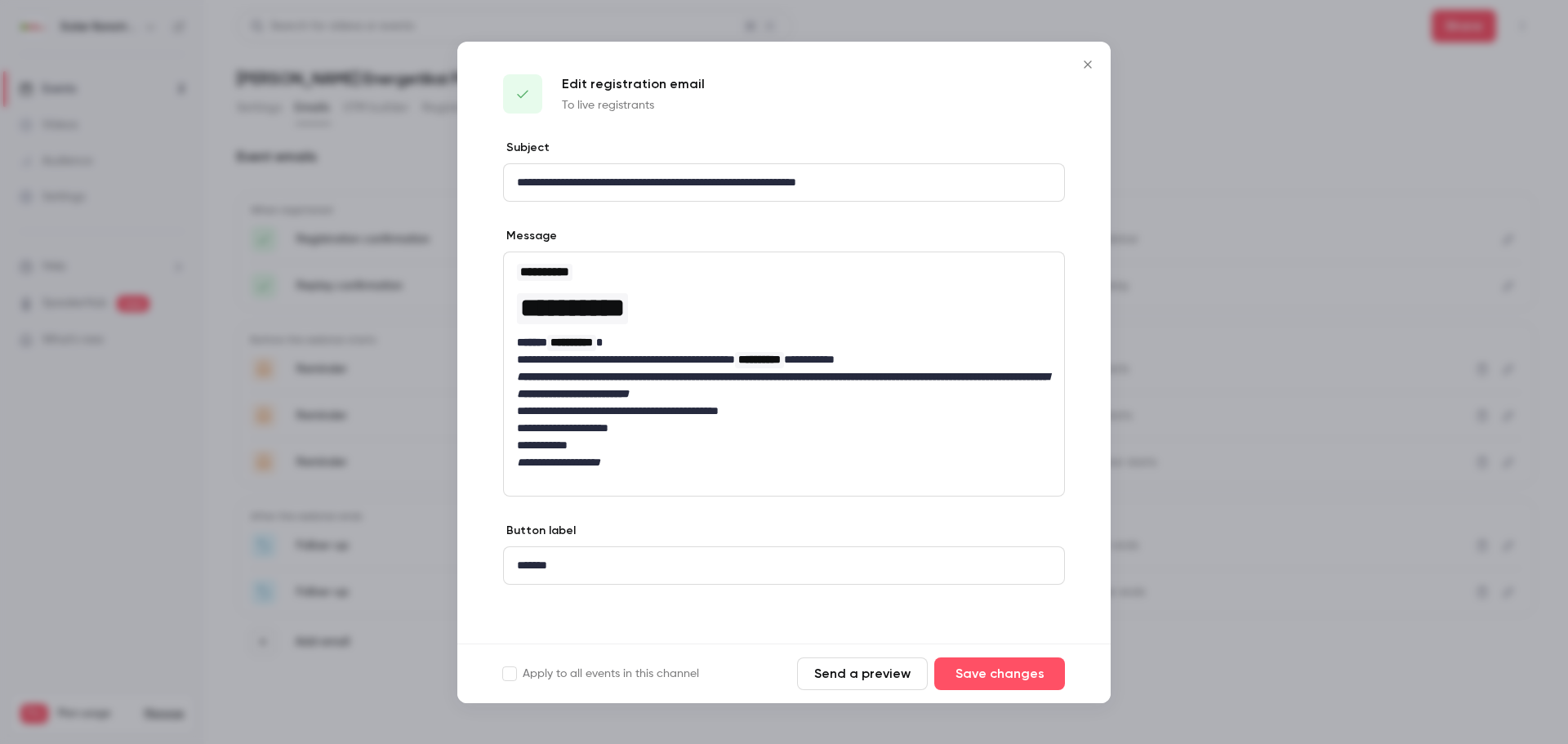
click at [922, 183] on p "**********" at bounding box center [784, 182] width 534 height 18
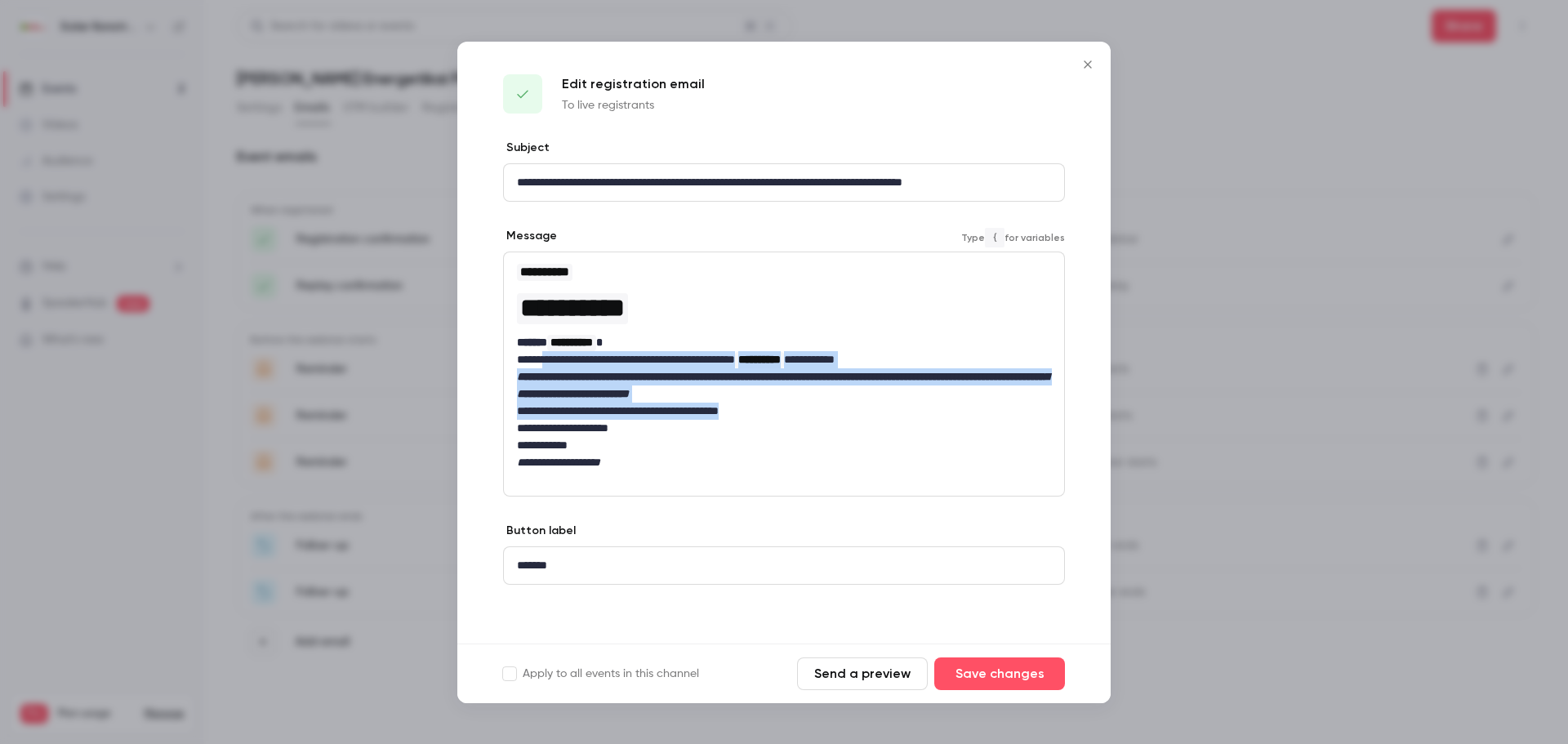
drag, startPoint x: 550, startPoint y: 364, endPoint x: 804, endPoint y: 413, distance: 258.7
click at [804, 413] on div "**********" at bounding box center [784, 367] width 560 height 229
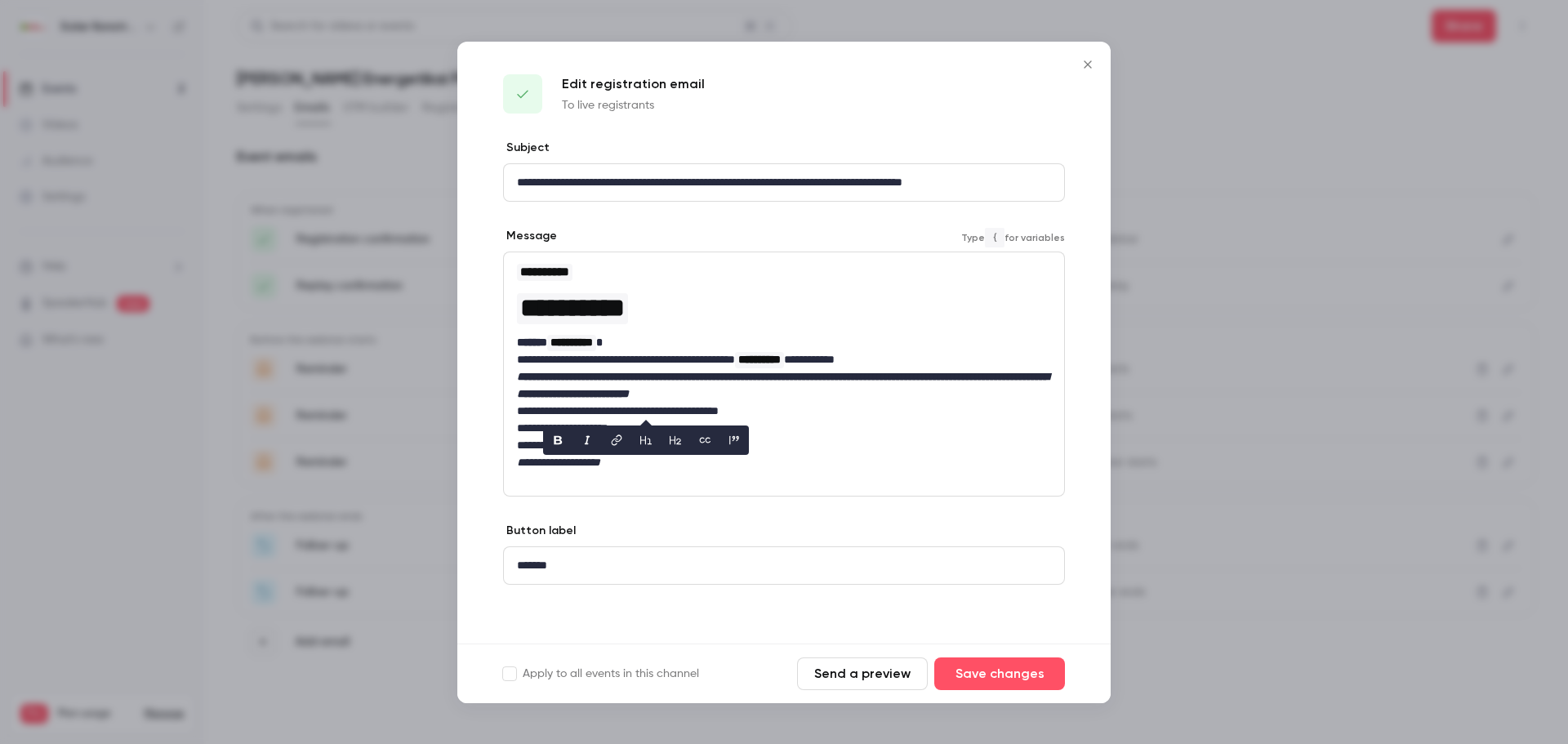
click at [814, 424] on p "**********" at bounding box center [784, 428] width 534 height 18
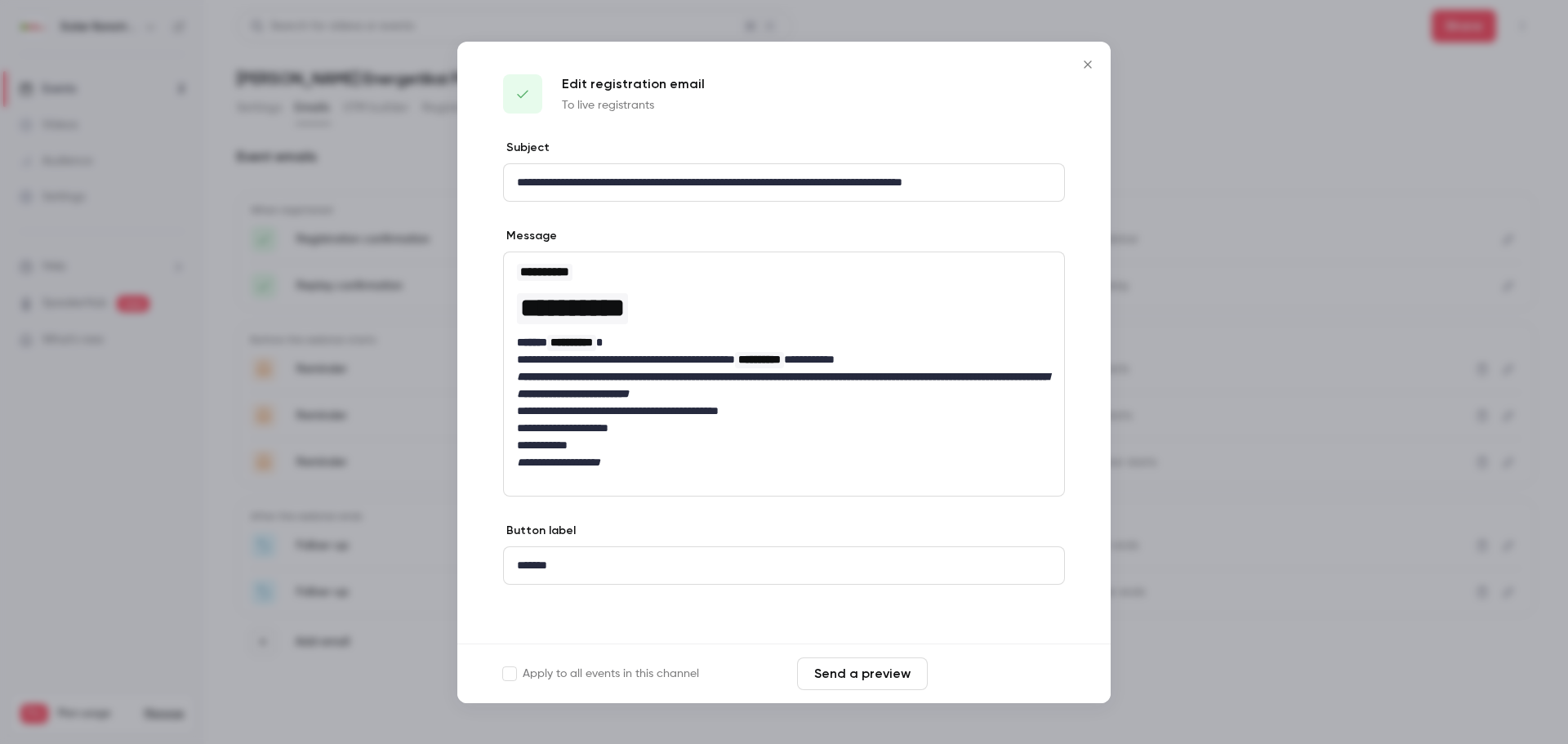
click at [1002, 669] on button "Save changes" at bounding box center [999, 673] width 131 height 32
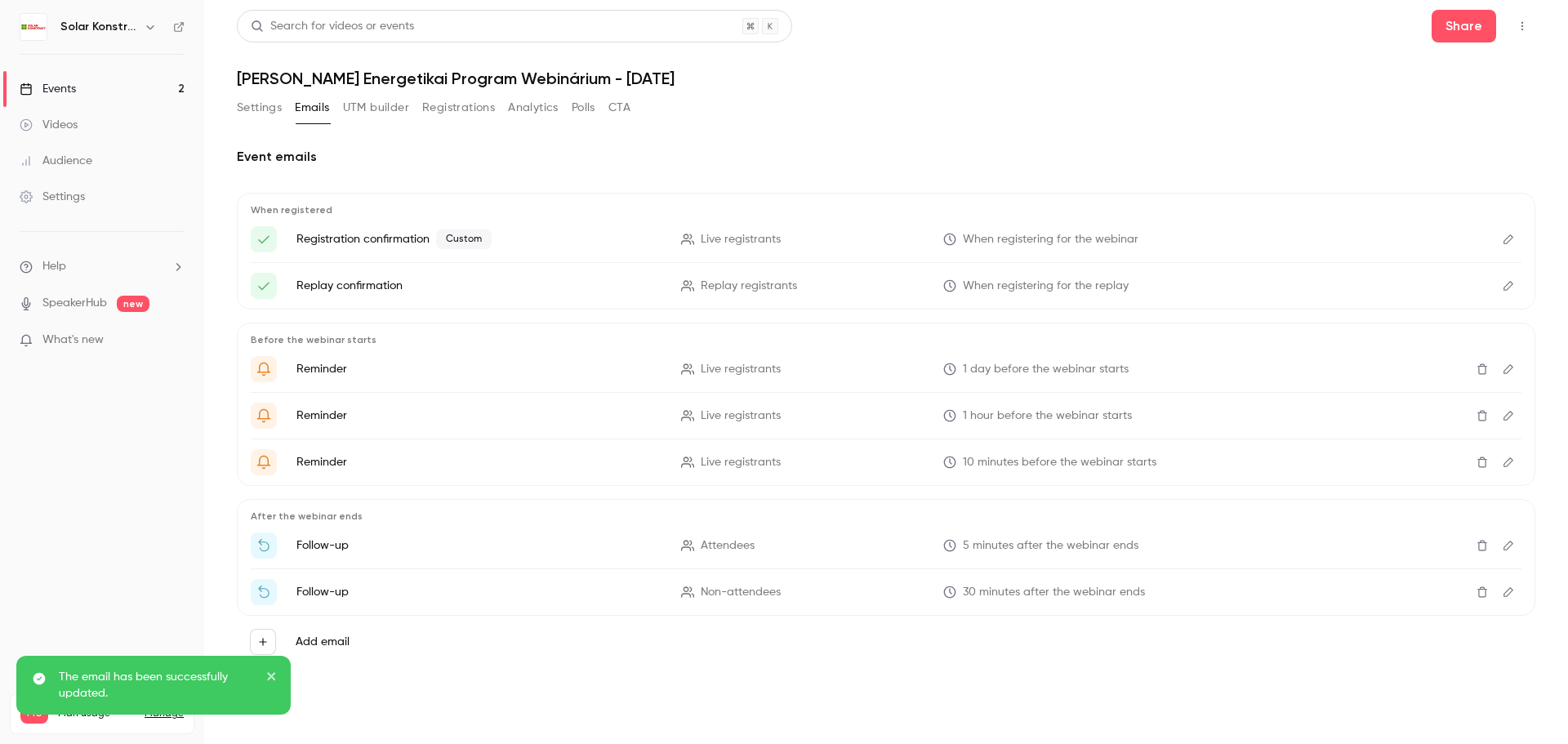
click at [1512, 287] on icon "Edit" at bounding box center [1508, 285] width 13 height 11
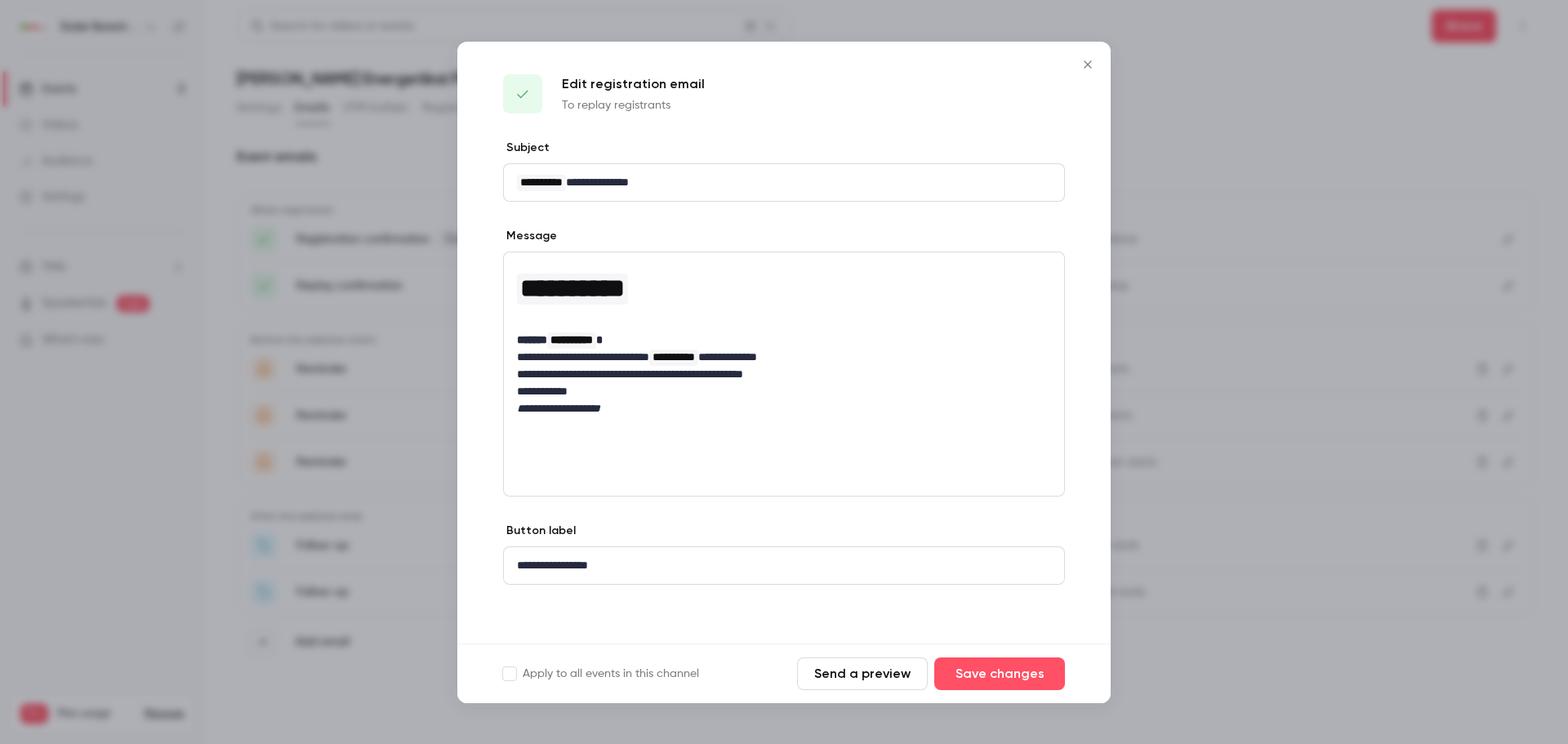
click at [1093, 56] on button "Close" at bounding box center [1088, 64] width 32 height 32
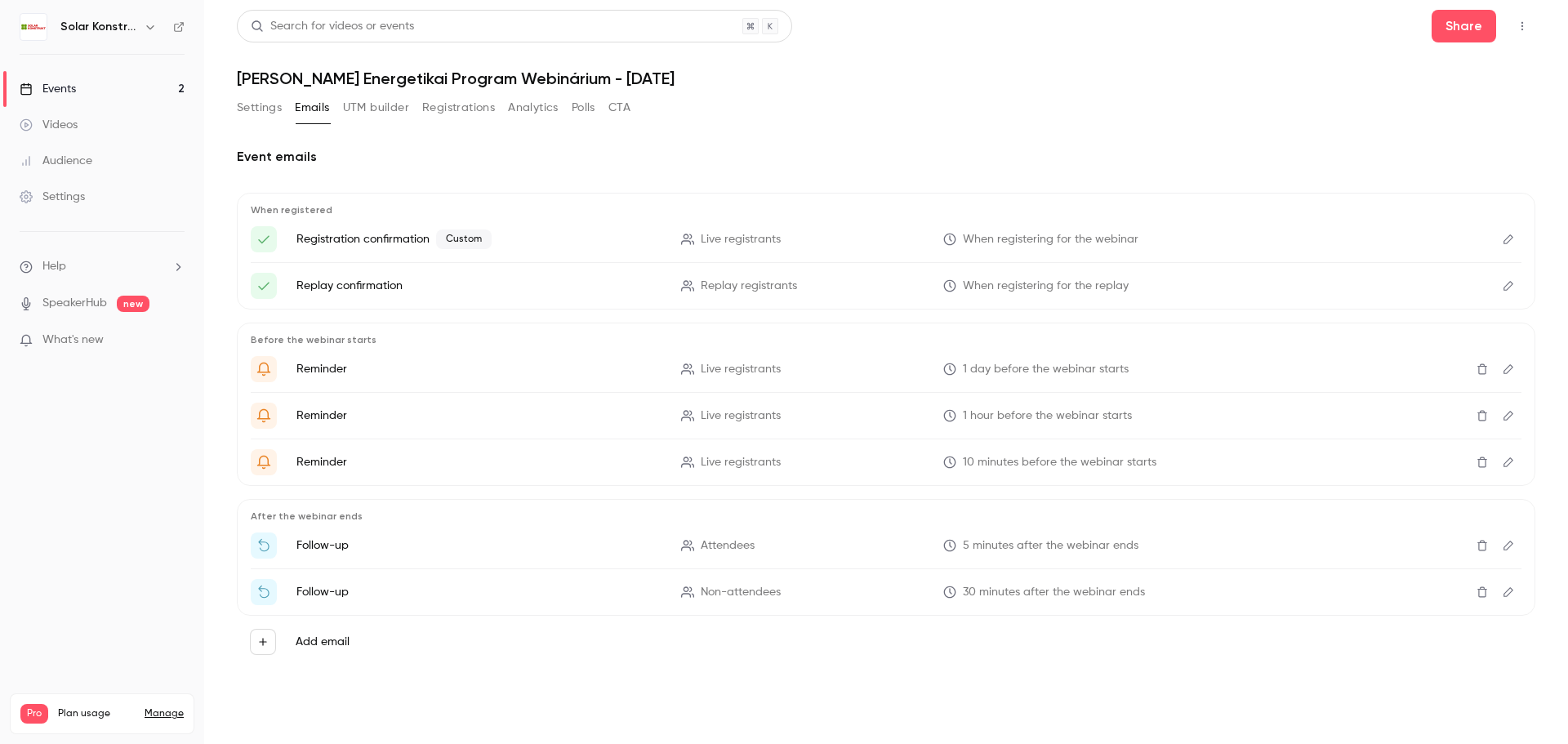
click at [62, 90] on div "Events" at bounding box center [47, 89] width 56 height 17
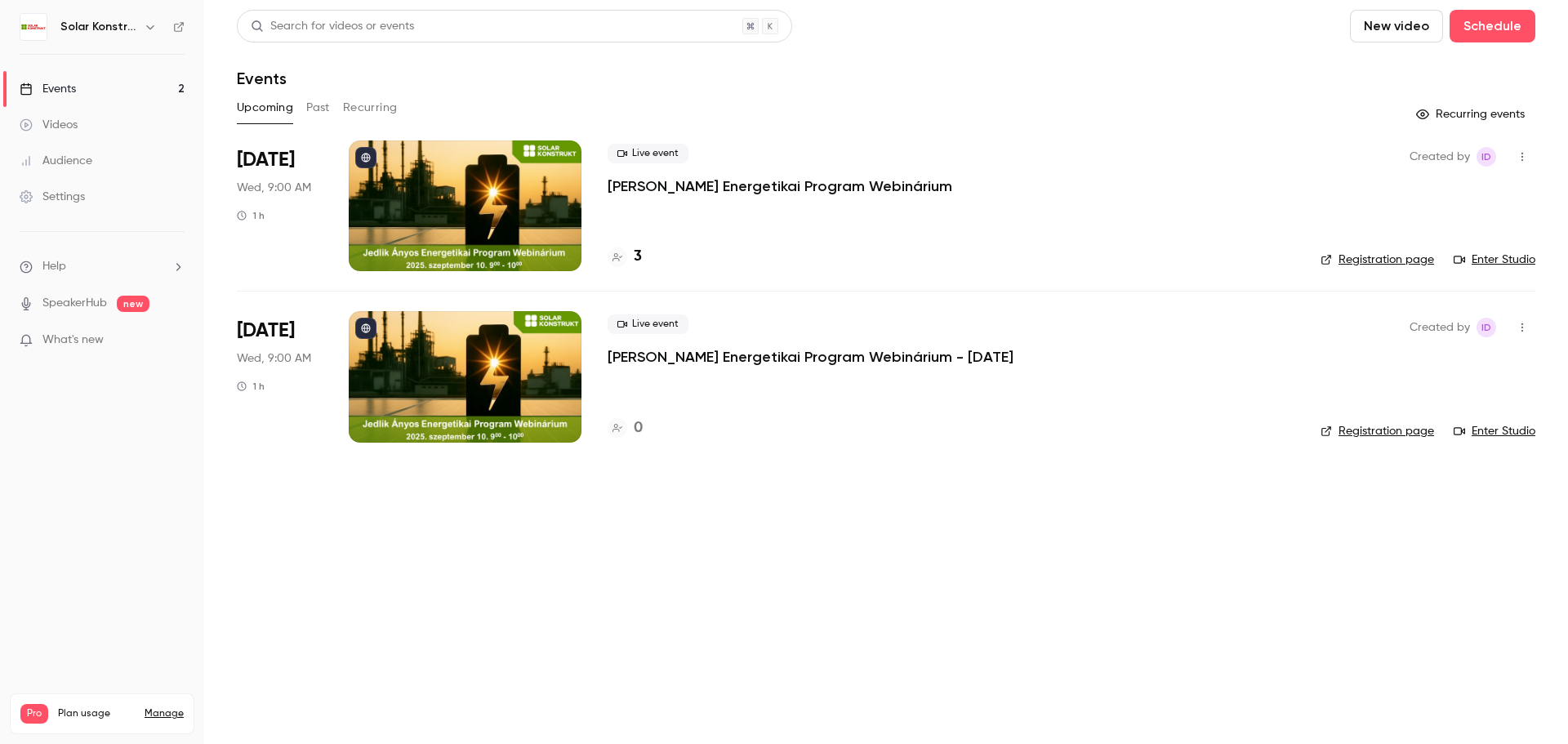
click at [815, 192] on p "[PERSON_NAME] Energetikai Program Webinárium" at bounding box center [780, 186] width 345 height 19
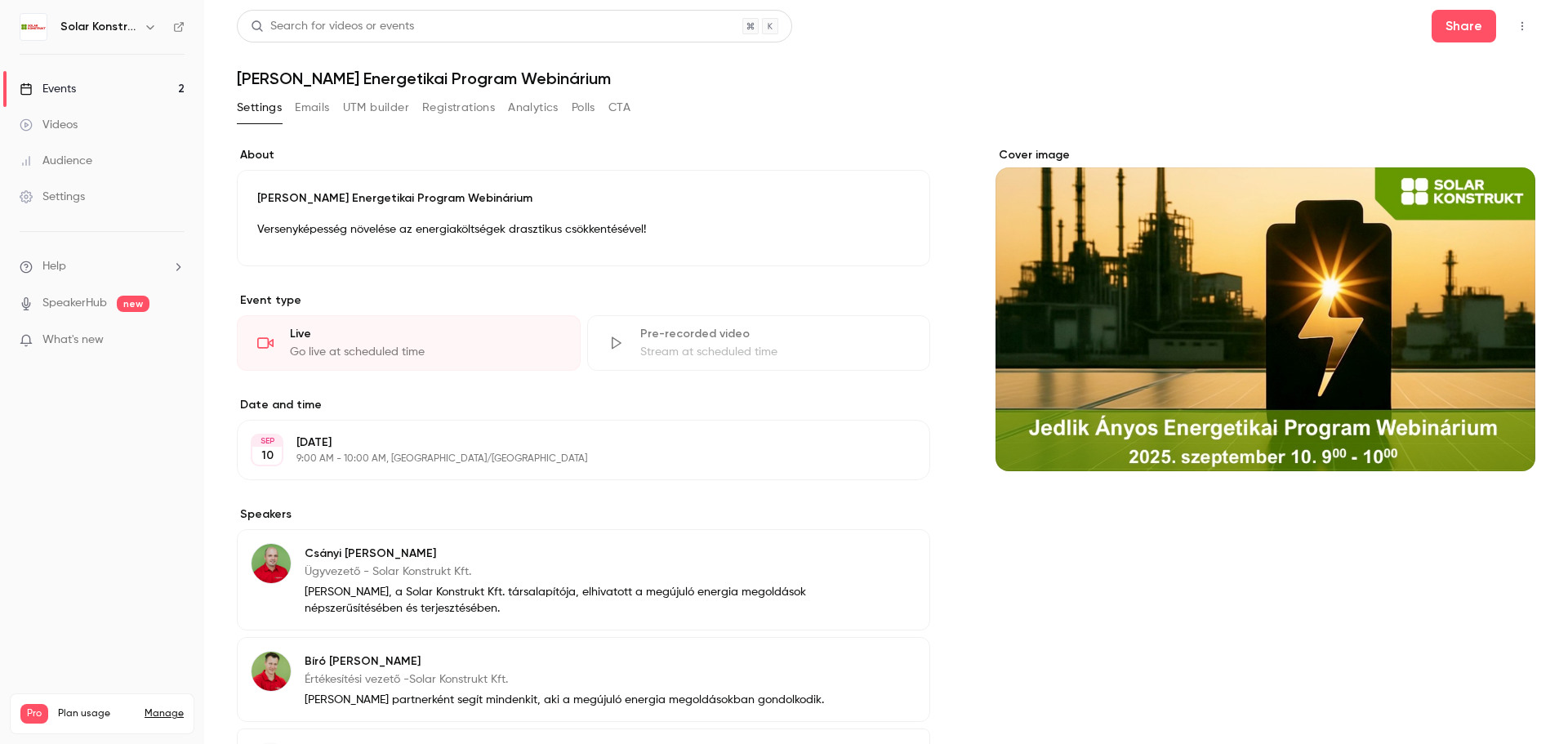
click at [307, 106] on button "Emails" at bounding box center [312, 108] width 34 height 26
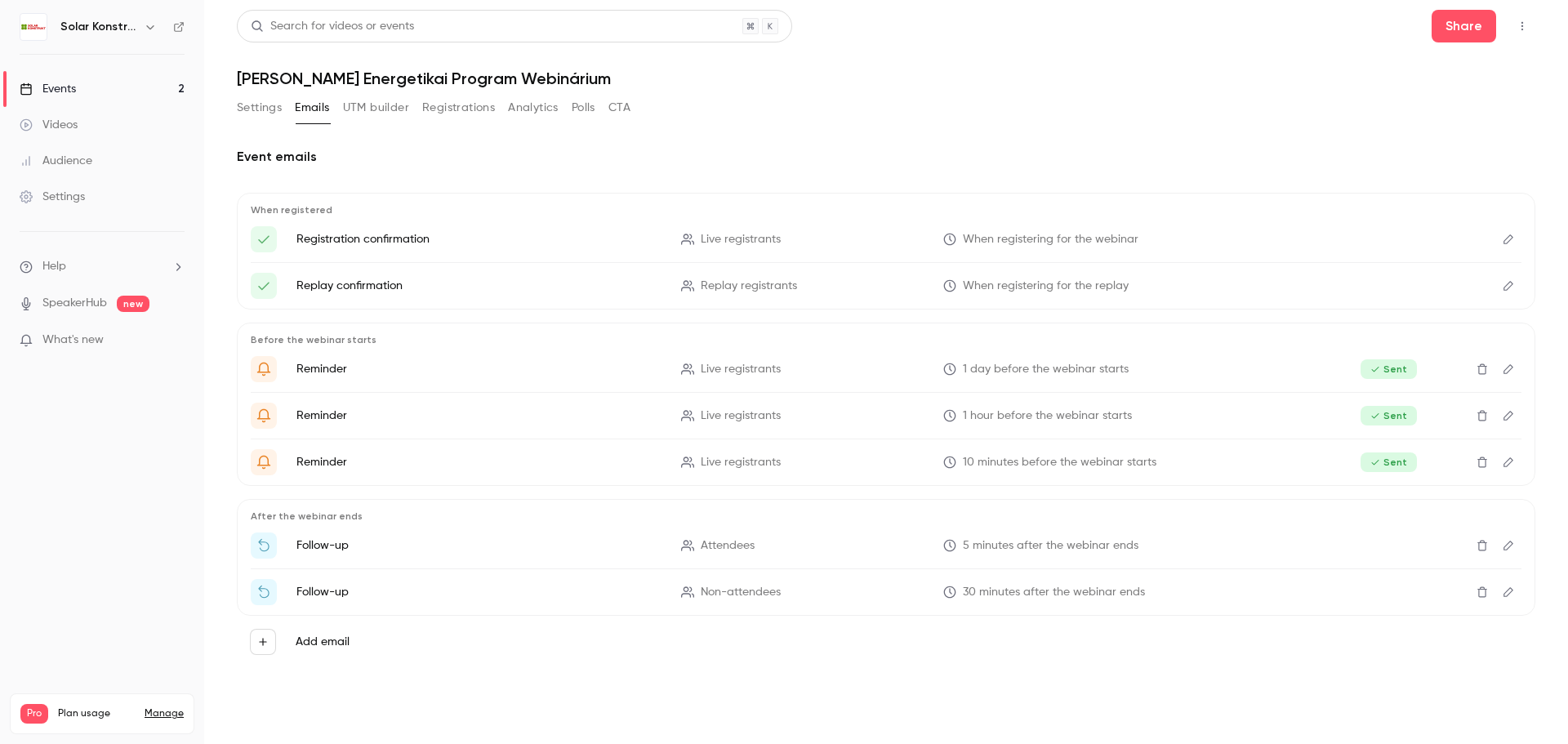
click at [1505, 288] on icon "Edit" at bounding box center [1508, 285] width 10 height 10
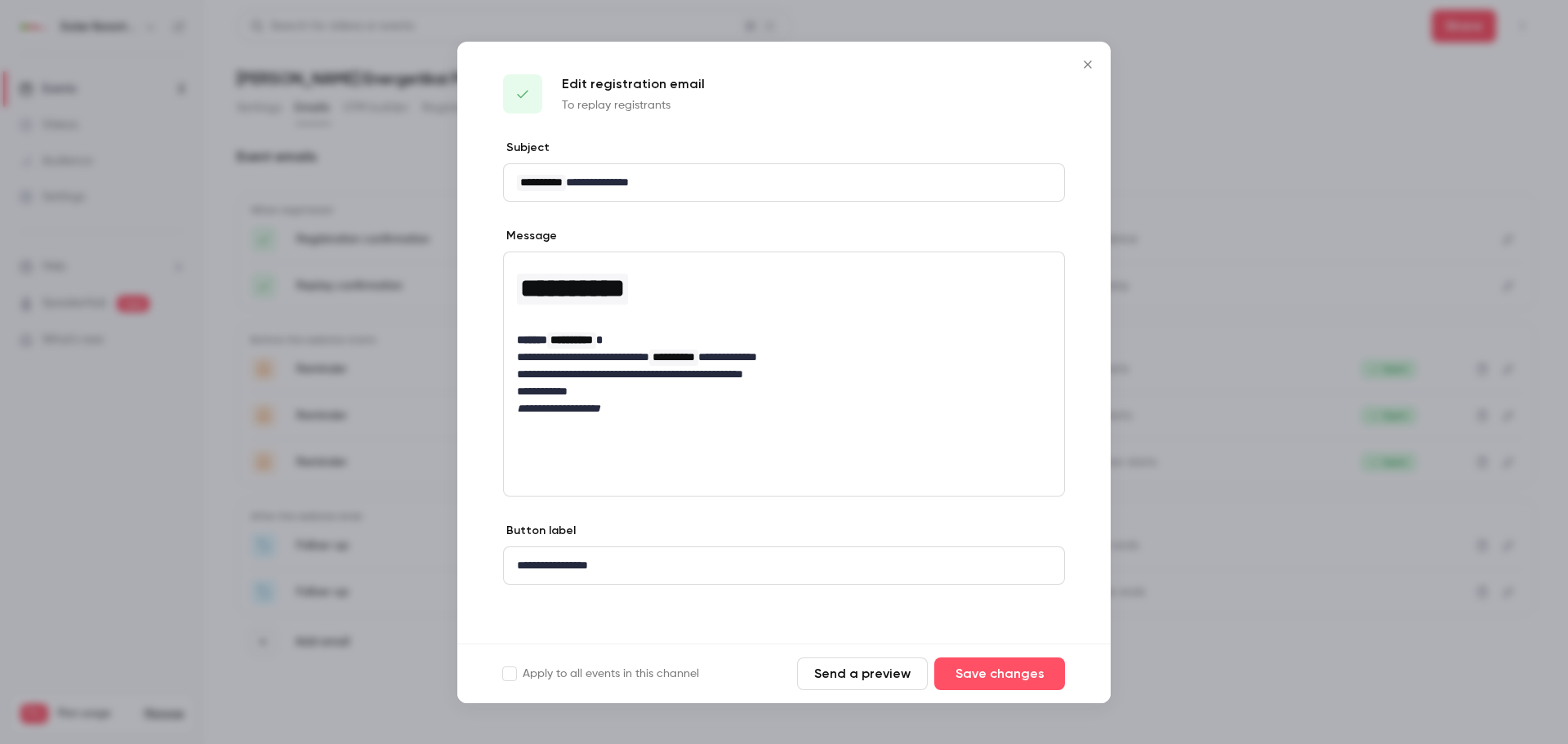
click at [1086, 68] on icon "Close" at bounding box center [1088, 64] width 19 height 13
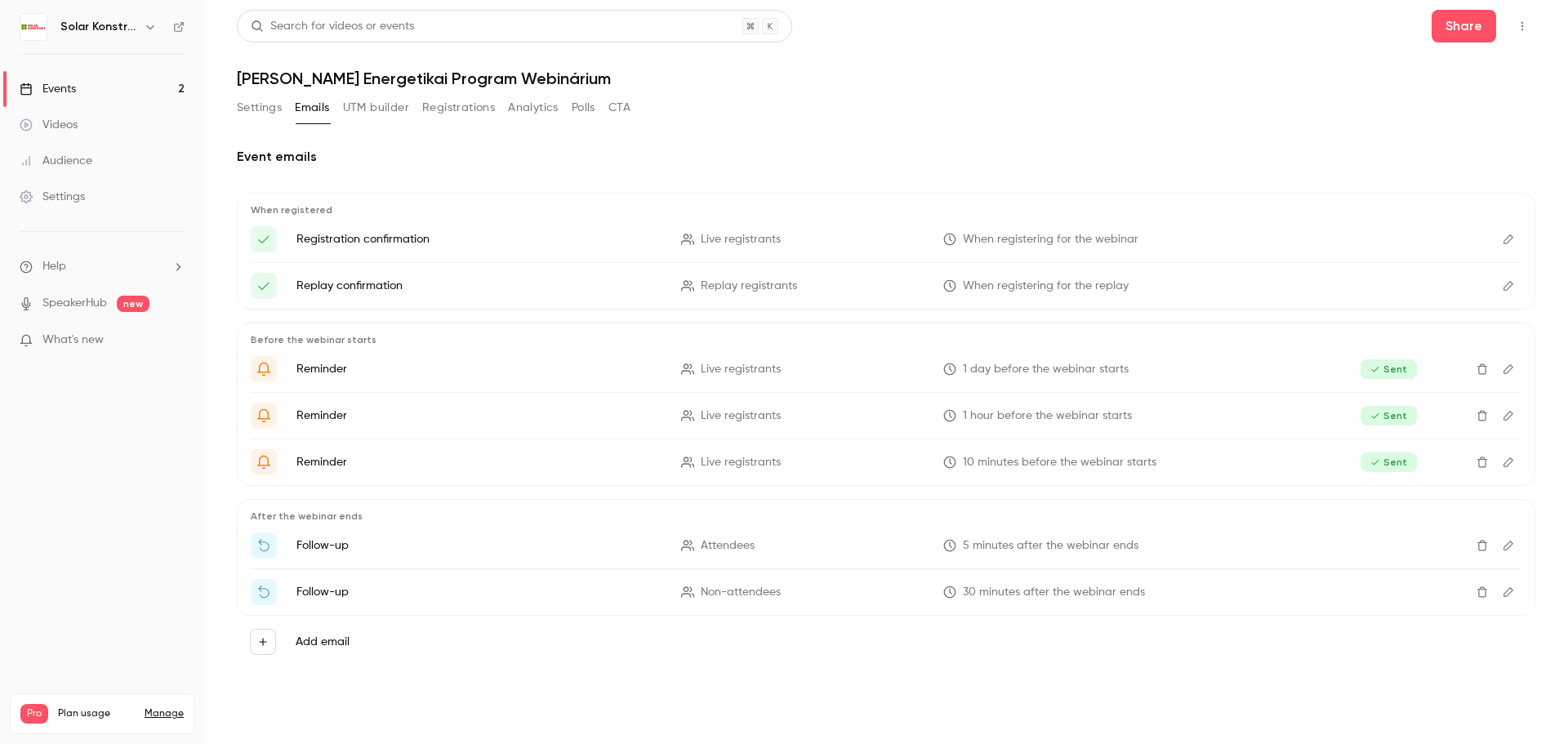
click at [86, 95] on link "Events 2" at bounding box center [102, 89] width 205 height 36
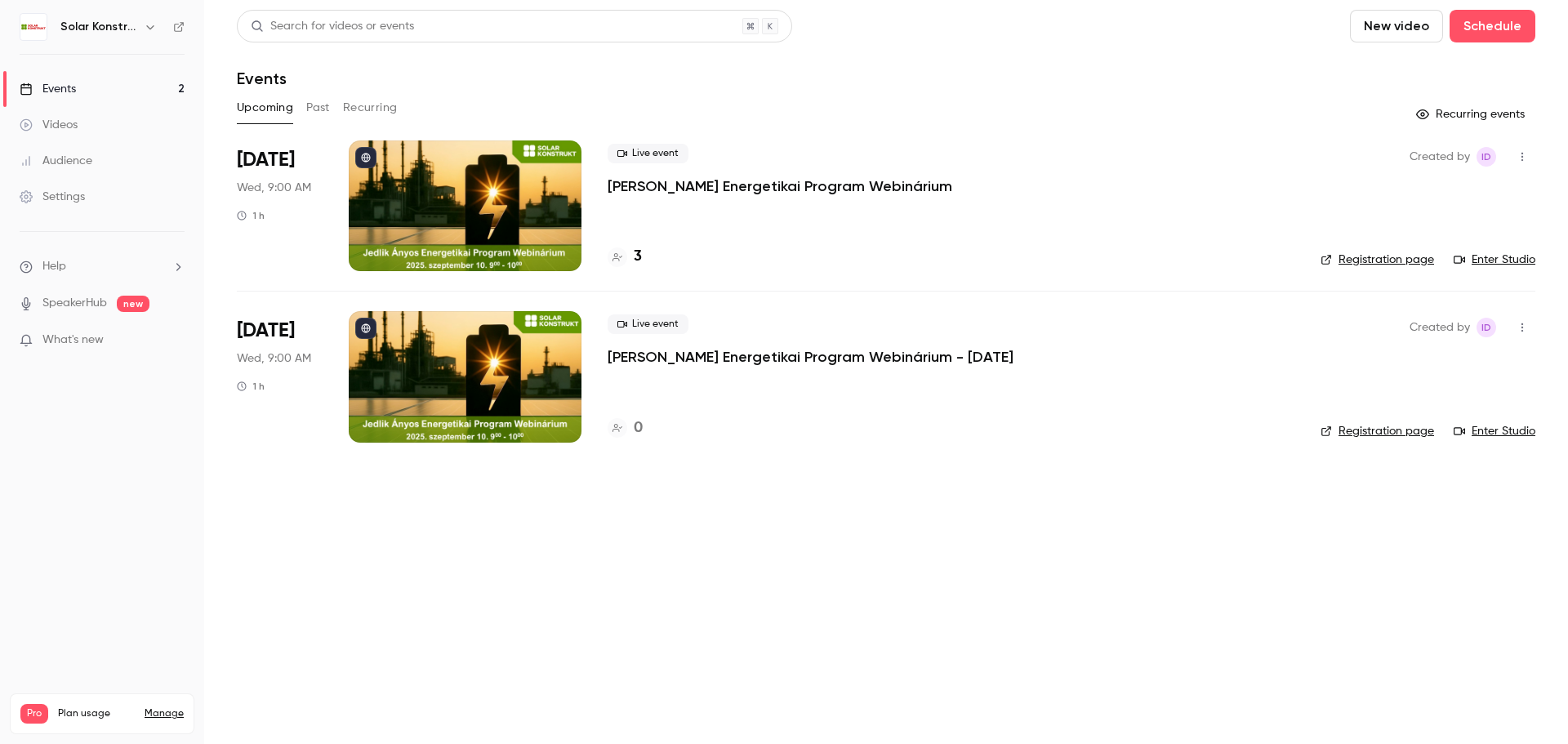
click at [780, 358] on p "[PERSON_NAME] Energetikai Program Webinárium - [DATE]" at bounding box center [810, 356] width 406 height 19
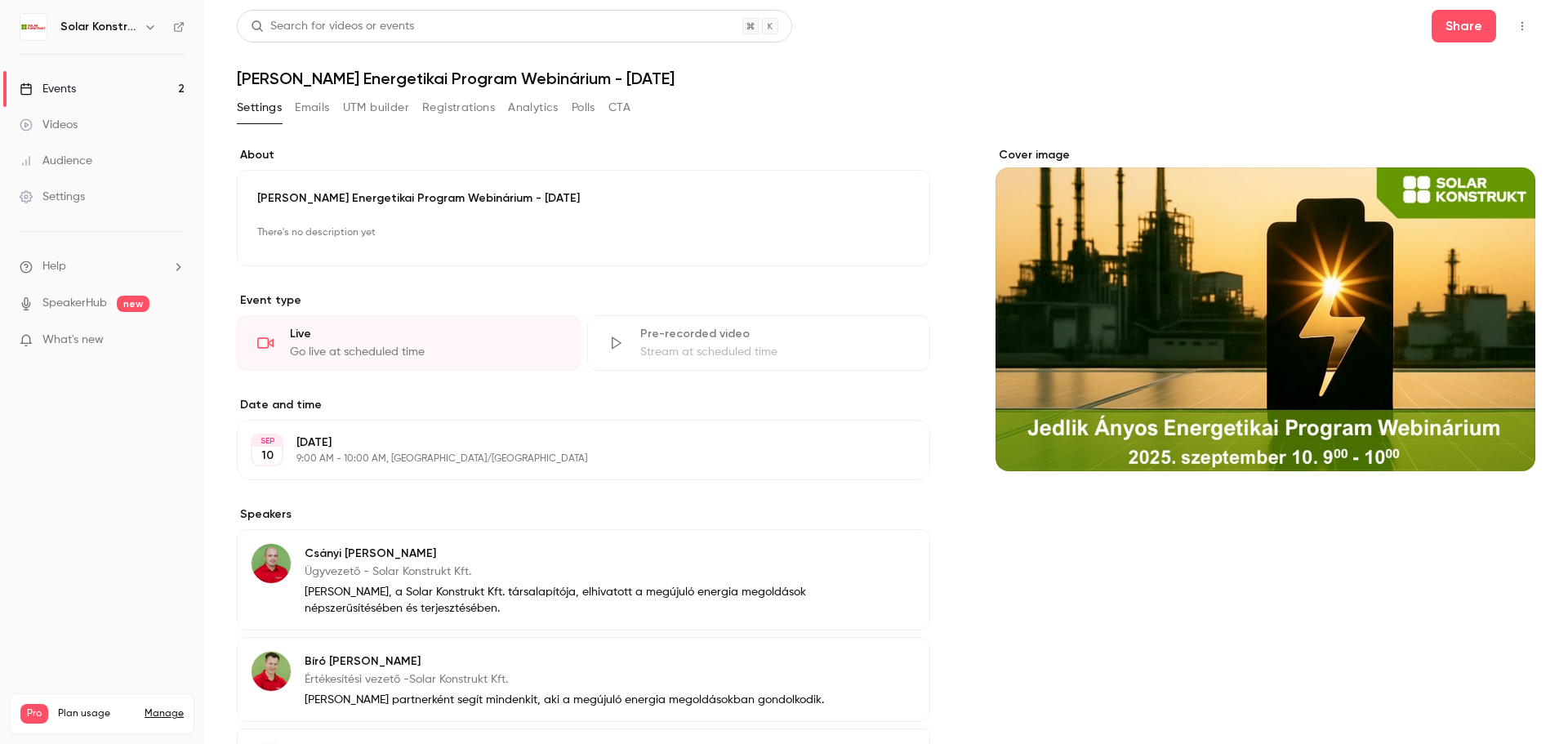
click at [319, 111] on button "Emails" at bounding box center [312, 108] width 34 height 26
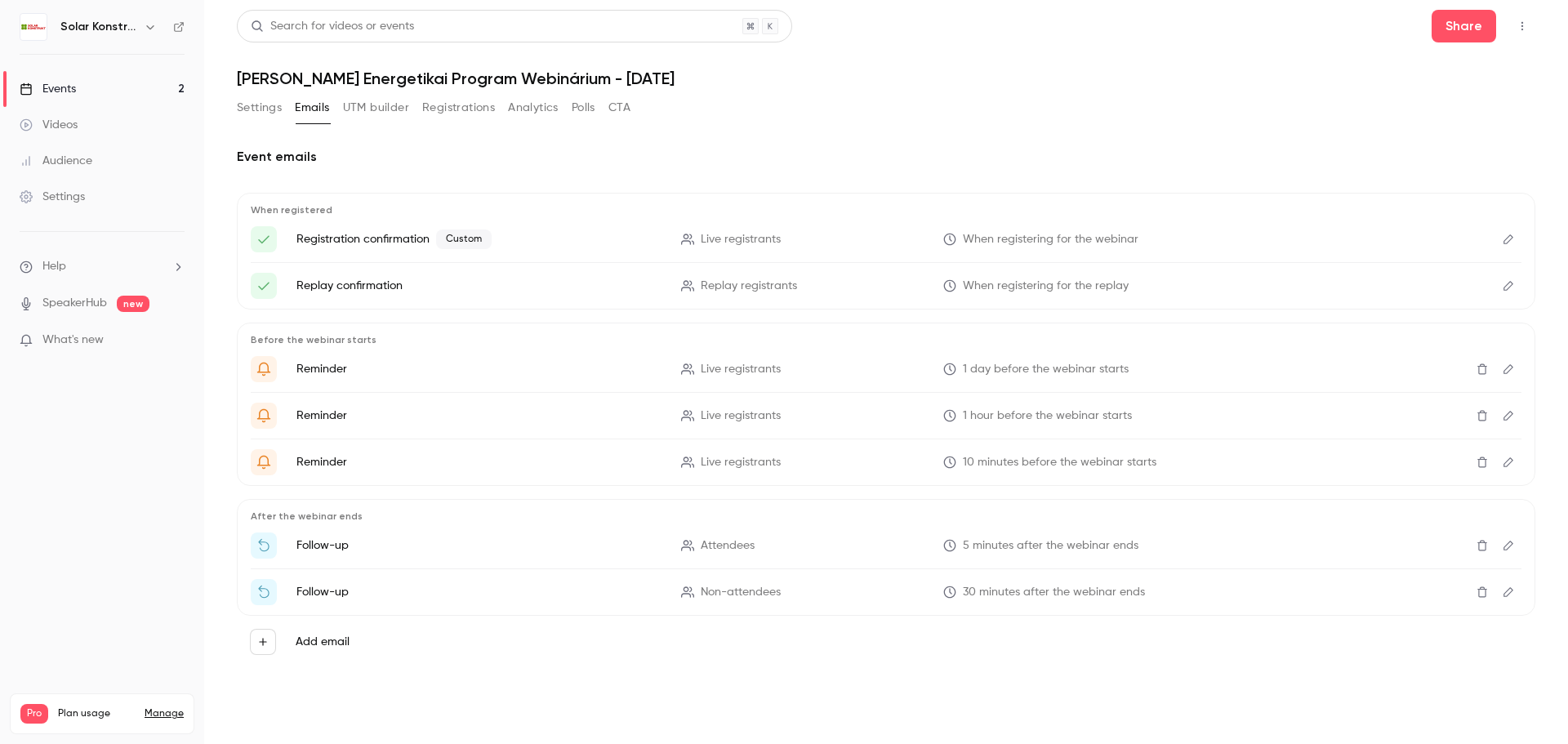
click at [1508, 290] on icon "Edit" at bounding box center [1508, 285] width 13 height 11
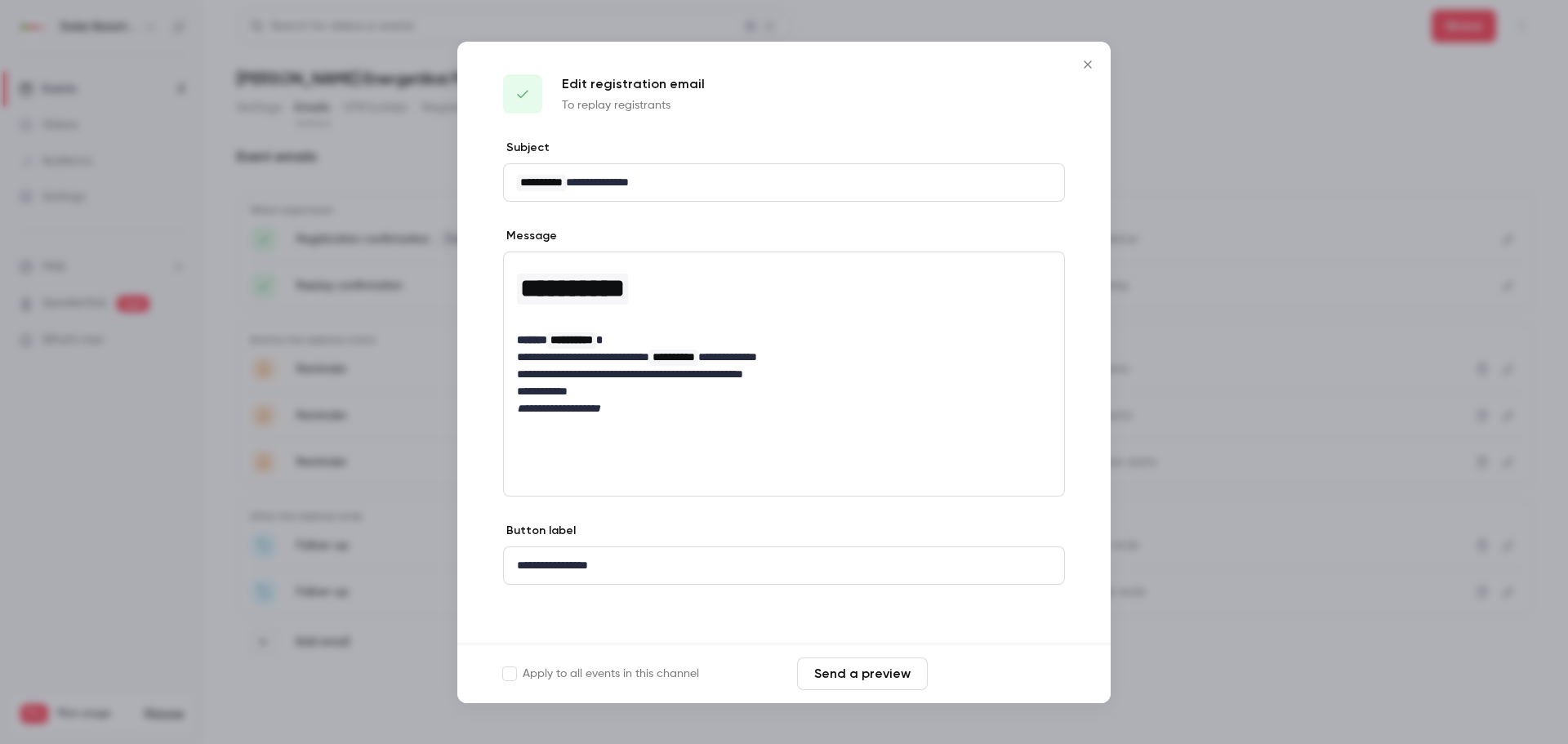
click at [1020, 683] on button "Save changes" at bounding box center [999, 673] width 131 height 32
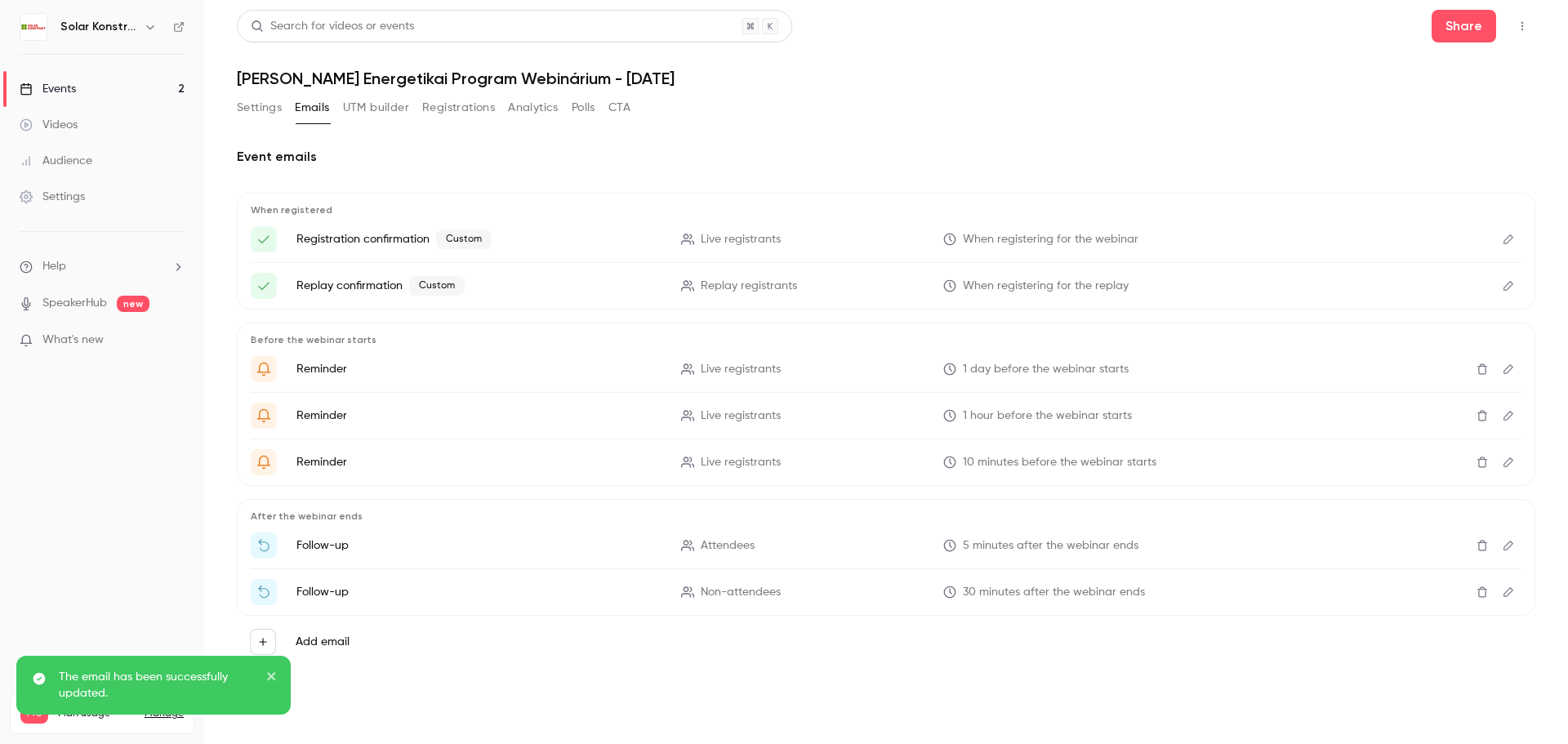
click at [1507, 367] on icon "Edit" at bounding box center [1508, 368] width 13 height 11
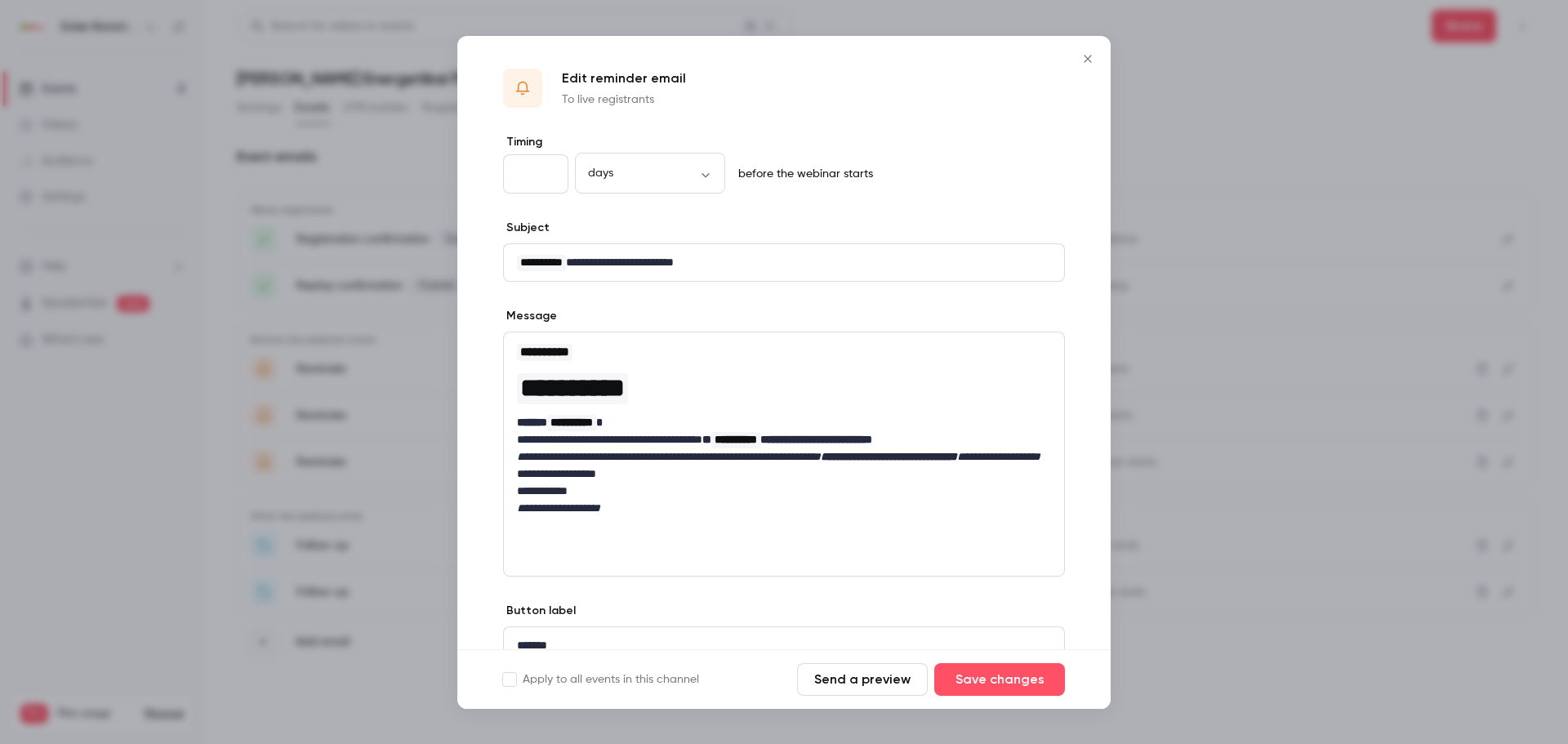
drag, startPoint x: 723, startPoint y: 66, endPoint x: 881, endPoint y: 81, distance: 158.7
click at [881, 81] on div "Edit reminder email To live registrants" at bounding box center [784, 85] width 653 height 98
click at [996, 685] on button "Save changes" at bounding box center [999, 679] width 131 height 32
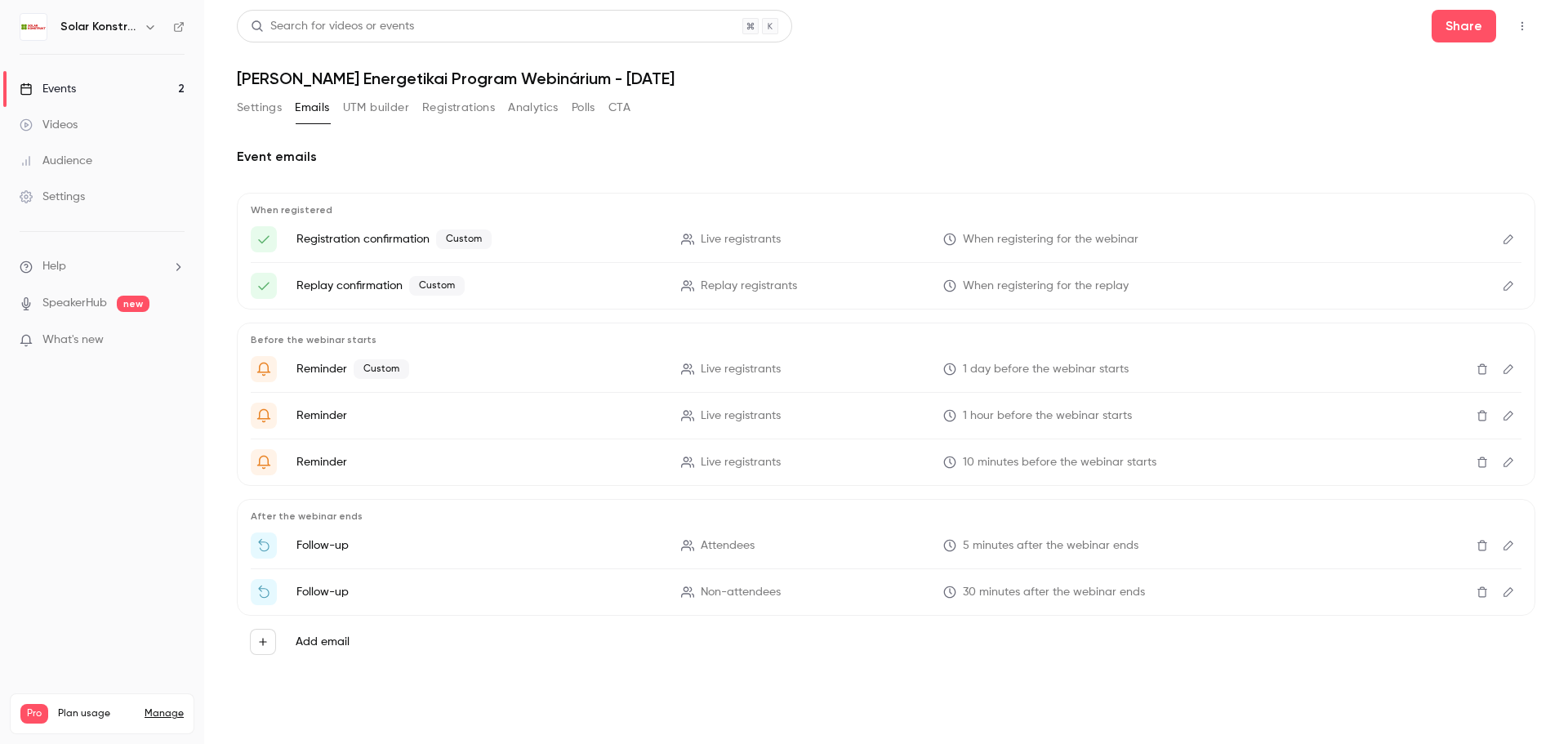
click at [1505, 238] on icon "Edit" at bounding box center [1508, 239] width 13 height 11
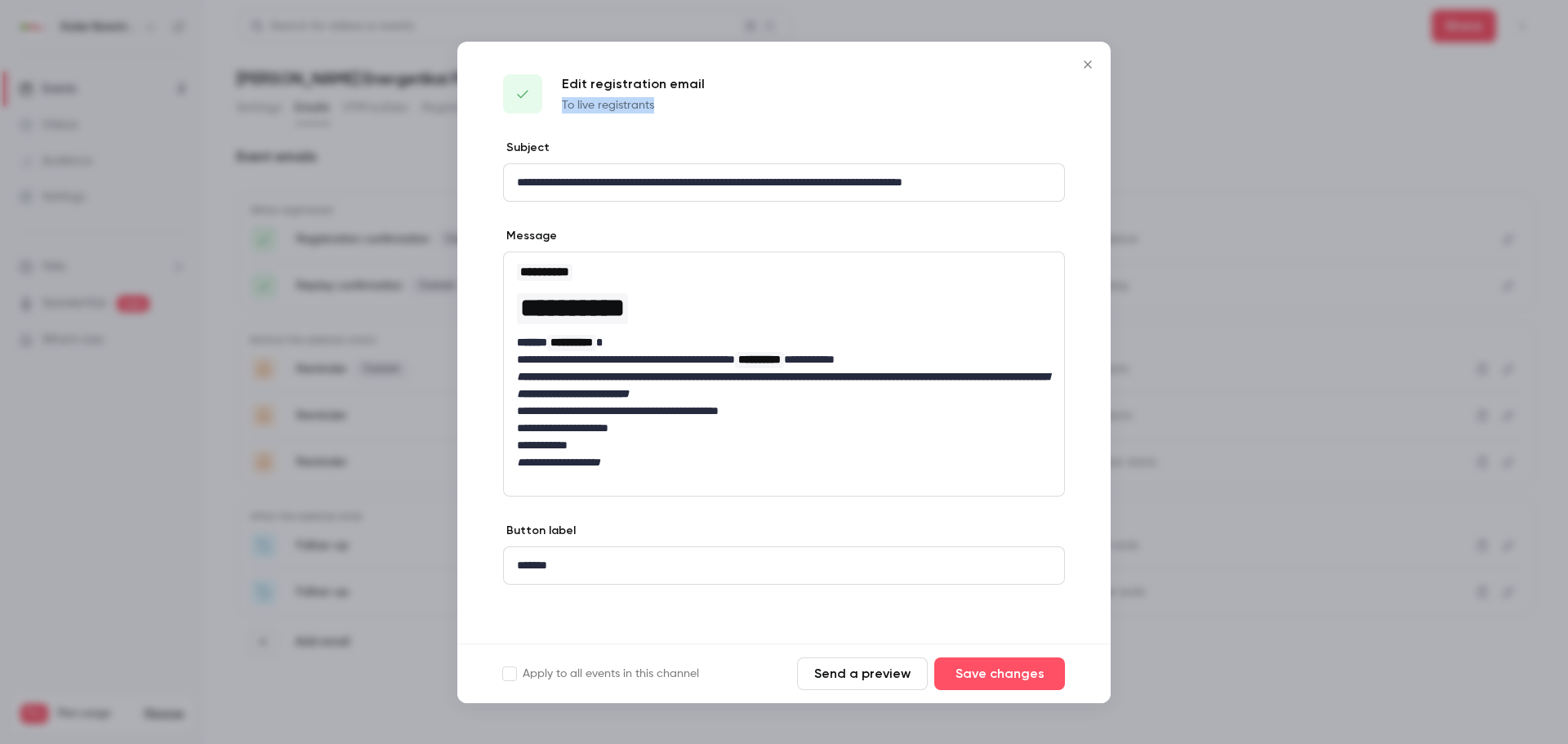
drag, startPoint x: 892, startPoint y: 80, endPoint x: 1084, endPoint y: 100, distance: 193.0
click at [1084, 100] on div "Edit registration email To live registrants" at bounding box center [784, 90] width 653 height 98
click at [1090, 74] on button "Close" at bounding box center [1088, 64] width 32 height 32
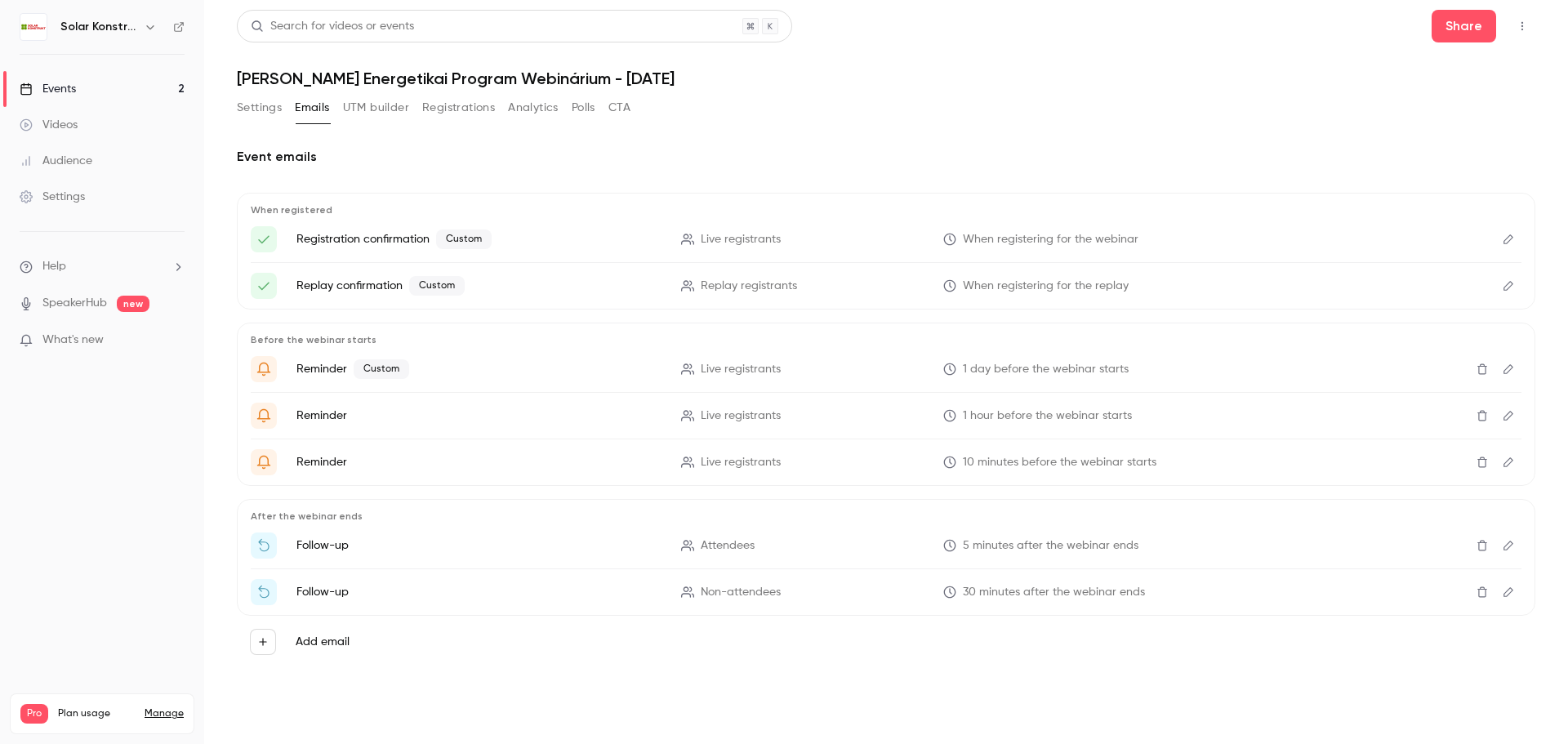
click at [1514, 240] on icon "Edit" at bounding box center [1508, 239] width 13 height 11
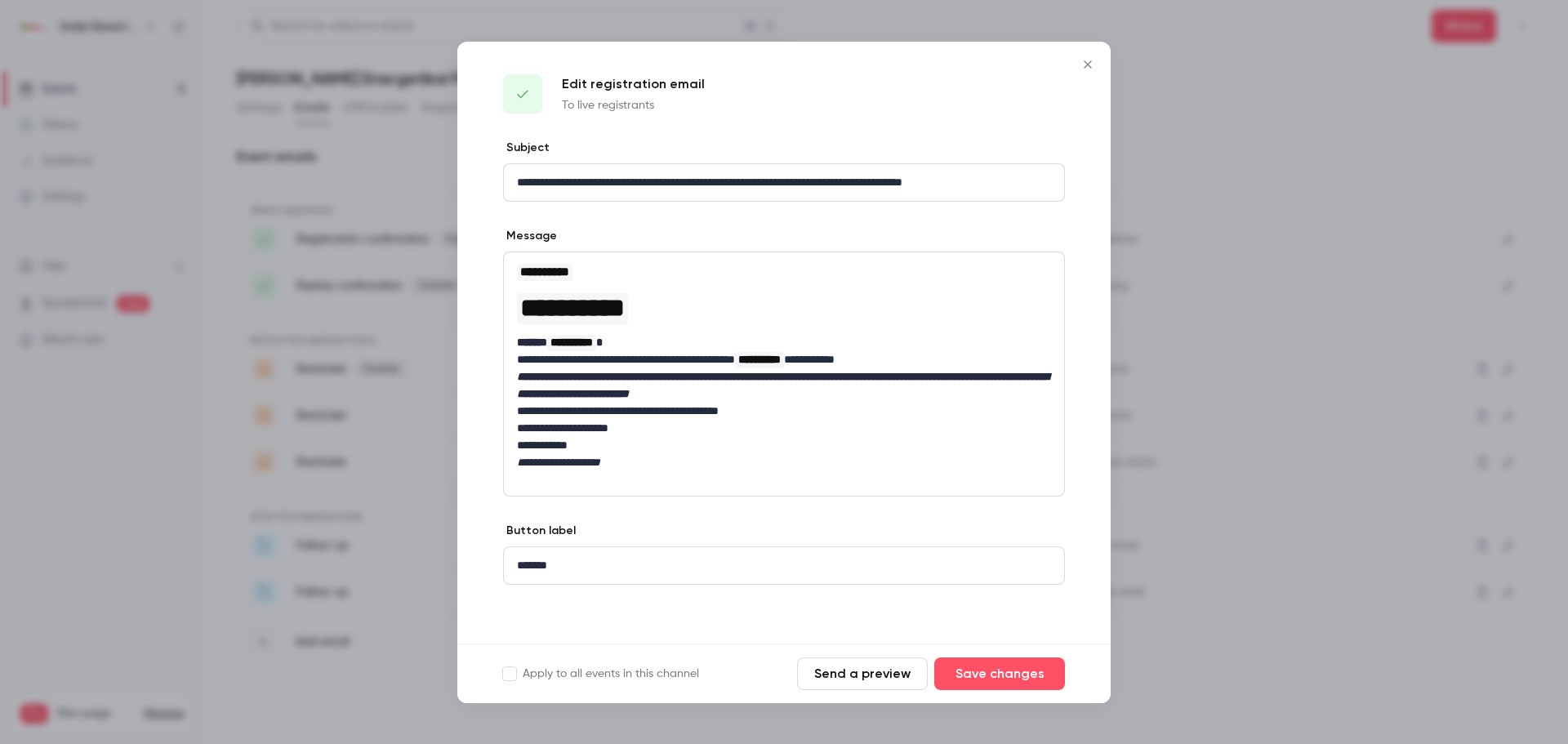
click at [1085, 64] on icon "Close" at bounding box center [1088, 64] width 19 height 13
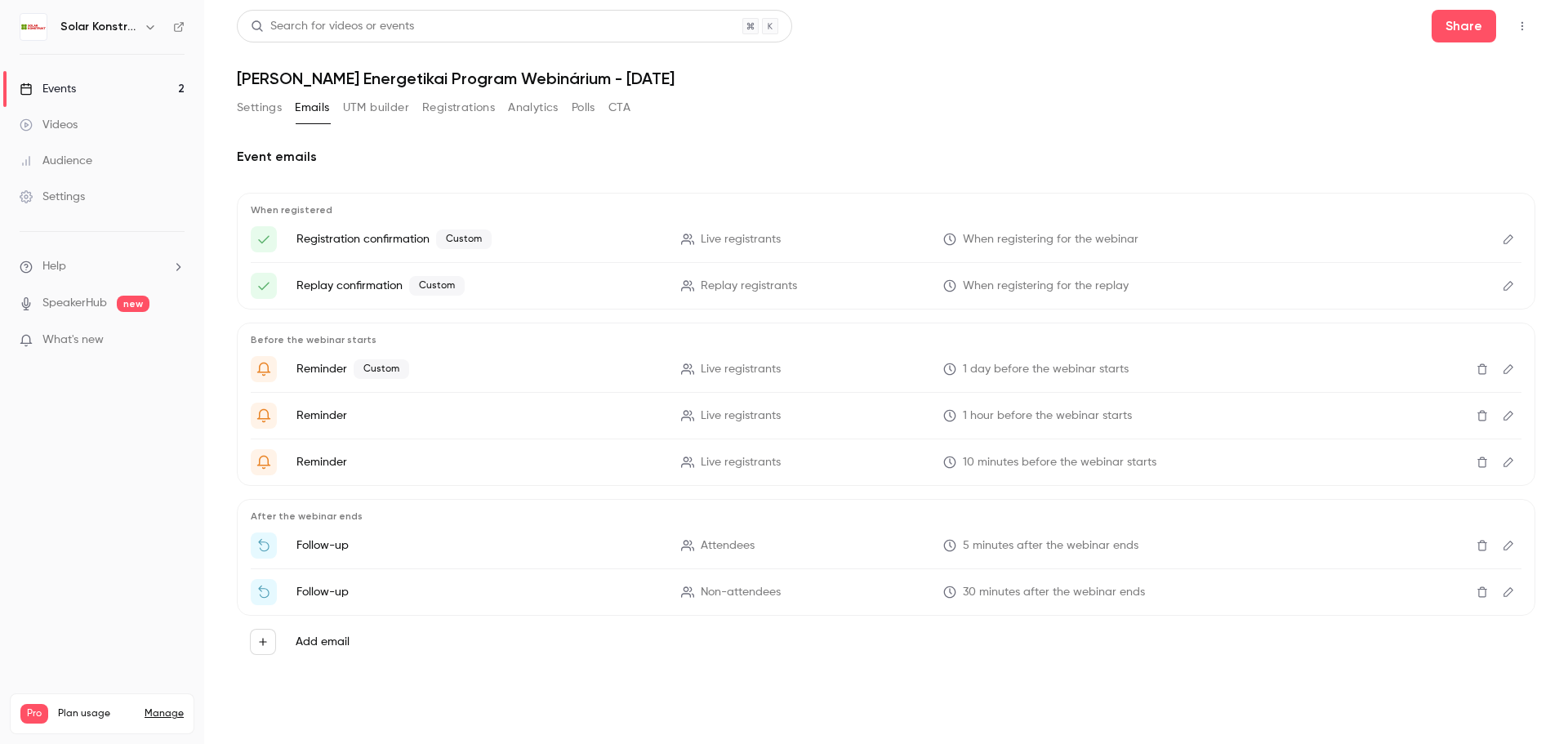
click at [80, 84] on link "Events 2" at bounding box center [102, 89] width 205 height 36
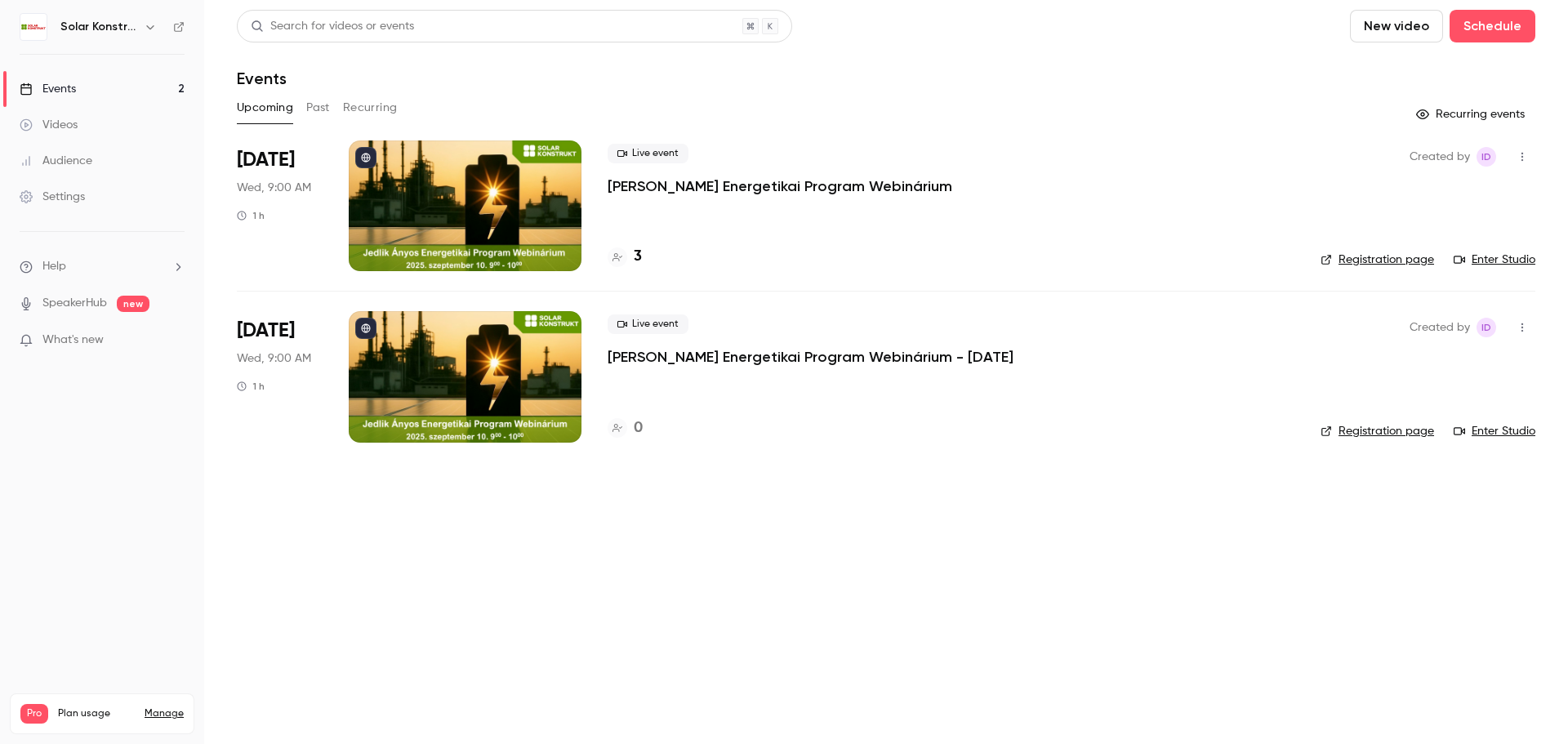
click at [779, 187] on p "[PERSON_NAME] Energetikai Program Webinárium" at bounding box center [780, 186] width 345 height 19
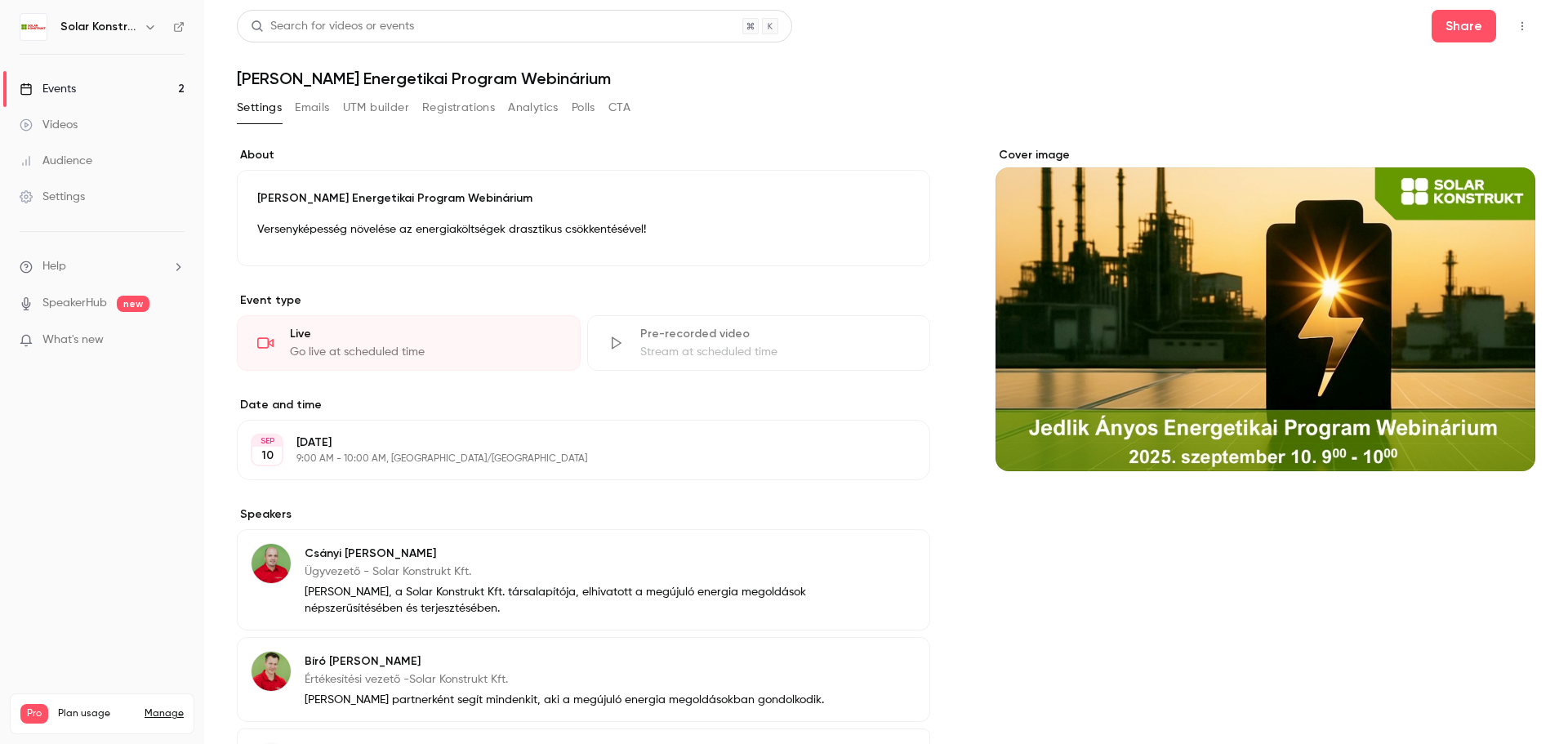
click at [316, 111] on button "Emails" at bounding box center [312, 108] width 34 height 26
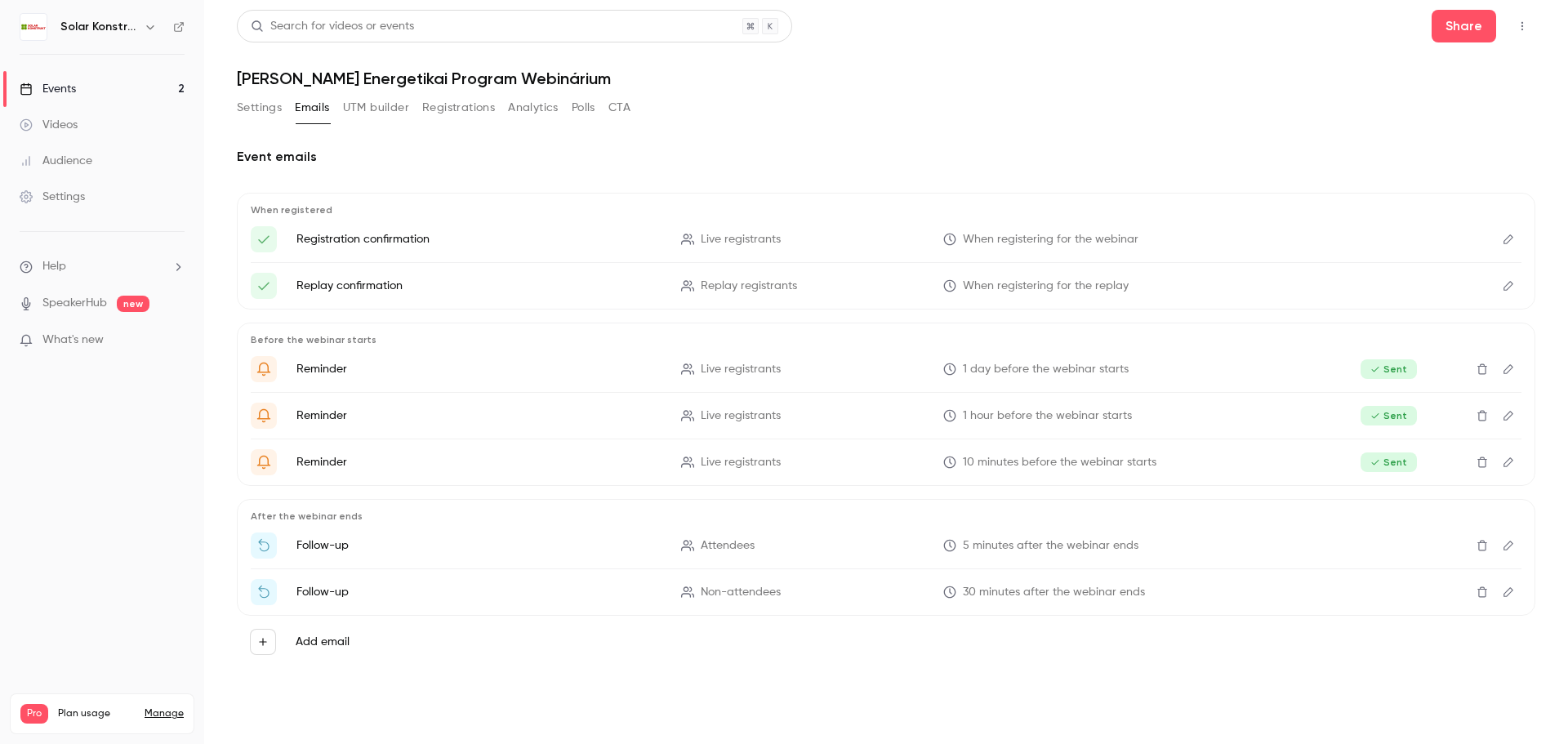
click at [1517, 240] on button "Edit" at bounding box center [1509, 240] width 26 height 26
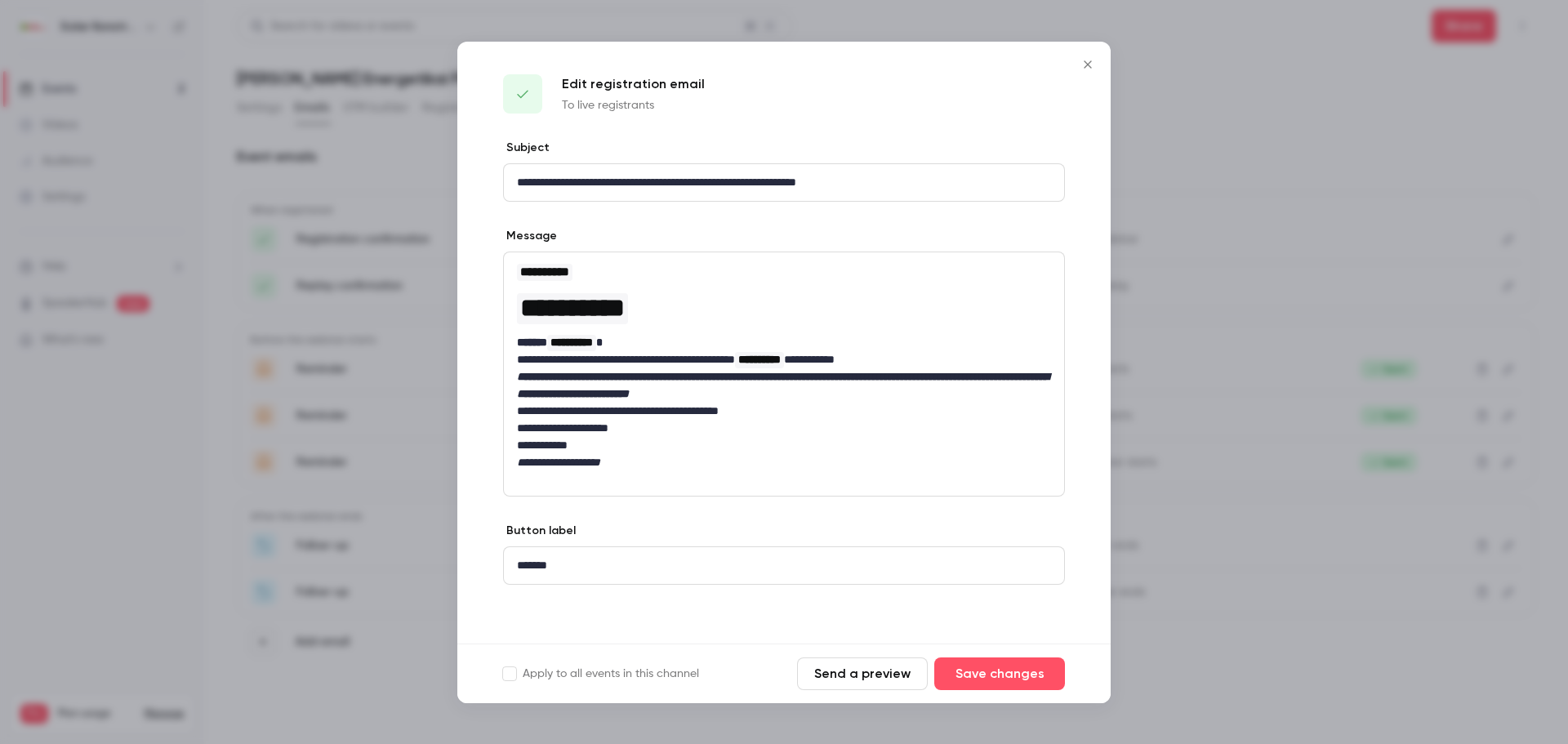
click at [1090, 67] on icon "Close" at bounding box center [1088, 64] width 7 height 7
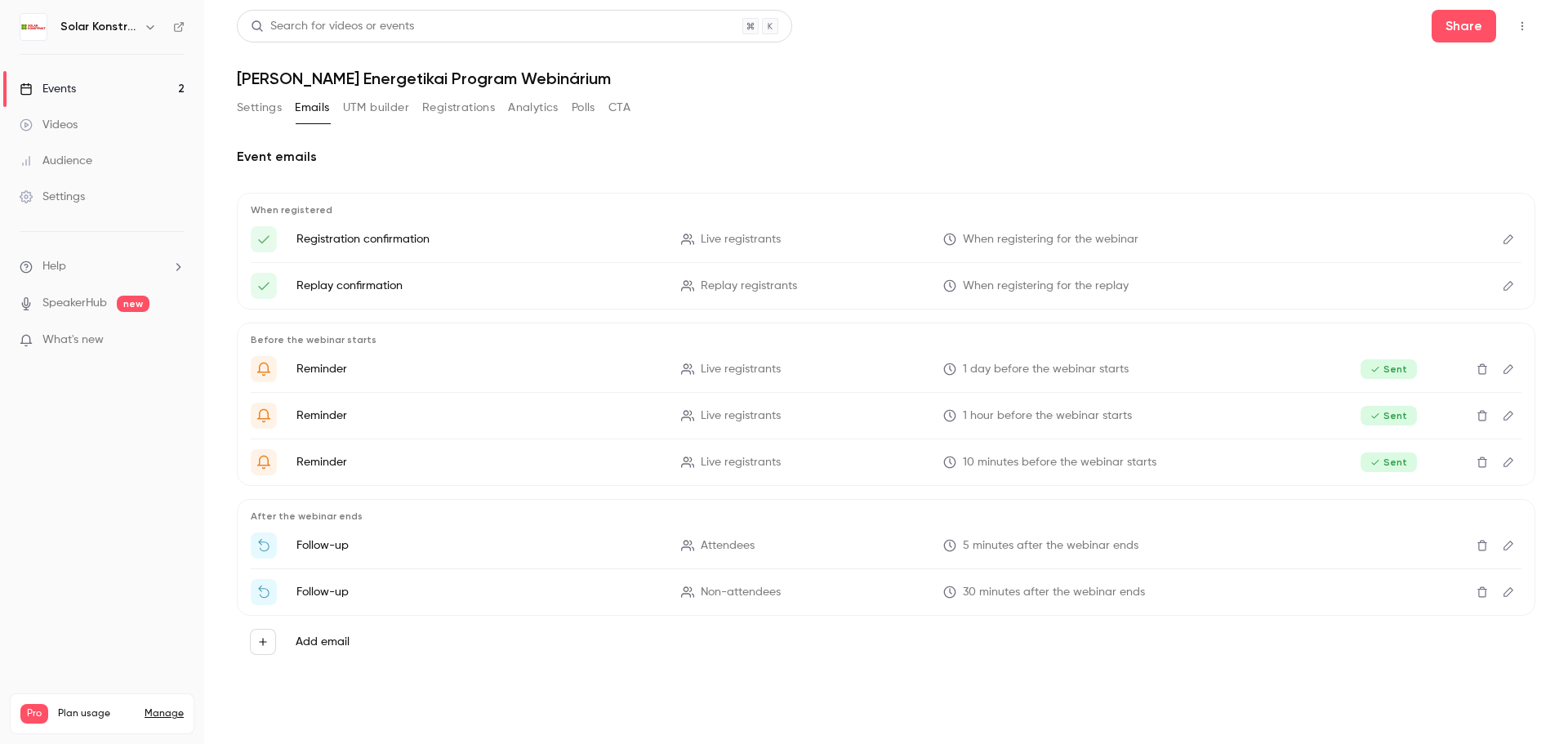
click at [1506, 280] on icon "Edit" at bounding box center [1508, 285] width 13 height 11
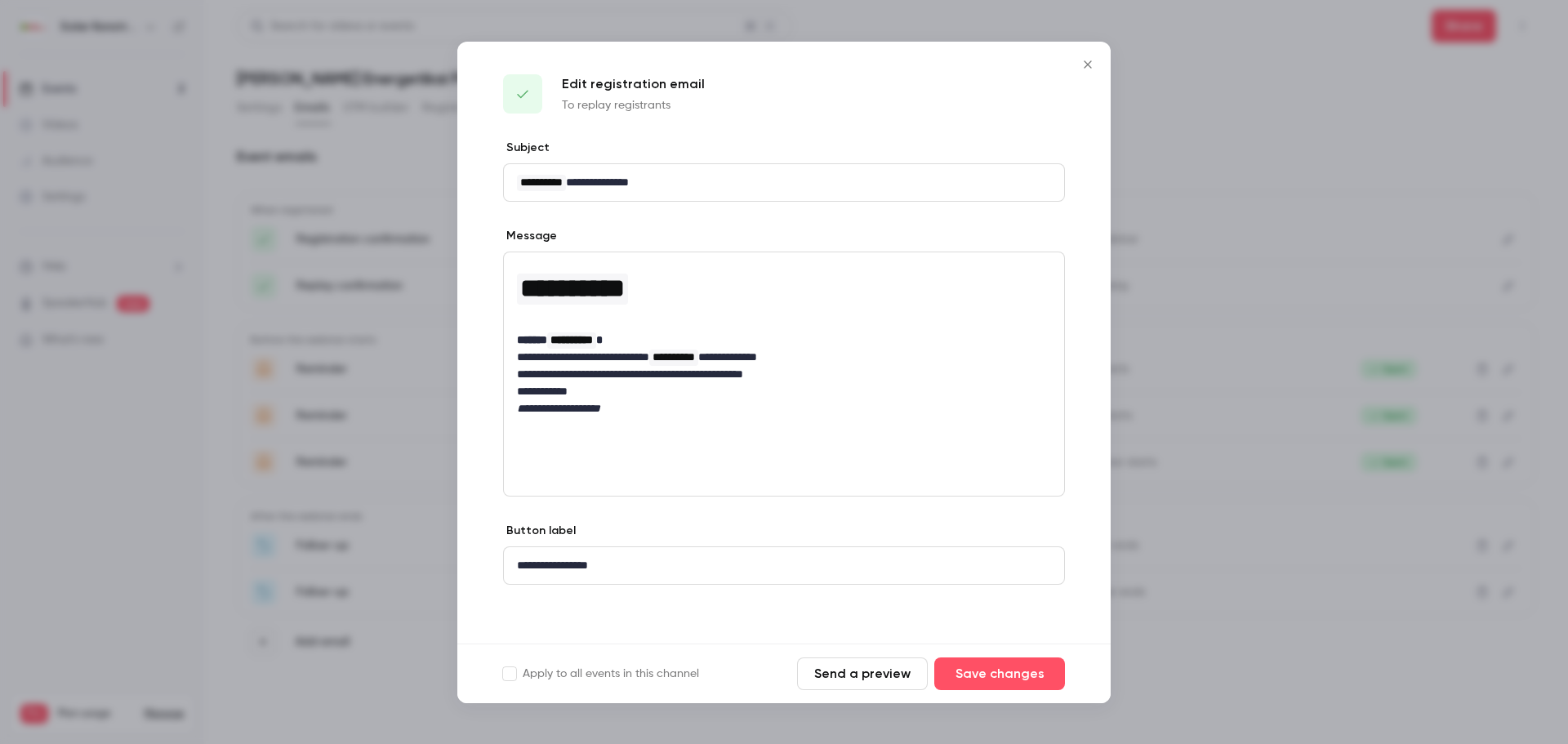
click at [1093, 61] on icon "Close" at bounding box center [1088, 64] width 19 height 13
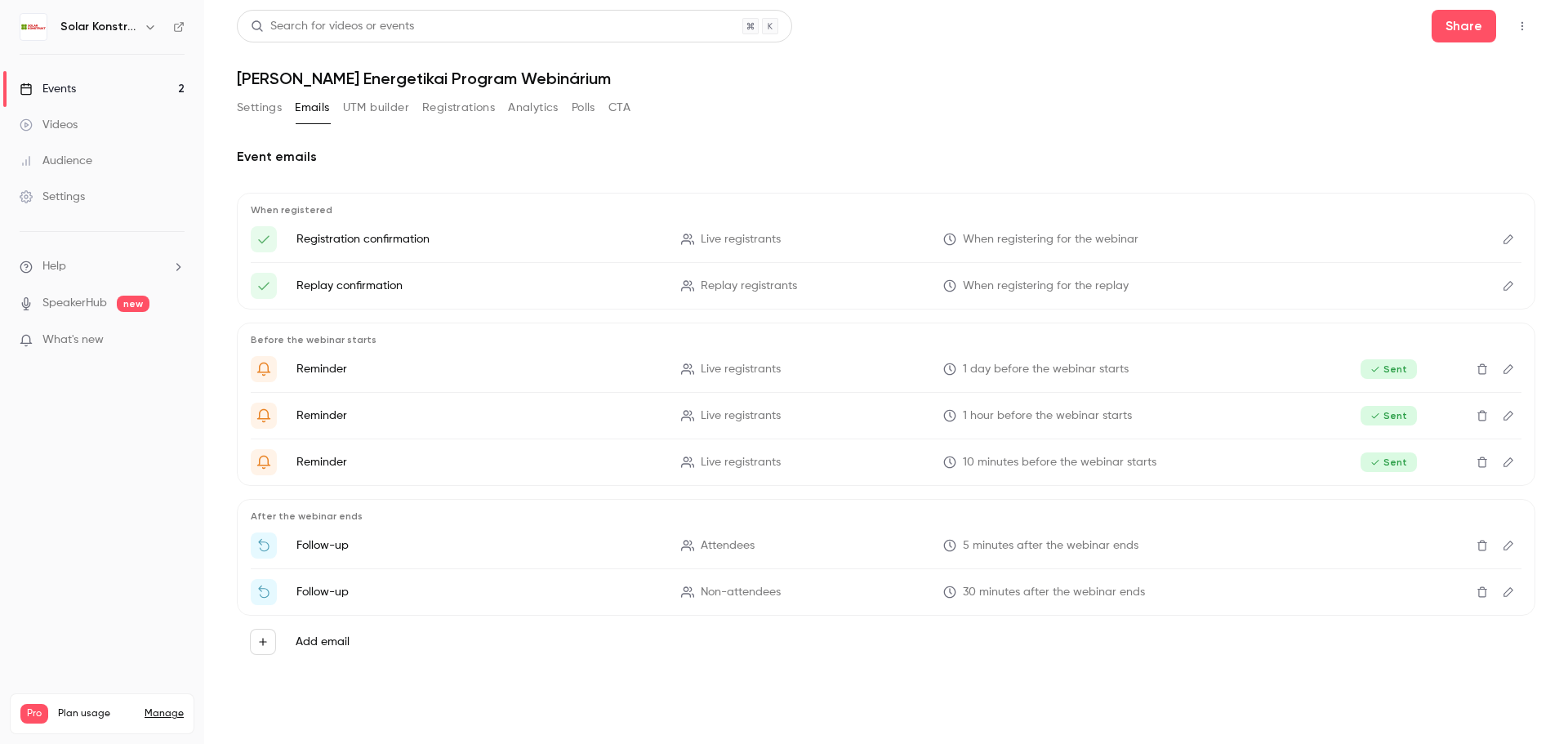
click at [364, 110] on button "UTM builder" at bounding box center [376, 108] width 66 height 26
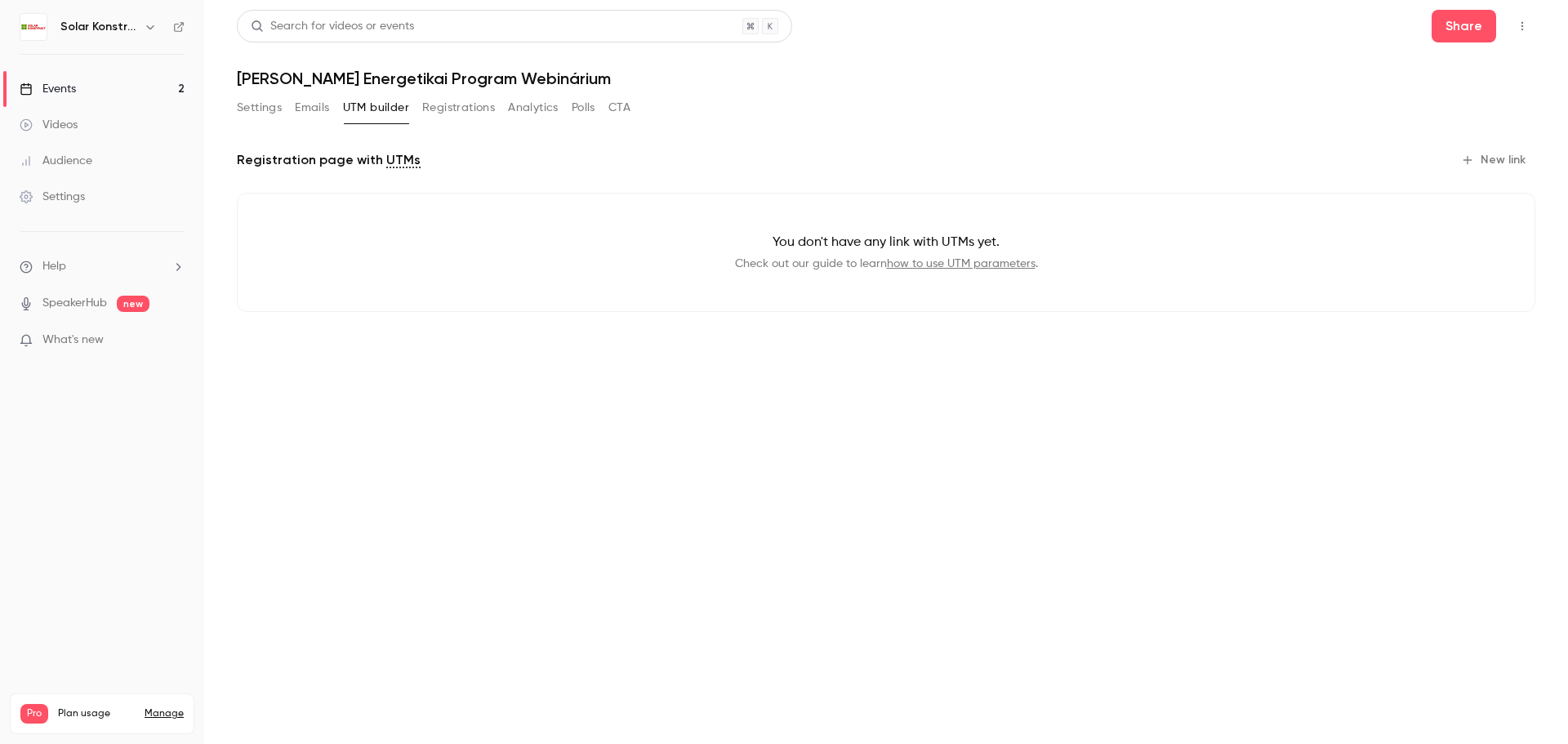
click at [463, 111] on button "Registrations" at bounding box center [458, 108] width 73 height 26
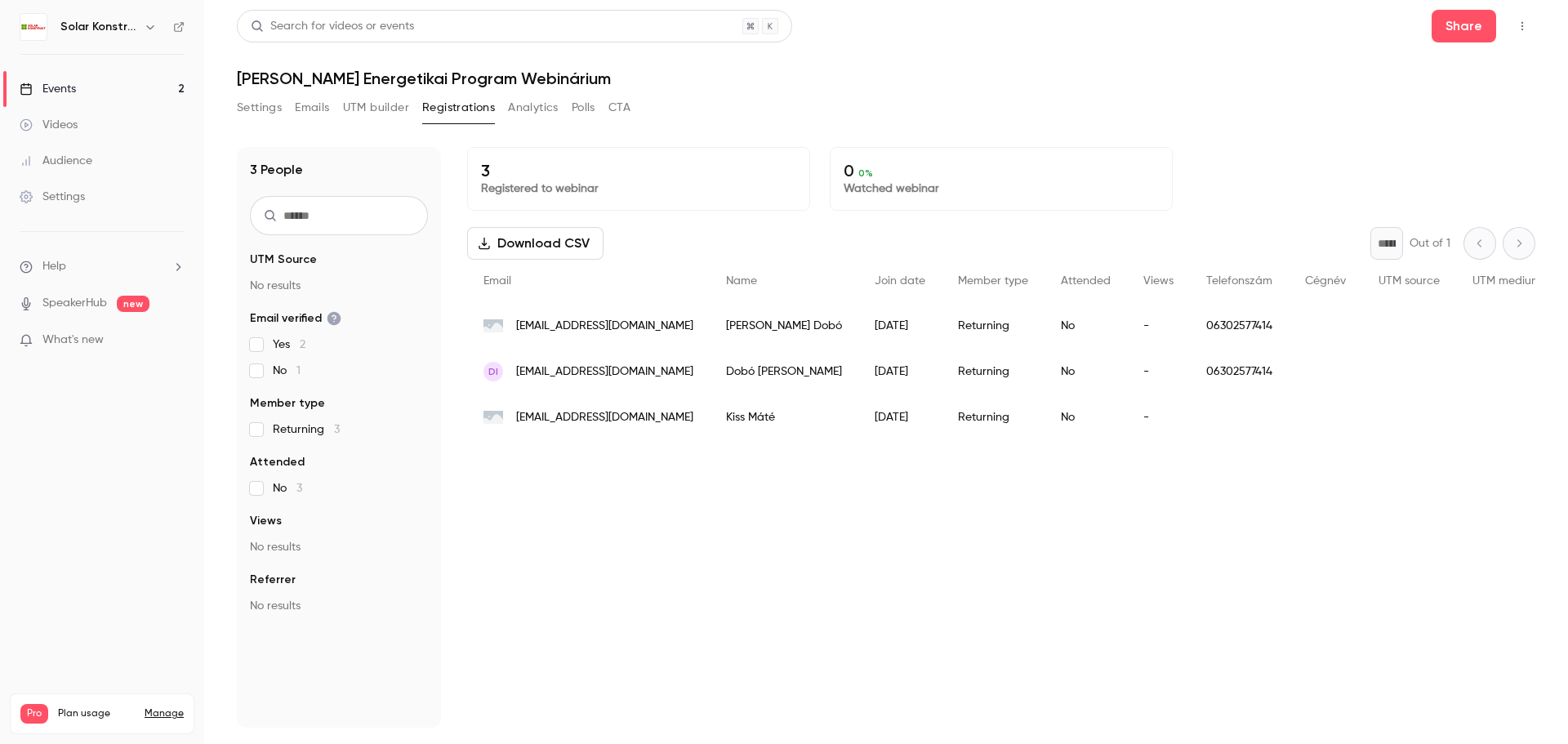
click at [543, 111] on button "Analytics" at bounding box center [534, 108] width 51 height 26
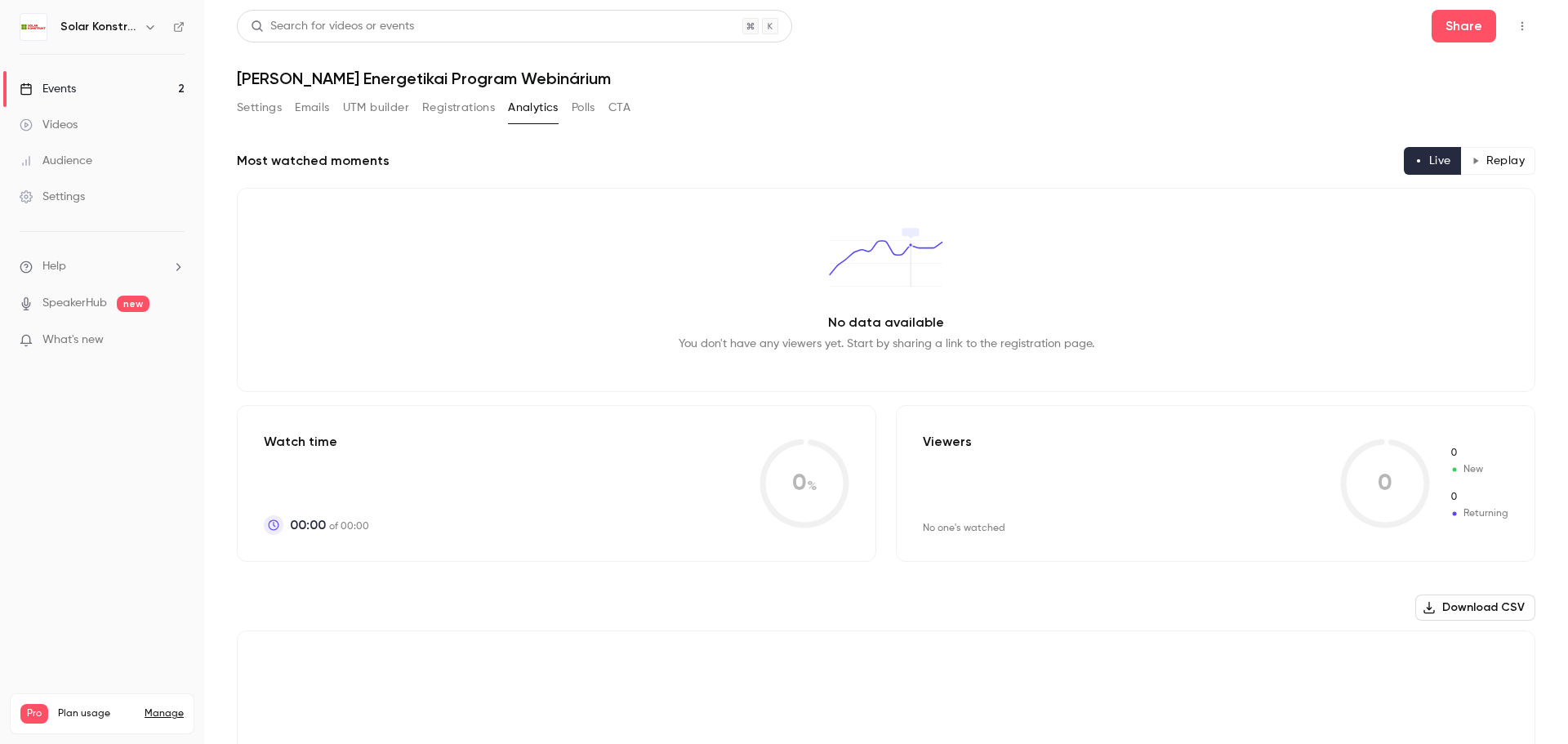
click at [593, 109] on button "Polls" at bounding box center [583, 108] width 24 height 26
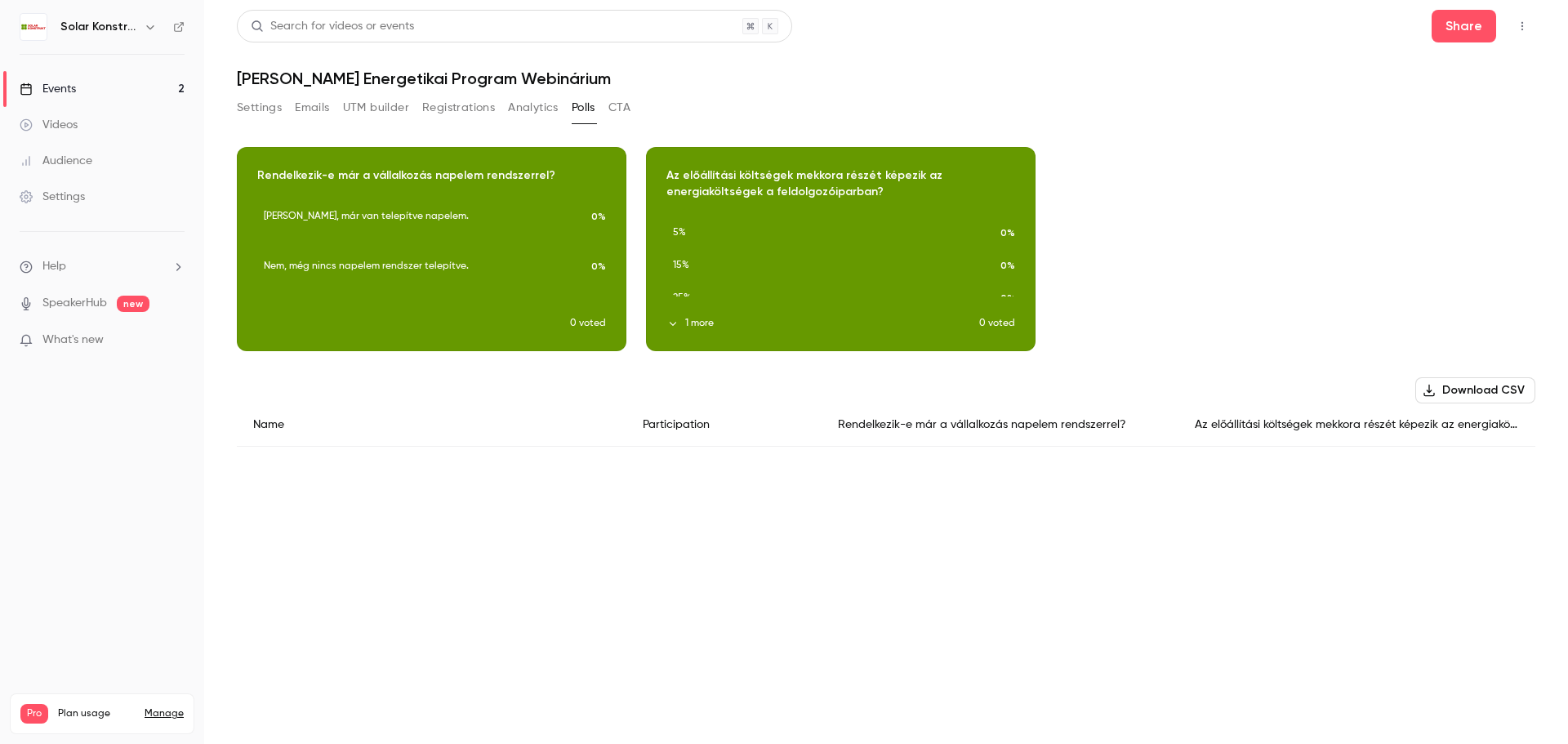
click at [634, 108] on div "Settings Emails UTM builder Registrations Analytics Polls CTA" at bounding box center [886, 111] width 1298 height 32
click at [622, 111] on button "CTA" at bounding box center [619, 108] width 22 height 26
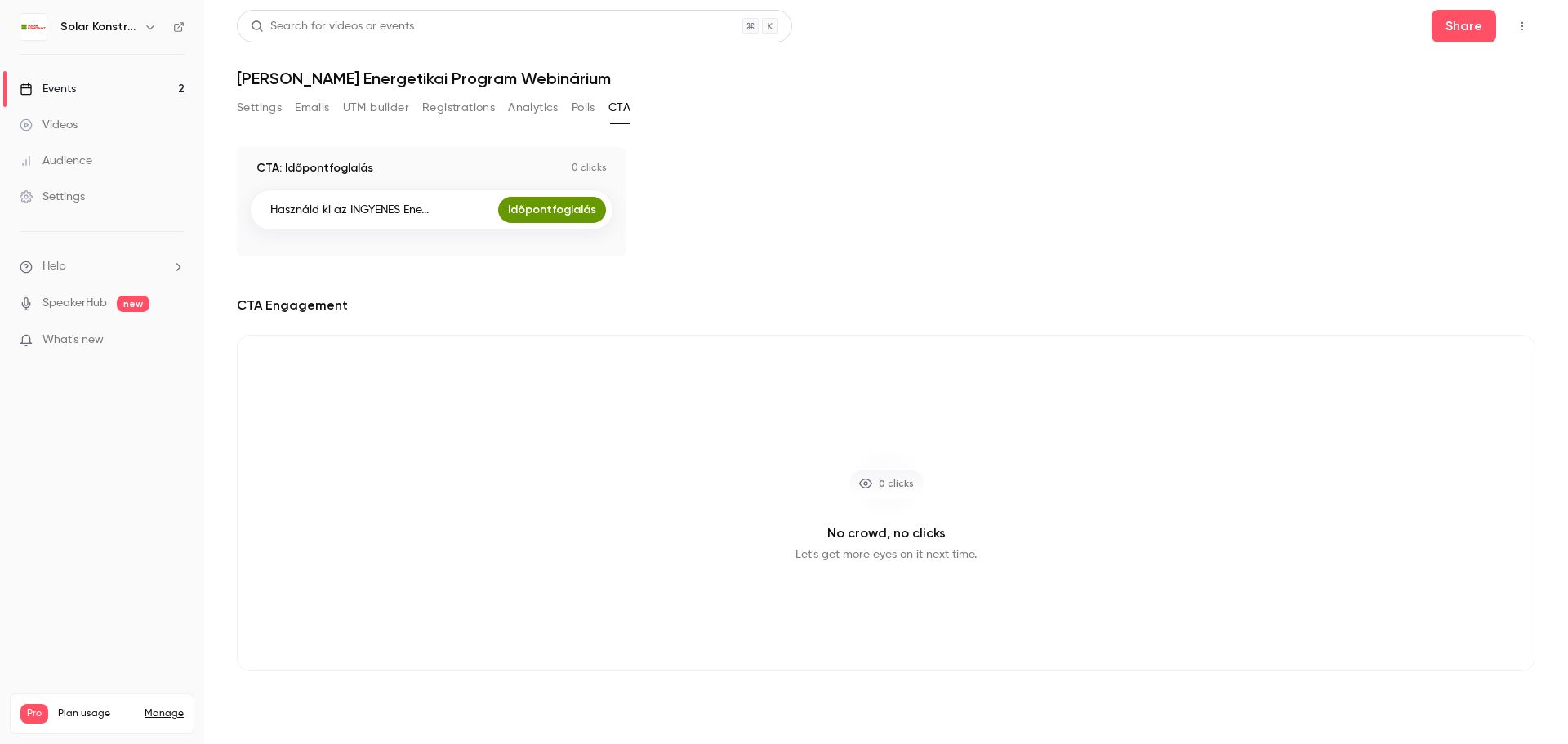
click at [582, 100] on button "Polls" at bounding box center [583, 108] width 24 height 26
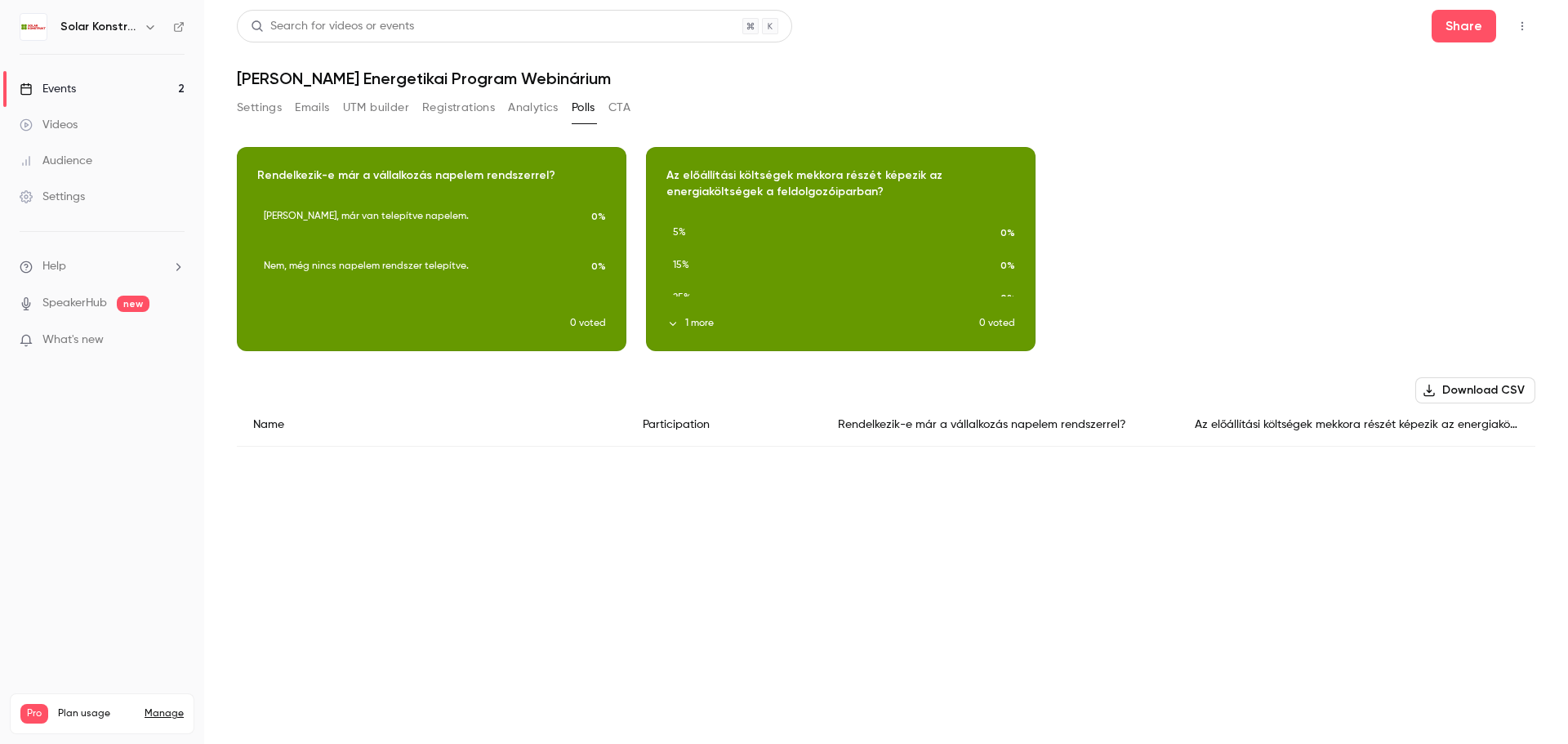
click at [541, 109] on button "Analytics" at bounding box center [534, 108] width 51 height 26
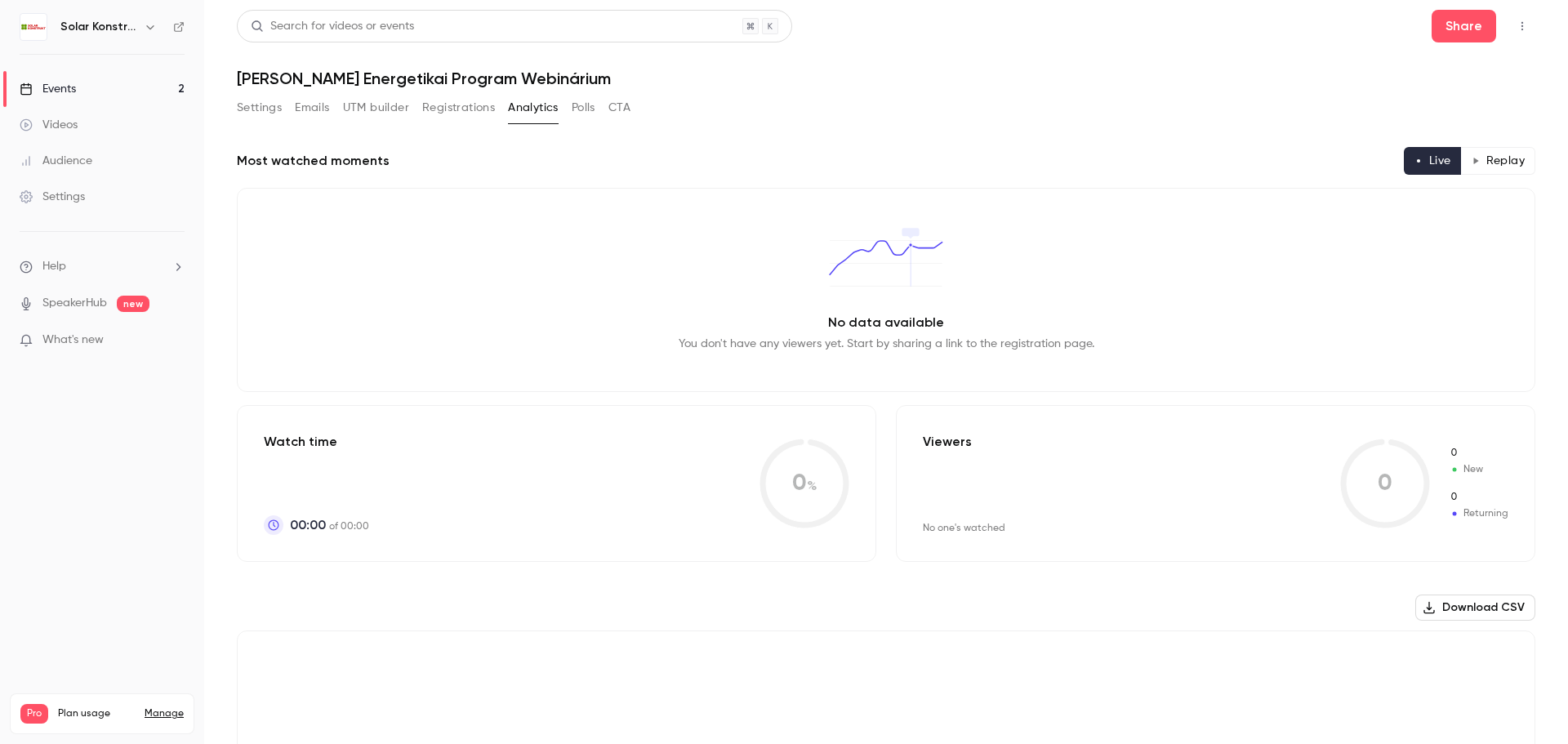
click at [264, 104] on button "Settings" at bounding box center [259, 108] width 45 height 26
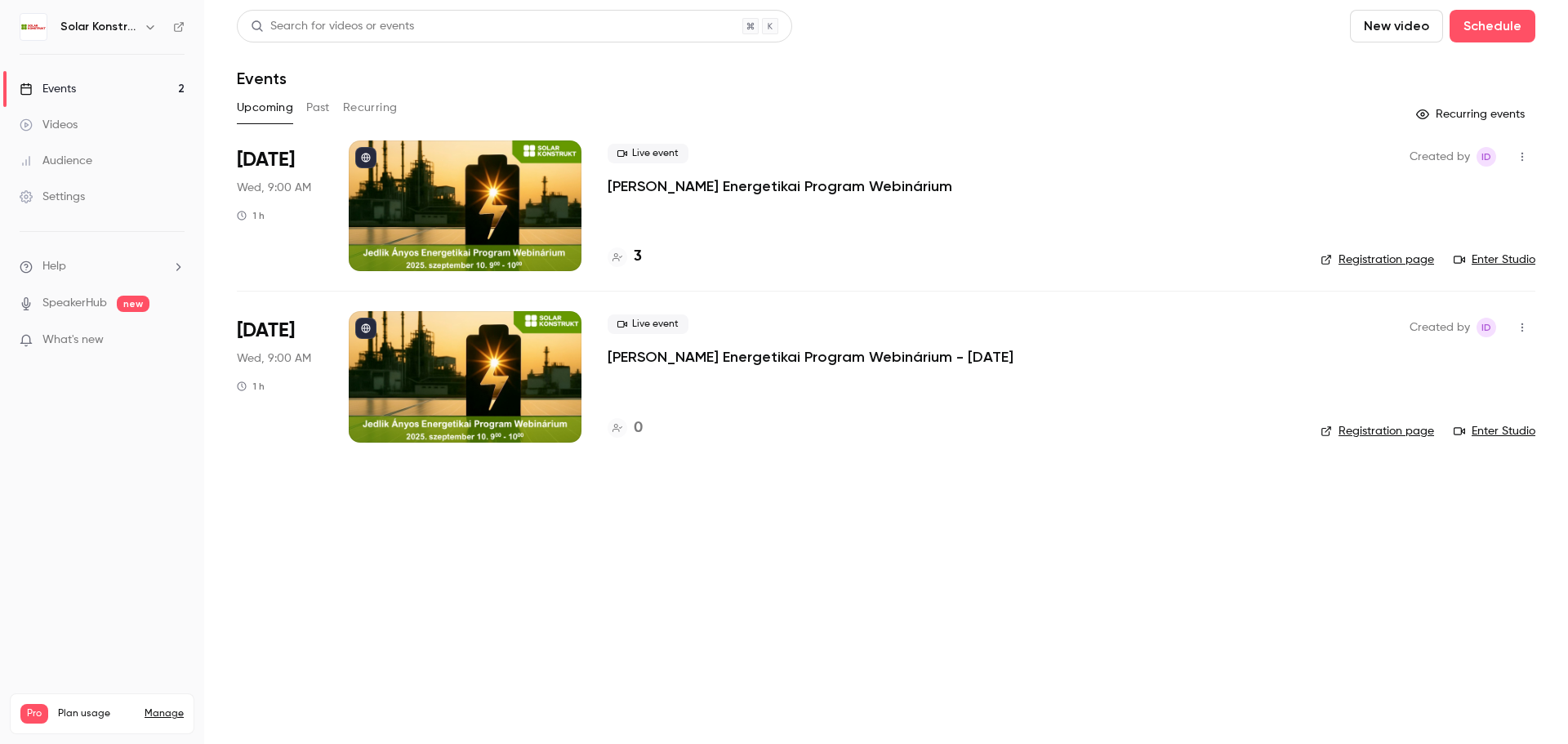
click at [1521, 324] on icon "button" at bounding box center [1522, 327] width 13 height 11
click at [1432, 500] on div "Delete" at bounding box center [1459, 496] width 124 height 17
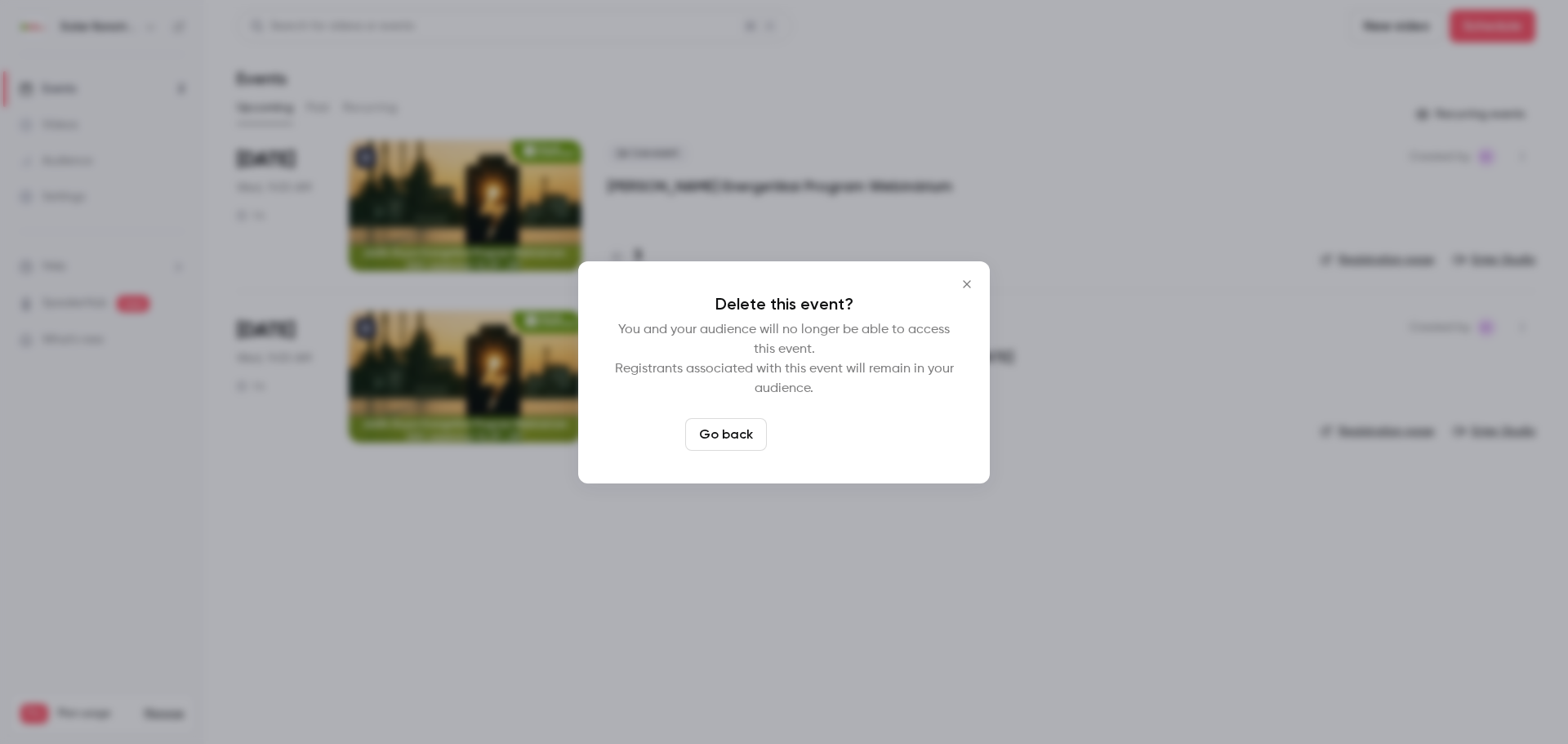
click at [830, 440] on button "Delete event" at bounding box center [828, 433] width 110 height 32
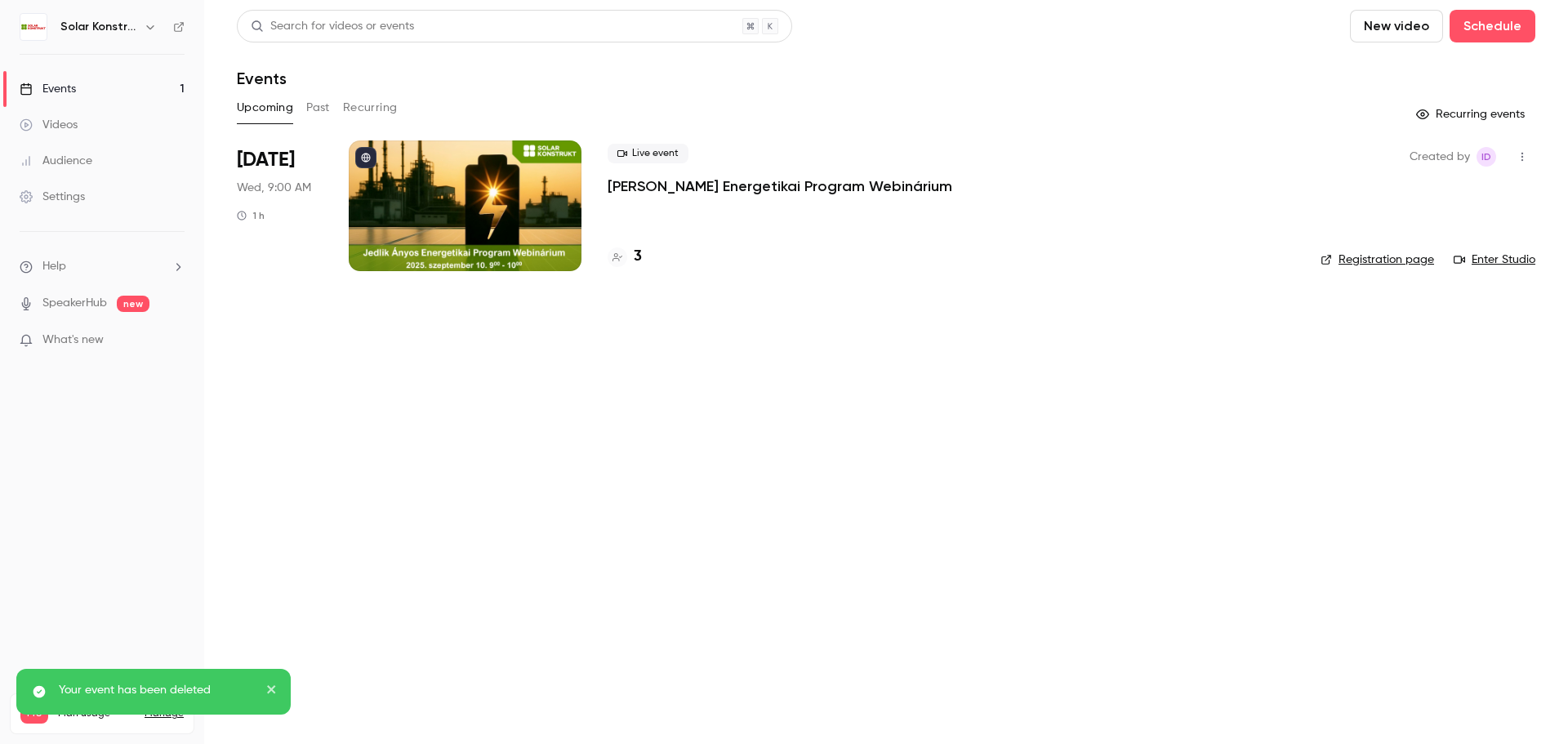
click at [530, 224] on div at bounding box center [464, 205] width 233 height 131
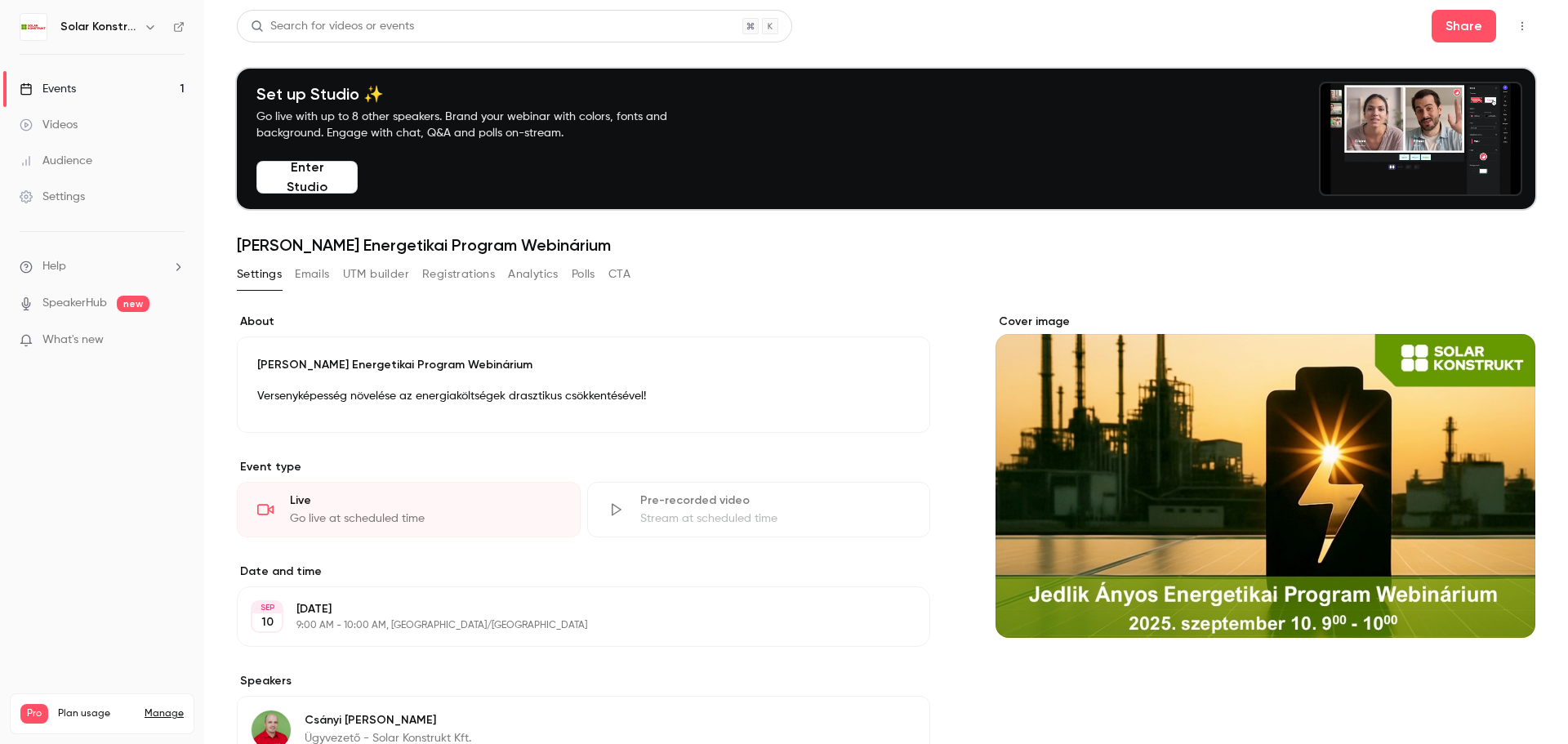
click at [367, 277] on button "UTM builder" at bounding box center [376, 275] width 66 height 26
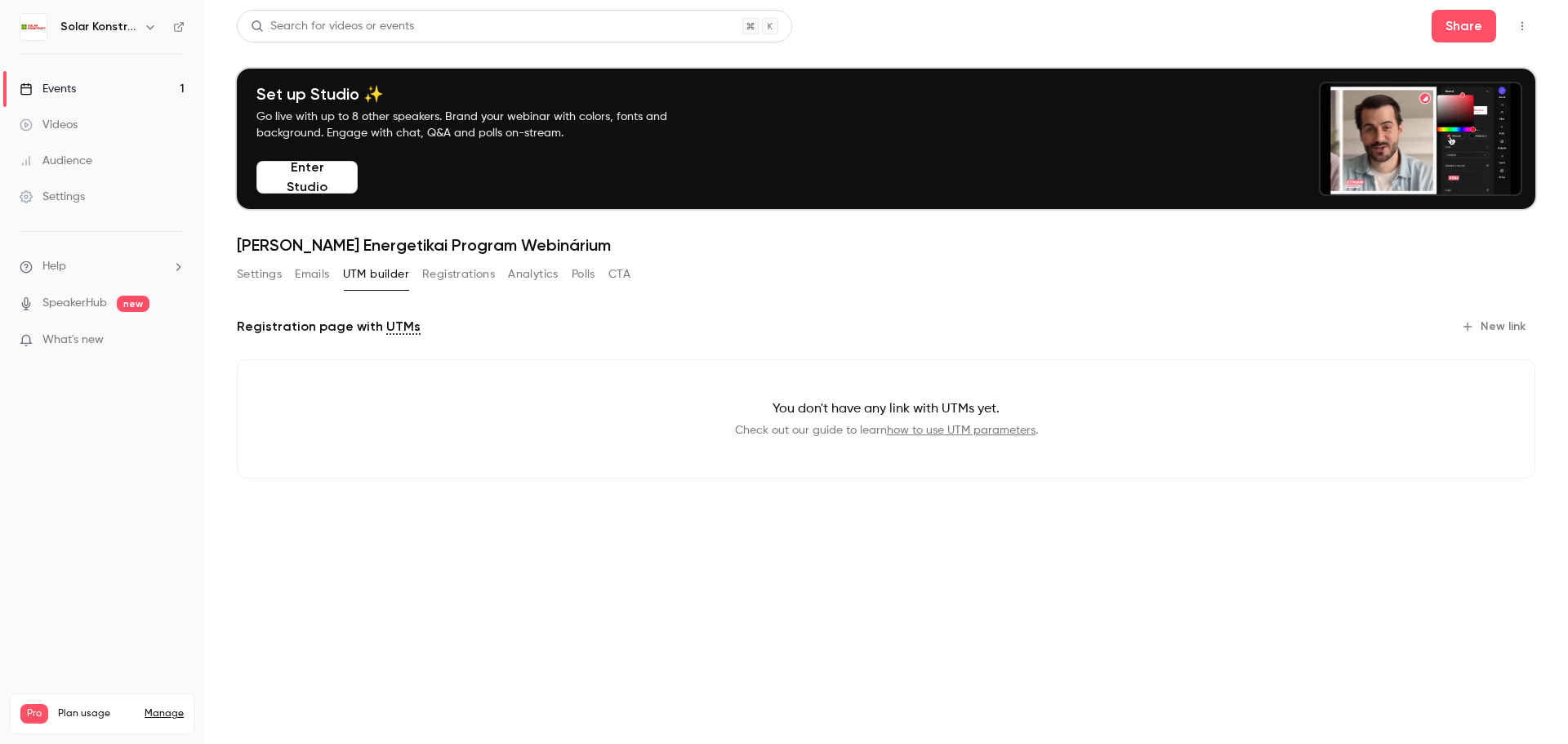
click at [440, 275] on button "Registrations" at bounding box center [458, 275] width 73 height 26
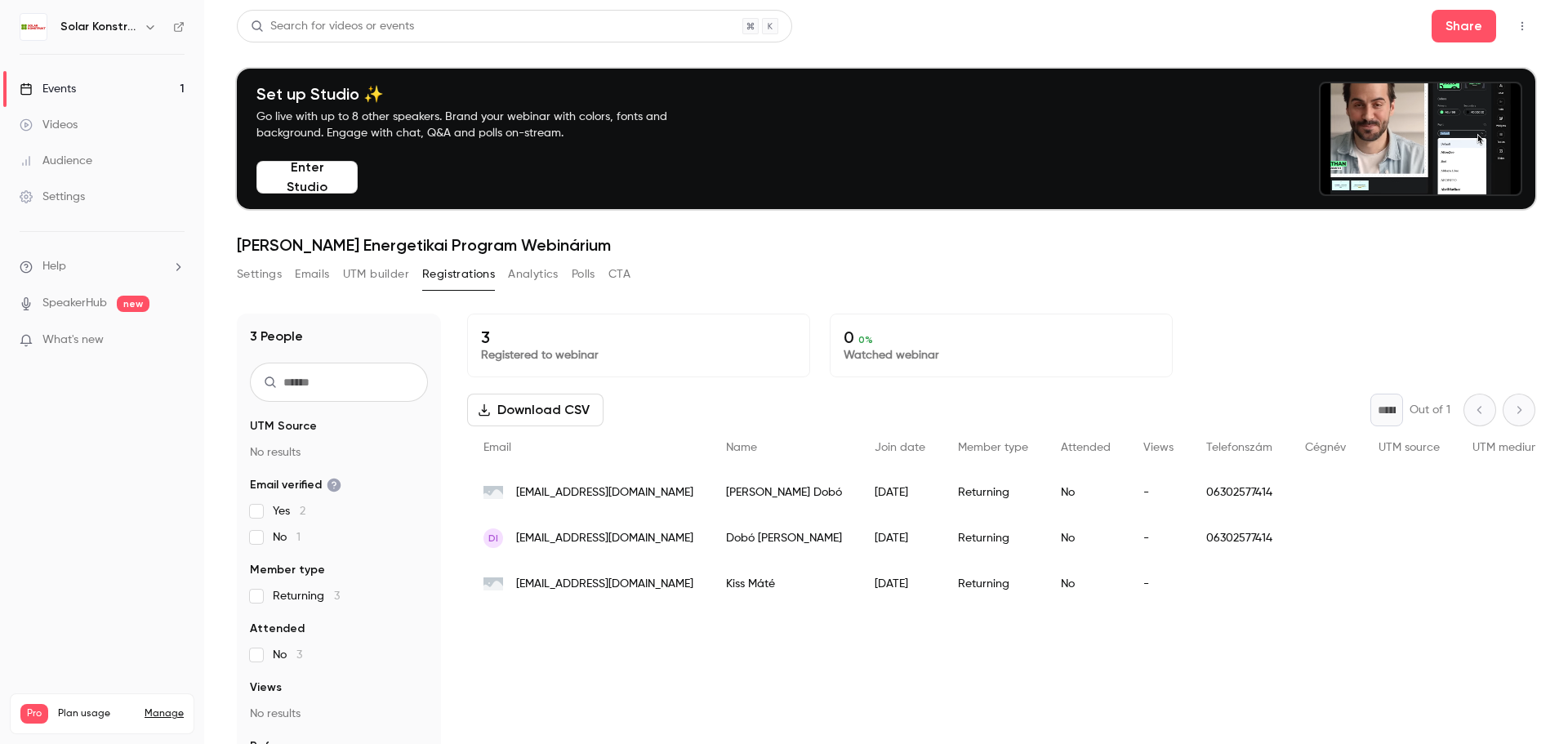
click at [1460, 591] on div "People list" at bounding box center [1507, 583] width 101 height 46
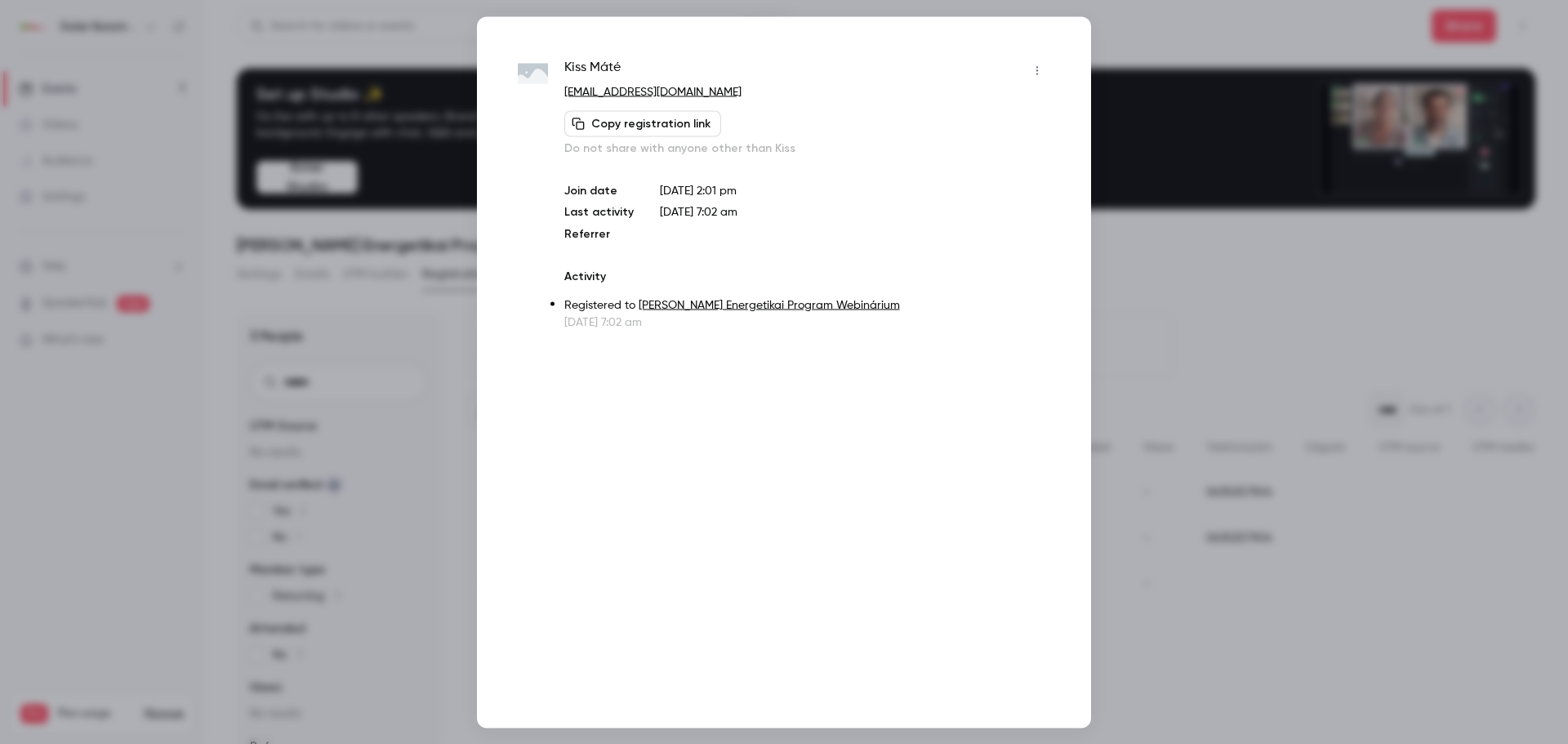
click at [1029, 71] on button "button" at bounding box center [1038, 70] width 26 height 26
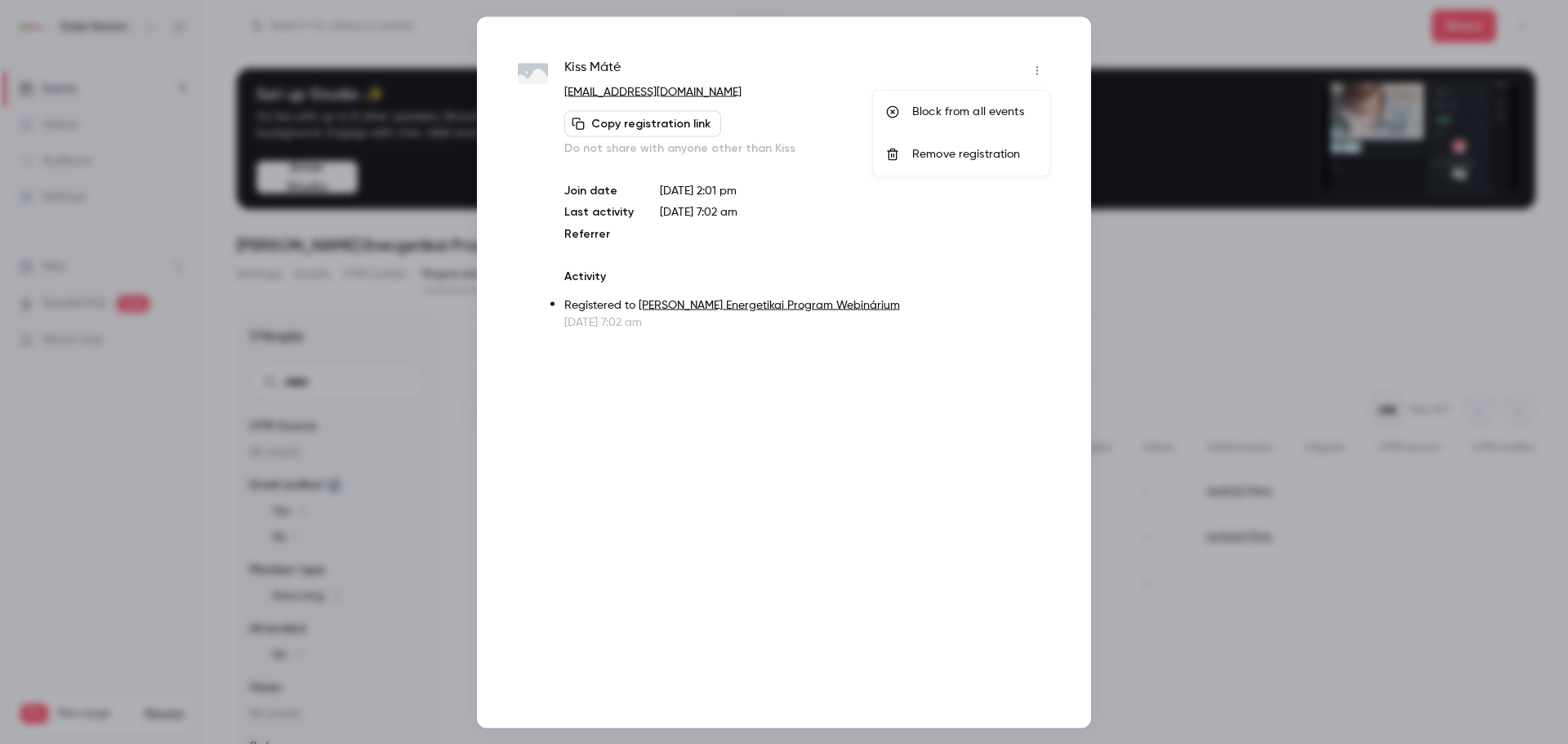
click at [924, 157] on div "Remove registration" at bounding box center [974, 154] width 124 height 17
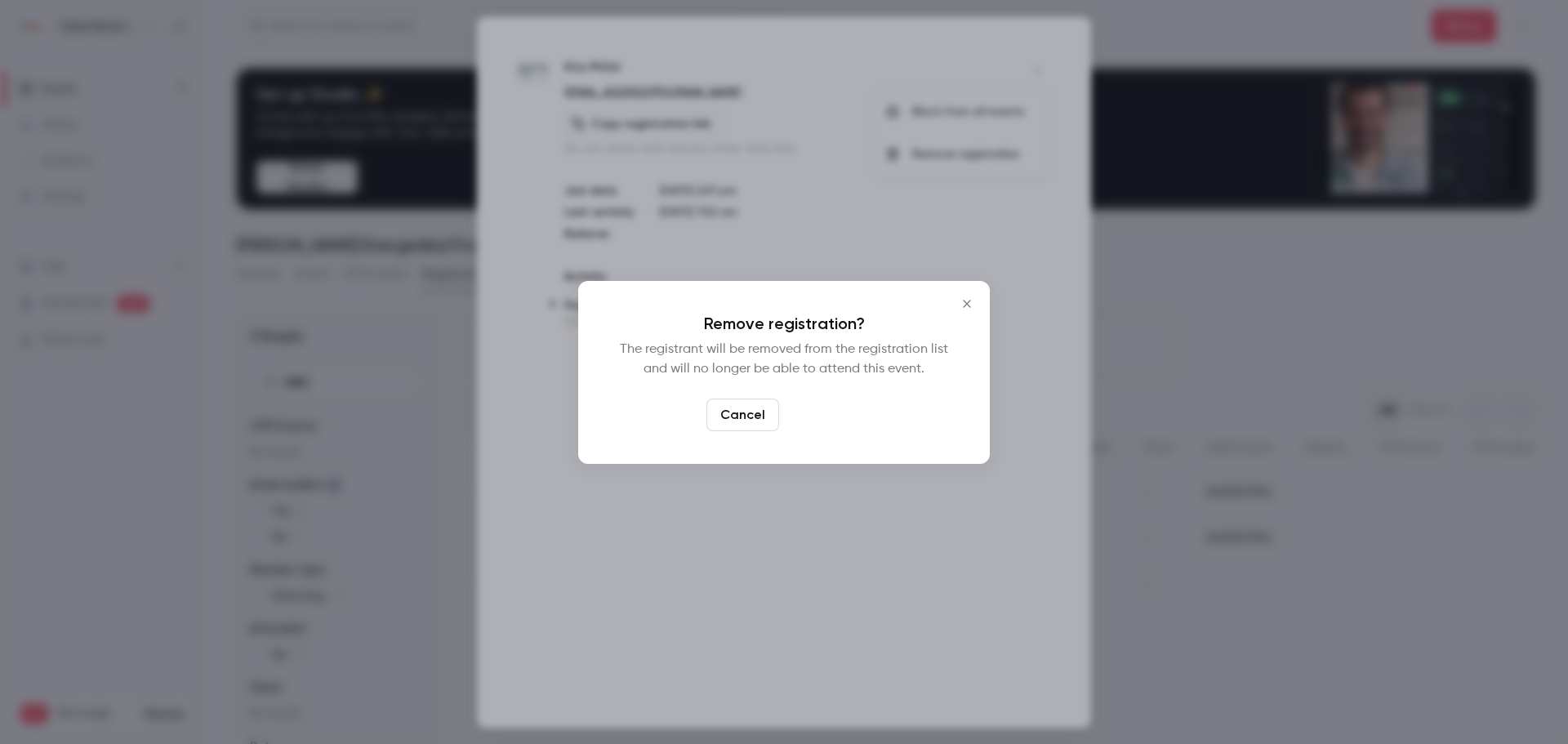
click at [803, 417] on button "Confirm" at bounding box center [824, 414] width 76 height 32
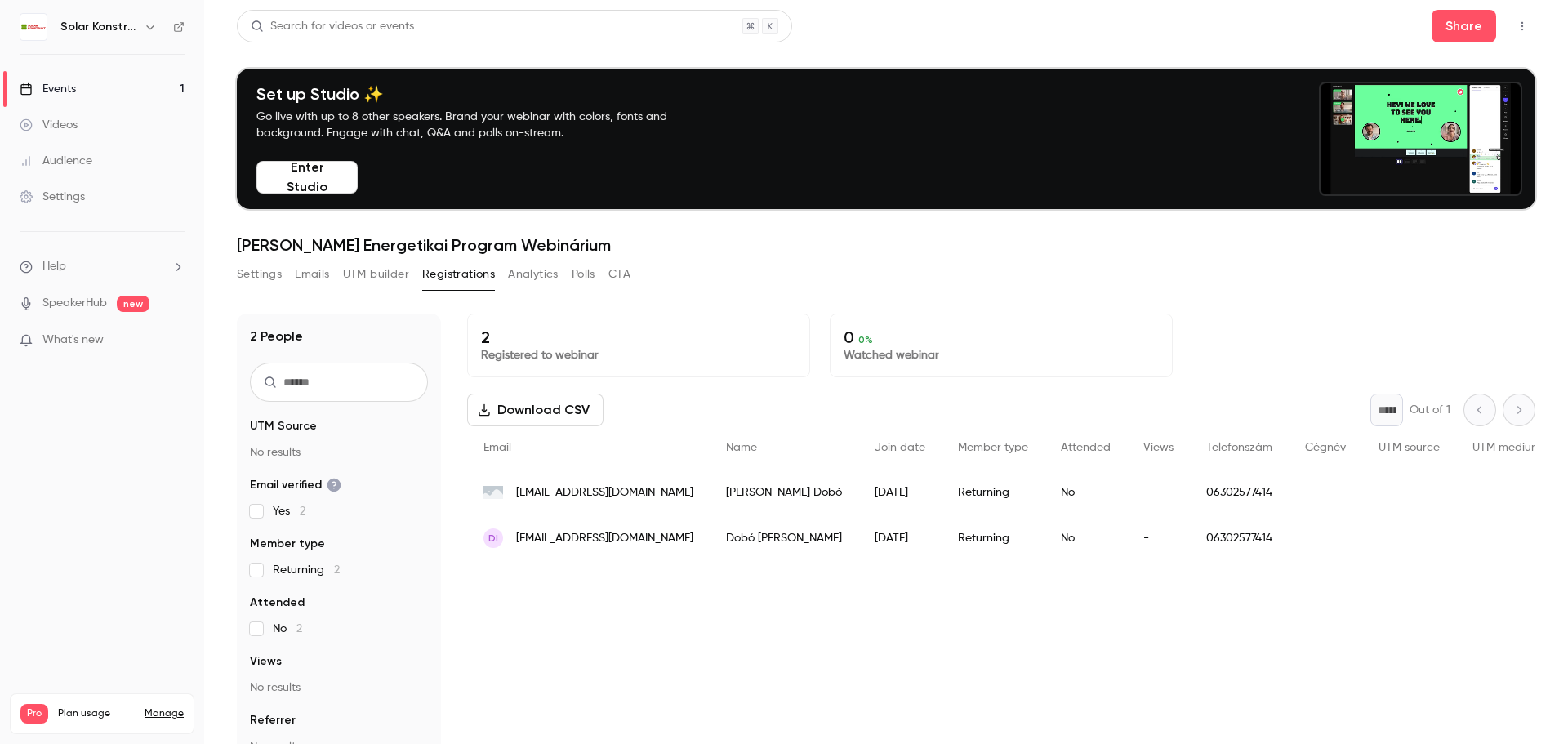
click at [1457, 538] on div "People list" at bounding box center [1507, 538] width 101 height 46
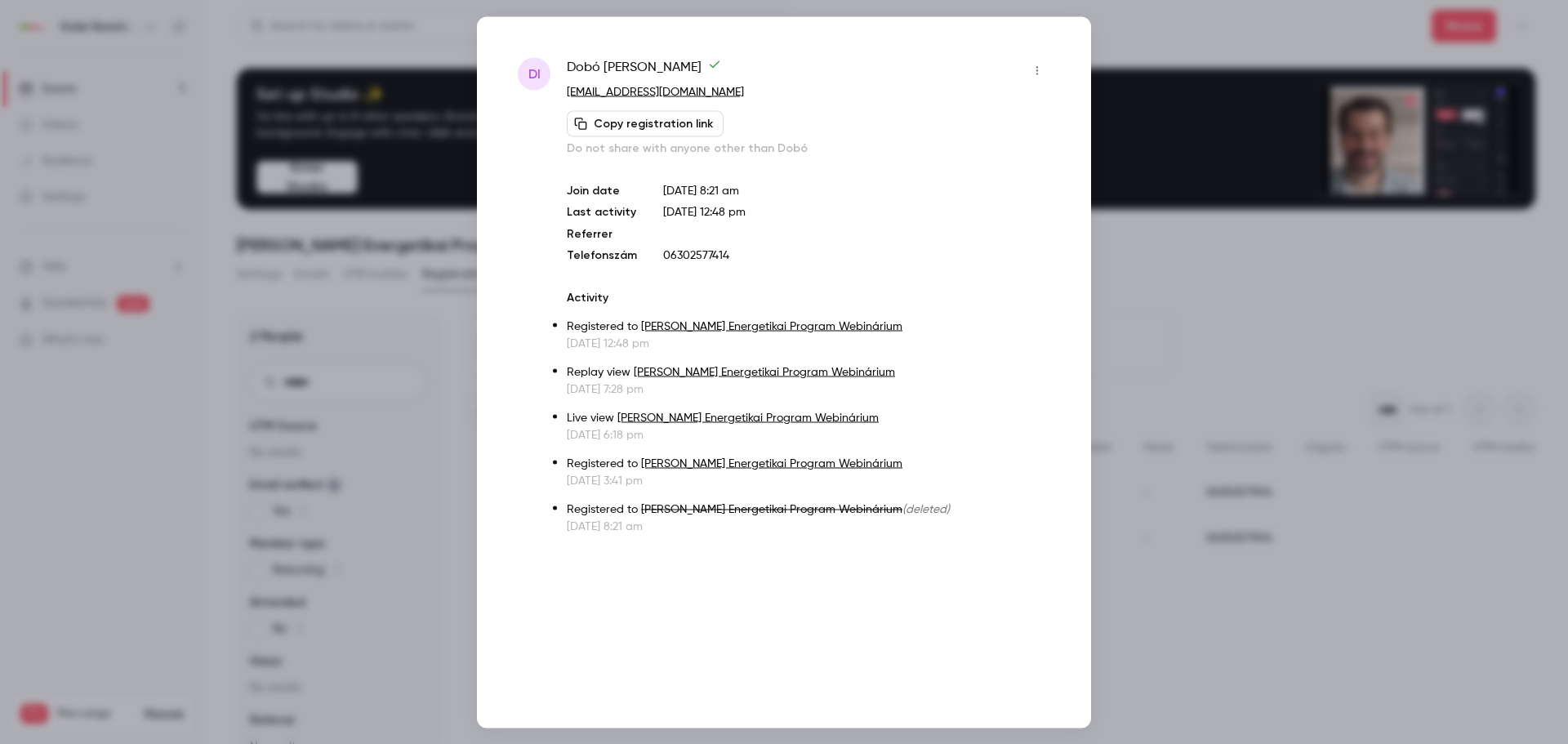
click at [1030, 68] on button "button" at bounding box center [1038, 70] width 26 height 26
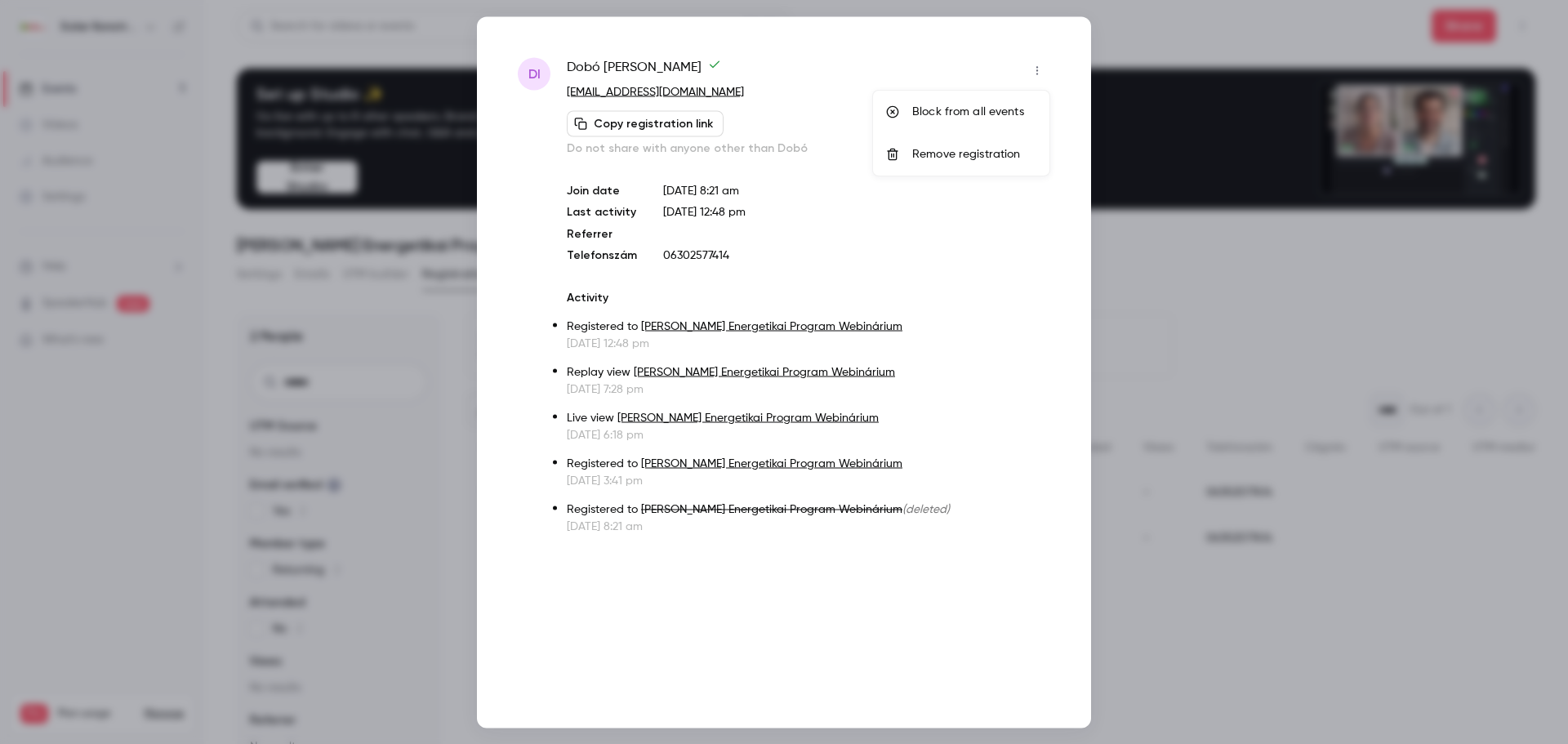
click at [940, 159] on div "Remove registration" at bounding box center [974, 154] width 124 height 17
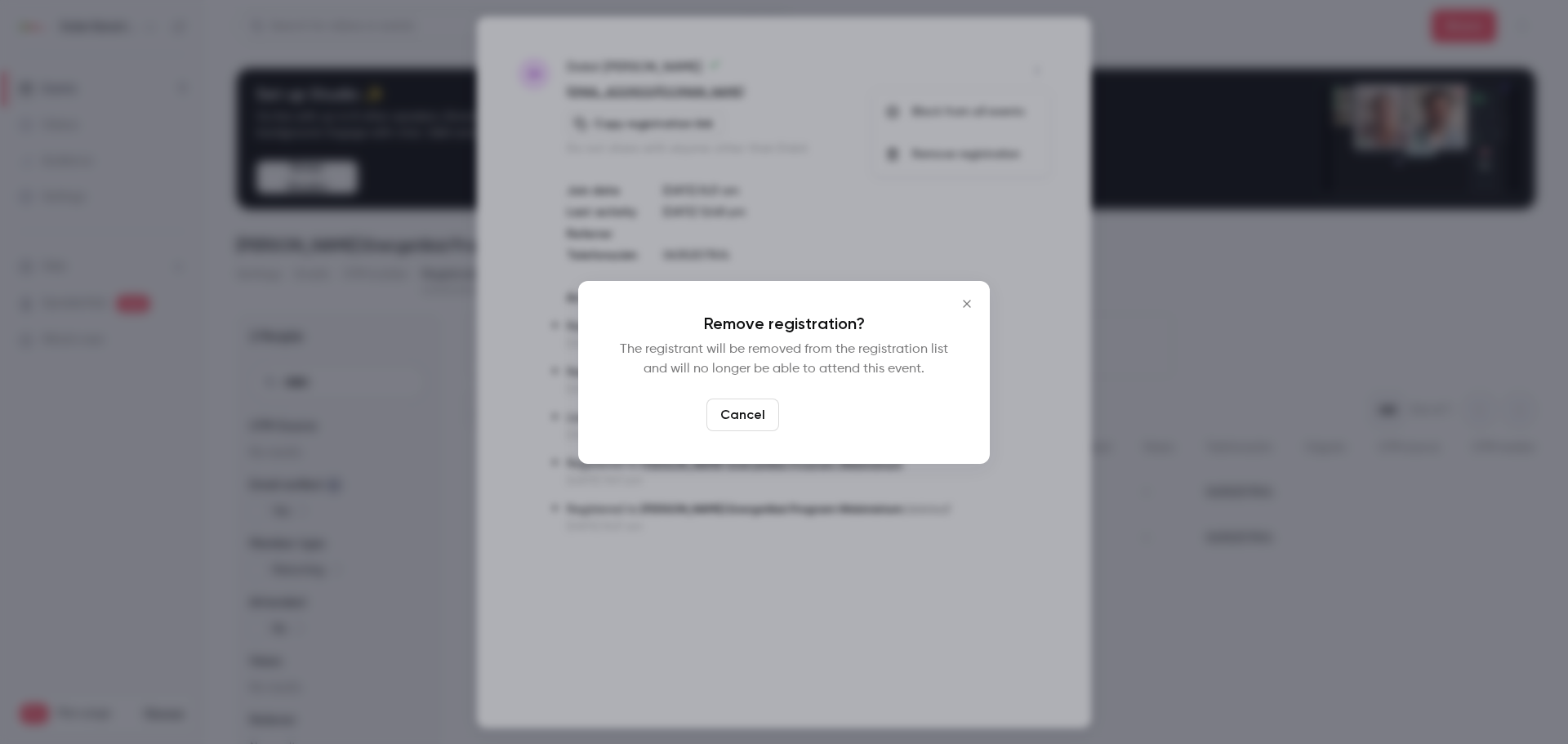
click at [829, 408] on button "Confirm" at bounding box center [824, 414] width 76 height 32
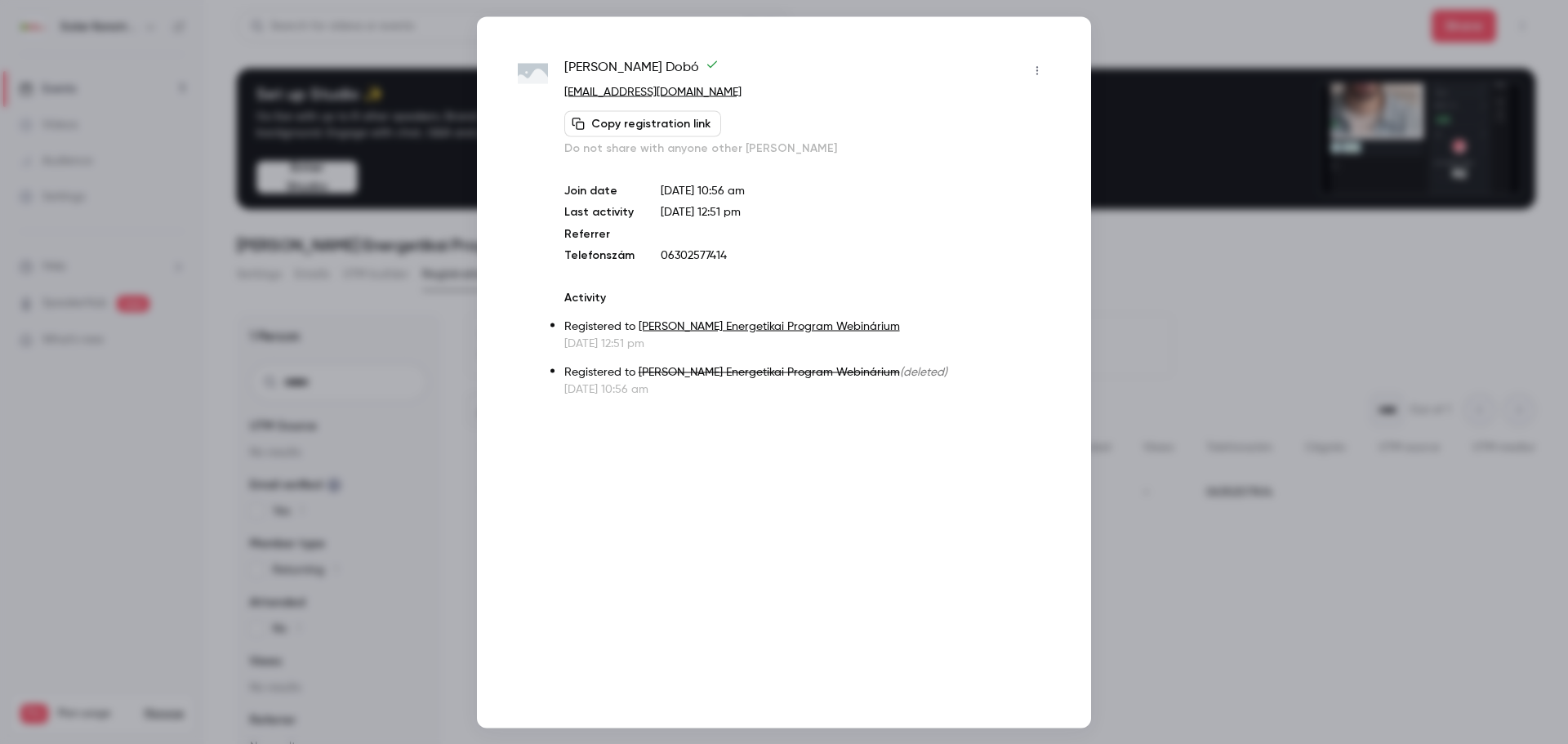
click at [1026, 66] on button "button" at bounding box center [1038, 70] width 26 height 26
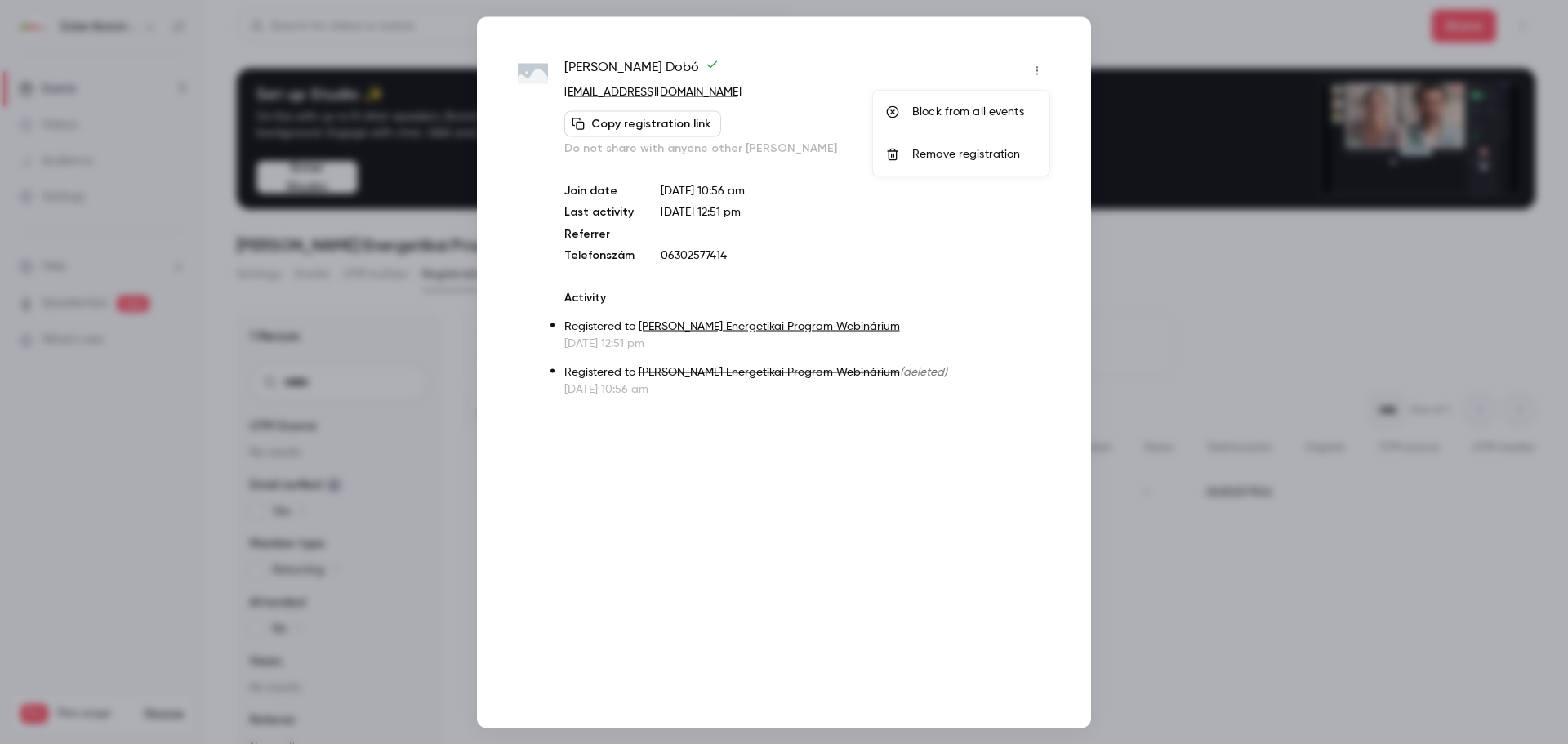
click at [960, 159] on div "Remove registration" at bounding box center [974, 154] width 124 height 17
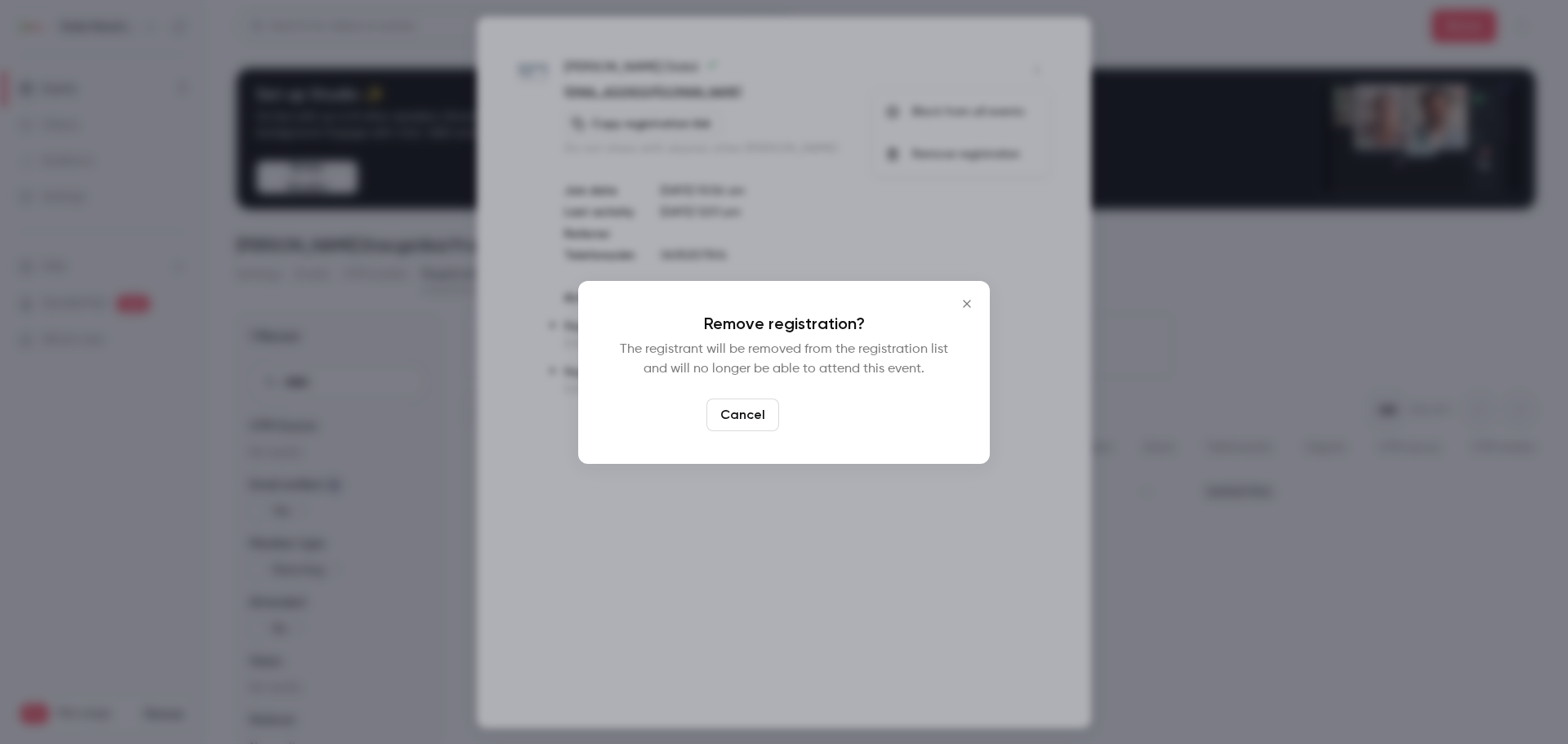
click at [806, 420] on button "Confirm" at bounding box center [824, 414] width 76 height 32
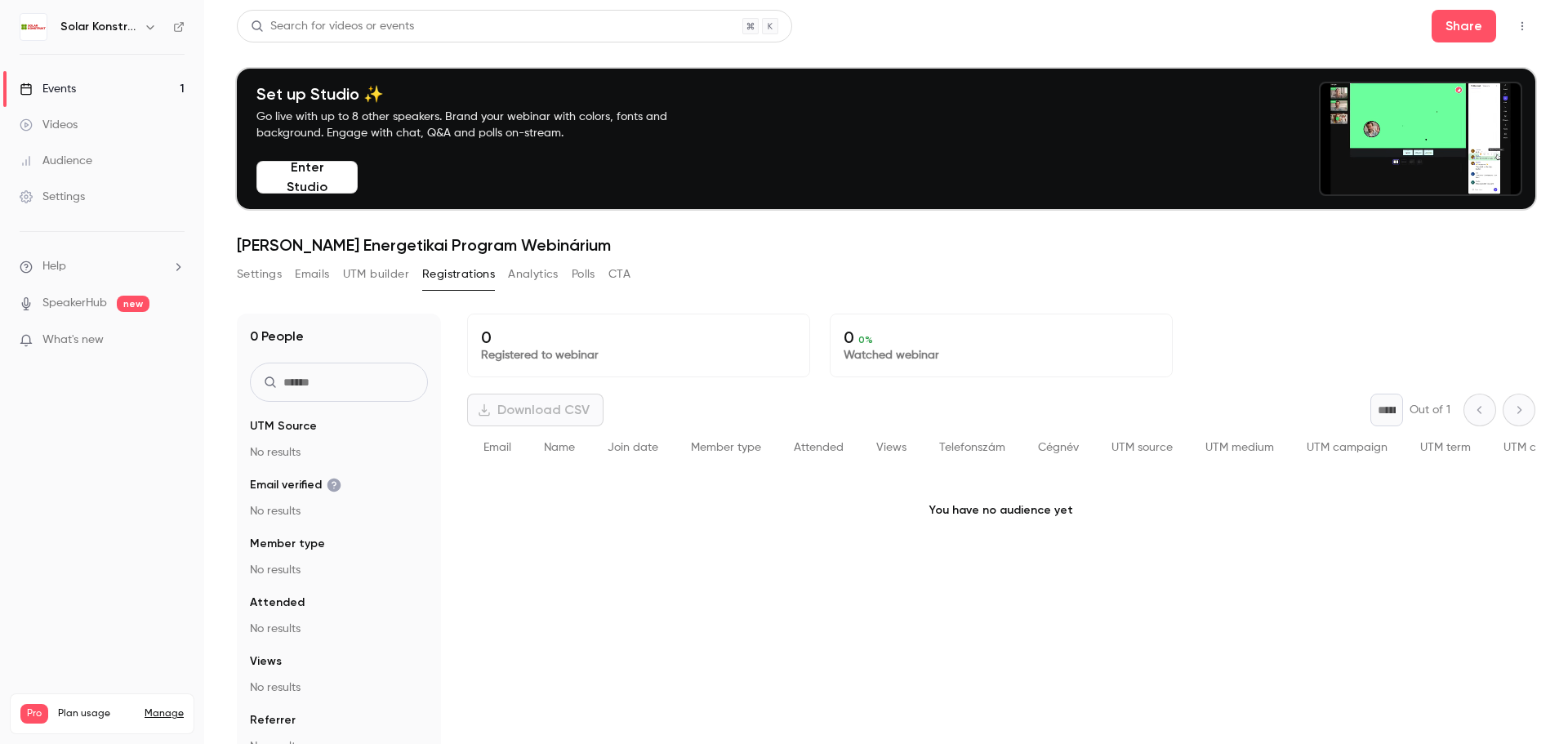
click at [537, 272] on button "Analytics" at bounding box center [534, 275] width 51 height 26
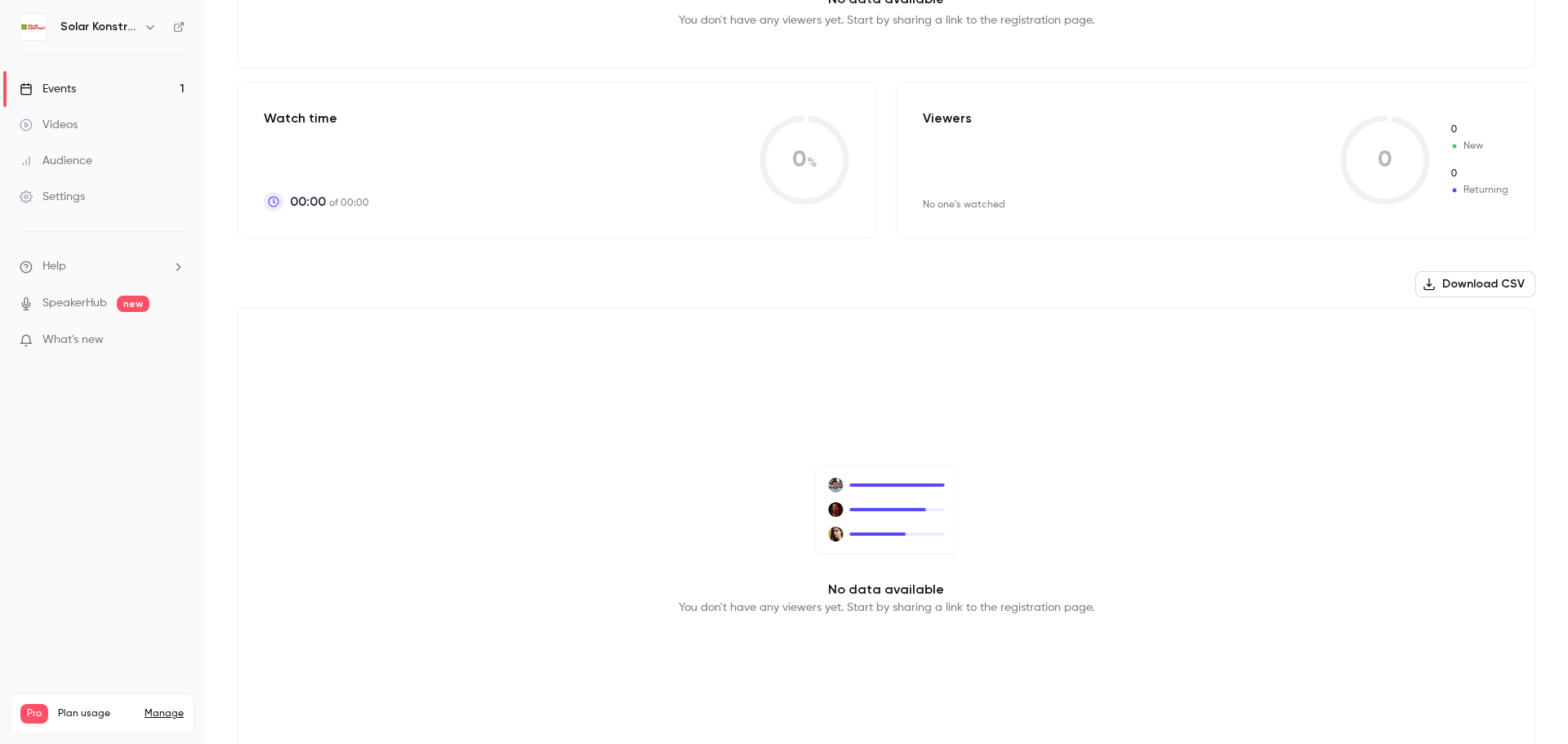
scroll to position [82, 0]
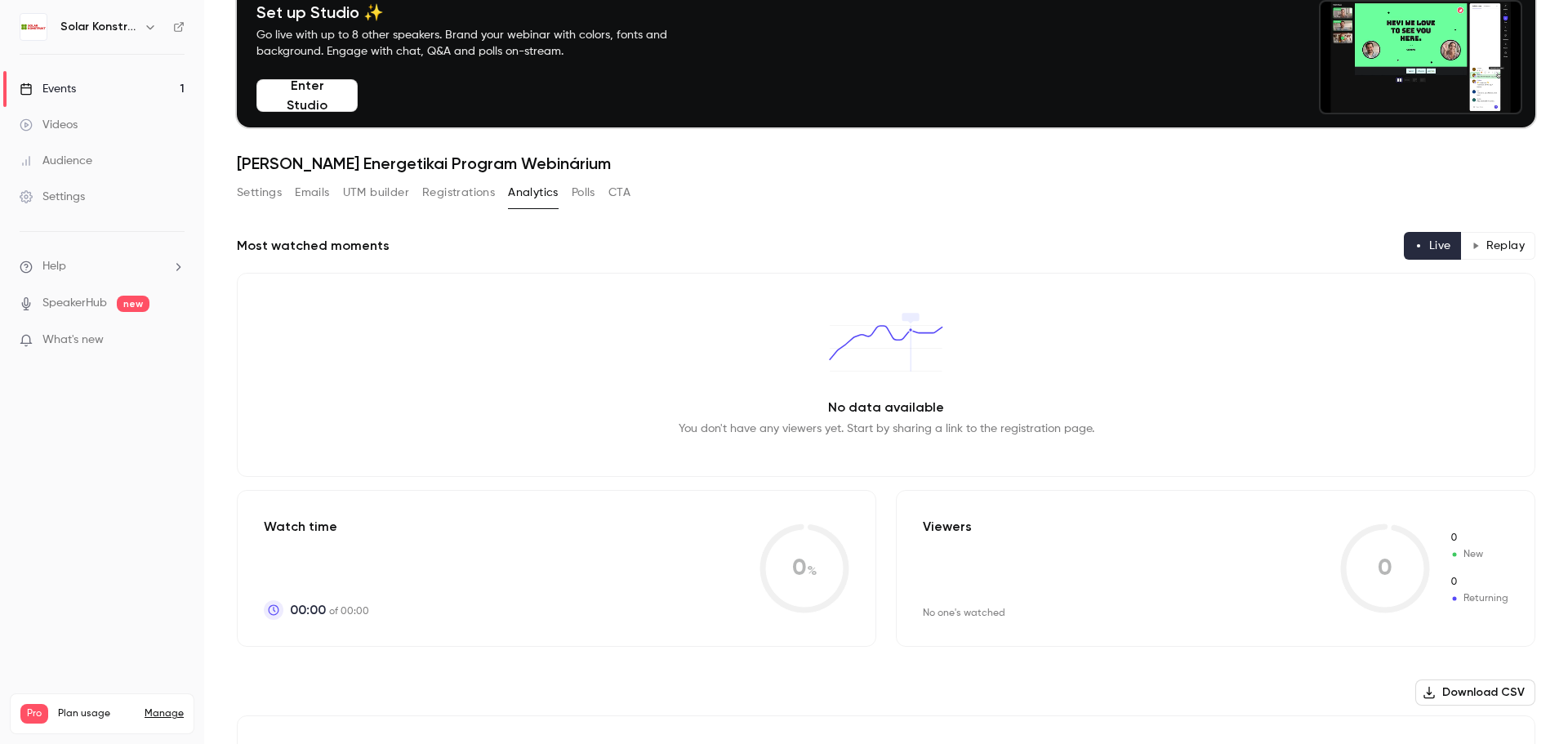
click at [587, 192] on button "Polls" at bounding box center [583, 193] width 24 height 26
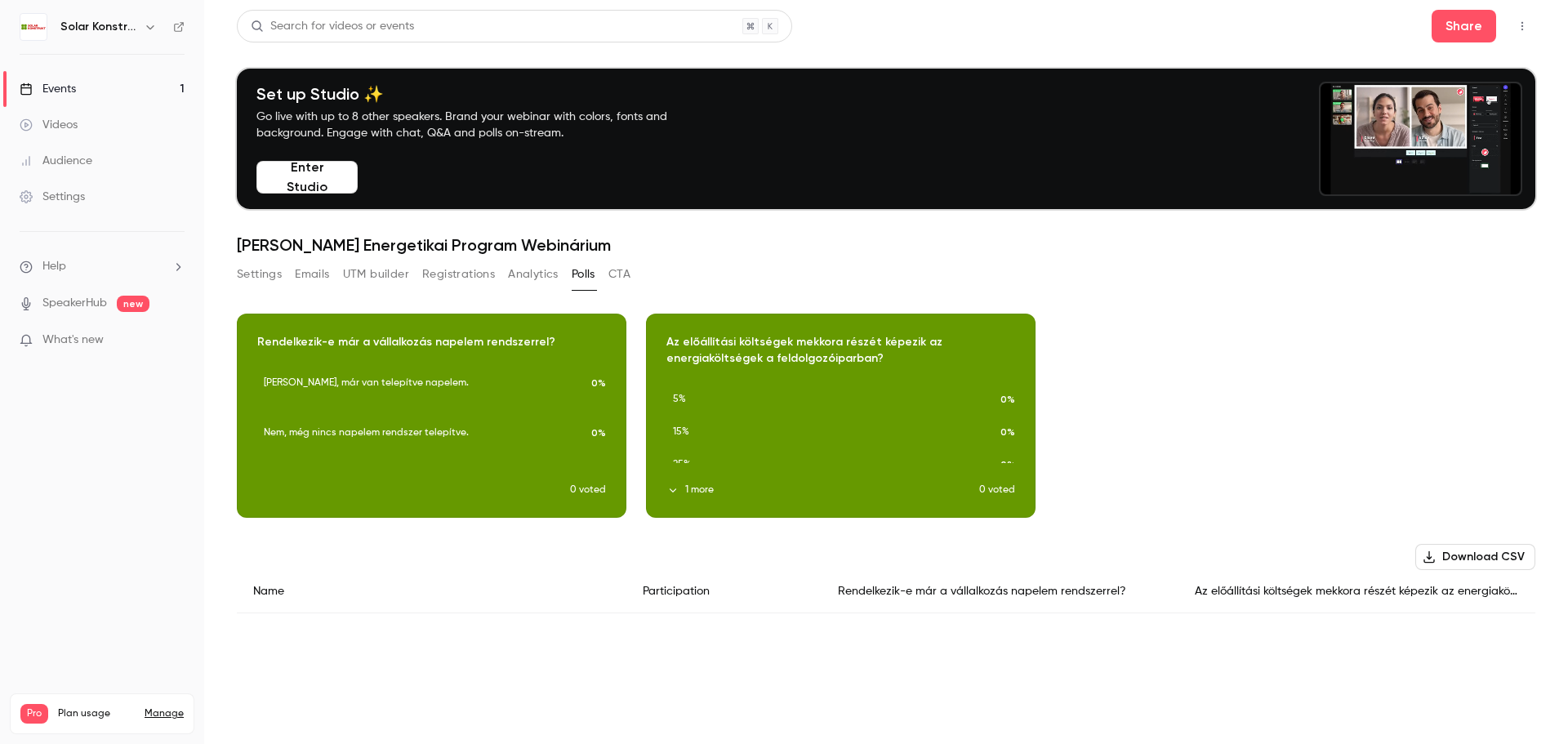
click at [255, 282] on button "Settings" at bounding box center [259, 275] width 45 height 26
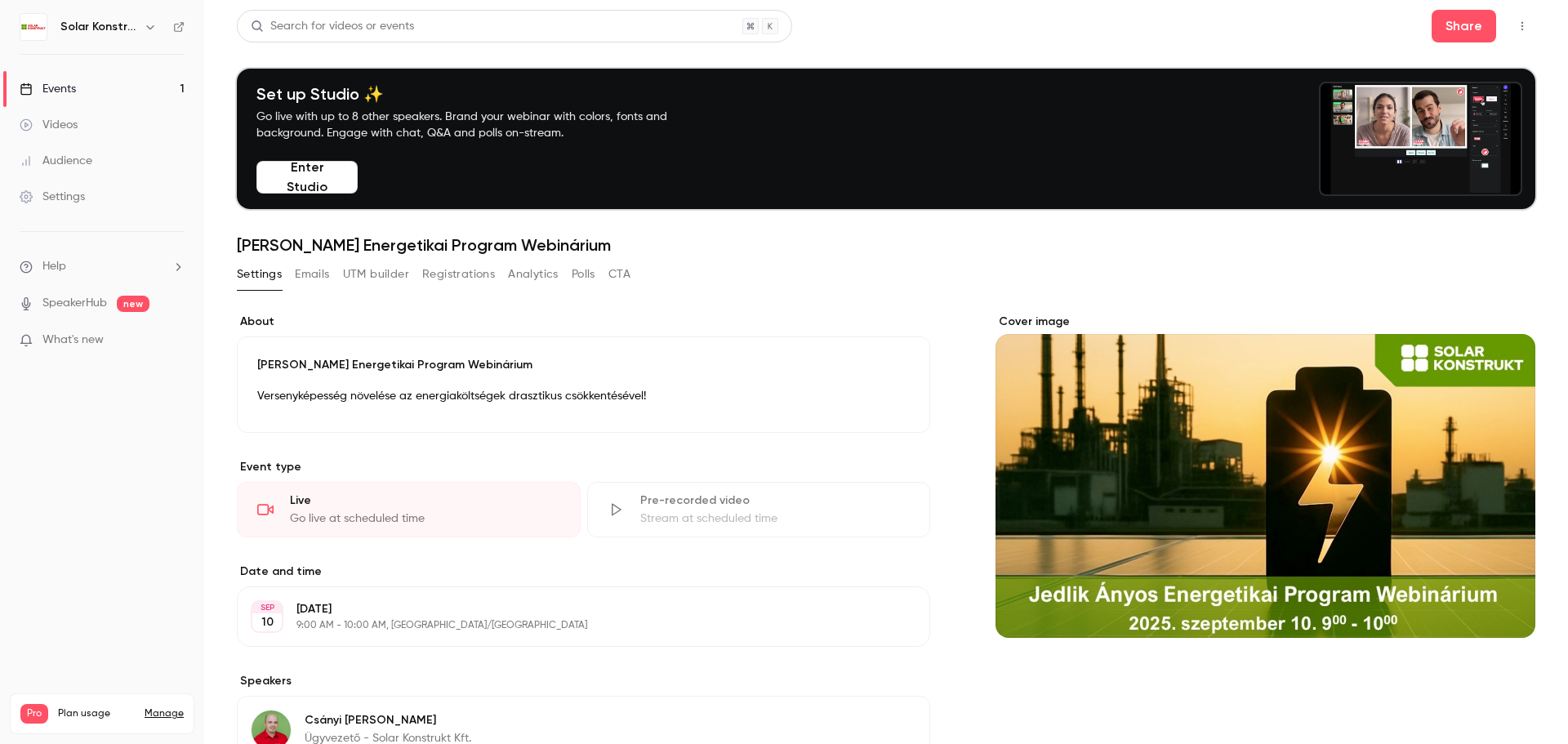
click at [570, 361] on p "[PERSON_NAME] Energetikai Program Webinárium" at bounding box center [583, 365] width 652 height 17
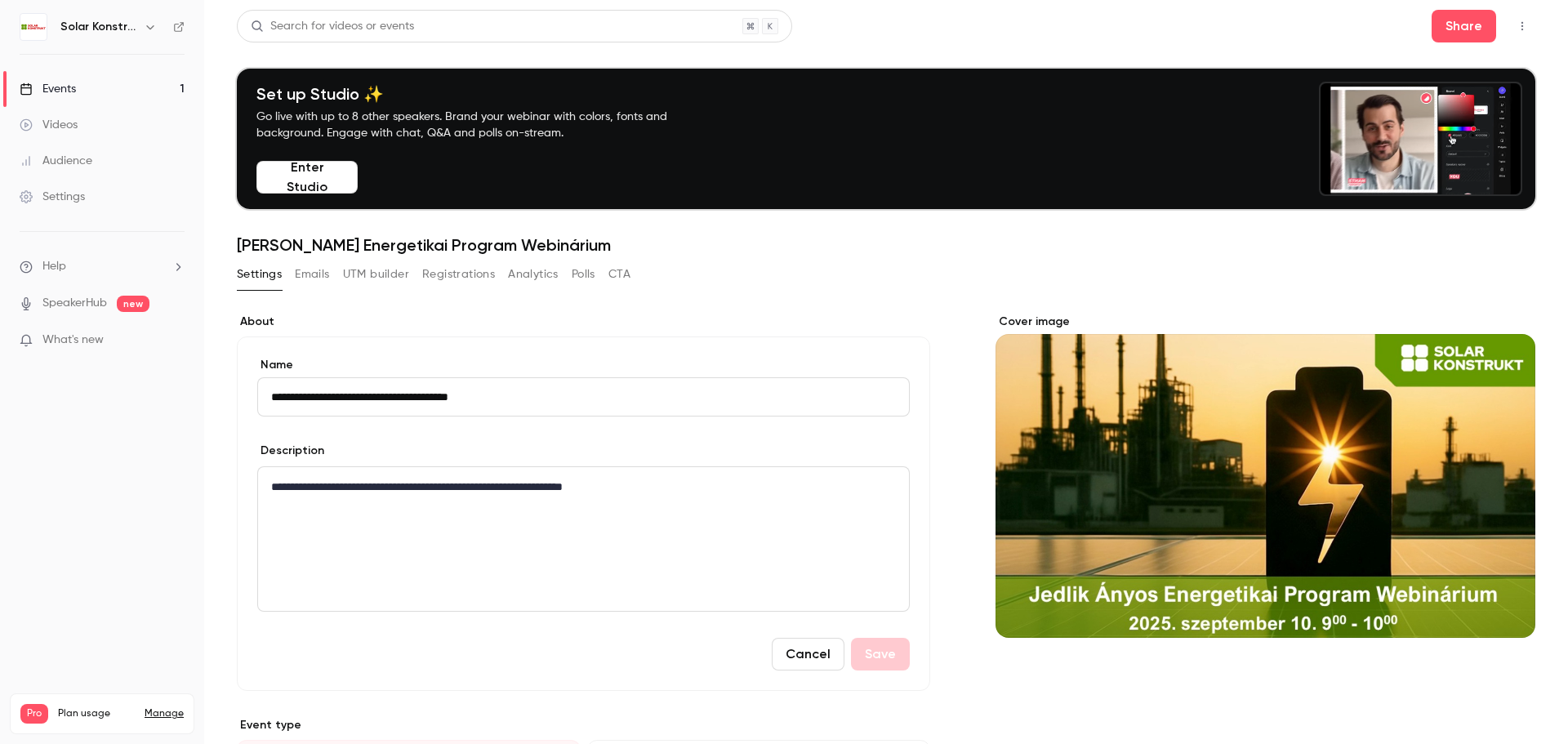
click at [569, 569] on div "**********" at bounding box center [584, 539] width 651 height 144
click at [274, 493] on p "**********" at bounding box center [580, 486] width 618 height 19
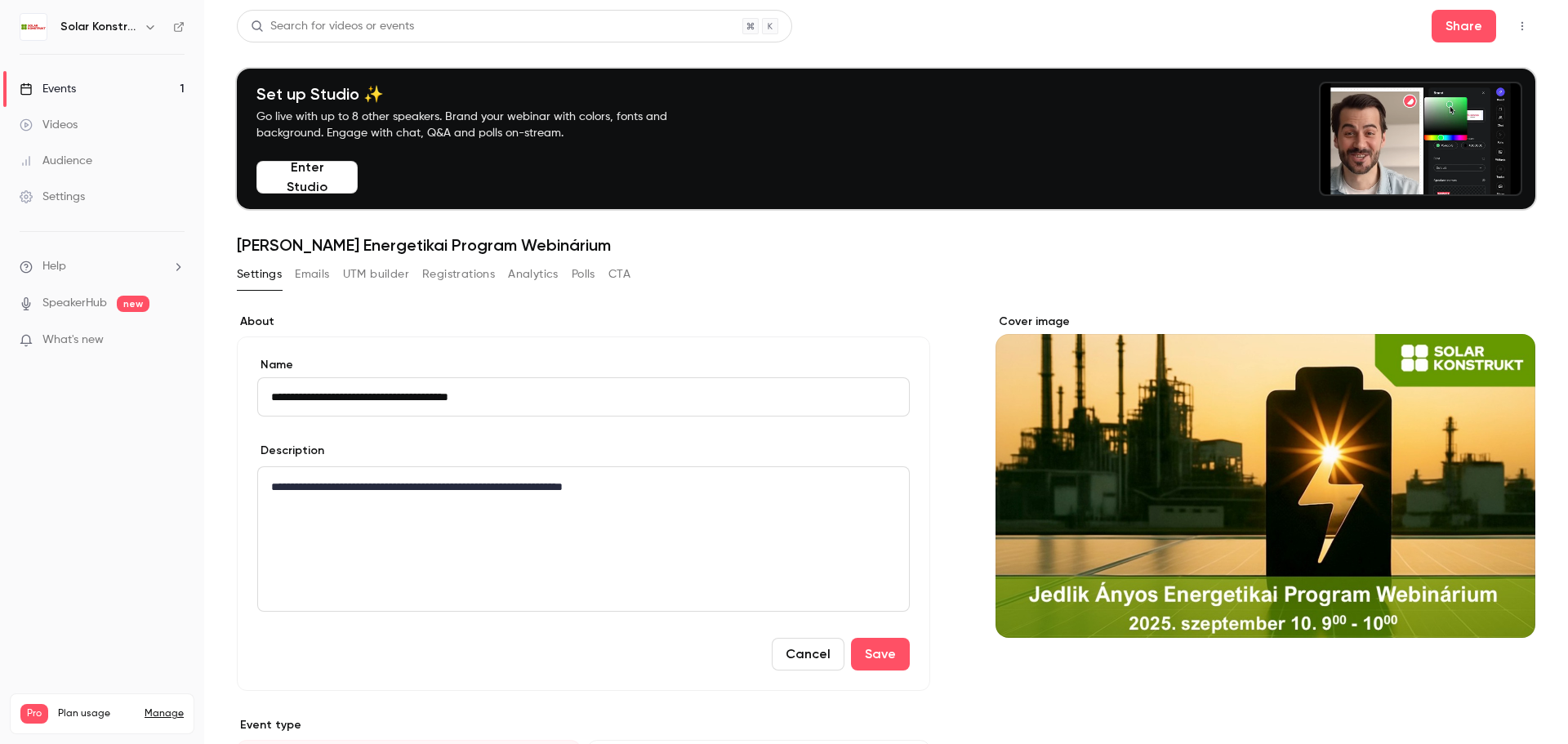
click at [683, 484] on p "**********" at bounding box center [580, 486] width 618 height 19
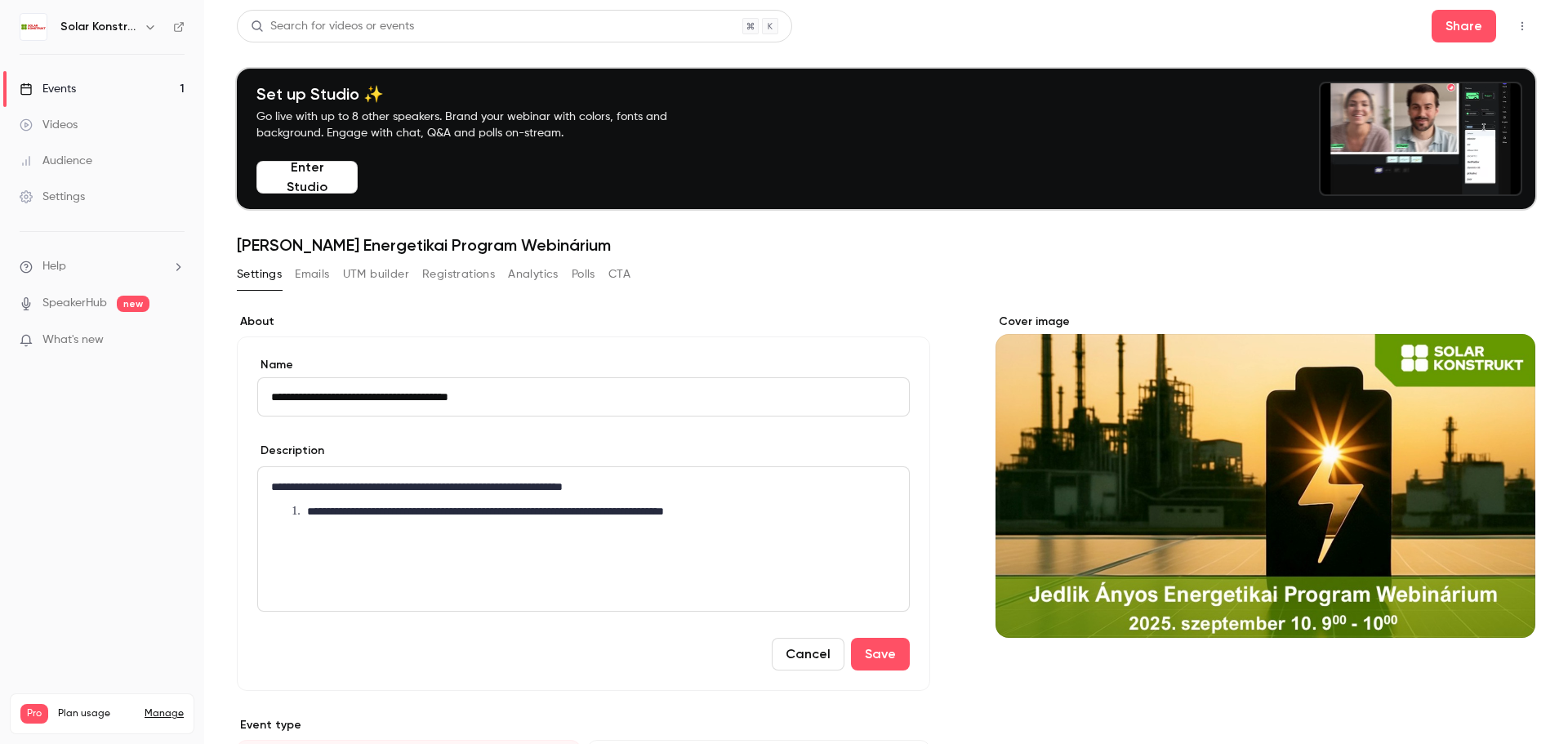
click at [310, 516] on li "**********" at bounding box center [593, 512] width 593 height 18
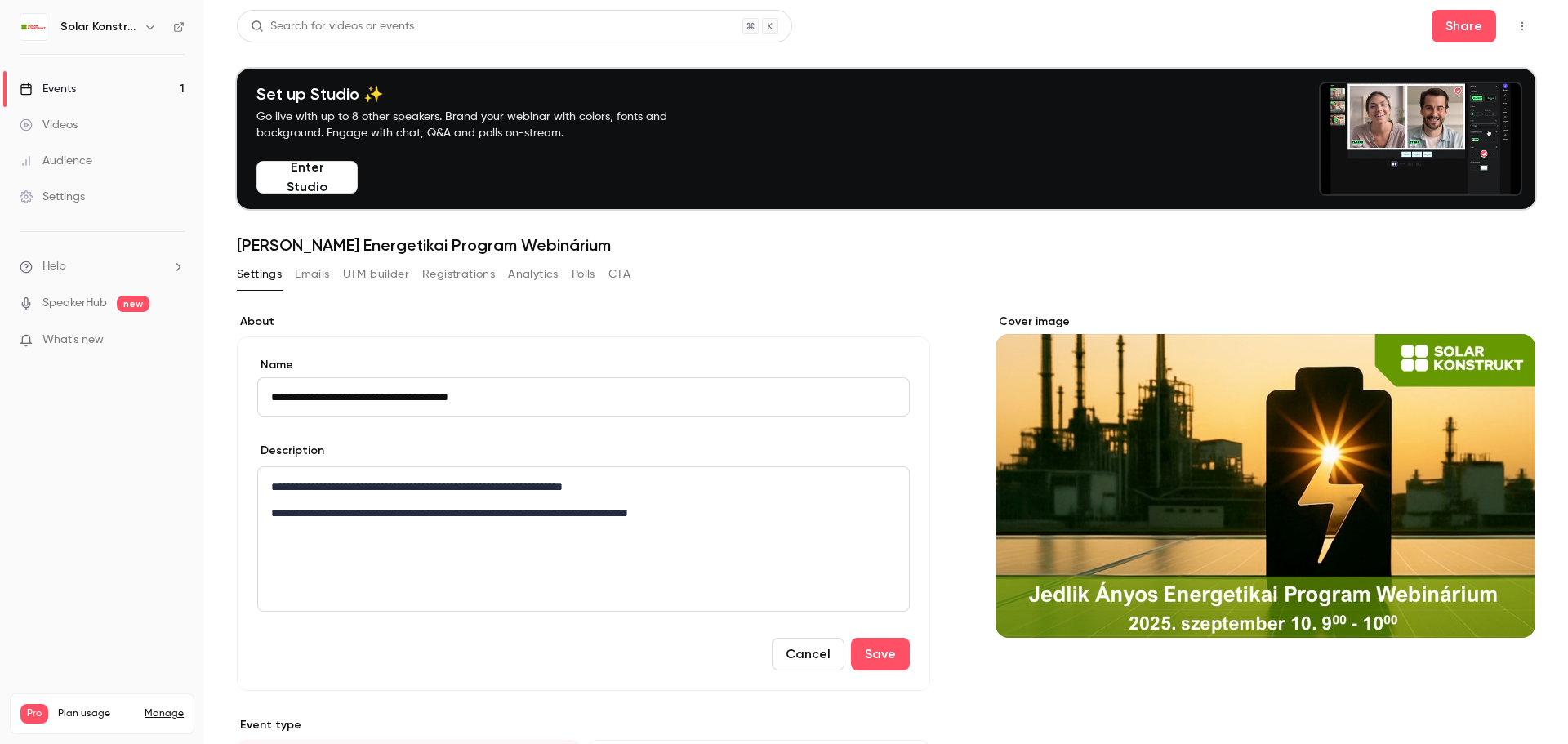
click at [350, 549] on div "**********" at bounding box center [584, 539] width 651 height 144
drag, startPoint x: 298, startPoint y: 522, endPoint x: 396, endPoint y: 517, distance: 98.1
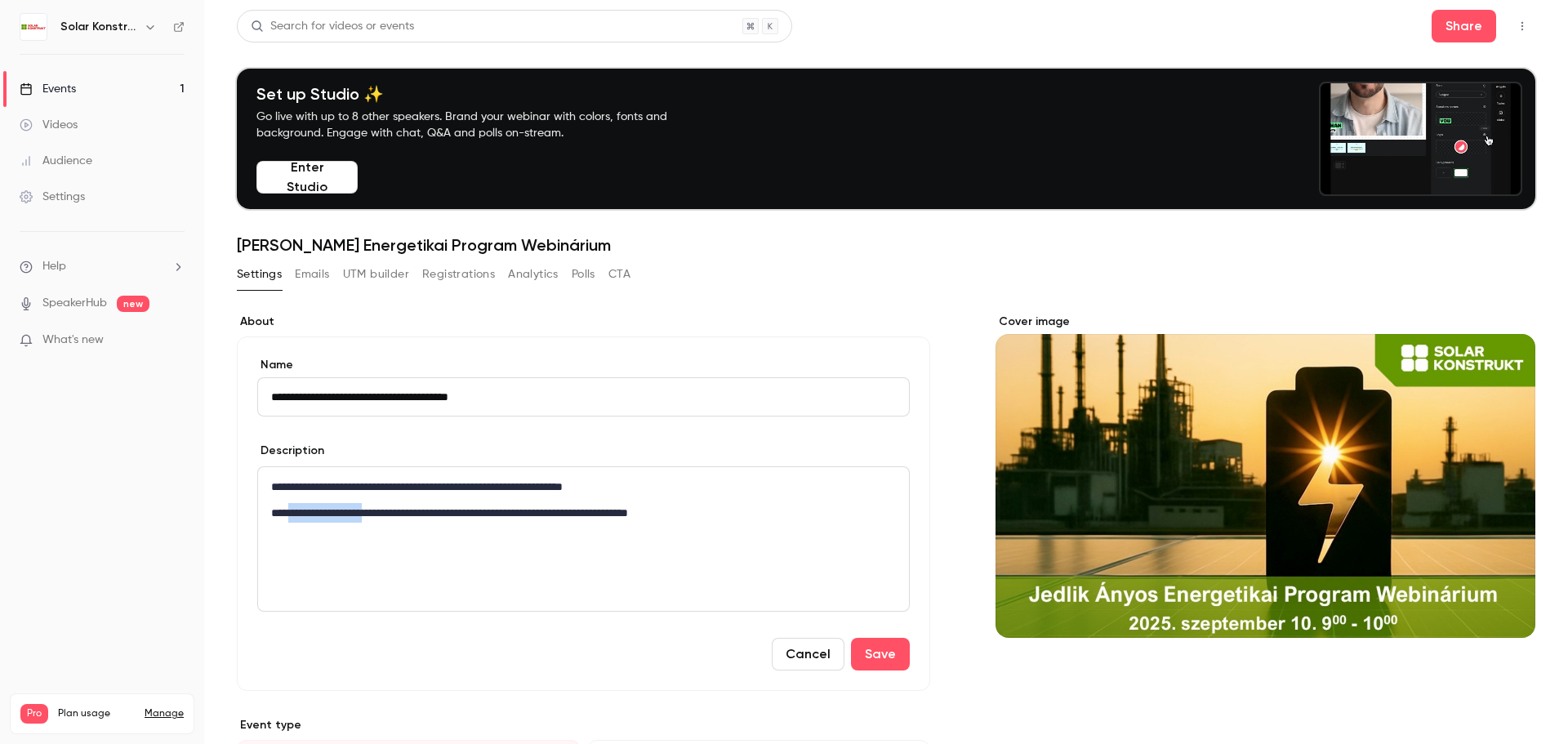
click at [396, 517] on div "**********" at bounding box center [584, 539] width 651 height 144
click at [529, 556] on div "**********" at bounding box center [584, 539] width 651 height 144
click at [752, 509] on p "**********" at bounding box center [580, 512] width 618 height 19
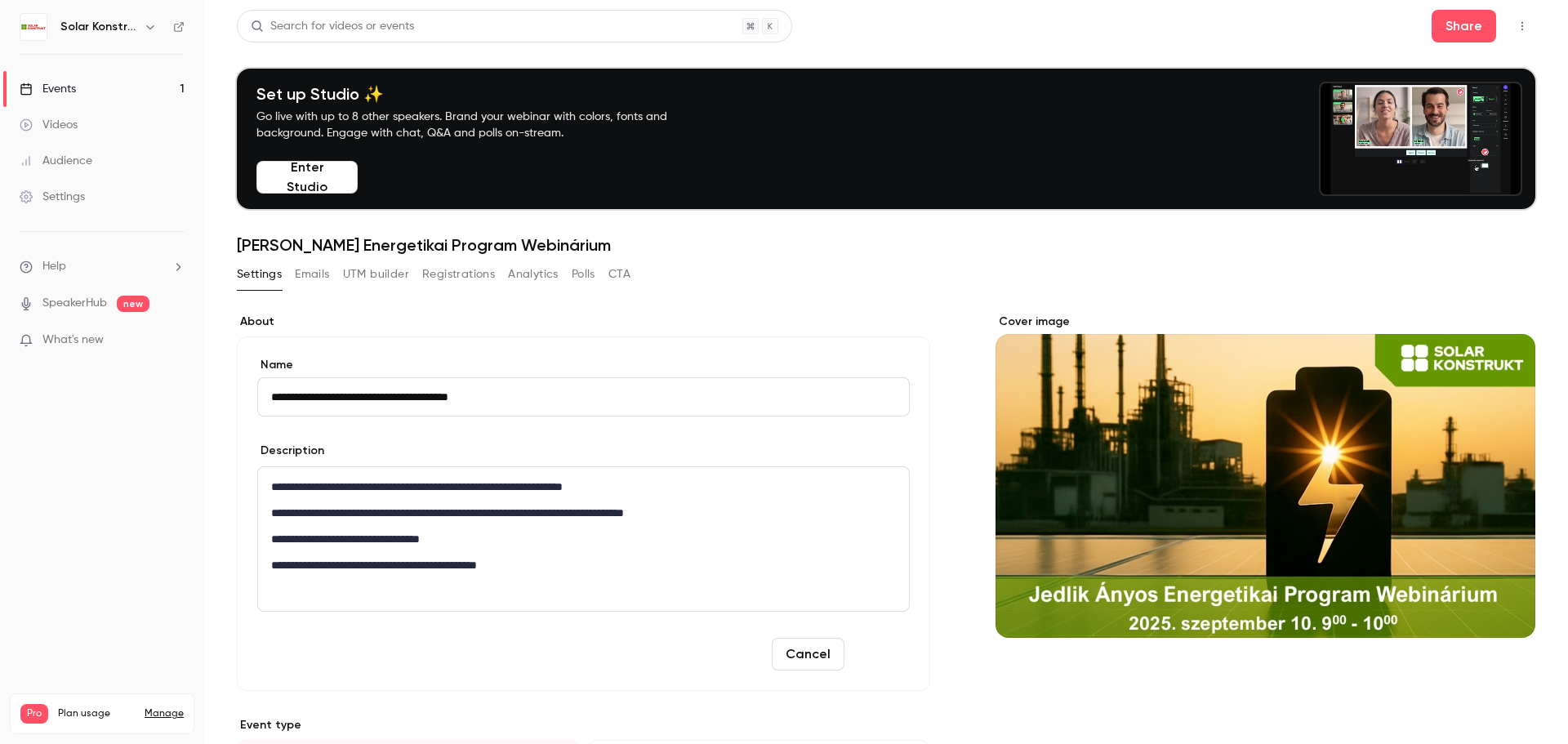
click at [862, 647] on button "Save" at bounding box center [881, 654] width 59 height 32
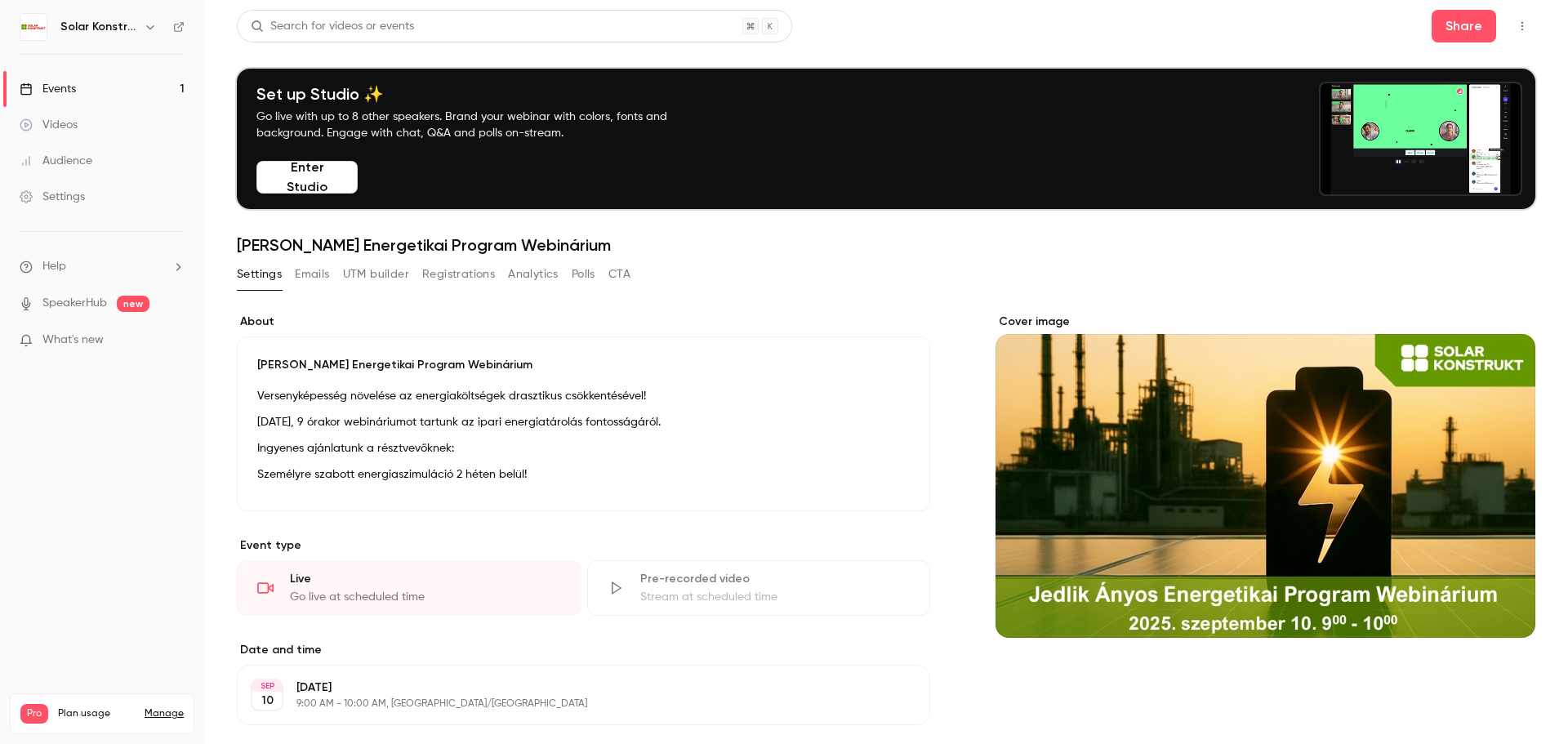
click at [304, 267] on button "Emails" at bounding box center [312, 275] width 34 height 26
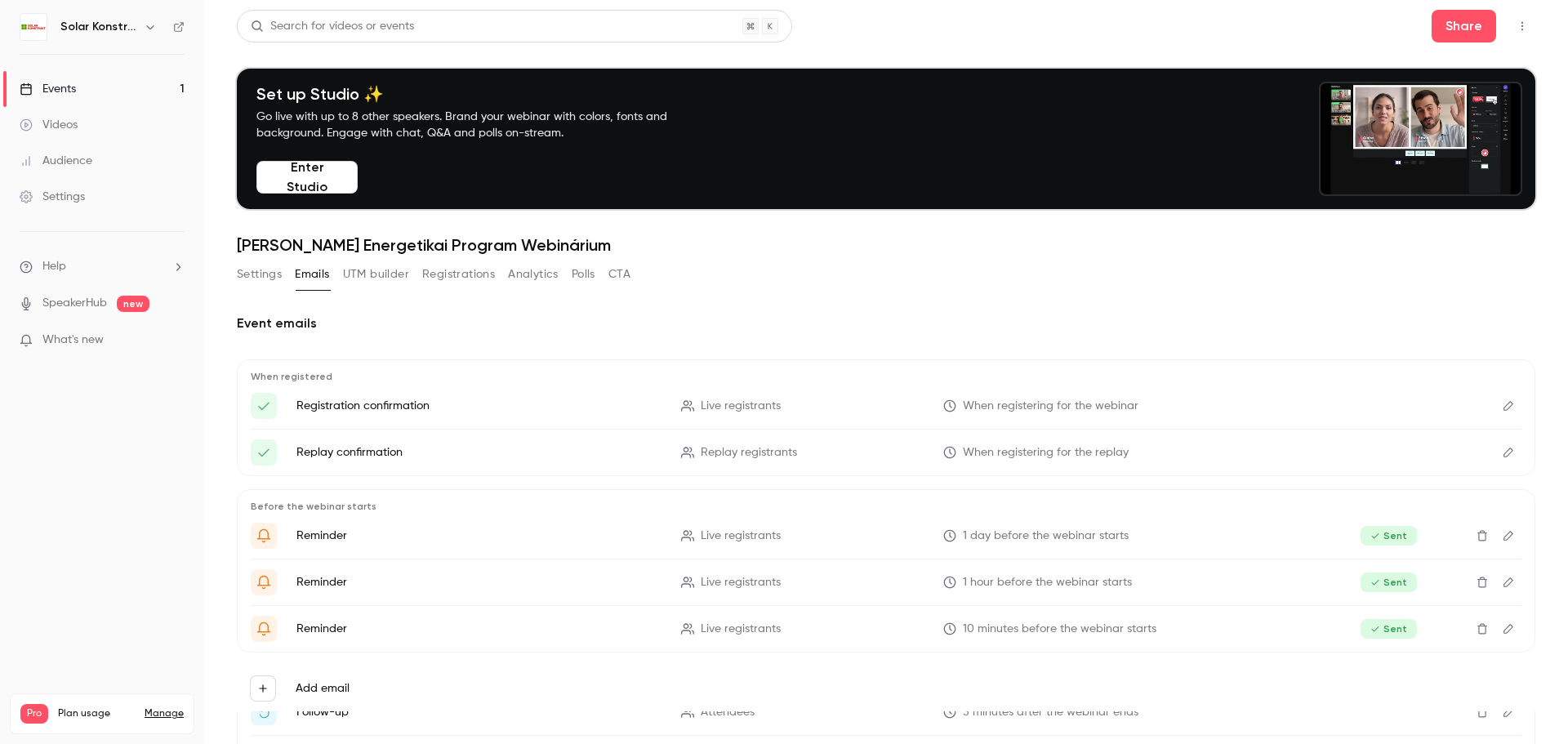
click at [276, 275] on button "Settings" at bounding box center [259, 275] width 45 height 26
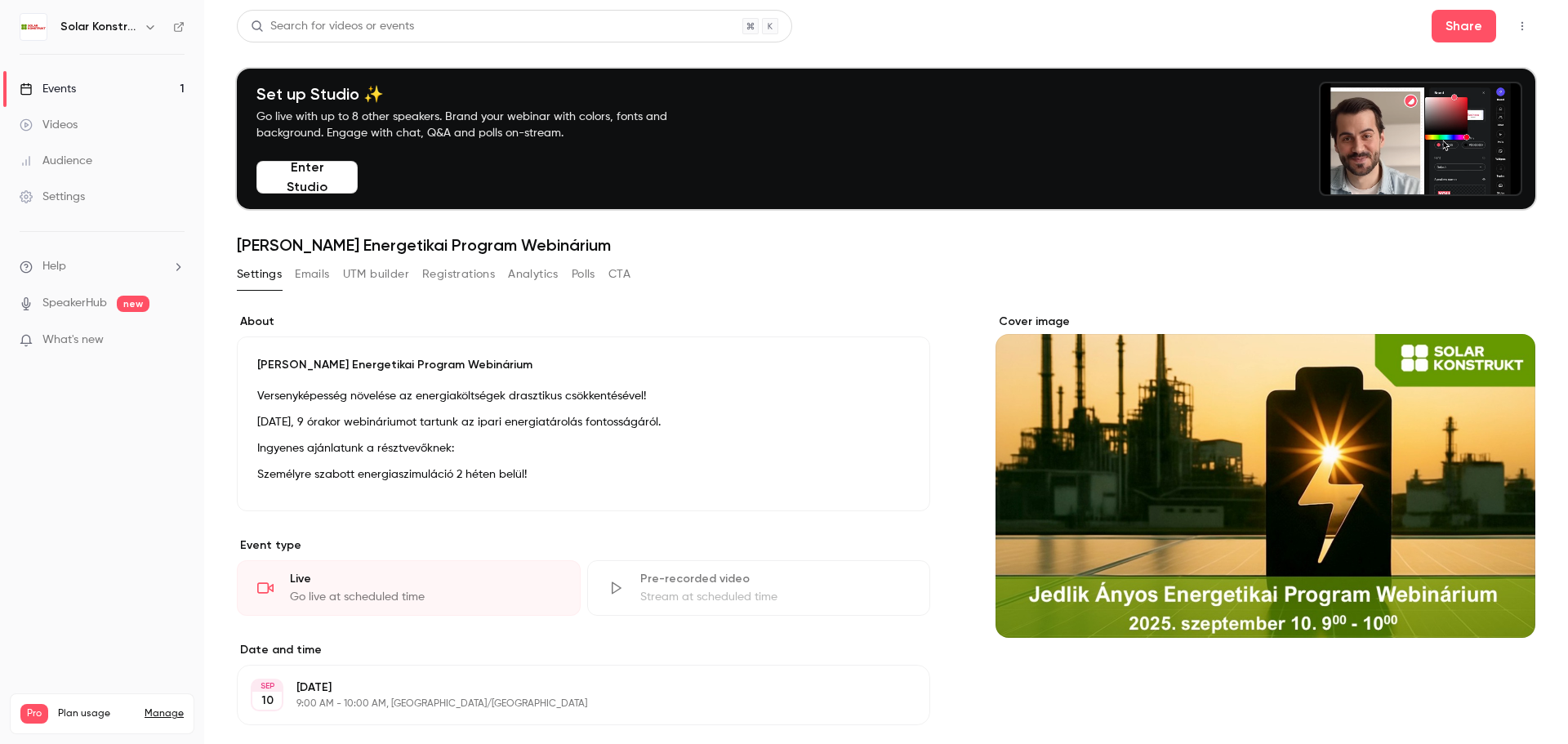
click at [76, 87] on div "Events" at bounding box center [47, 89] width 56 height 17
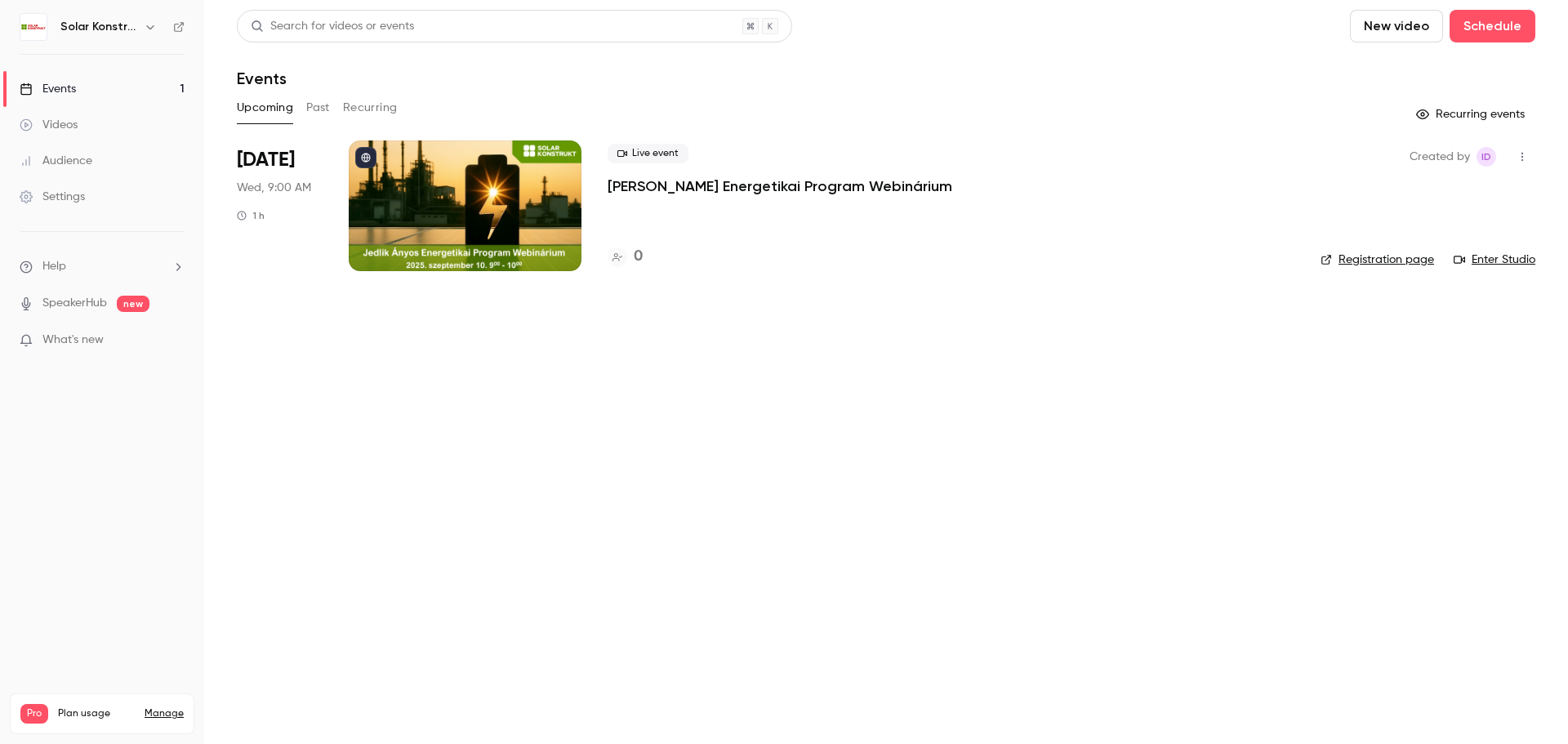
click at [1376, 257] on link "Registration page" at bounding box center [1377, 260] width 113 height 17
click at [455, 229] on div at bounding box center [464, 205] width 233 height 131
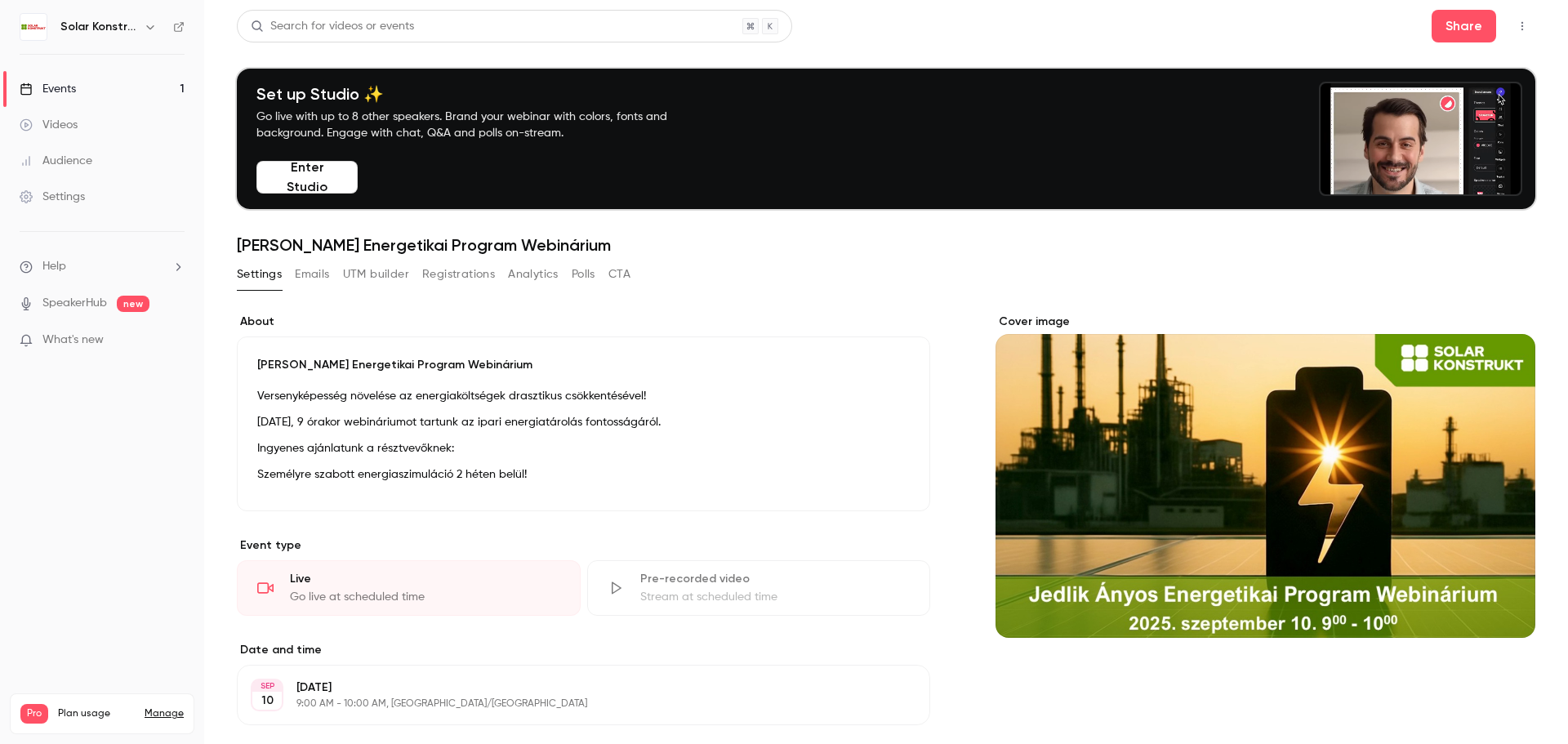
click at [880, 370] on p "[PERSON_NAME] Energetikai Program Webinárium" at bounding box center [583, 365] width 652 height 17
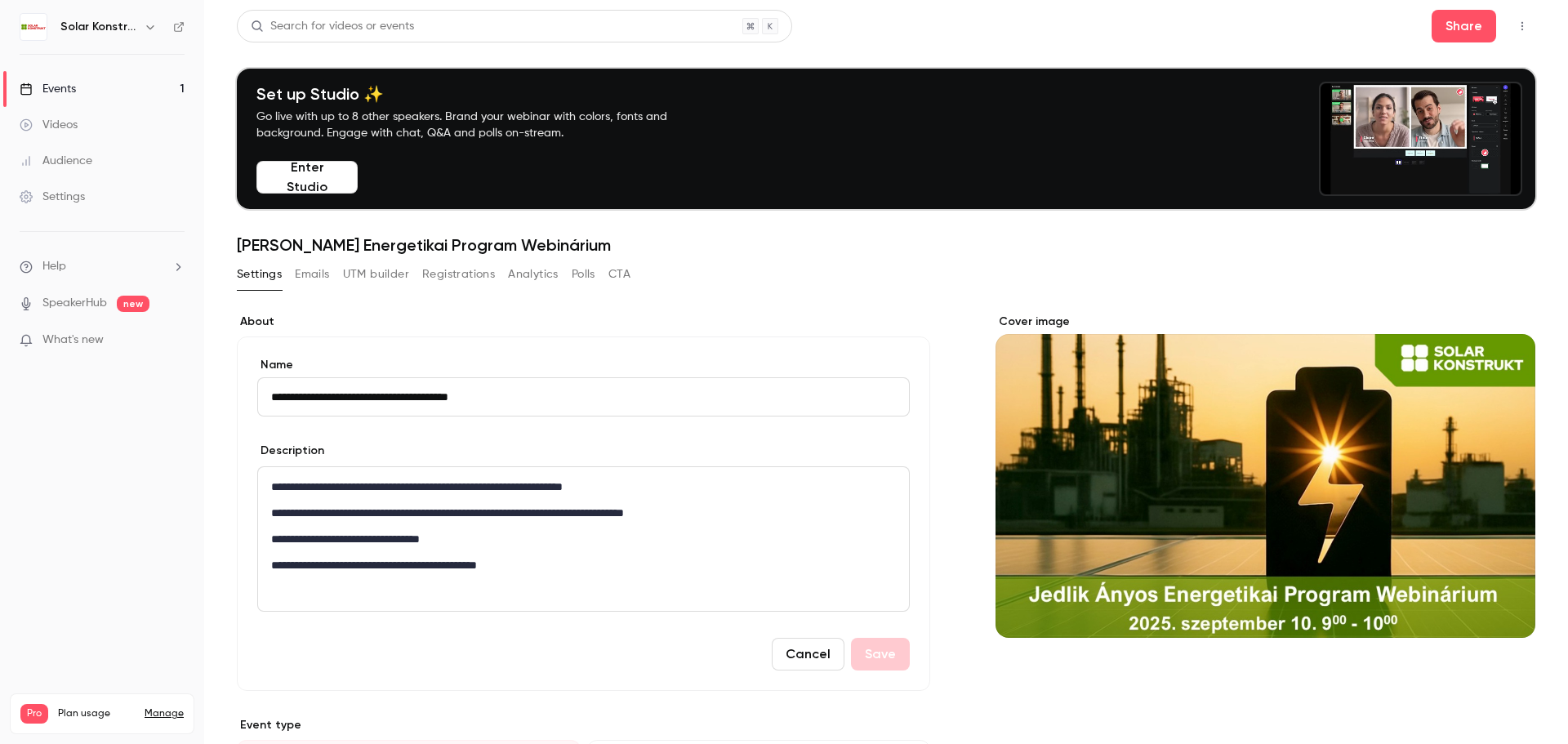
click at [902, 224] on header "Search for videos or events Share Set up Studio ✨ Go live with up to 8 other sp…" at bounding box center [886, 132] width 1298 height 245
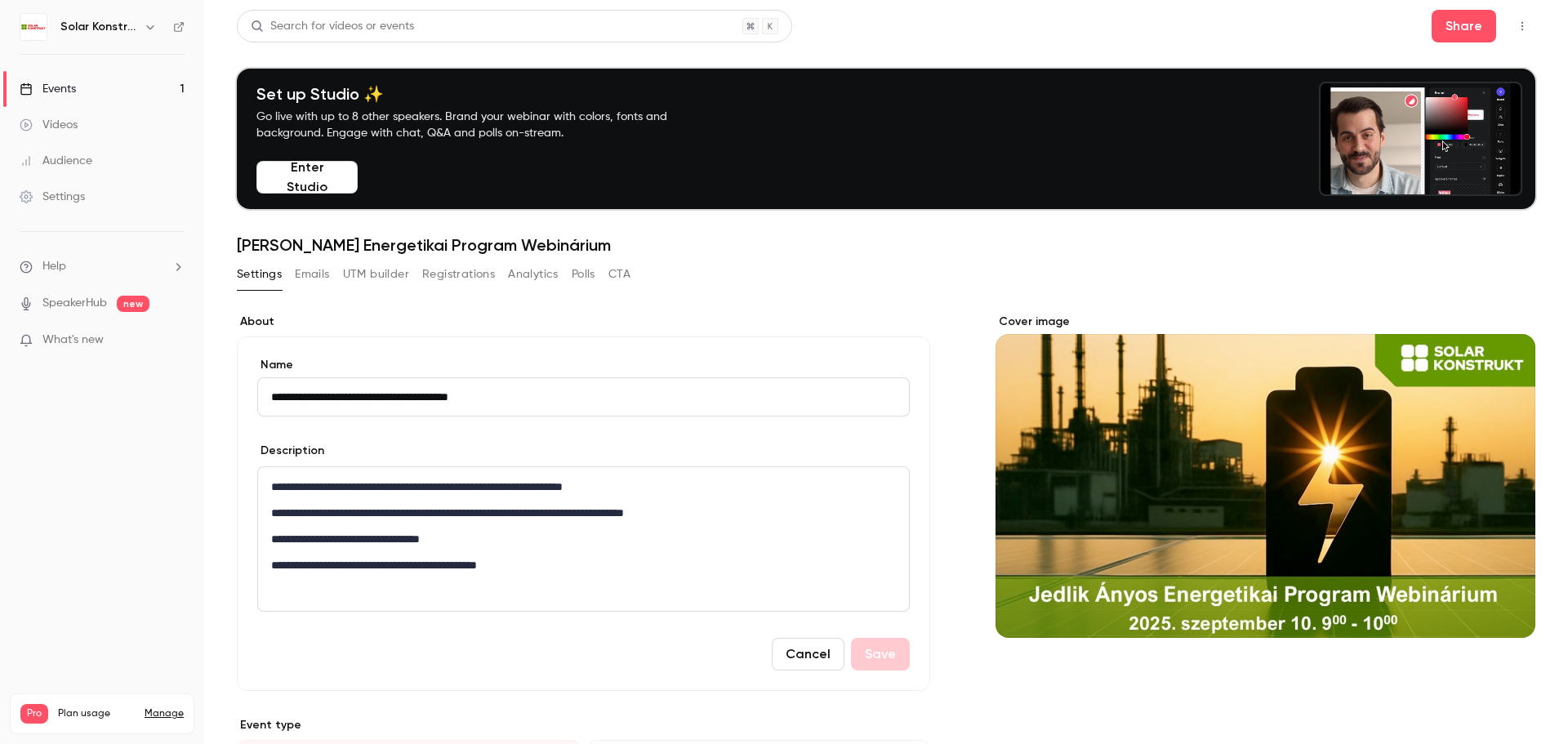
click at [303, 287] on button "Emails" at bounding box center [312, 275] width 34 height 26
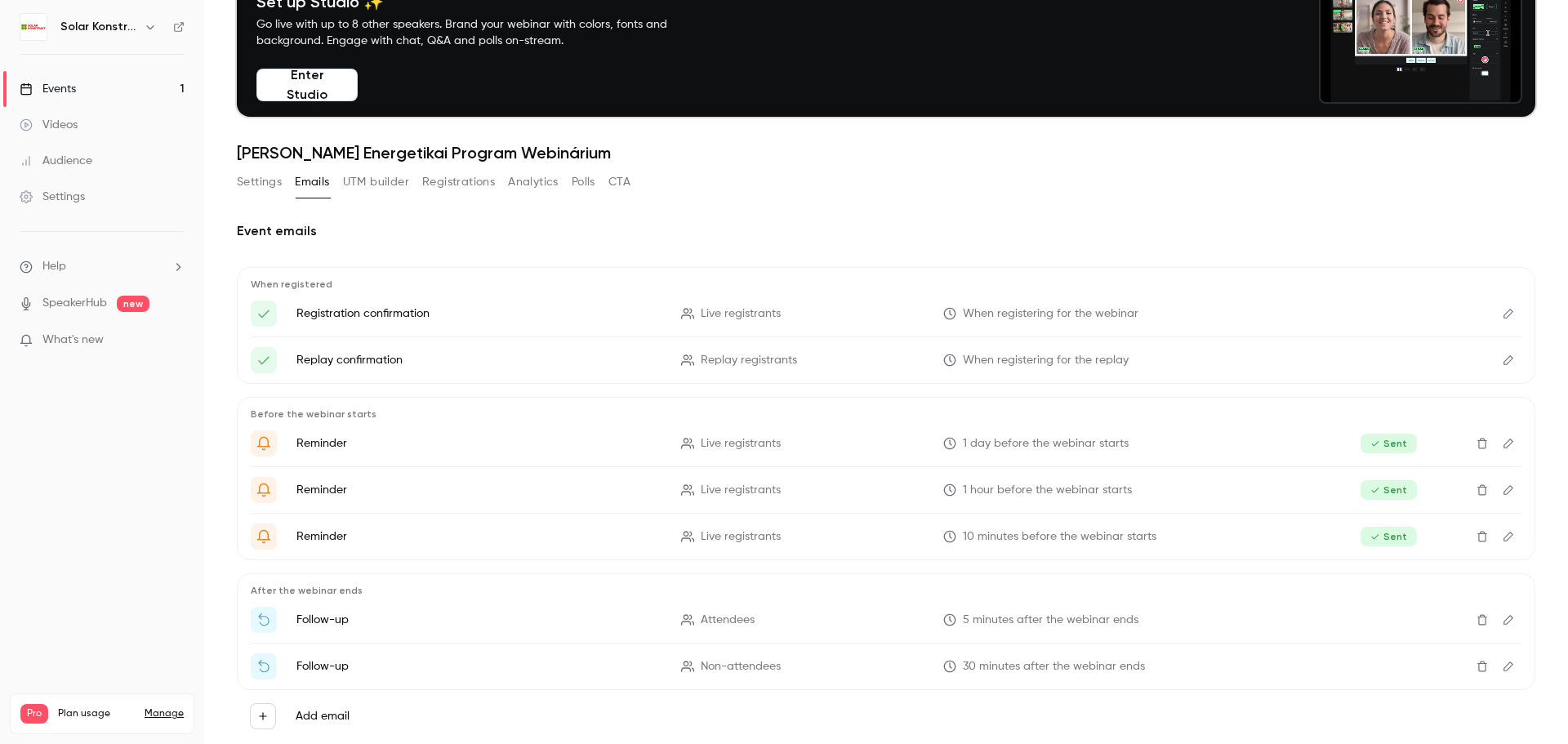
scroll to position [133, 0]
